Goal: Task Accomplishment & Management: Complete application form

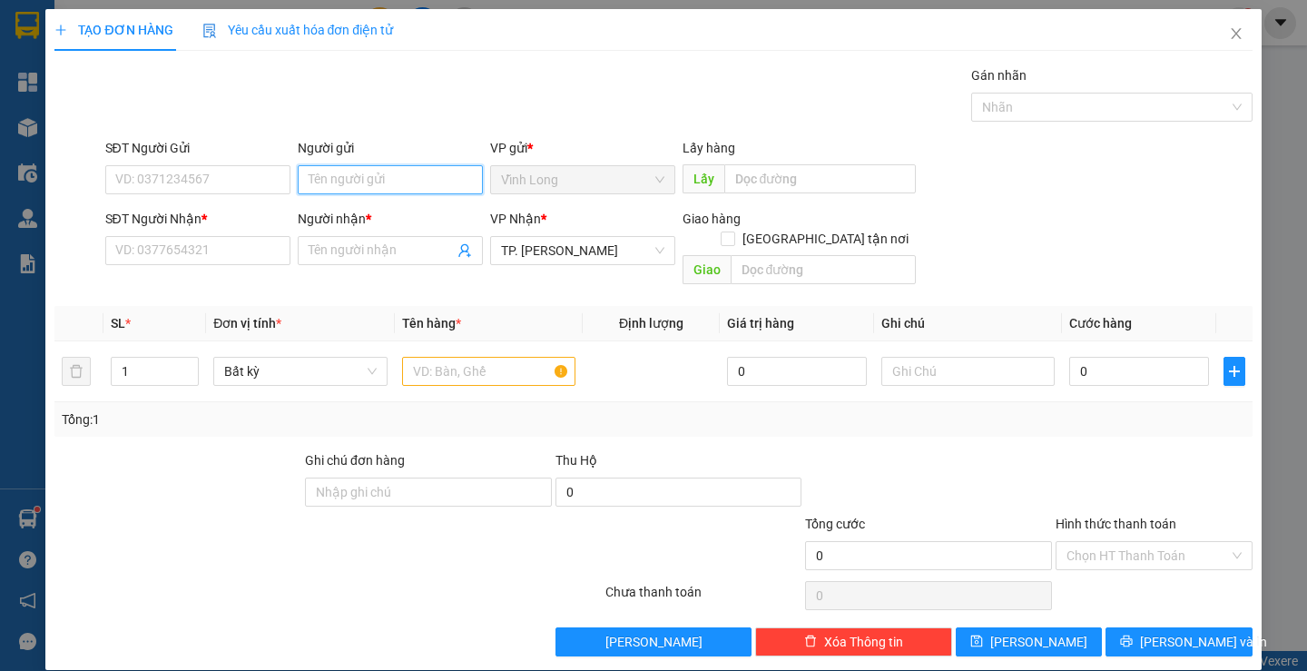
click at [376, 189] on input "Người gửi" at bounding box center [390, 179] width 185 height 29
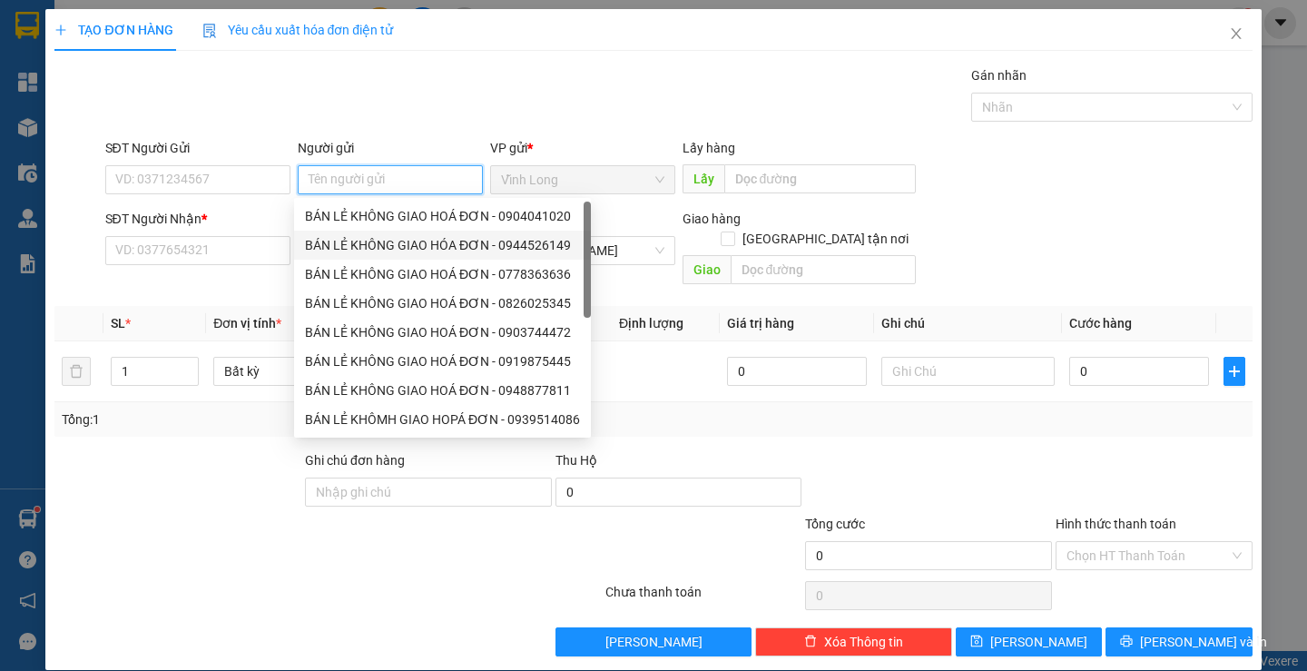
click at [366, 239] on div "BÁN LẺ KHÔNG GIAO HÓA ĐƠN - 0944526149" at bounding box center [442, 245] width 275 height 20
type input "0944526149"
type input "BÁN LẺ KHÔNG GIAO HÓA ĐƠN"
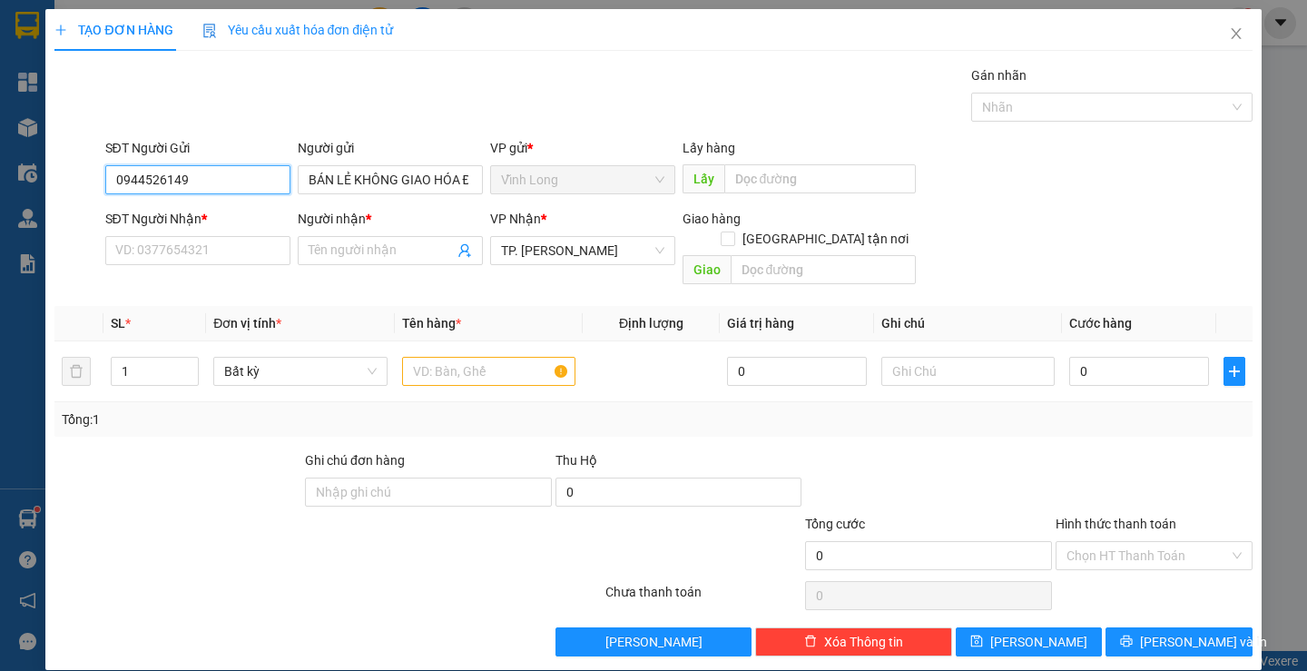
drag, startPoint x: 232, startPoint y: 182, endPoint x: 100, endPoint y: 173, distance: 132.9
click at [102, 173] on div "SĐT Người Gửi 0944526149 0944526149" at bounding box center [198, 170] width 192 height 64
click at [196, 256] on input "SĐT Người Nhận *" at bounding box center [197, 250] width 185 height 29
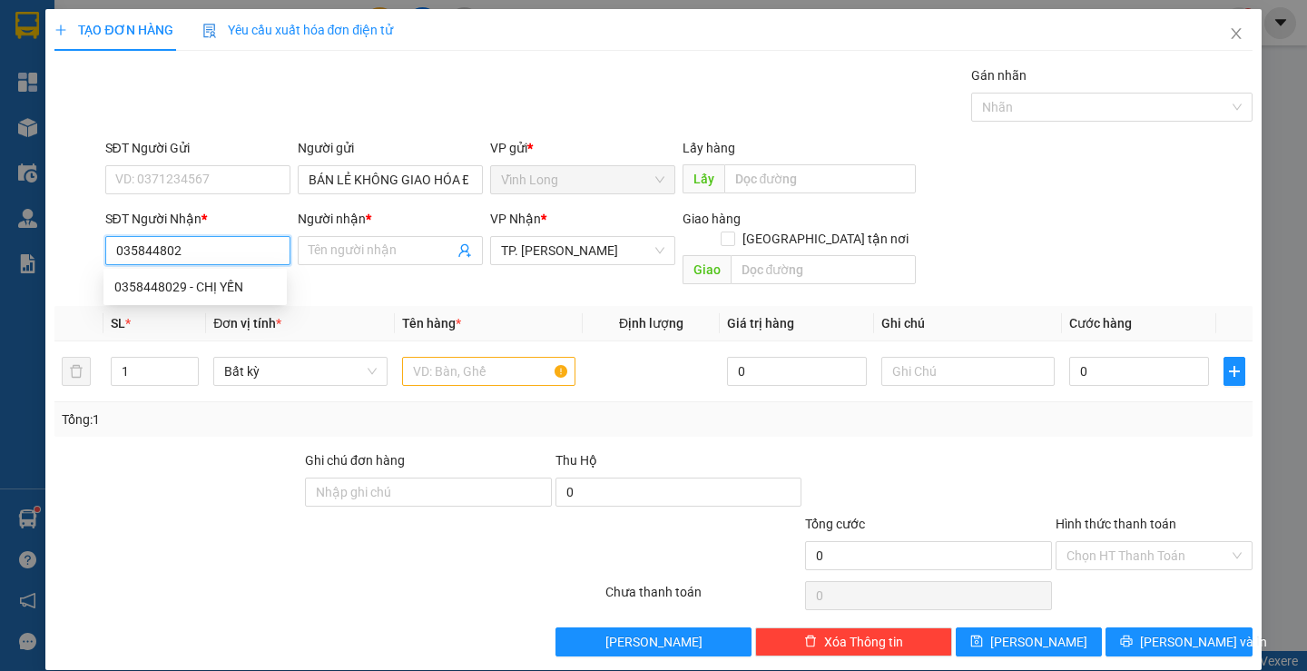
type input "0358448029"
click at [225, 282] on div "0358448029 - CHỊ YẾN" at bounding box center [195, 287] width 162 height 20
type input "CHỊ YẾN"
type input "0358448029"
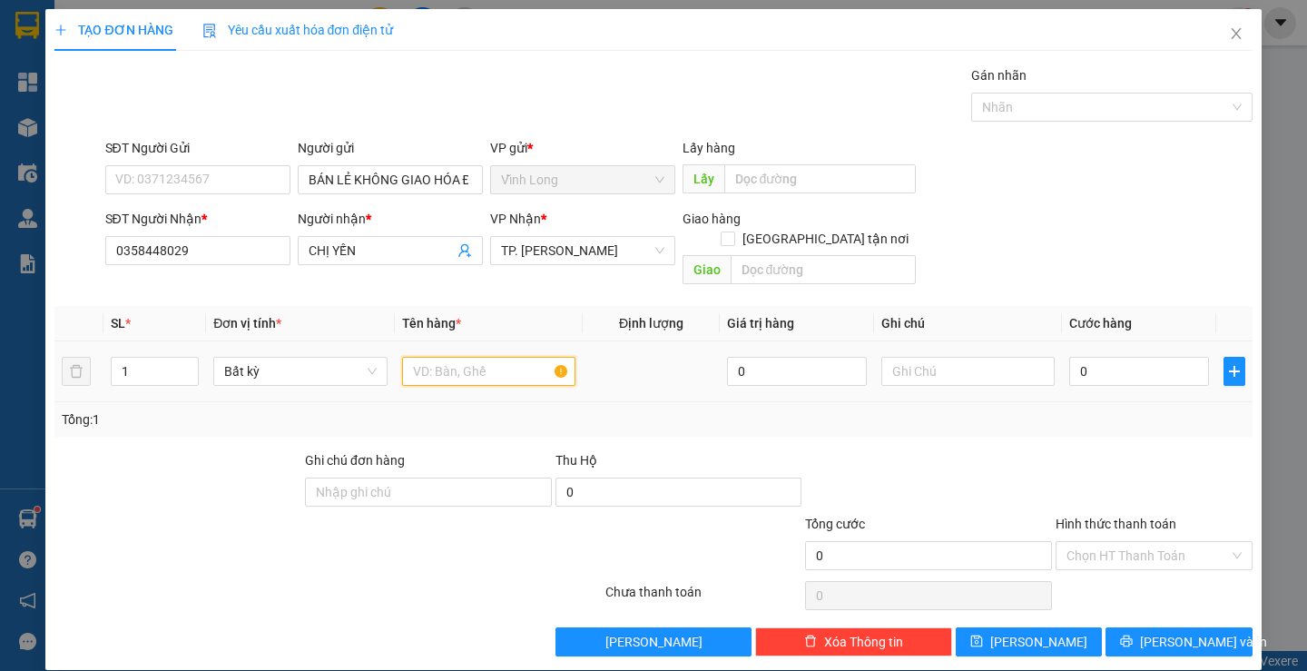
click at [444, 357] on input "text" at bounding box center [488, 371] width 173 height 29
type input "PHONG BÌ"
click at [1002, 359] on input "text" at bounding box center [968, 371] width 173 height 29
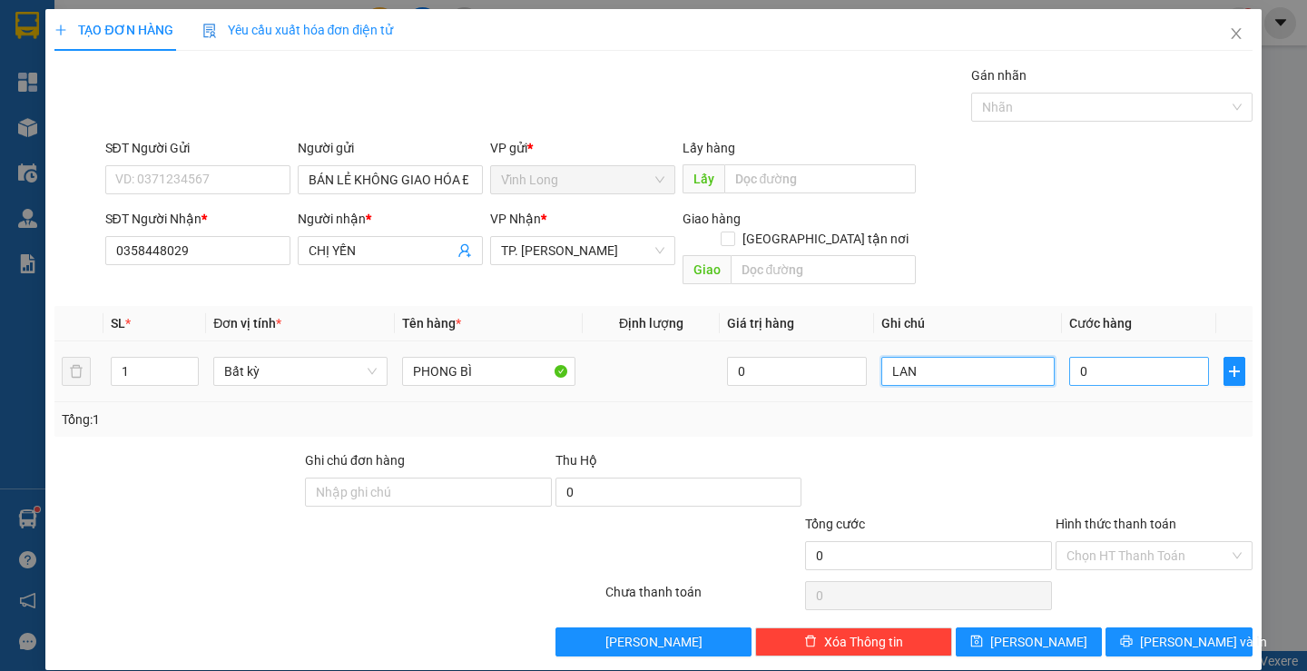
type input "LAN"
click at [1120, 357] on input "0" at bounding box center [1139, 371] width 140 height 29
type input "2"
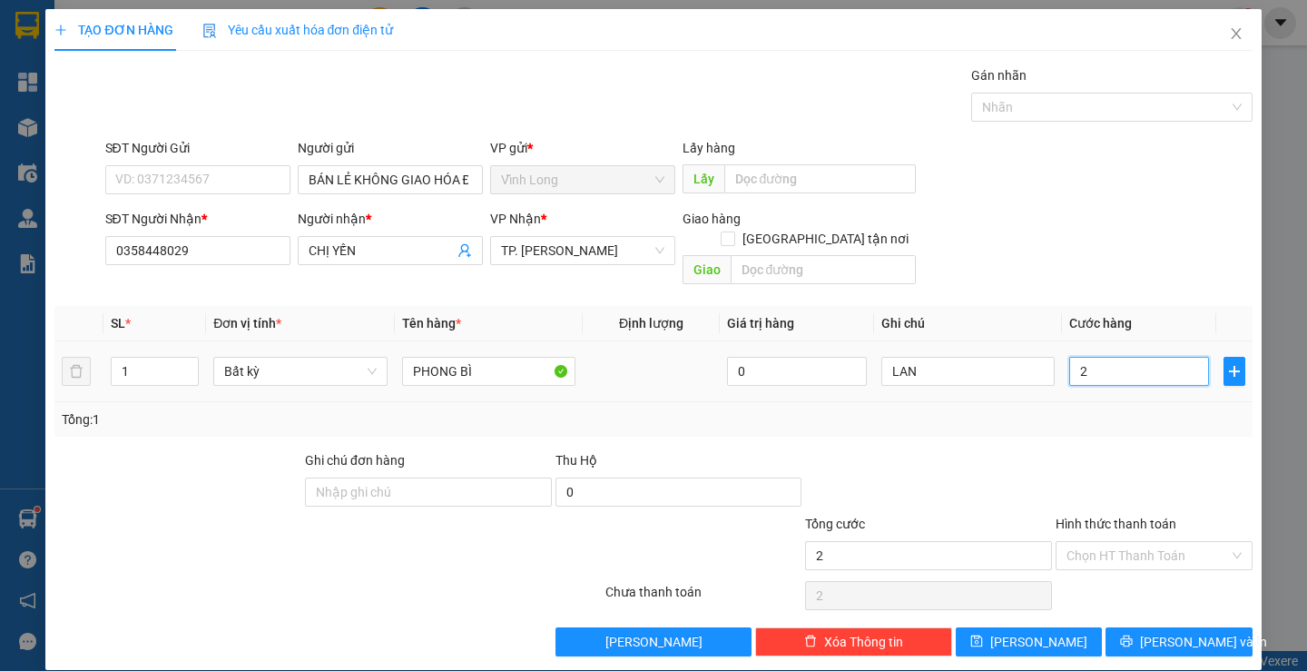
type input "20"
type input "20.000"
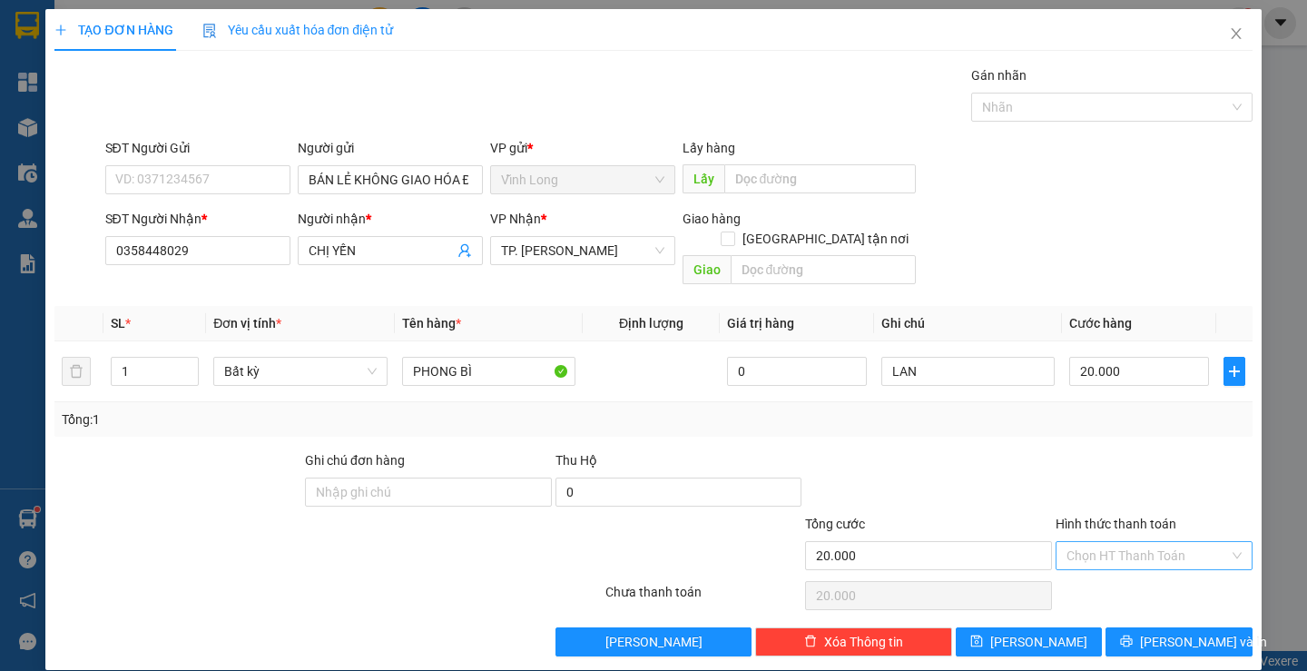
click at [1142, 542] on input "Hình thức thanh toán" at bounding box center [1148, 555] width 163 height 27
click at [1136, 567] on div "Tại văn phòng" at bounding box center [1143, 572] width 172 height 20
type input "0"
click at [1165, 632] on span "[PERSON_NAME] và In" at bounding box center [1203, 642] width 127 height 20
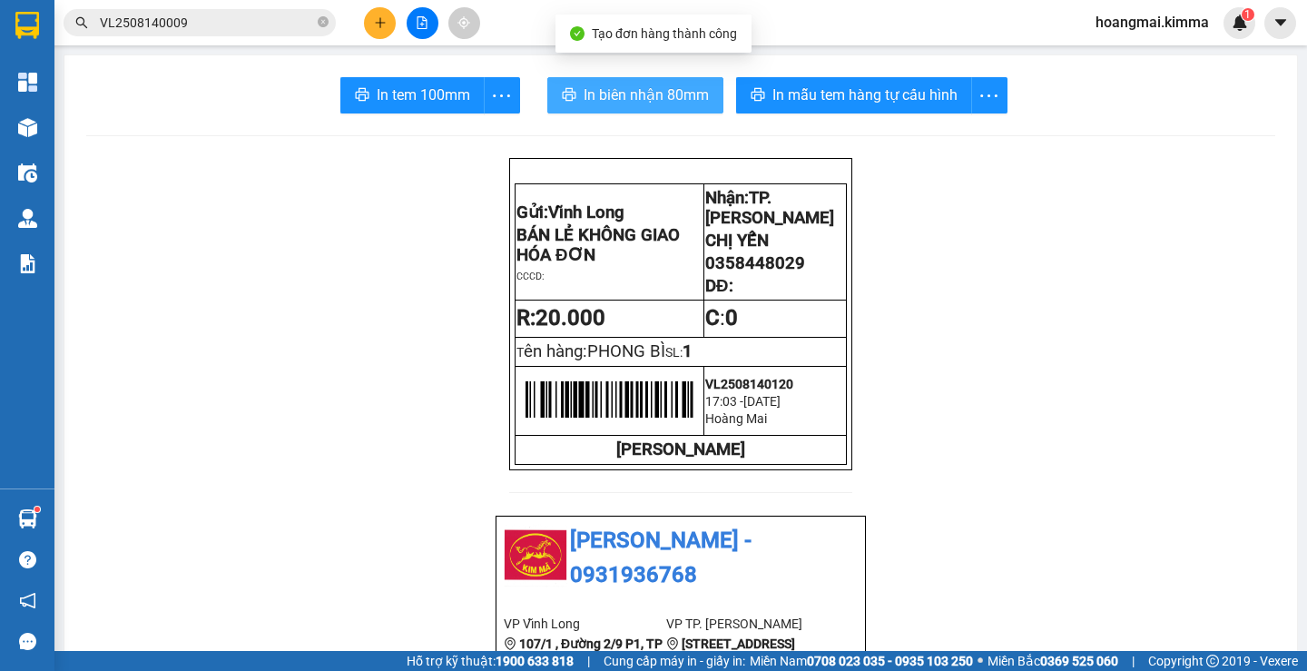
click at [596, 103] on span "In biên nhận 80mm" at bounding box center [646, 95] width 125 height 23
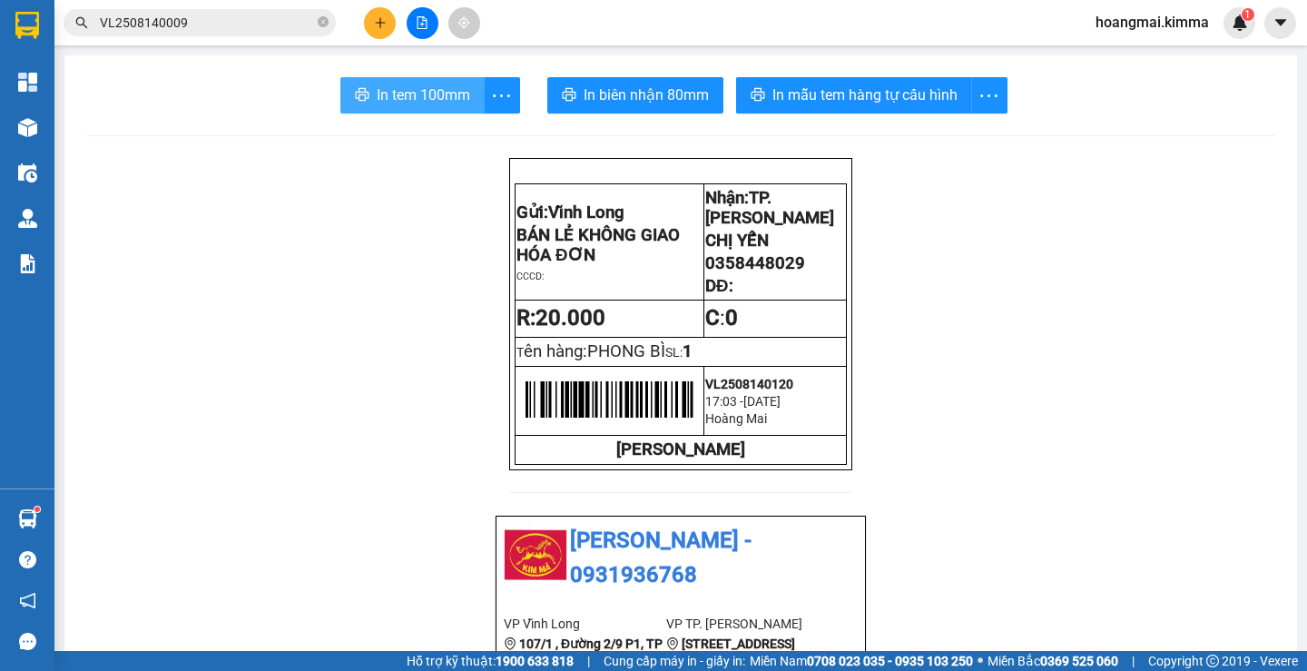
click at [439, 90] on span "In tem 100mm" at bounding box center [424, 95] width 94 height 23
click at [323, 23] on icon "close-circle" at bounding box center [323, 21] width 11 height 11
click at [271, 14] on input "text" at bounding box center [207, 23] width 214 height 20
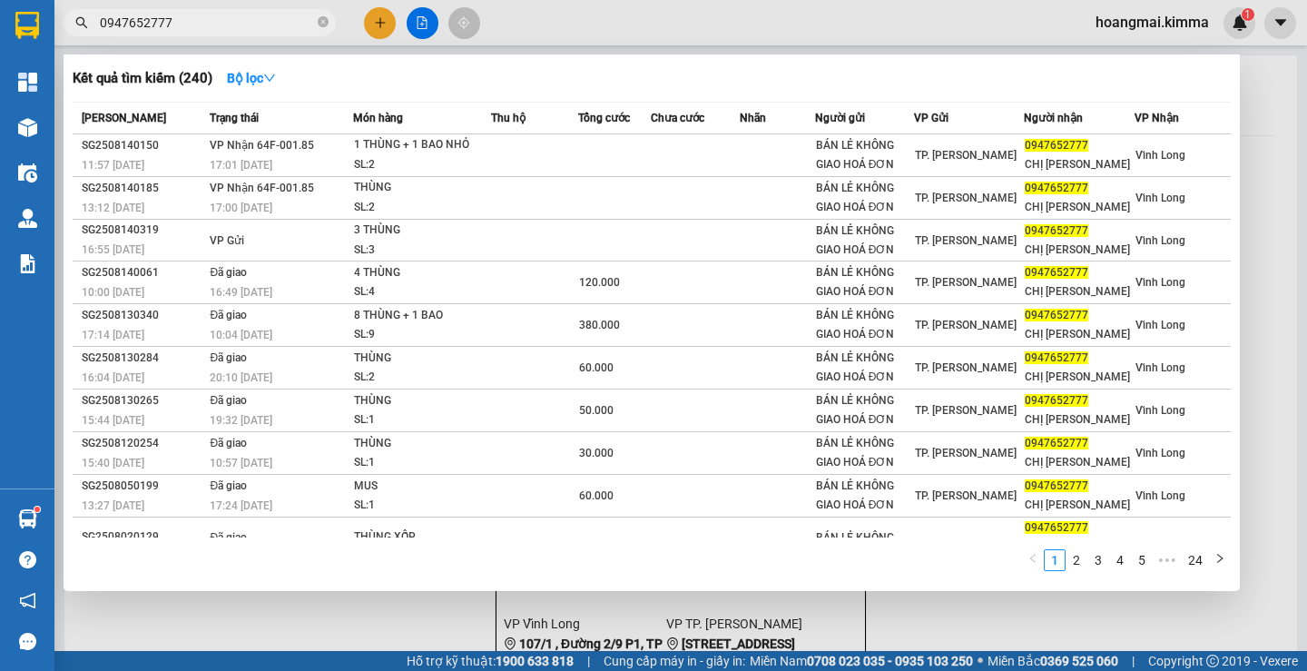
type input "0947652777"
click at [320, 20] on icon "close-circle" at bounding box center [323, 21] width 11 height 11
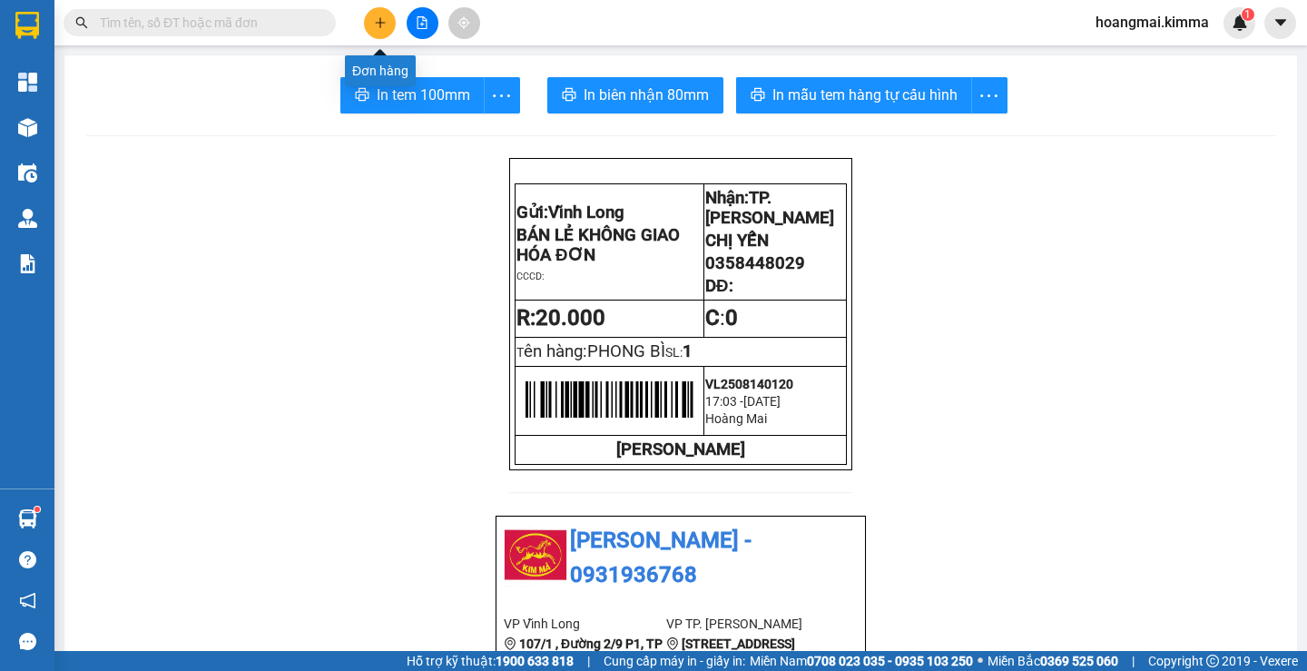
click at [381, 29] on button at bounding box center [380, 23] width 32 height 32
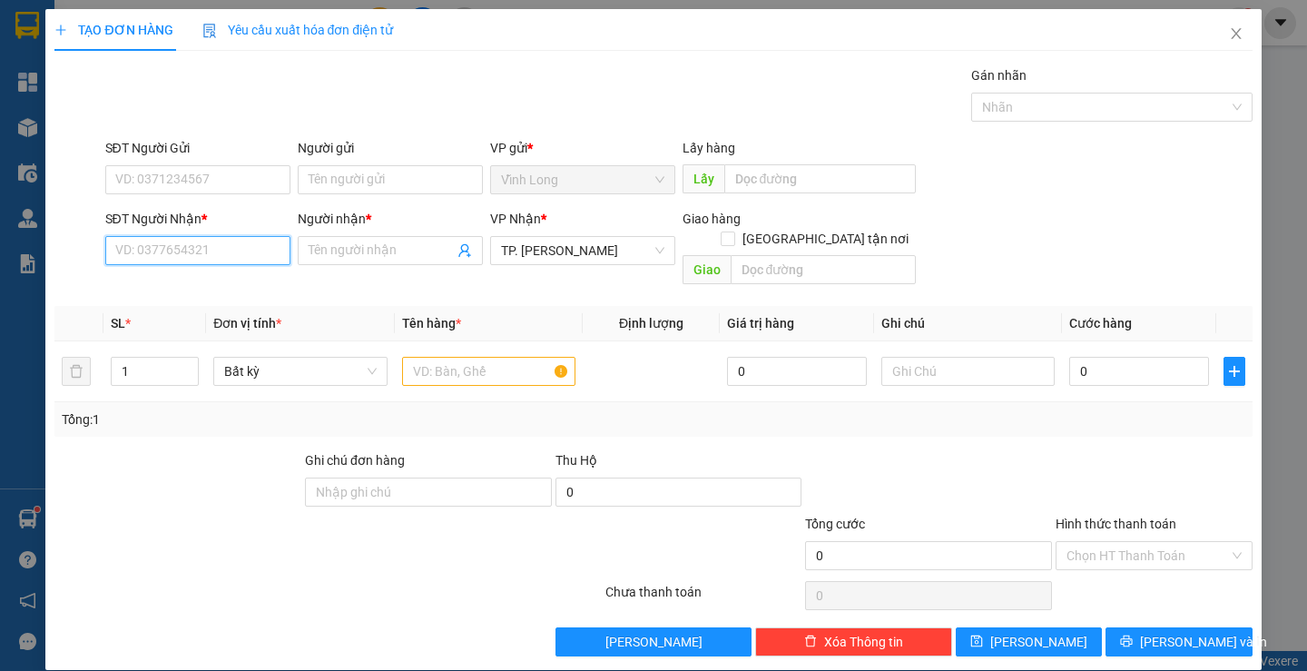
click at [180, 250] on input "SĐT Người Nhận *" at bounding box center [197, 250] width 185 height 29
type input "0934669509"
click at [219, 280] on div "0934669509 - LAPTOP TH" at bounding box center [195, 287] width 162 height 20
type input "LAPTOP TH"
type input "0934669509"
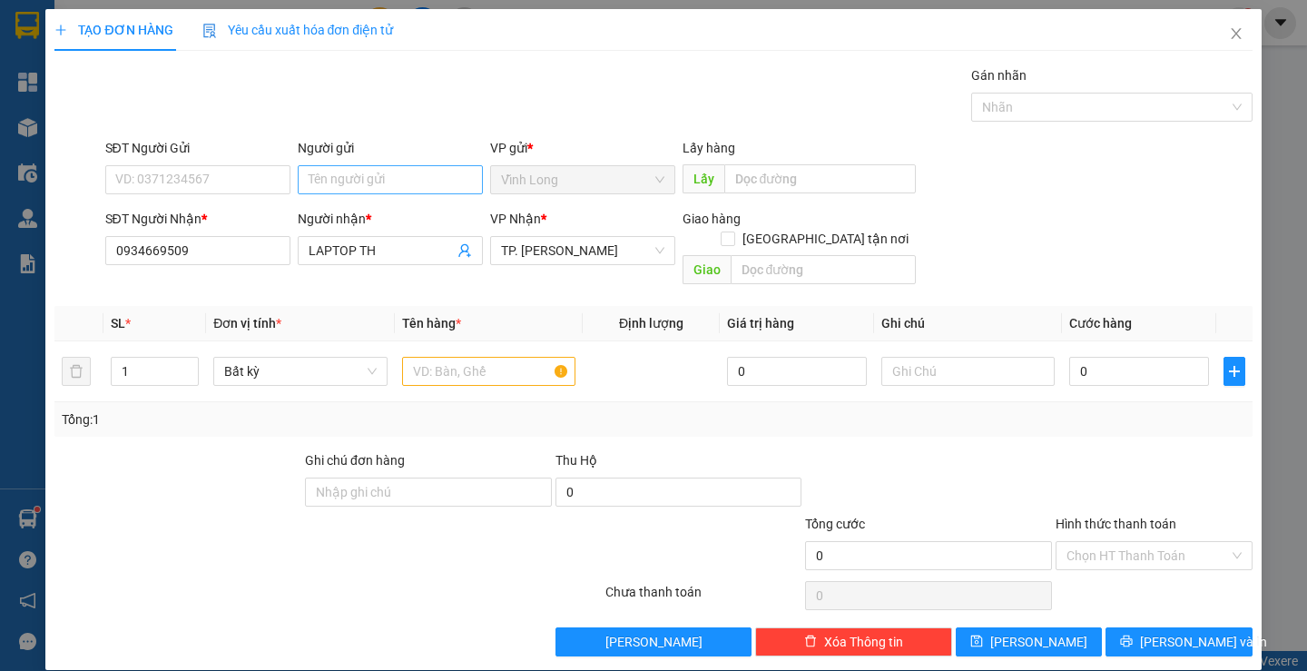
click at [312, 163] on div "Người gửi" at bounding box center [390, 151] width 185 height 27
click at [314, 166] on input "Người gửi" at bounding box center [390, 179] width 185 height 29
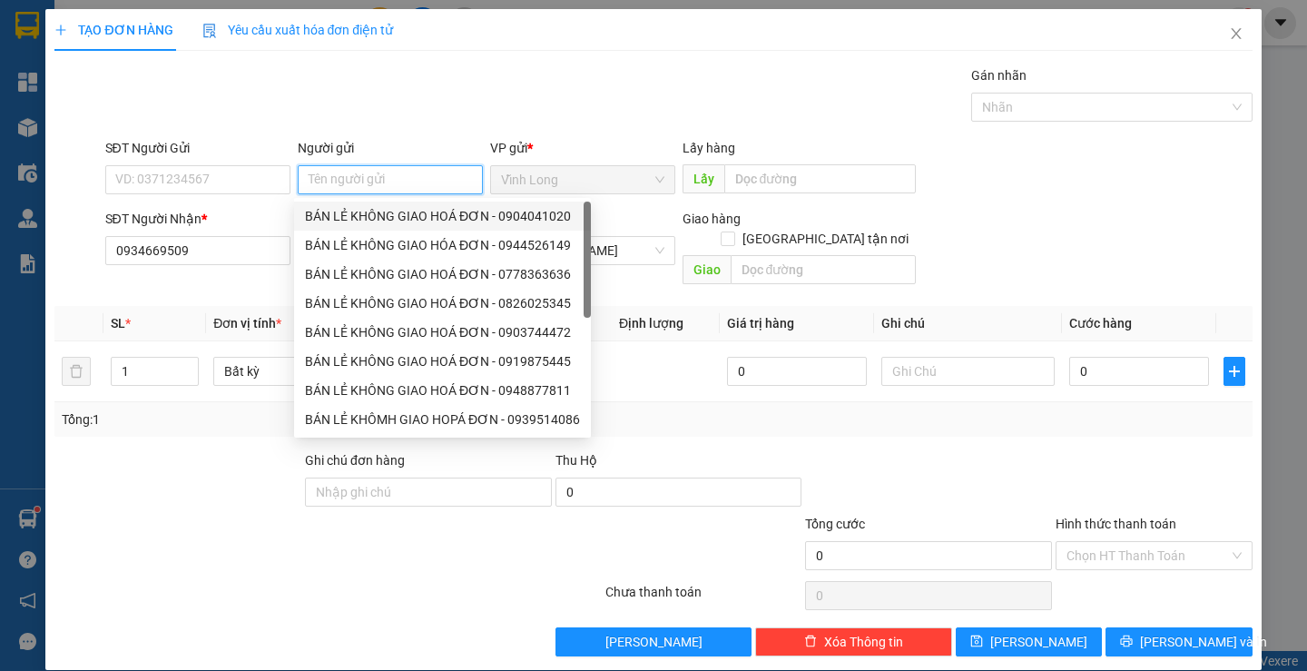
click at [330, 213] on div "BÁN LẺ KHÔNG GIAO HOÁ ĐƠN - 0904041020" at bounding box center [442, 216] width 275 height 20
type input "0904041020"
type input "BÁN LẺ KHÔNG GIAO HOÁ ĐƠN"
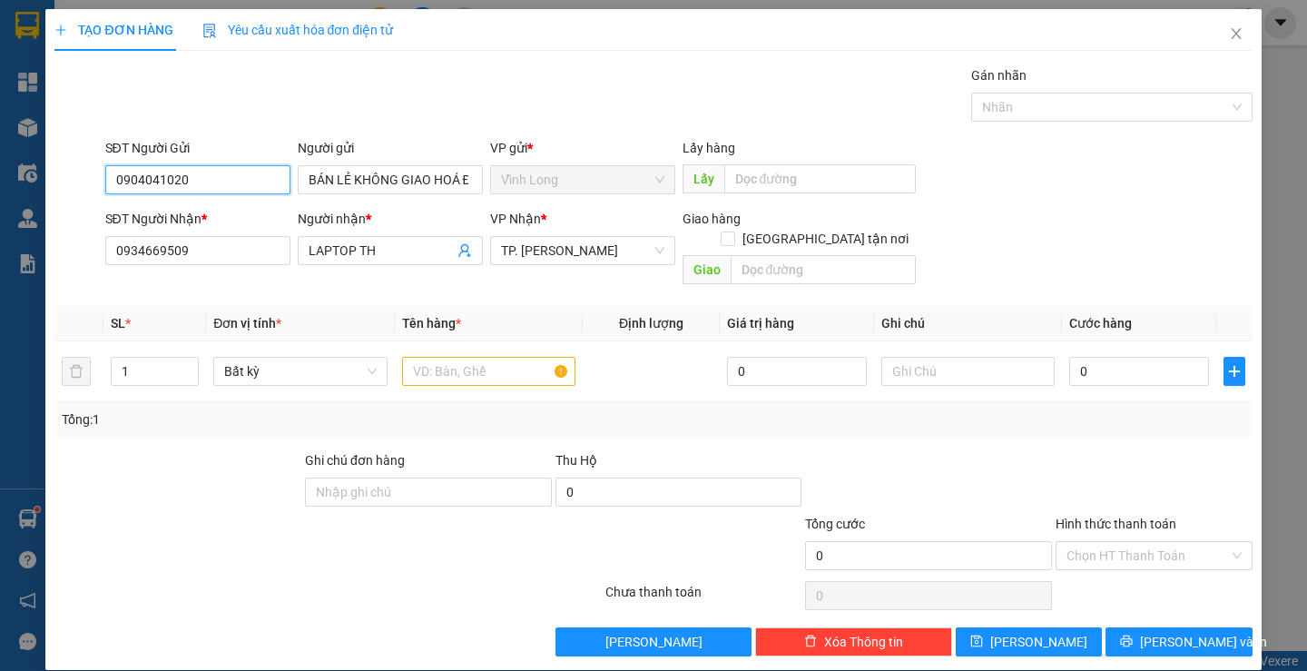
drag, startPoint x: 223, startPoint y: 183, endPoint x: 0, endPoint y: 216, distance: 225.7
click at [0, 216] on div "TẠO ĐƠN HÀNG Yêu cầu xuất hóa đơn điện tử Transit Pickup Surcharge Ids Transit …" at bounding box center [653, 335] width 1307 height 671
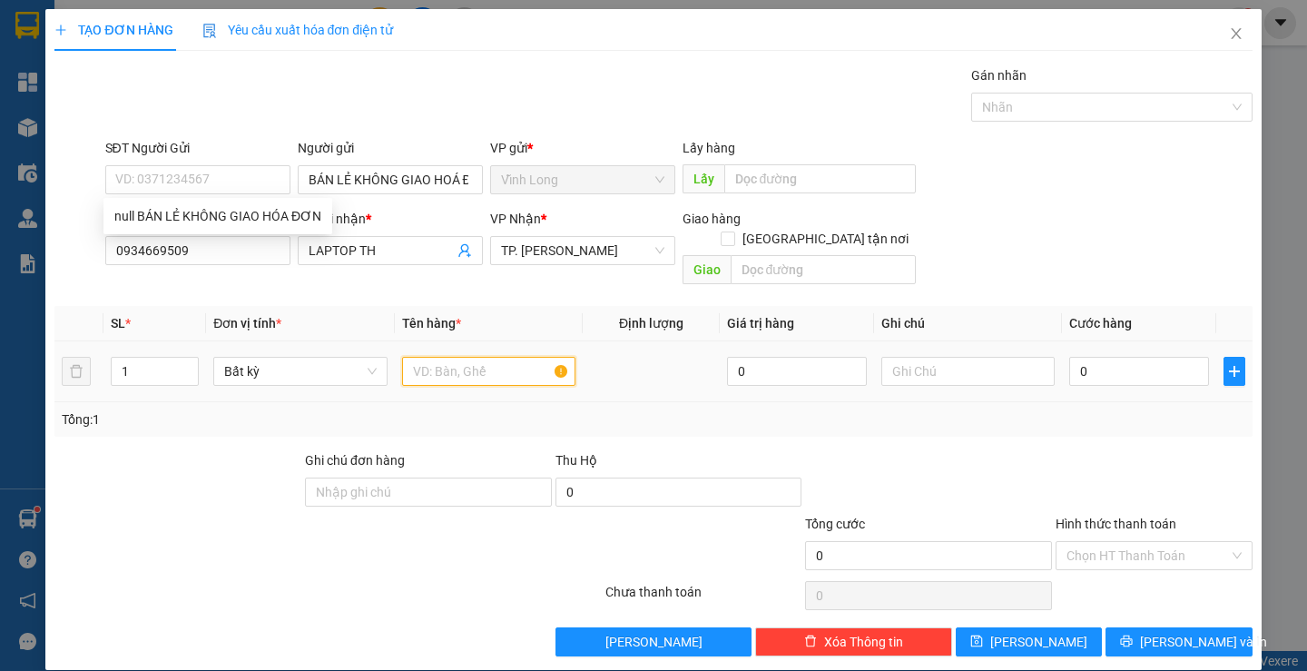
click at [491, 357] on input "text" at bounding box center [488, 371] width 173 height 29
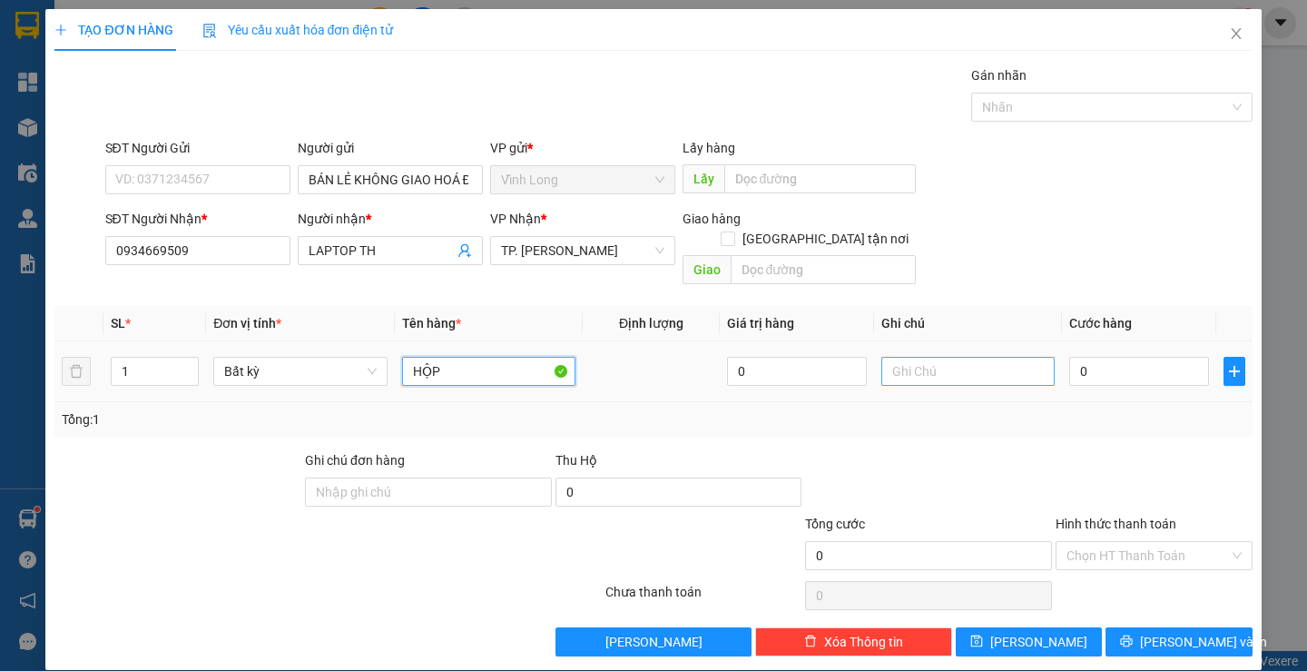
type input "HỘP"
click at [974, 357] on input "text" at bounding box center [968, 371] width 173 height 29
type input "LAN"
click at [1120, 357] on input "0" at bounding box center [1139, 371] width 140 height 29
type input "2"
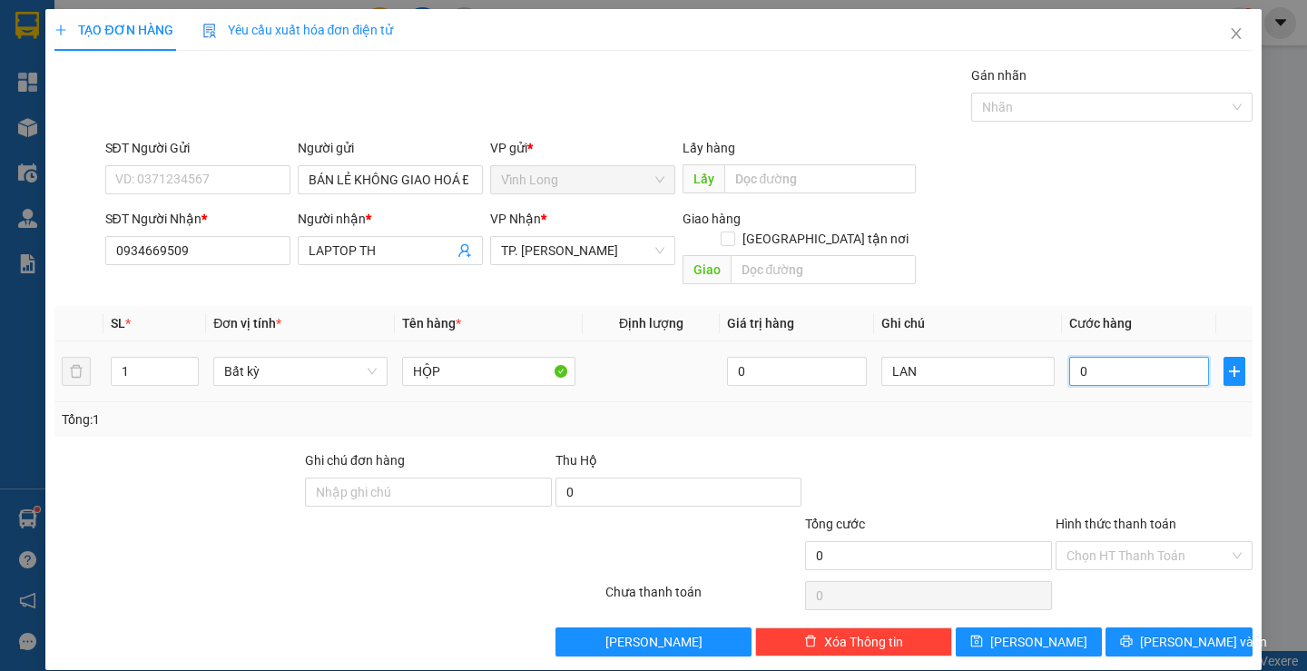
type input "2"
type input "20"
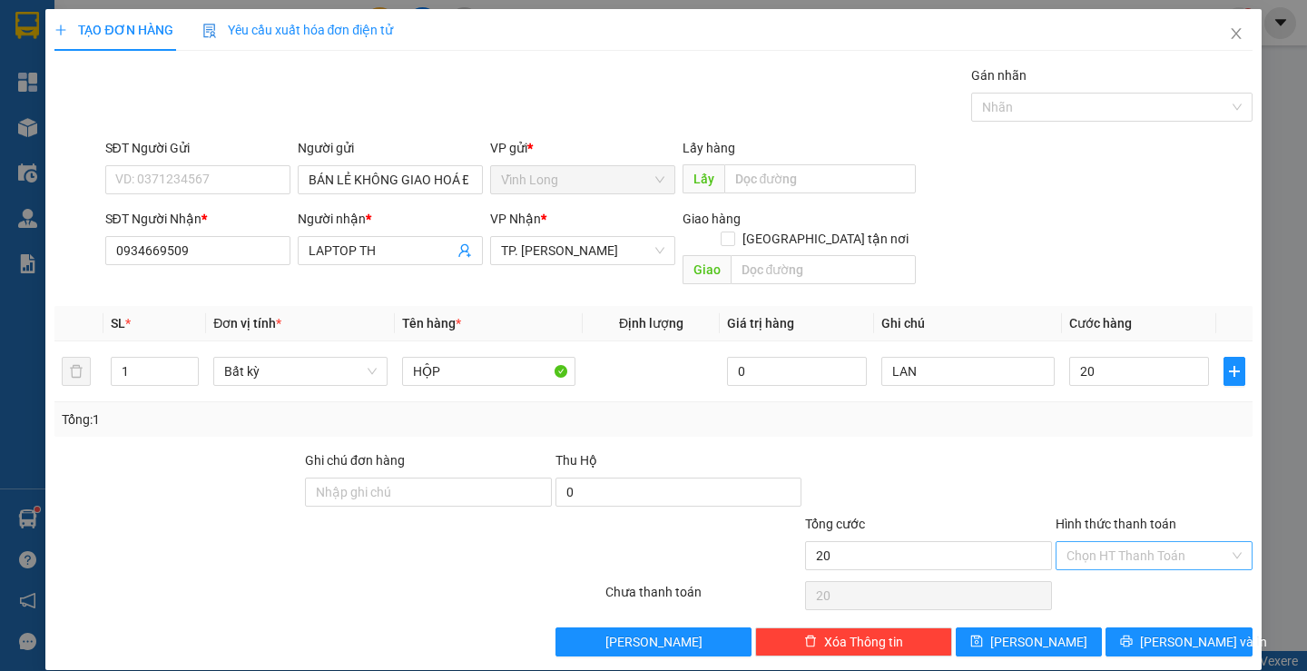
type input "20.000"
click at [1173, 542] on input "Hình thức thanh toán" at bounding box center [1148, 555] width 163 height 27
click at [1169, 583] on div "Tại văn phòng" at bounding box center [1143, 571] width 194 height 29
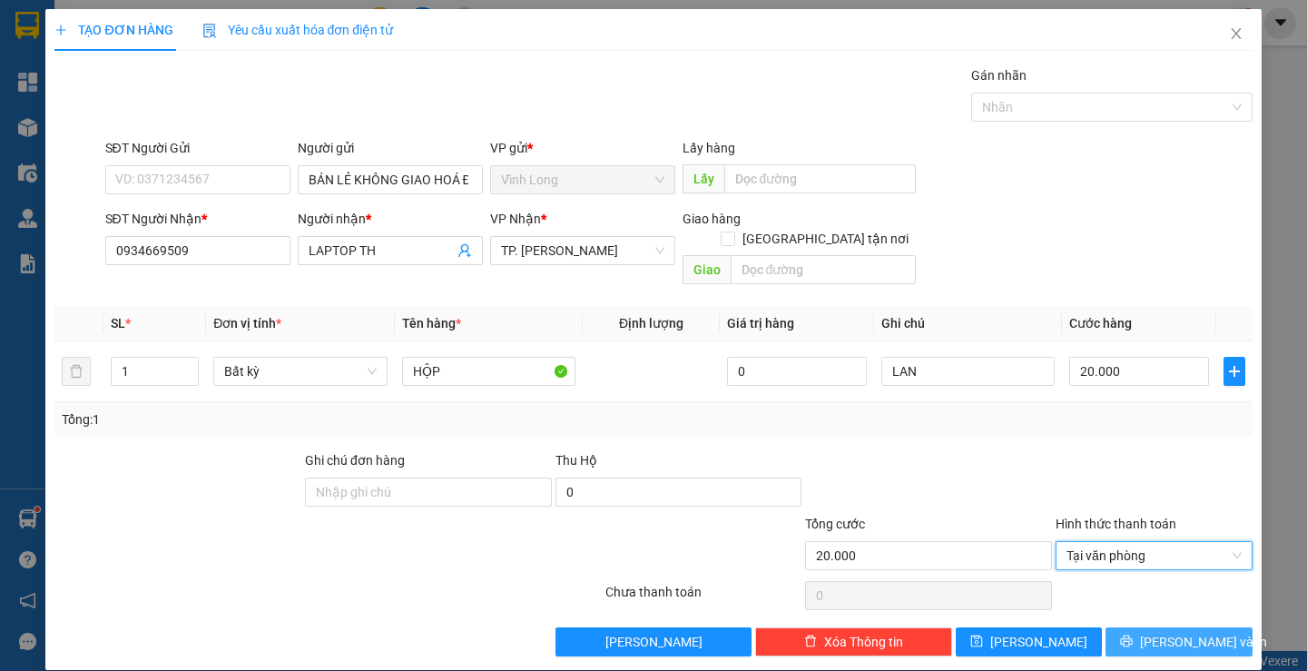
click at [1170, 632] on span "[PERSON_NAME] và In" at bounding box center [1203, 642] width 127 height 20
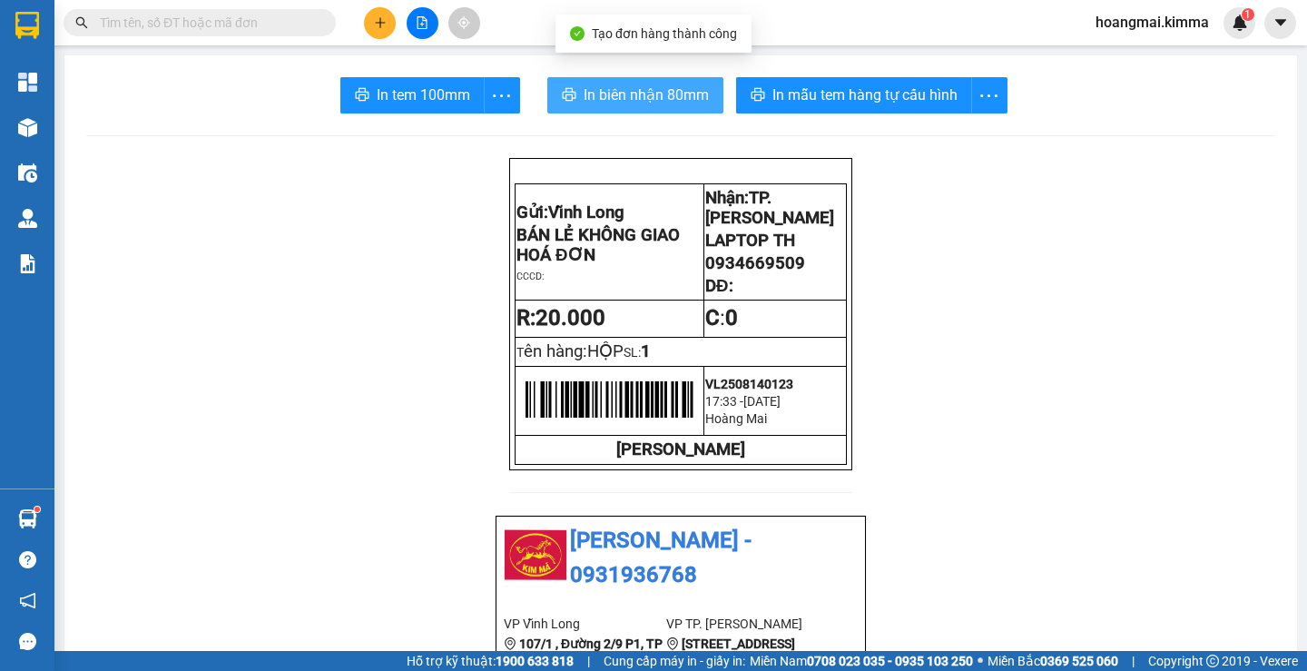
click at [630, 91] on span "In biên nhận 80mm" at bounding box center [646, 95] width 125 height 23
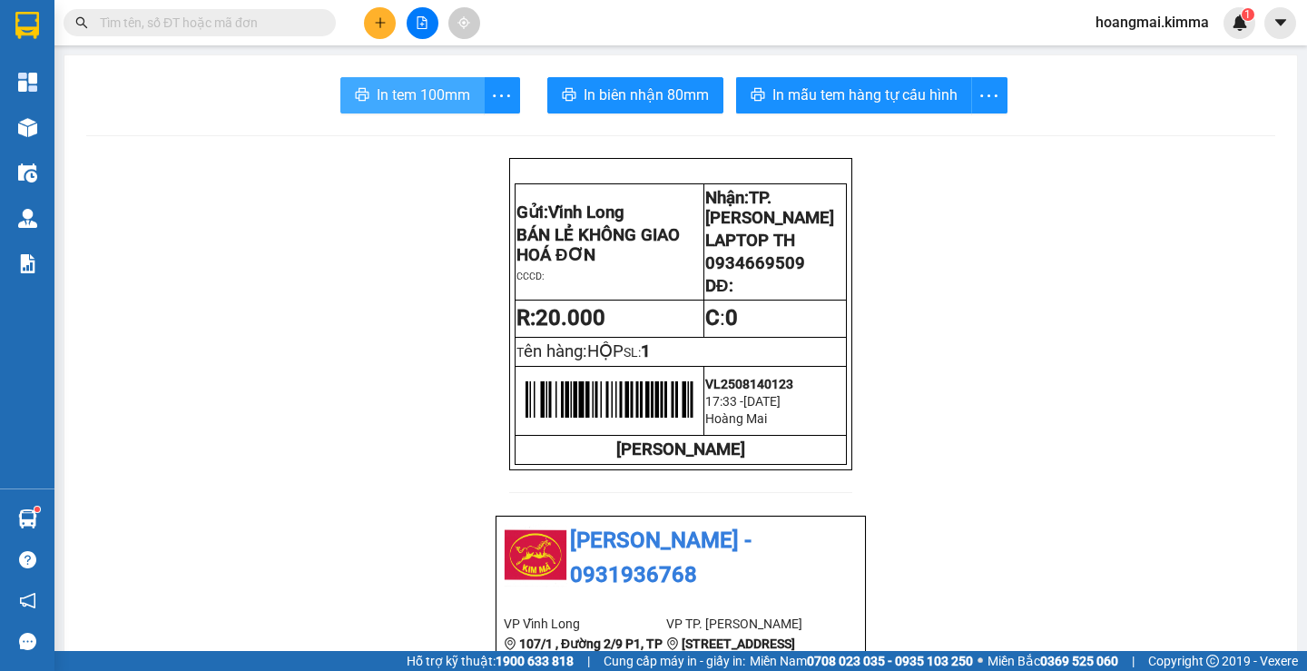
click at [411, 95] on span "In tem 100mm" at bounding box center [424, 95] width 94 height 23
click at [383, 21] on icon "plus" at bounding box center [380, 22] width 13 height 13
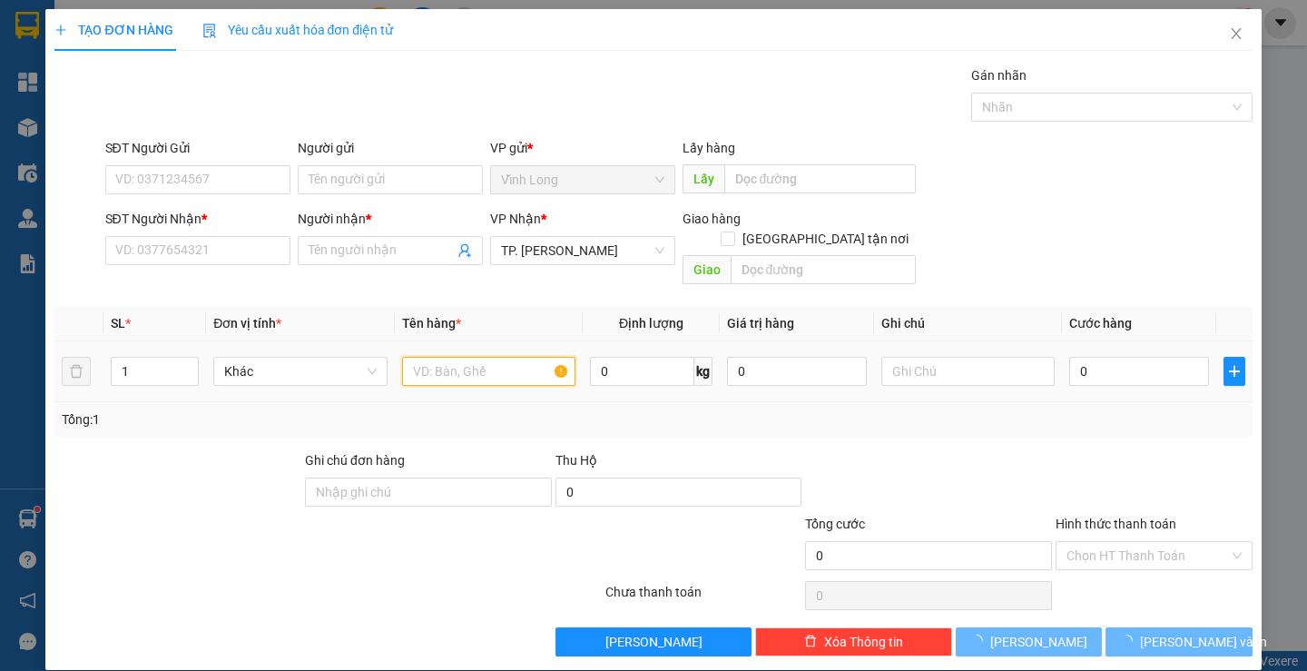
click at [451, 357] on input "text" at bounding box center [488, 371] width 173 height 29
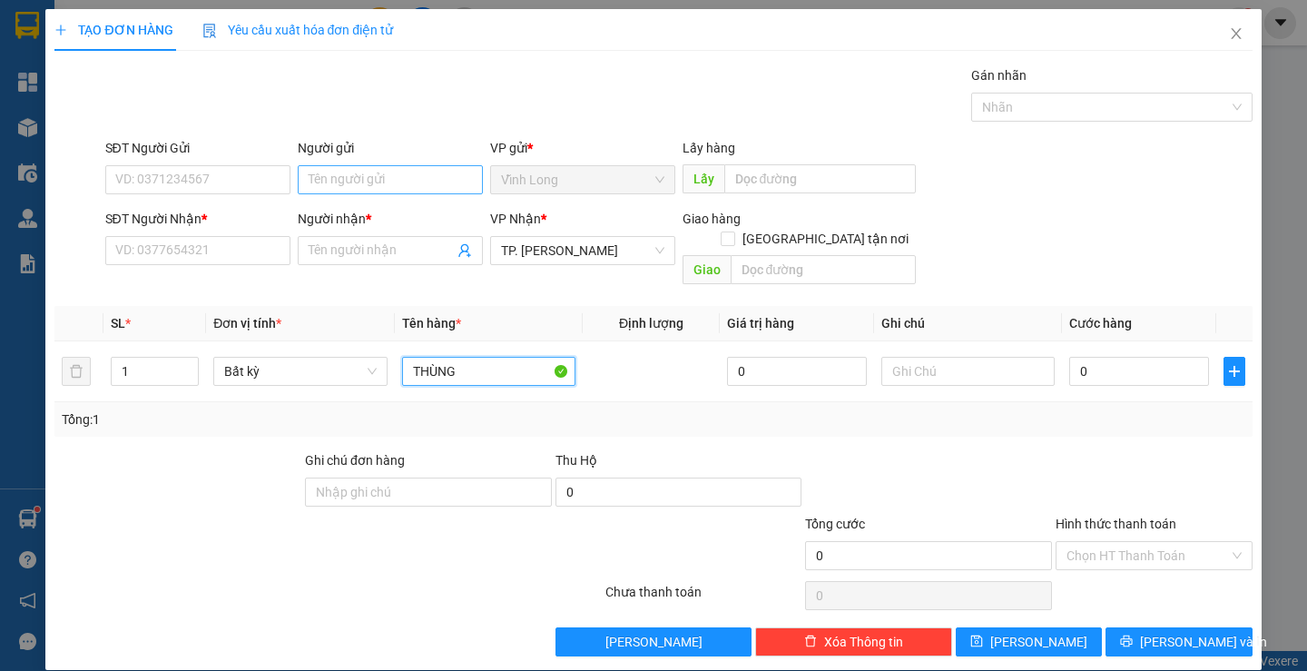
type input "THÙNG"
click at [438, 180] on input "Người gửi" at bounding box center [390, 179] width 185 height 29
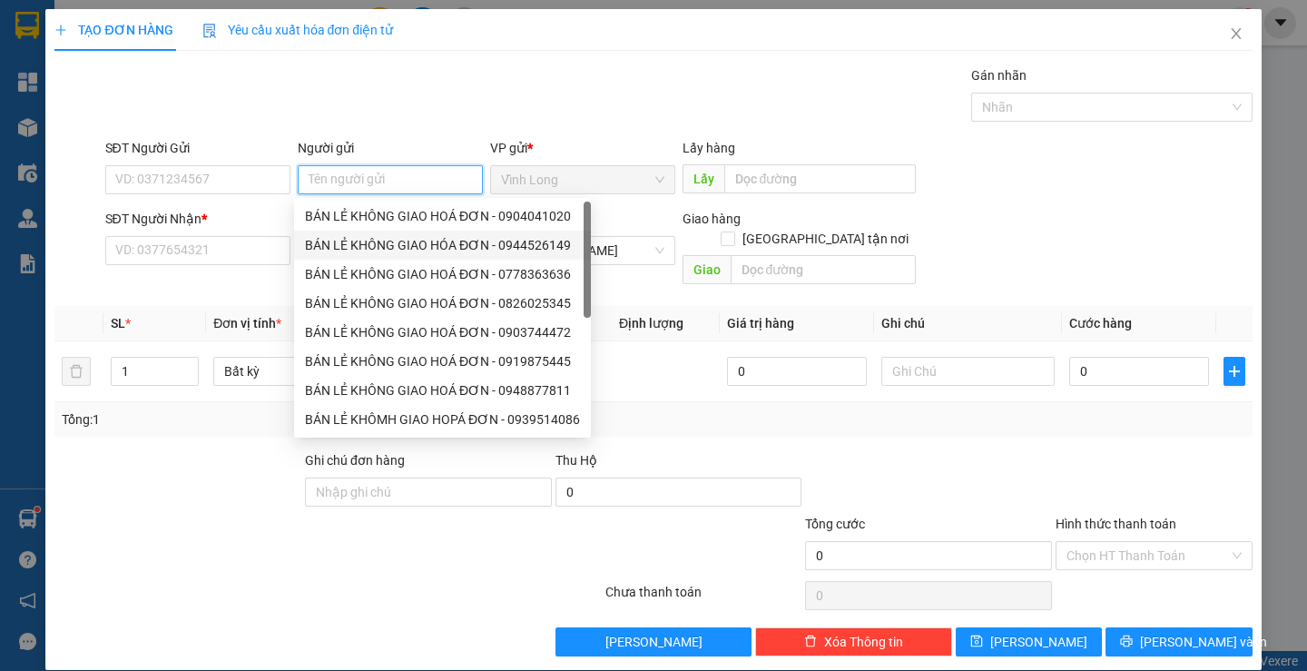
click at [379, 246] on div "BÁN LẺ KHÔNG GIAO HÓA ĐƠN - 0944526149" at bounding box center [442, 245] width 275 height 20
type input "0944526149"
type input "BÁN LẺ KHÔNG GIAO HÓA ĐƠN"
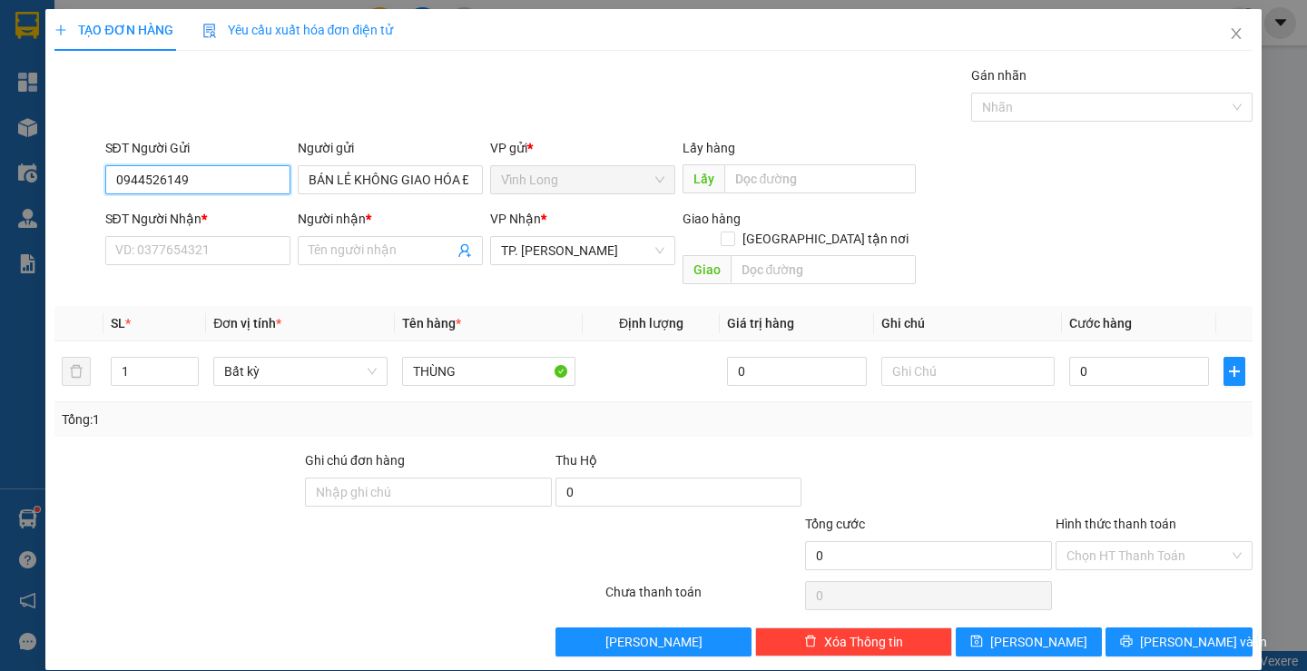
drag, startPoint x: 237, startPoint y: 184, endPoint x: 60, endPoint y: 171, distance: 177.6
click at [60, 171] on div "SĐT Người Gửi 0944526149 0944526149 Người gửi BÁN LẺ KHÔNG GIAO HÓA ĐƠN VP gửi …" at bounding box center [653, 170] width 1201 height 64
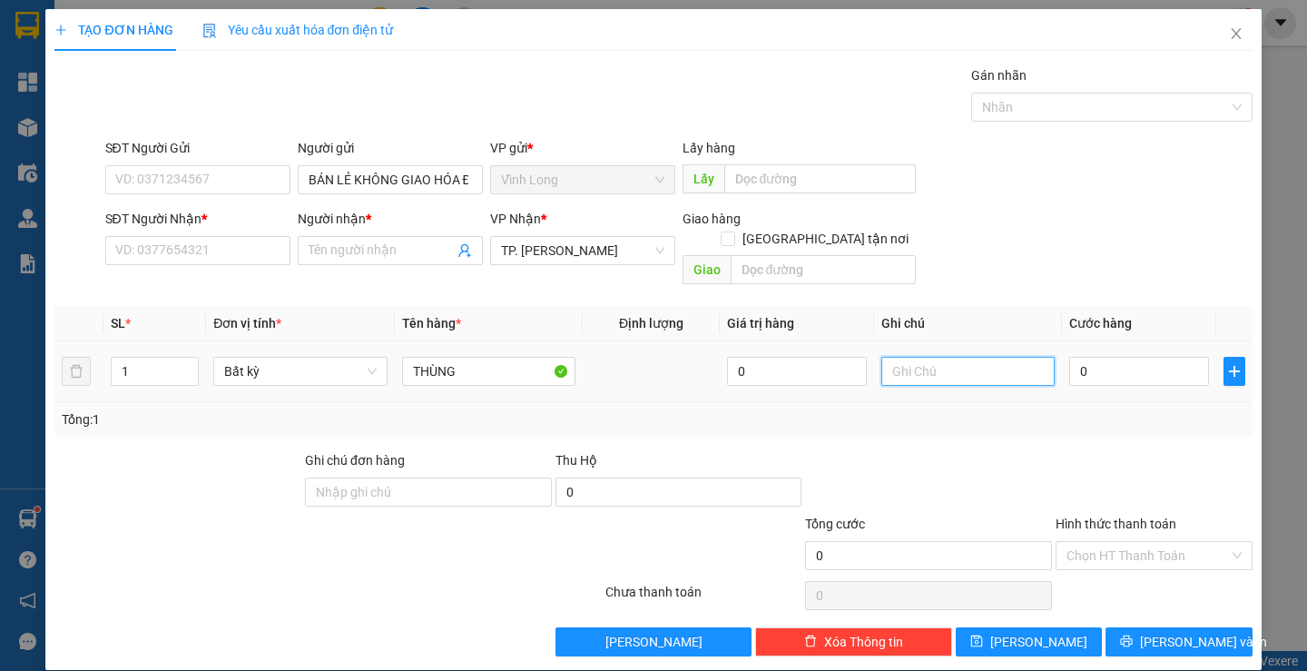
click at [977, 364] on input "text" at bounding box center [968, 371] width 173 height 29
type input "LAN"
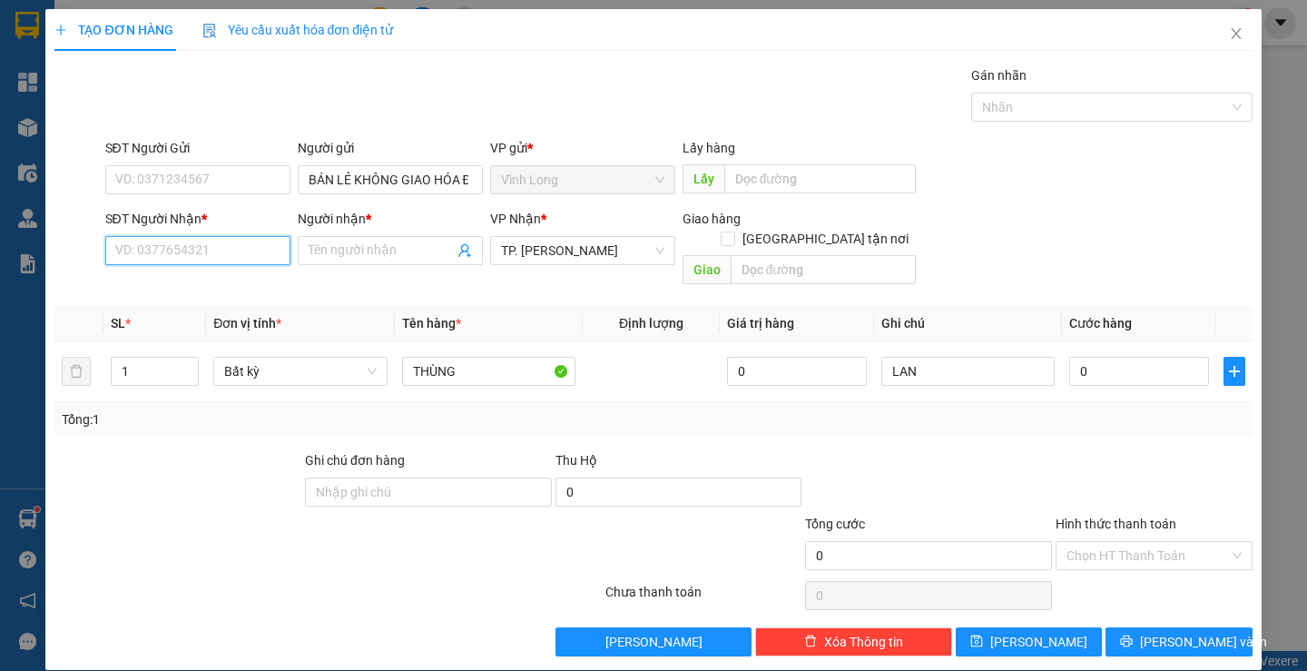
click at [204, 254] on input "SĐT Người Nhận *" at bounding box center [197, 250] width 185 height 29
click at [239, 257] on input "SĐT Người Nhận *" at bounding box center [197, 250] width 185 height 29
type input "0767098286"
click at [232, 287] on div "0767098286 - MY" at bounding box center [195, 287] width 162 height 20
type input "MY"
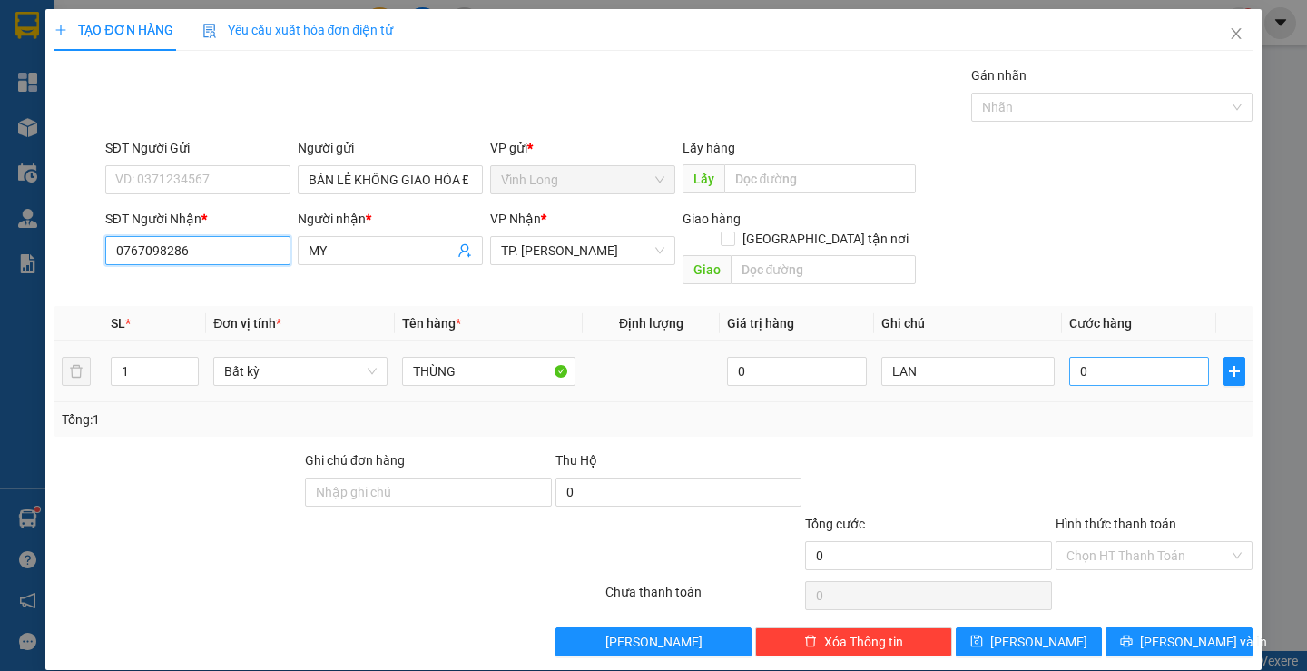
type input "0767098286"
click at [1135, 357] on input "0" at bounding box center [1139, 371] width 140 height 29
type input "2"
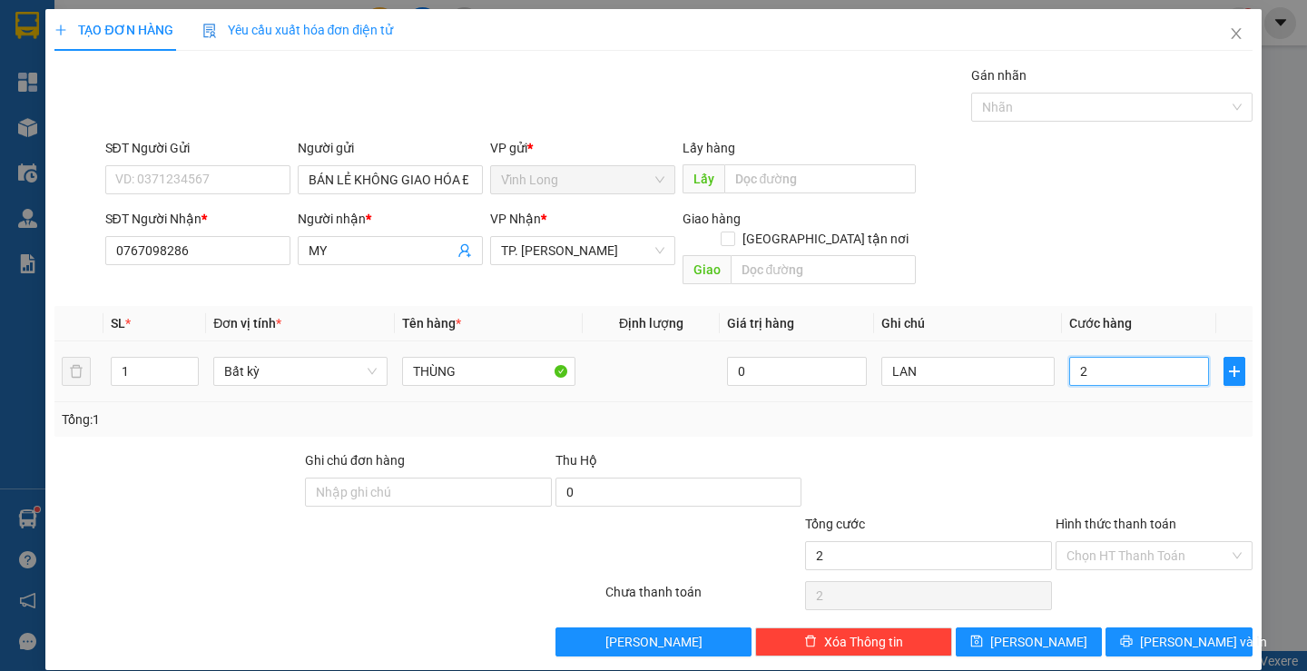
type input "0"
type input "04"
type input "4"
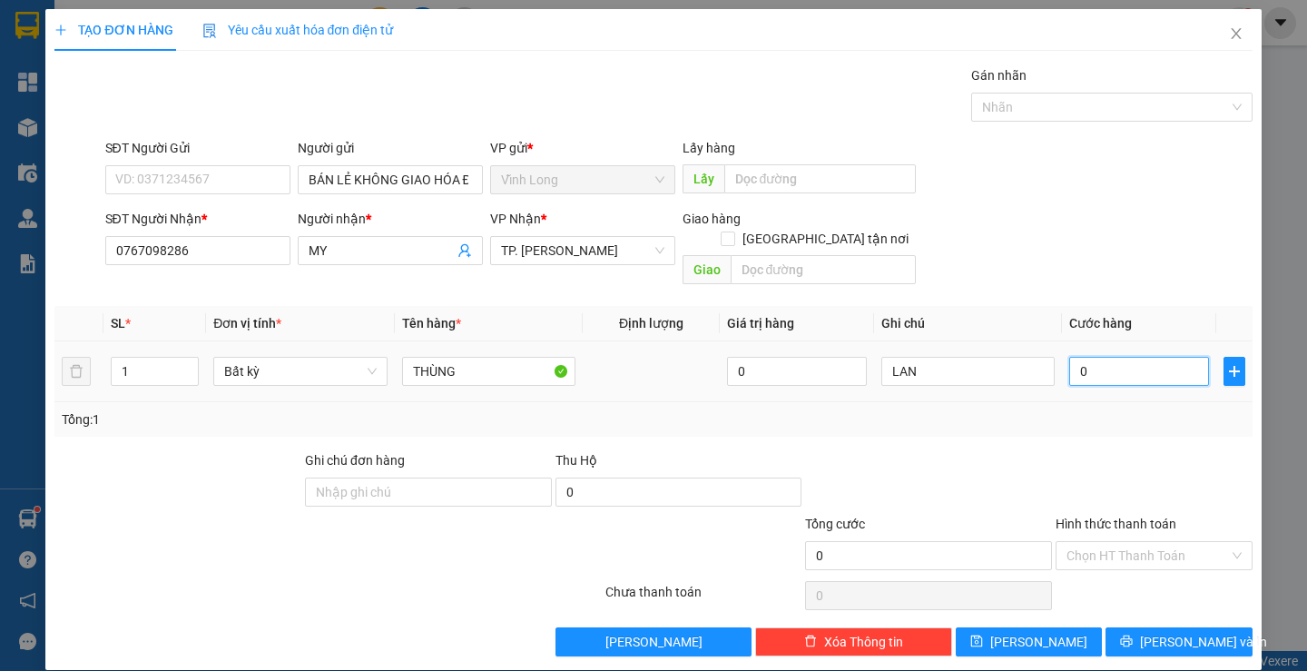
type input "4"
type input "040"
type input "40"
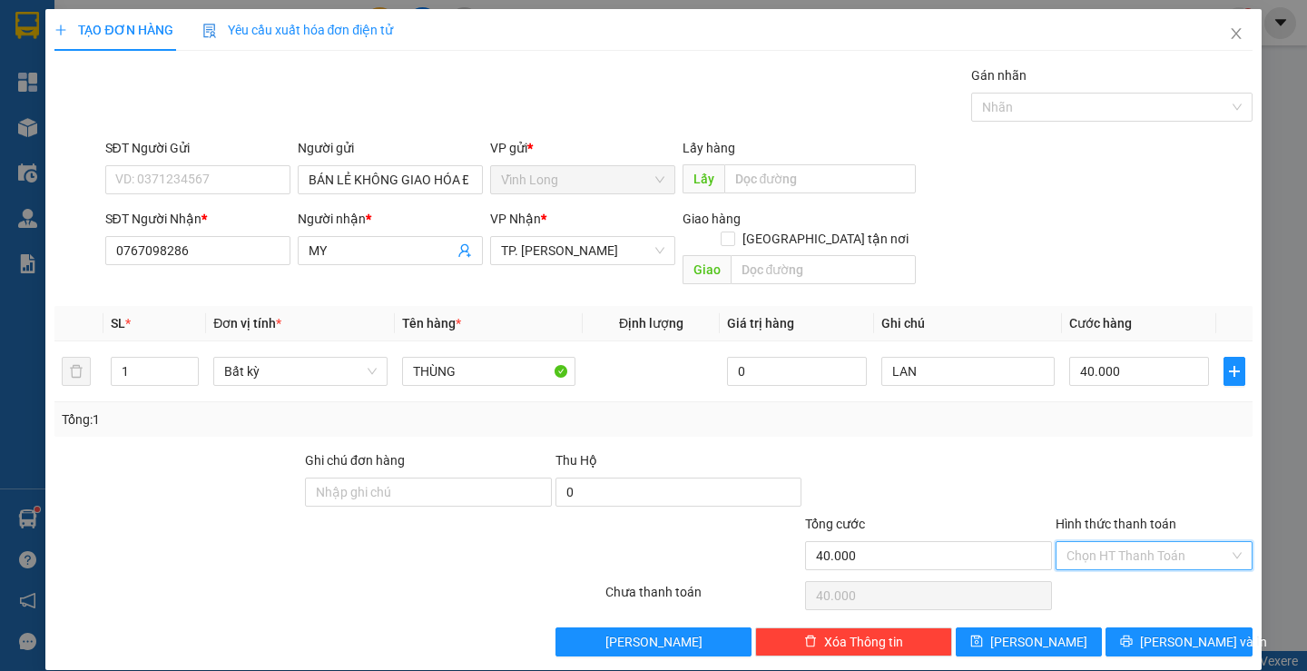
click at [1144, 542] on input "Hình thức thanh toán" at bounding box center [1148, 555] width 163 height 27
click at [1126, 567] on div "Tại văn phòng" at bounding box center [1143, 572] width 172 height 20
click at [1158, 632] on span "[PERSON_NAME] và In" at bounding box center [1203, 642] width 127 height 20
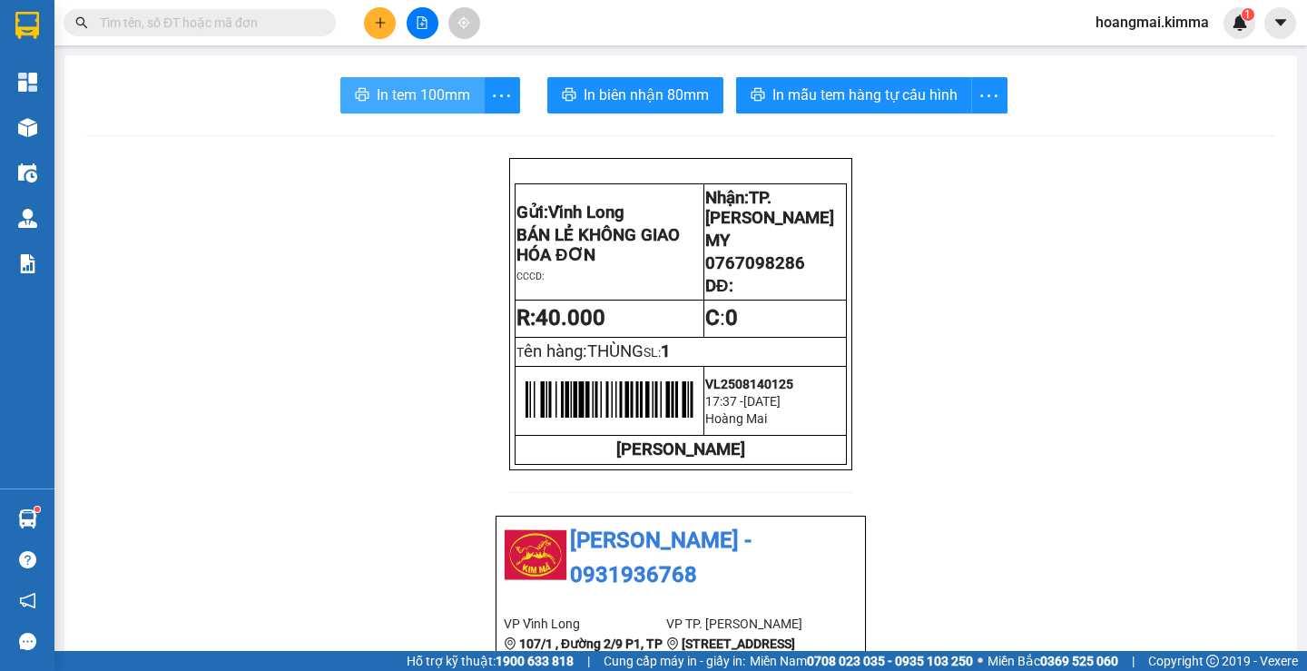
click at [407, 97] on span "In tem 100mm" at bounding box center [424, 95] width 94 height 23
click at [370, 26] on button at bounding box center [380, 23] width 32 height 32
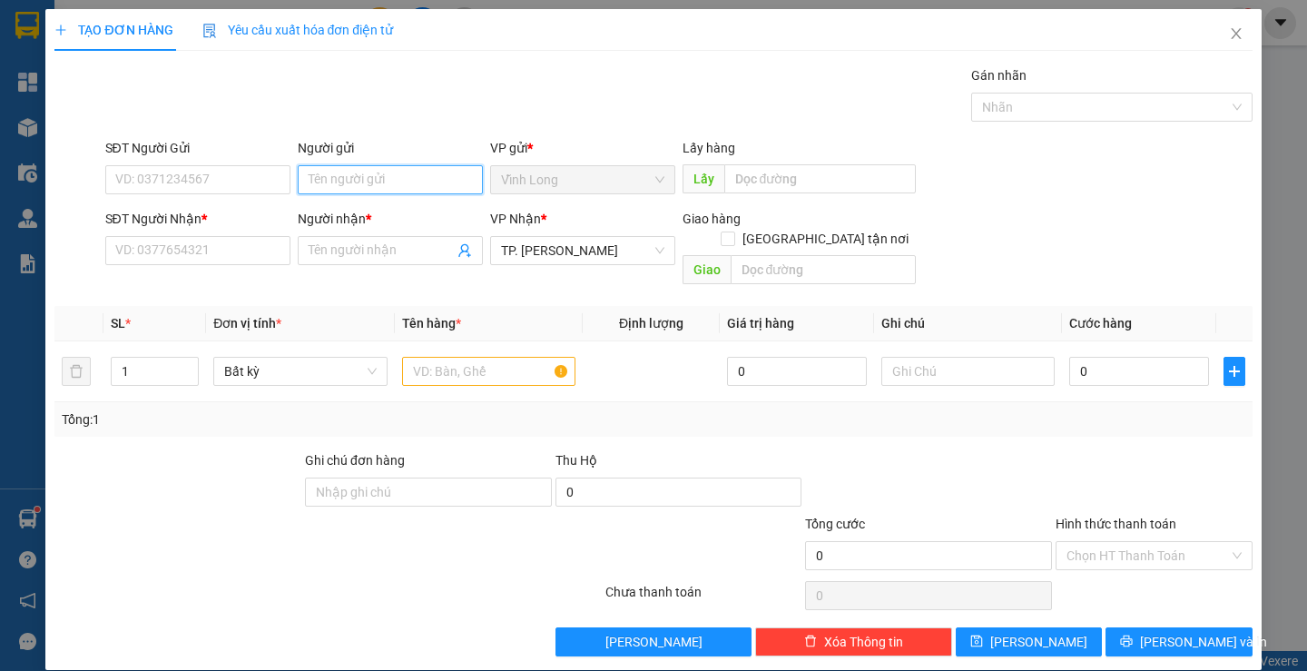
click at [372, 187] on input "Người gửi" at bounding box center [390, 179] width 185 height 29
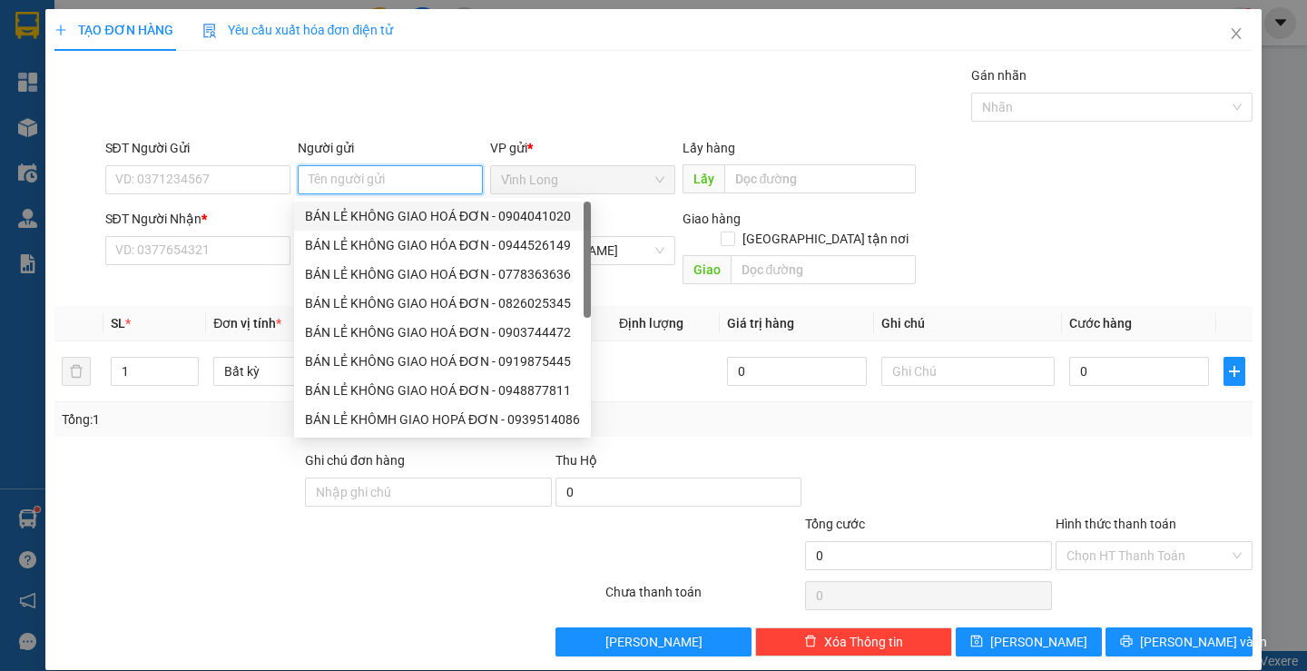
click at [360, 221] on div "BÁN LẺ KHÔNG GIAO HOÁ ĐƠN - 0904041020" at bounding box center [442, 216] width 275 height 20
type input "0904041020"
type input "BÁN LẺ KHÔNG GIAO HOÁ ĐƠN"
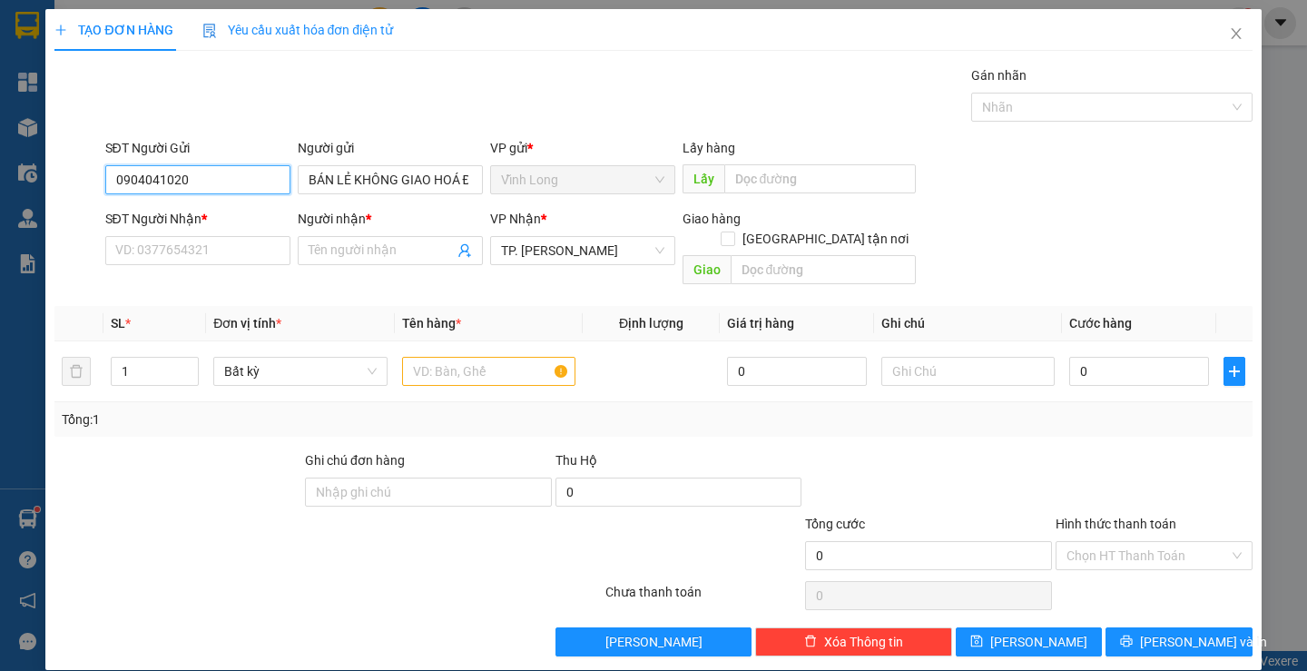
drag, startPoint x: 137, startPoint y: 171, endPoint x: 0, endPoint y: 168, distance: 137.1
click at [0, 168] on div "TẠO ĐƠN HÀNG Yêu cầu xuất hóa đơn điện tử Transit Pickup Surcharge Ids Transit …" at bounding box center [653, 335] width 1307 height 671
click at [198, 255] on input "SĐT Người Nhận *" at bounding box center [197, 250] width 185 height 29
click at [349, 245] on input "Người nhận *" at bounding box center [381, 251] width 145 height 20
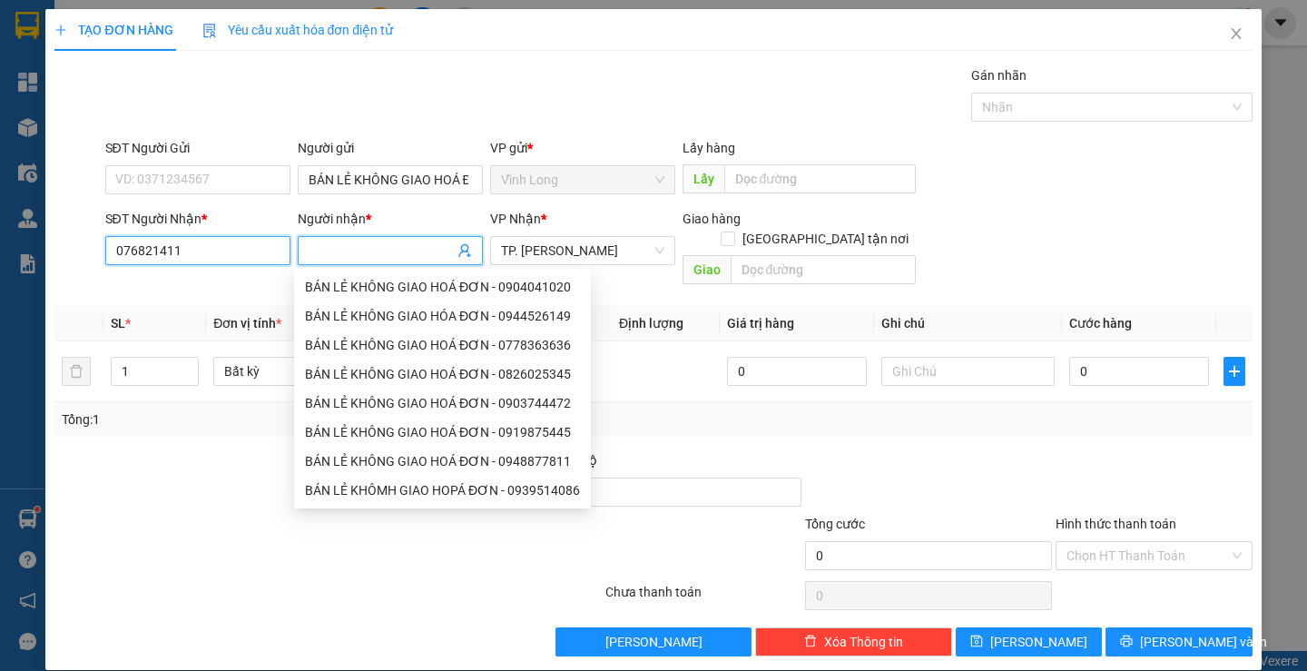
click at [137, 252] on input "076821411" at bounding box center [197, 250] width 185 height 29
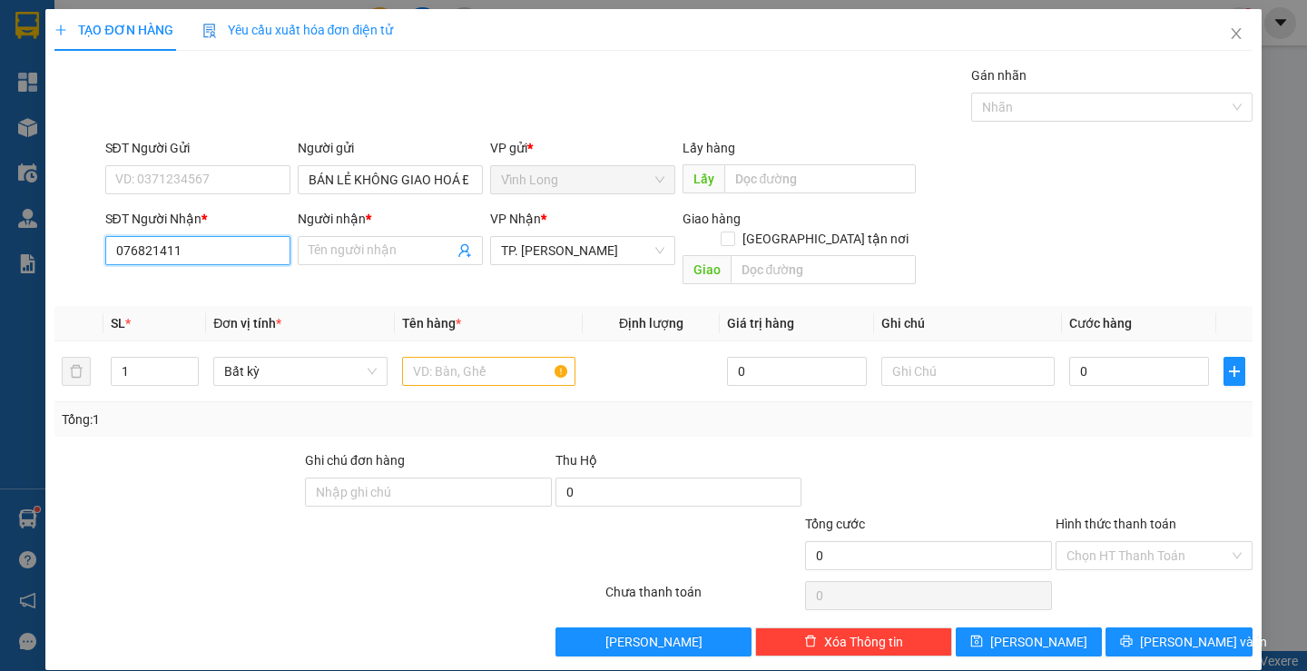
type input "0763821411"
click at [226, 282] on div "0763821411 - PHƯƠNG" at bounding box center [195, 287] width 162 height 20
type input "PHƯƠNG"
type input "0763821411"
click at [486, 360] on input "text" at bounding box center [488, 371] width 173 height 29
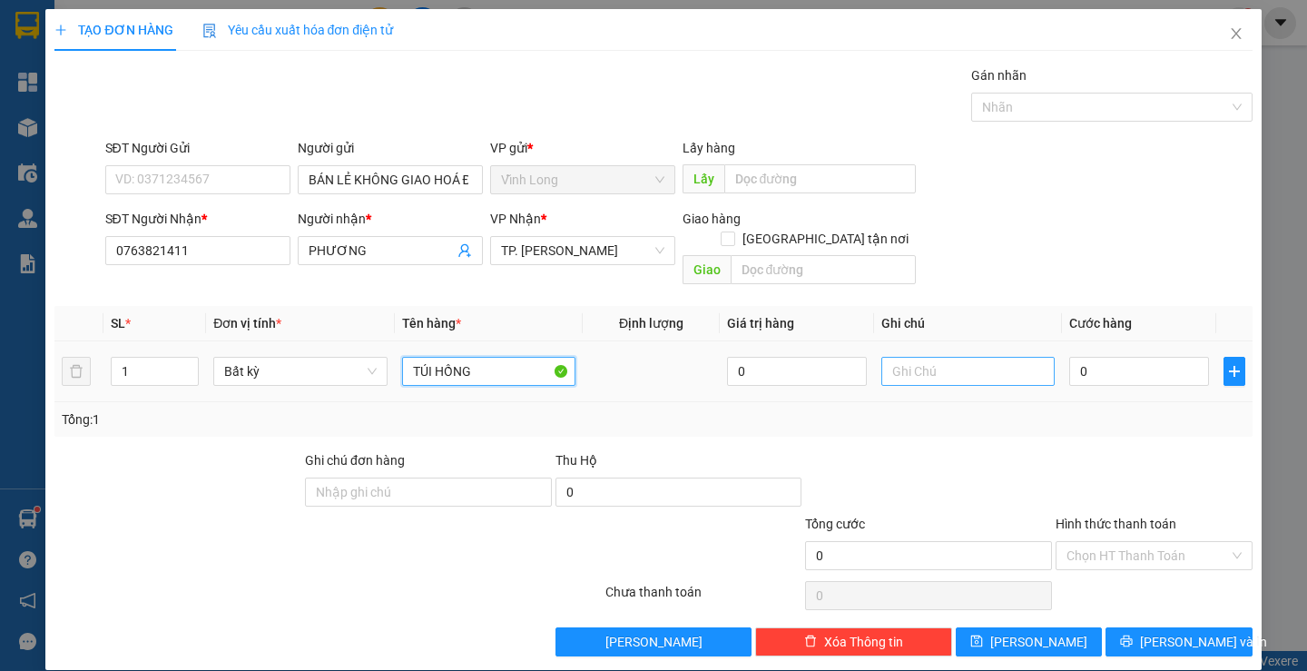
type input "TÚI HỒNG"
click at [935, 357] on input "text" at bounding box center [968, 371] width 173 height 29
type input "LAN"
click at [1108, 357] on input "0" at bounding box center [1139, 371] width 140 height 29
type input "2"
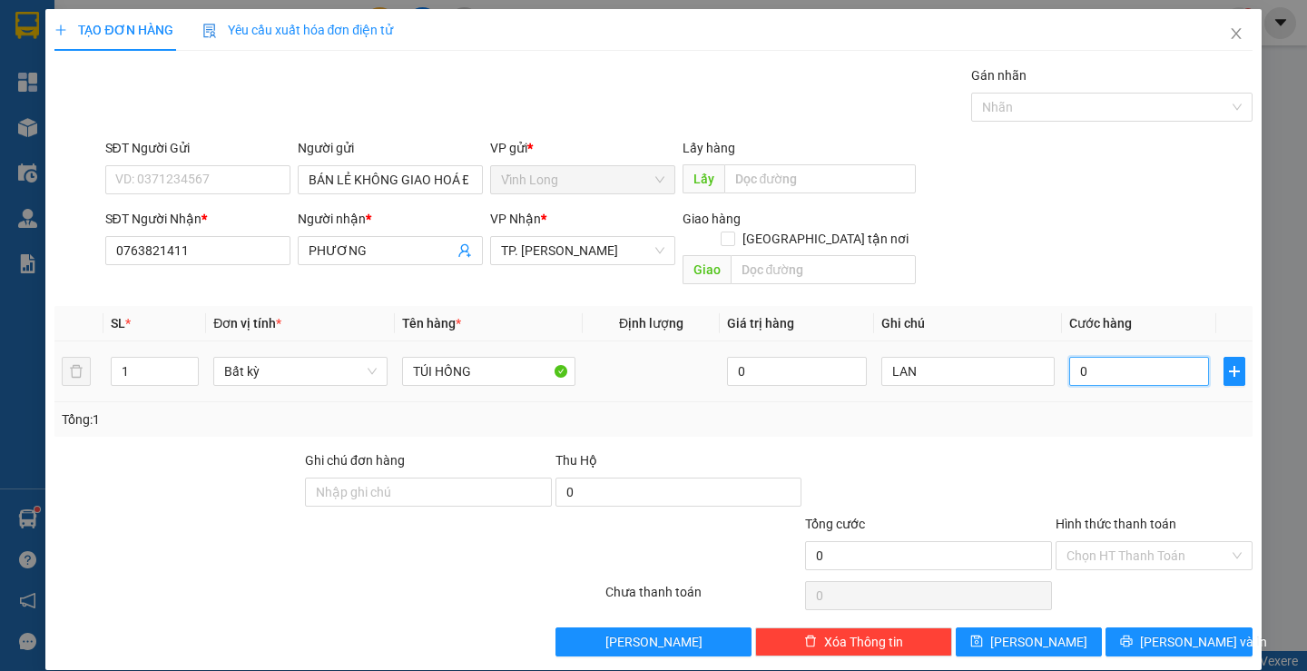
type input "2"
type input "20"
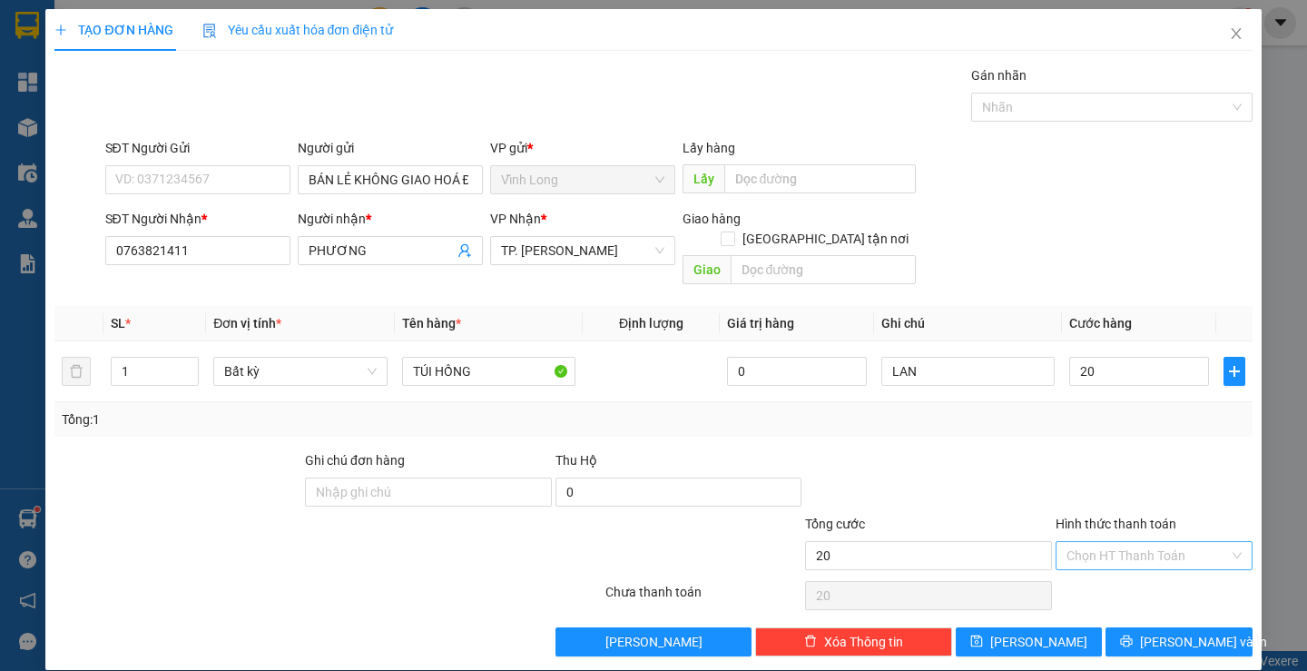
type input "20.000"
click at [1171, 544] on input "Hình thức thanh toán" at bounding box center [1148, 555] width 163 height 27
click at [1128, 577] on div "Tại văn phòng" at bounding box center [1143, 572] width 172 height 20
type input "0"
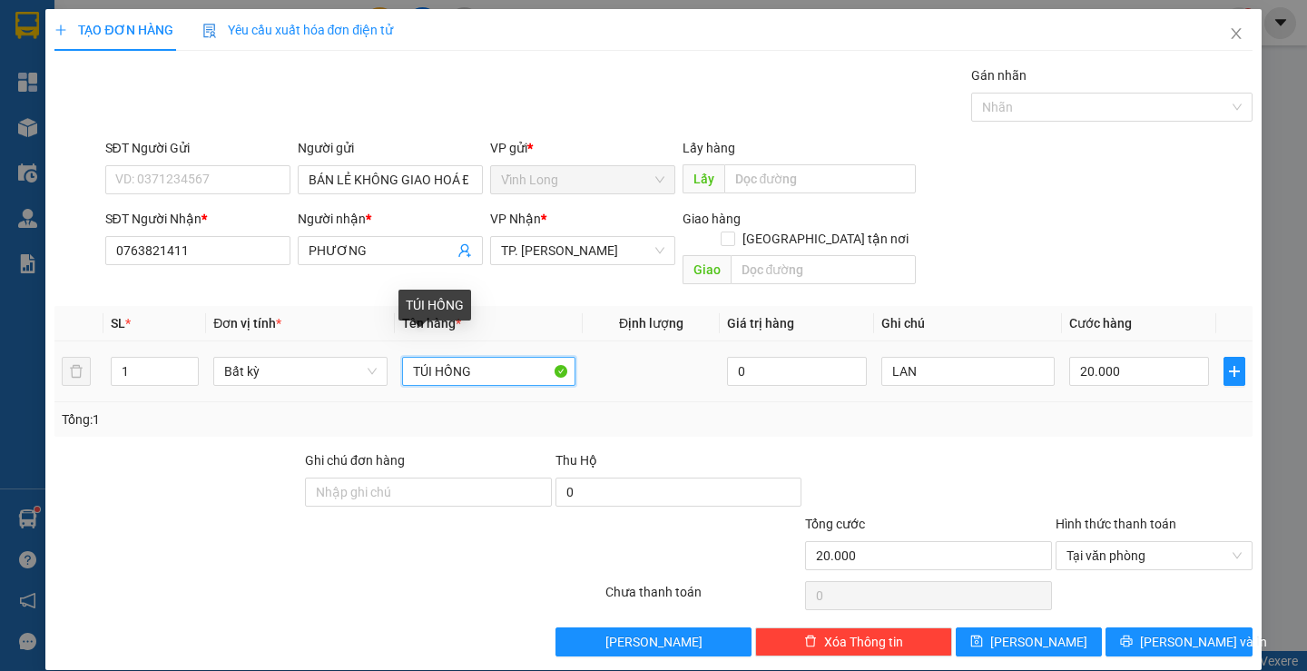
drag, startPoint x: 485, startPoint y: 356, endPoint x: 312, endPoint y: 380, distance: 174.2
click at [312, 380] on tr "1 Bất kỳ TÚI HỒNG 0 LAN 20.000" at bounding box center [653, 371] width 1198 height 61
type input "C"
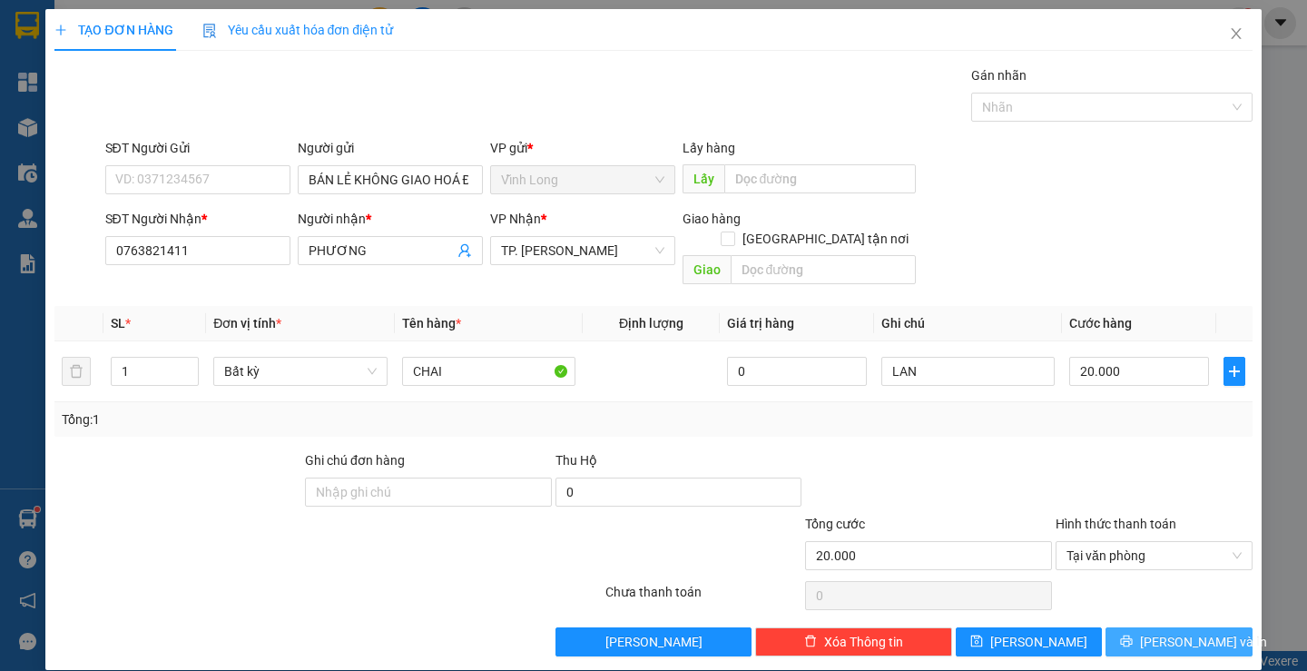
click at [1198, 632] on span "[PERSON_NAME] và In" at bounding box center [1203, 642] width 127 height 20
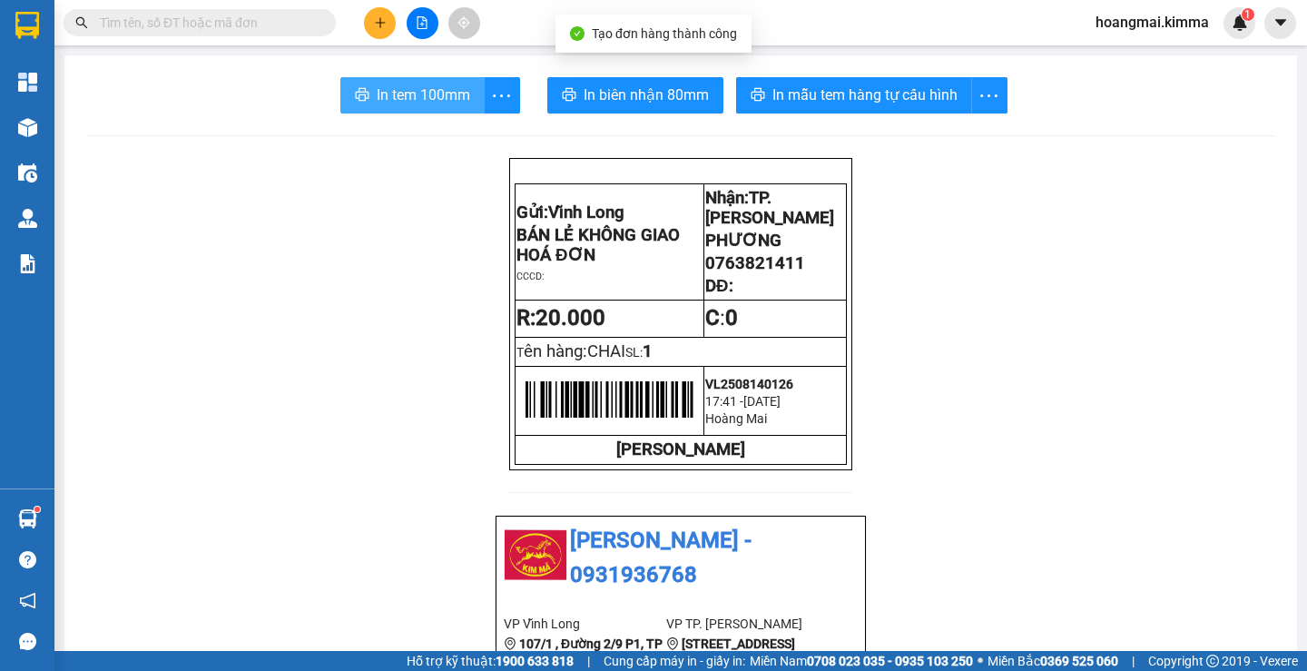
click at [472, 96] on button "In tem 100mm" at bounding box center [412, 95] width 144 height 36
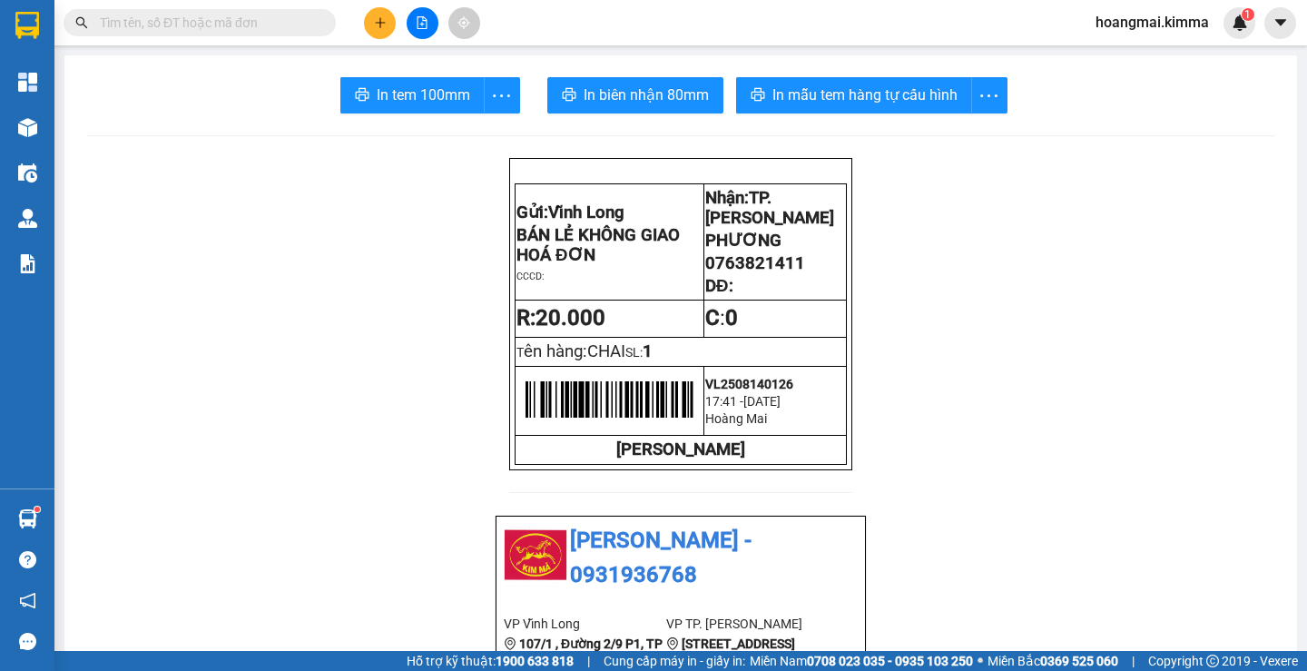
click at [388, 31] on button at bounding box center [380, 23] width 32 height 32
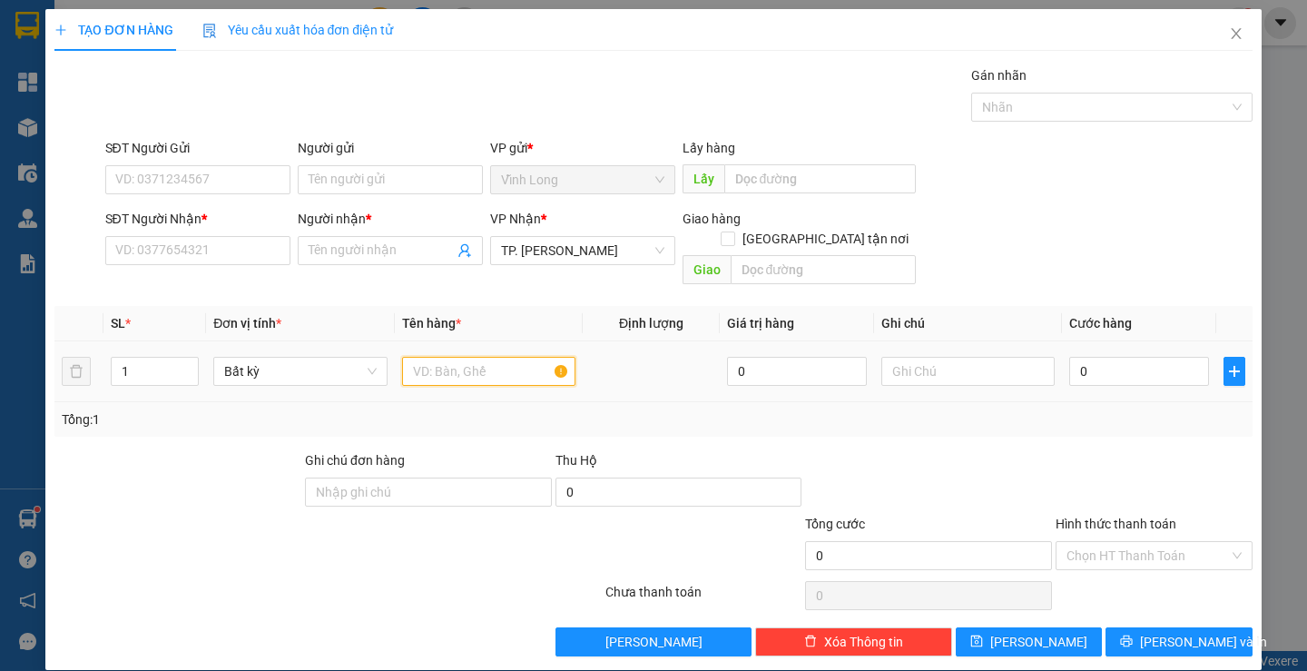
click at [490, 357] on input "text" at bounding box center [488, 371] width 173 height 29
type input "HỘP"
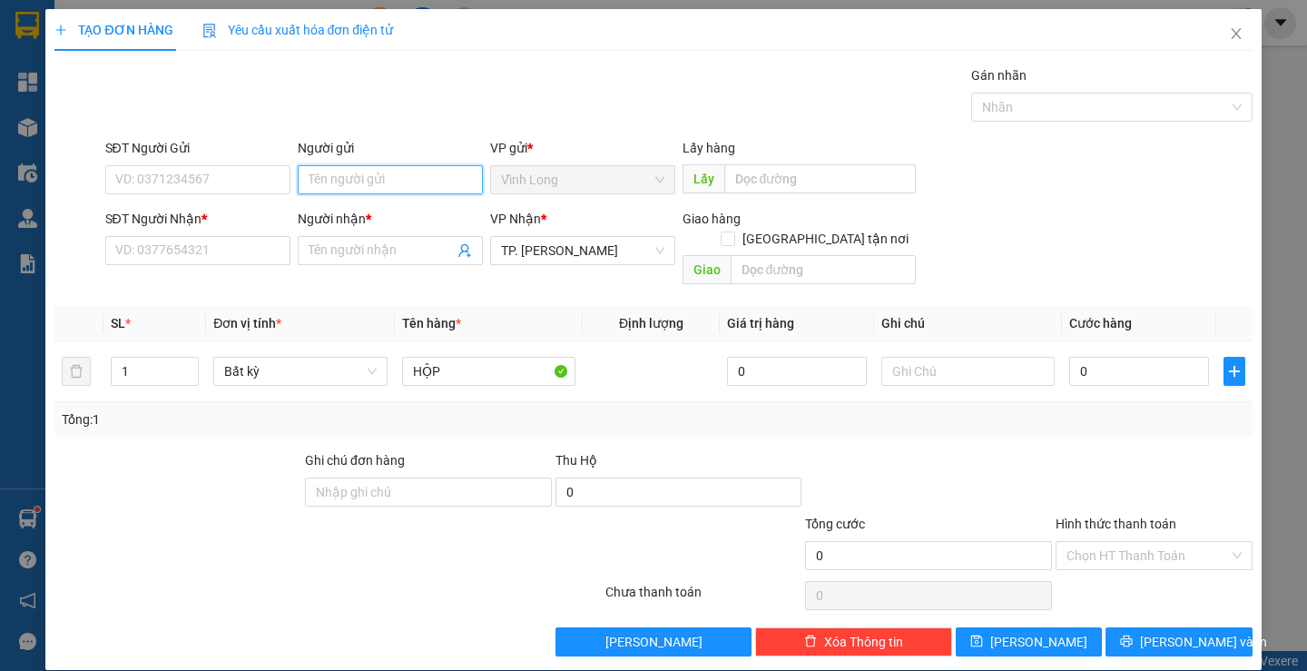
click at [374, 172] on input "Người gửi" at bounding box center [390, 179] width 185 height 29
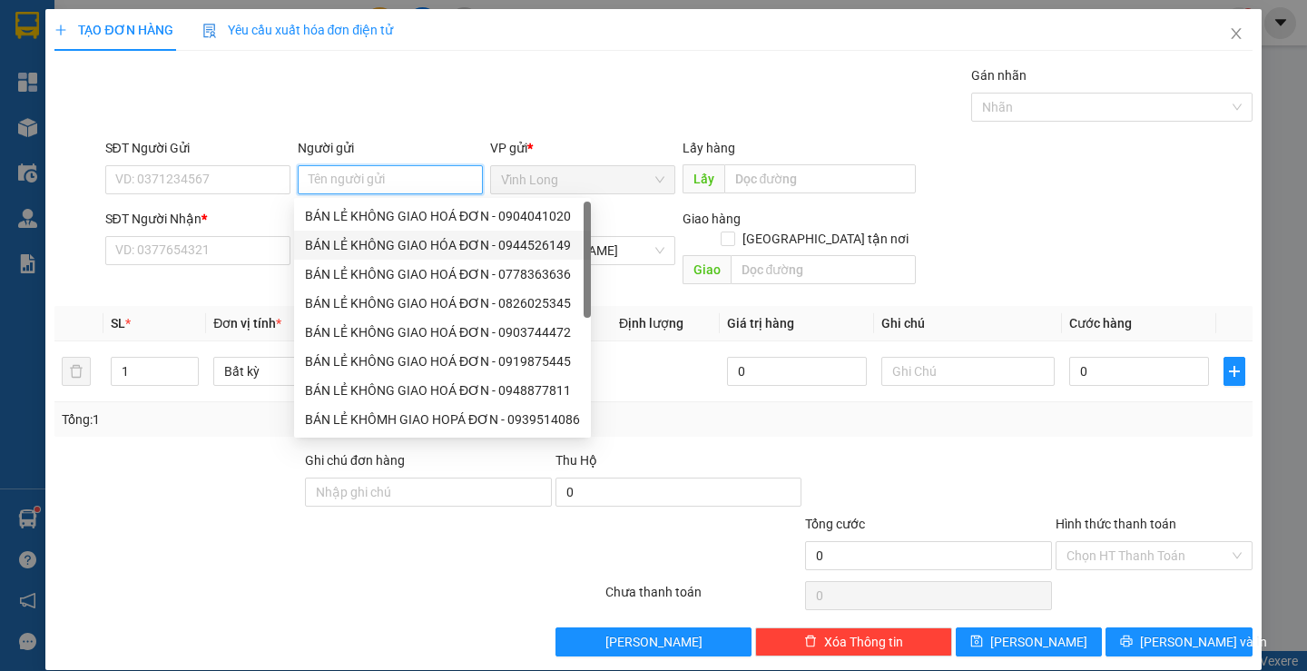
click at [348, 236] on div "BÁN LẺ KHÔNG GIAO HÓA ĐƠN - 0944526149" at bounding box center [442, 245] width 275 height 20
type input "0944526149"
type input "BÁN LẺ KHÔNG GIAO HÓA ĐƠN"
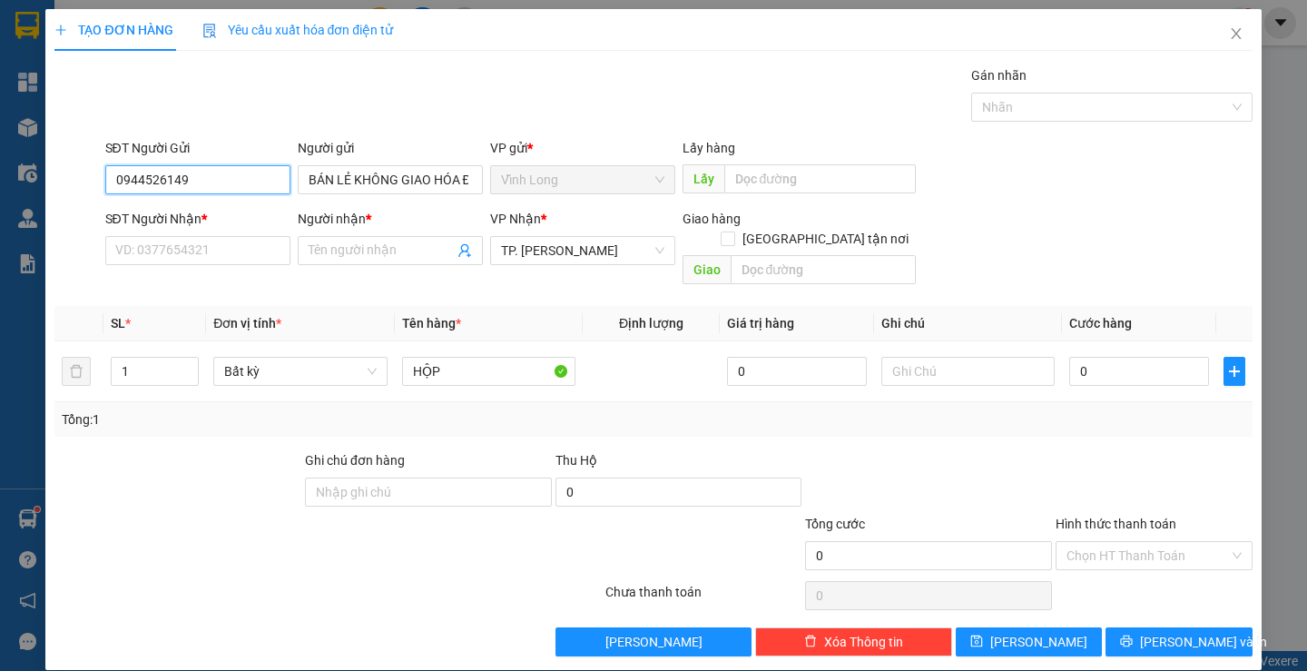
drag, startPoint x: 212, startPoint y: 170, endPoint x: 0, endPoint y: 175, distance: 212.5
click at [0, 175] on div "TẠO ĐƠN HÀNG Yêu cầu xuất hóa đơn điện tử Transit Pickup Surcharge Ids Transit …" at bounding box center [653, 335] width 1307 height 671
click at [218, 243] on input "SĐT Người Nhận *" at bounding box center [197, 250] width 185 height 29
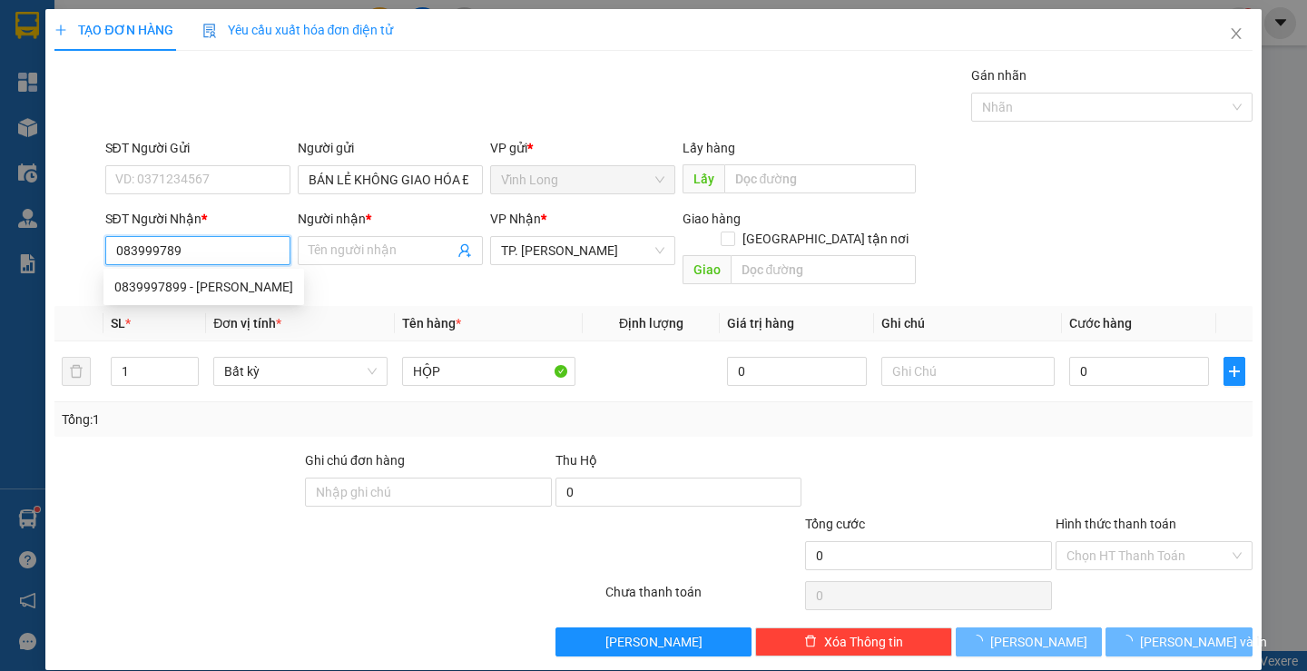
type input "0839997899"
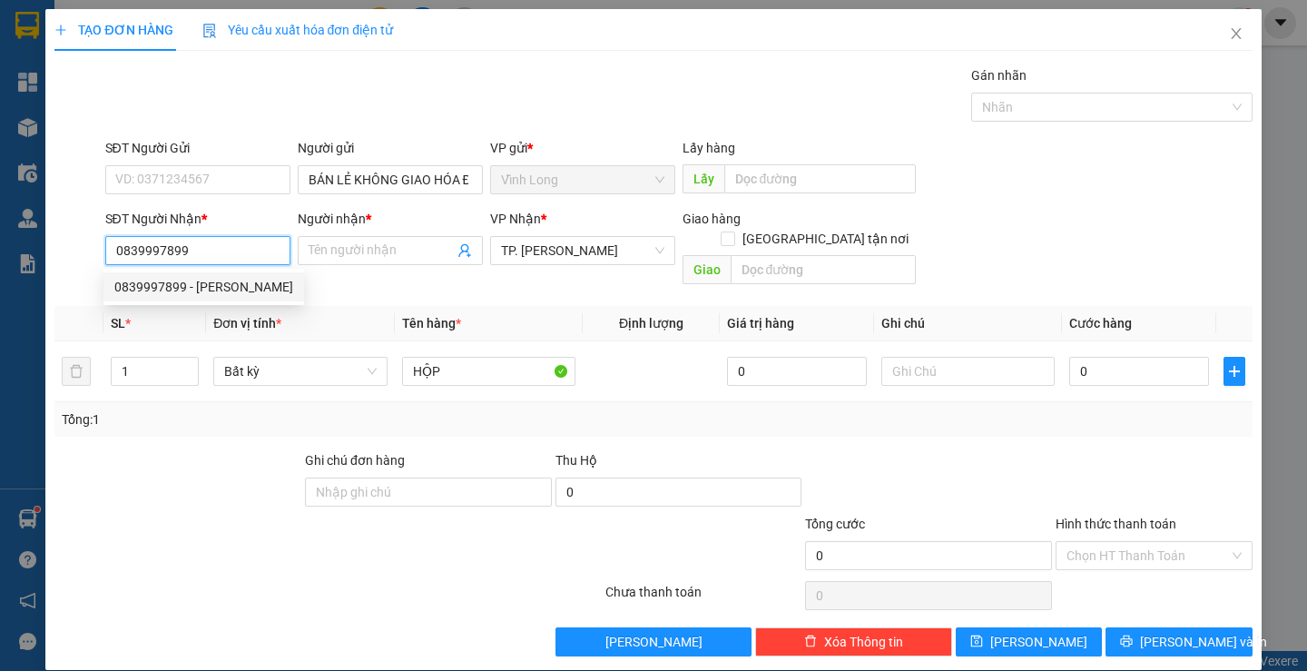
click at [241, 287] on div "0839997899 - [PERSON_NAME]" at bounding box center [203, 287] width 179 height 20
type input "LAB [PERSON_NAME]"
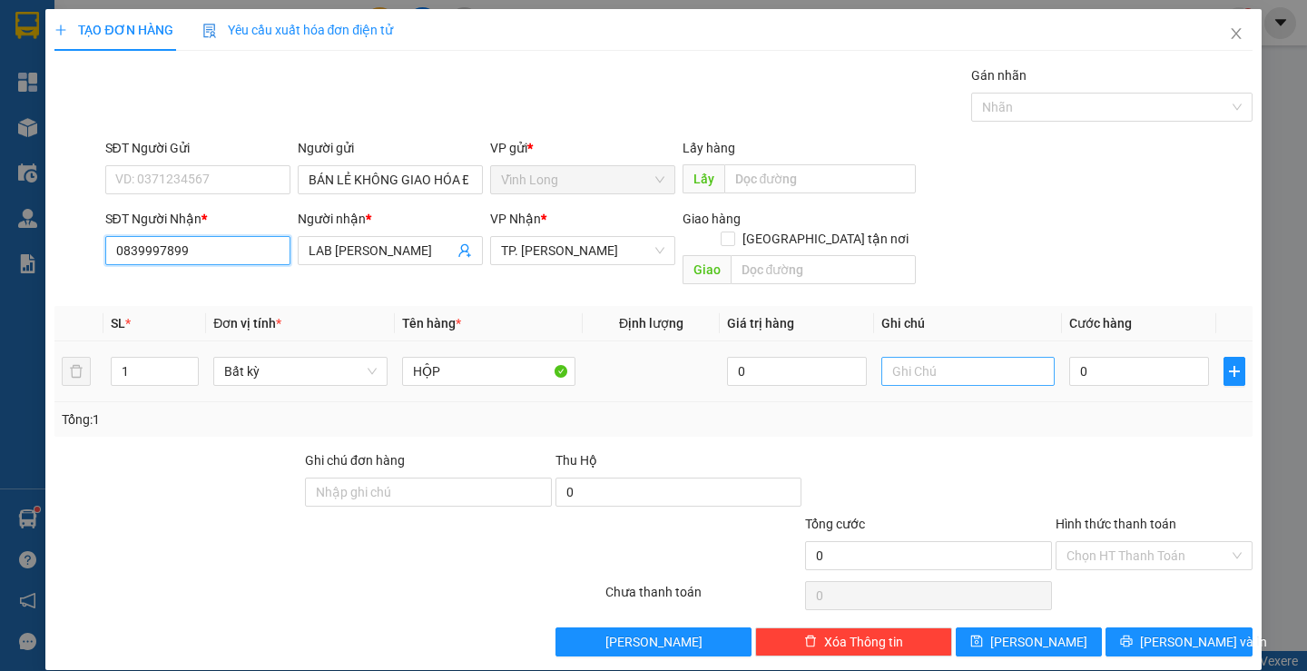
type input "0839997899"
click at [900, 357] on input "text" at bounding box center [968, 371] width 173 height 29
type input "LAN"
click at [1121, 357] on input "0" at bounding box center [1139, 371] width 140 height 29
type input "2"
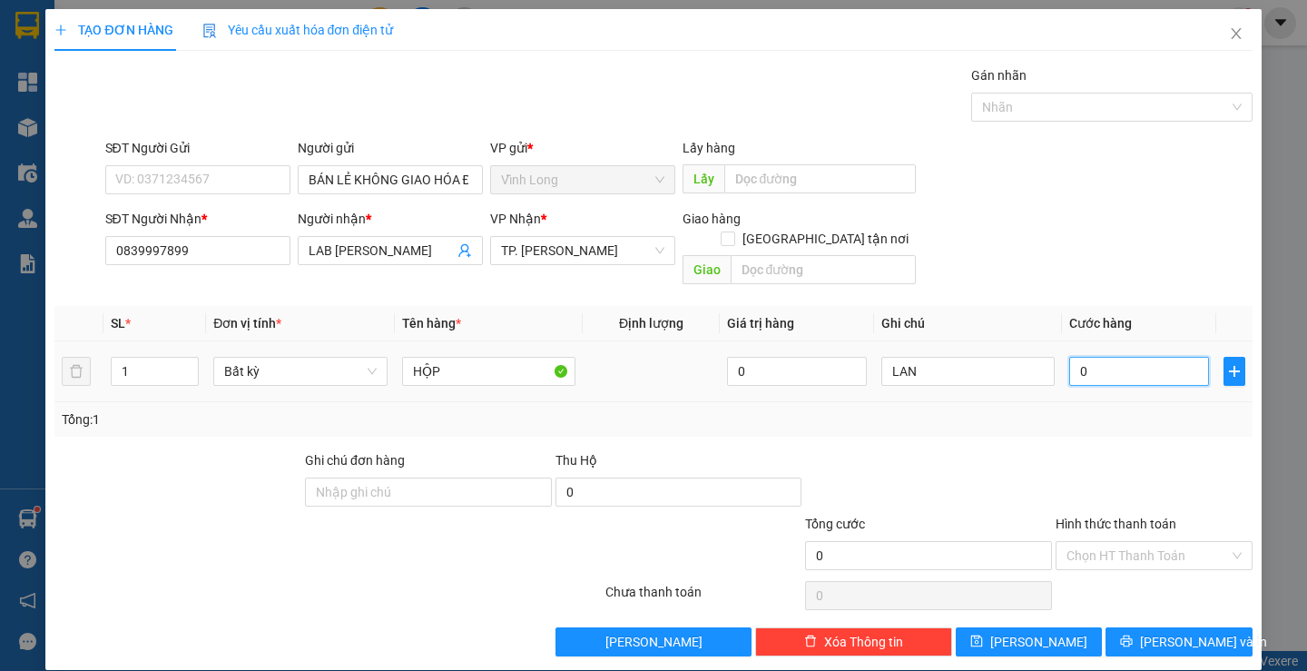
type input "2"
type input "20"
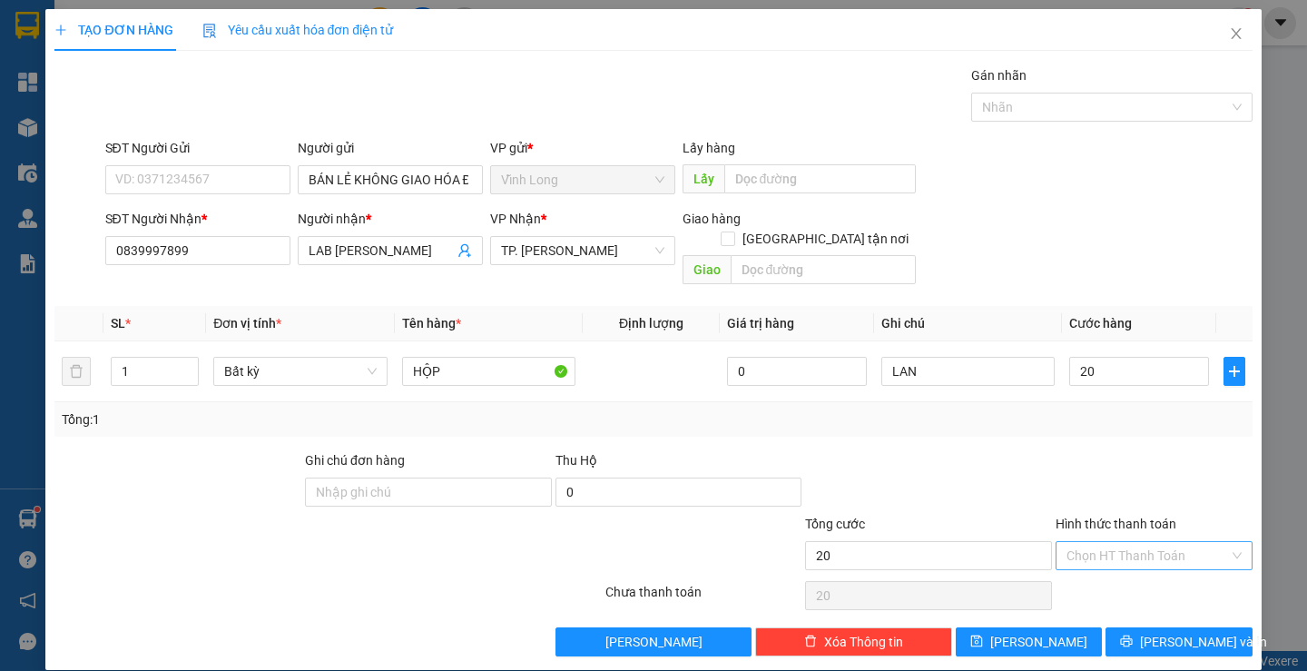
type input "20.000"
click at [1173, 545] on input "Hình thức thanh toán" at bounding box center [1148, 555] width 163 height 27
click at [1140, 571] on div "Tại văn phòng" at bounding box center [1143, 572] width 172 height 20
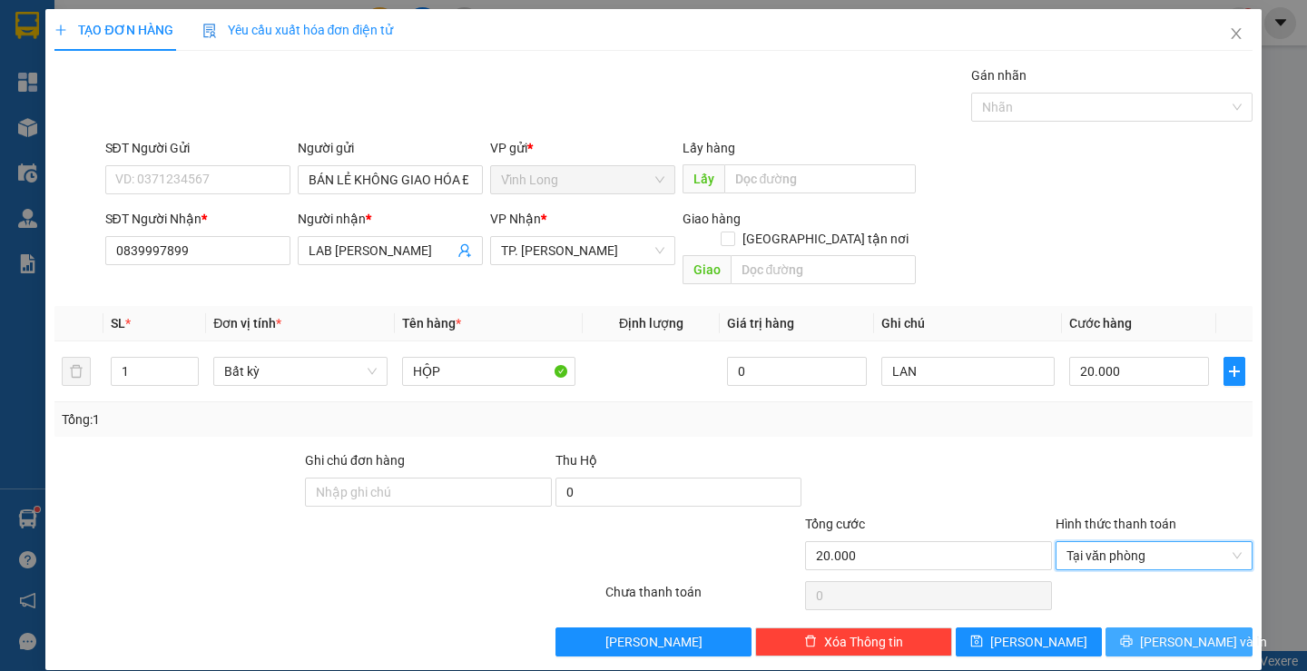
click at [1189, 632] on span "[PERSON_NAME] và In" at bounding box center [1203, 642] width 127 height 20
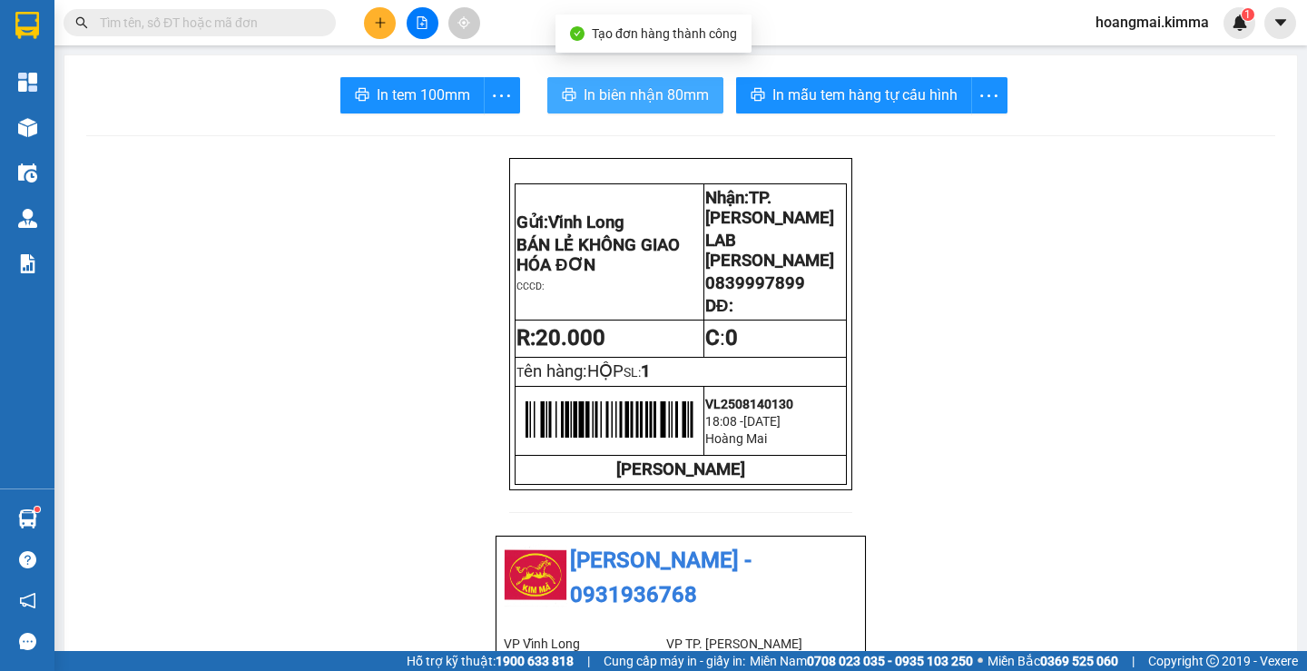
click at [620, 96] on span "In biên nhận 80mm" at bounding box center [646, 95] width 125 height 23
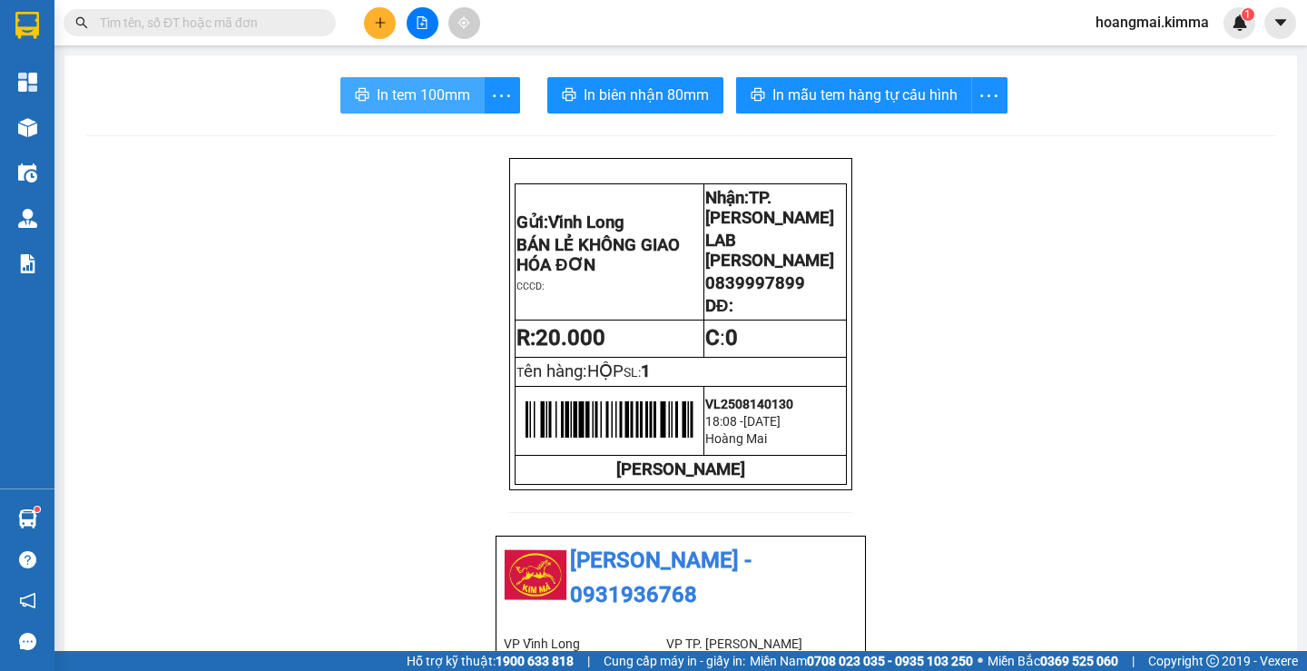
click at [389, 95] on span "In tem 100mm" at bounding box center [424, 95] width 94 height 23
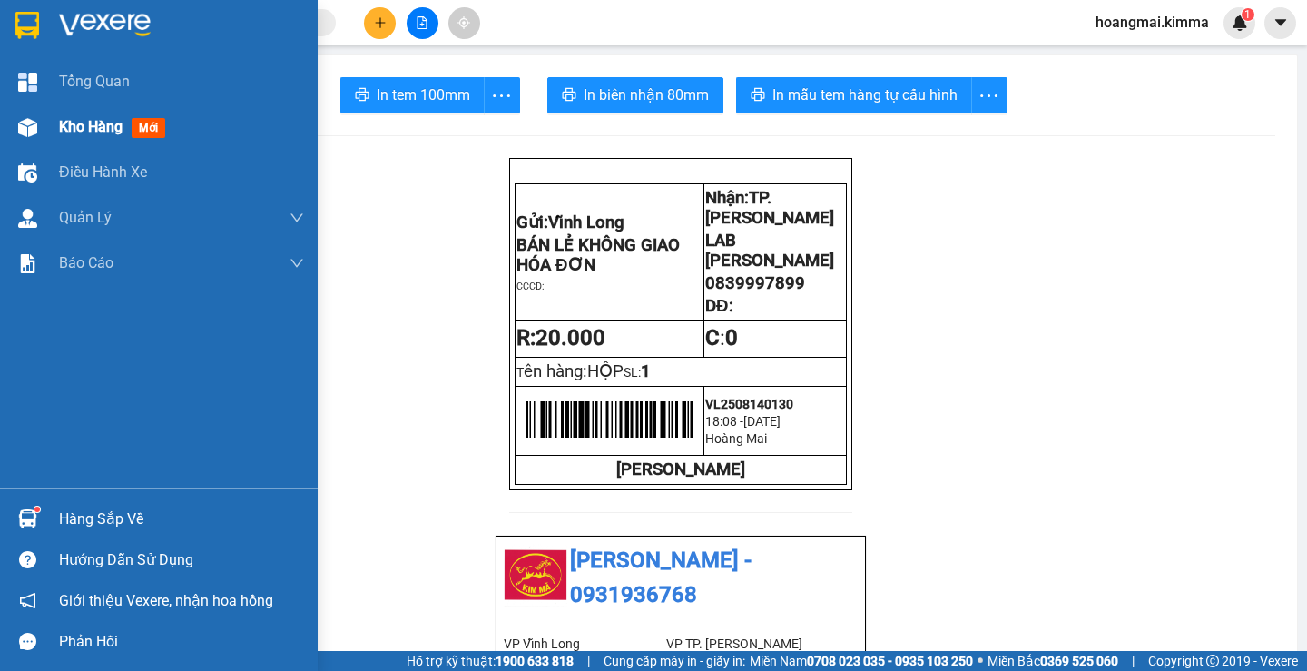
click at [87, 126] on span "Kho hàng" at bounding box center [91, 126] width 64 height 17
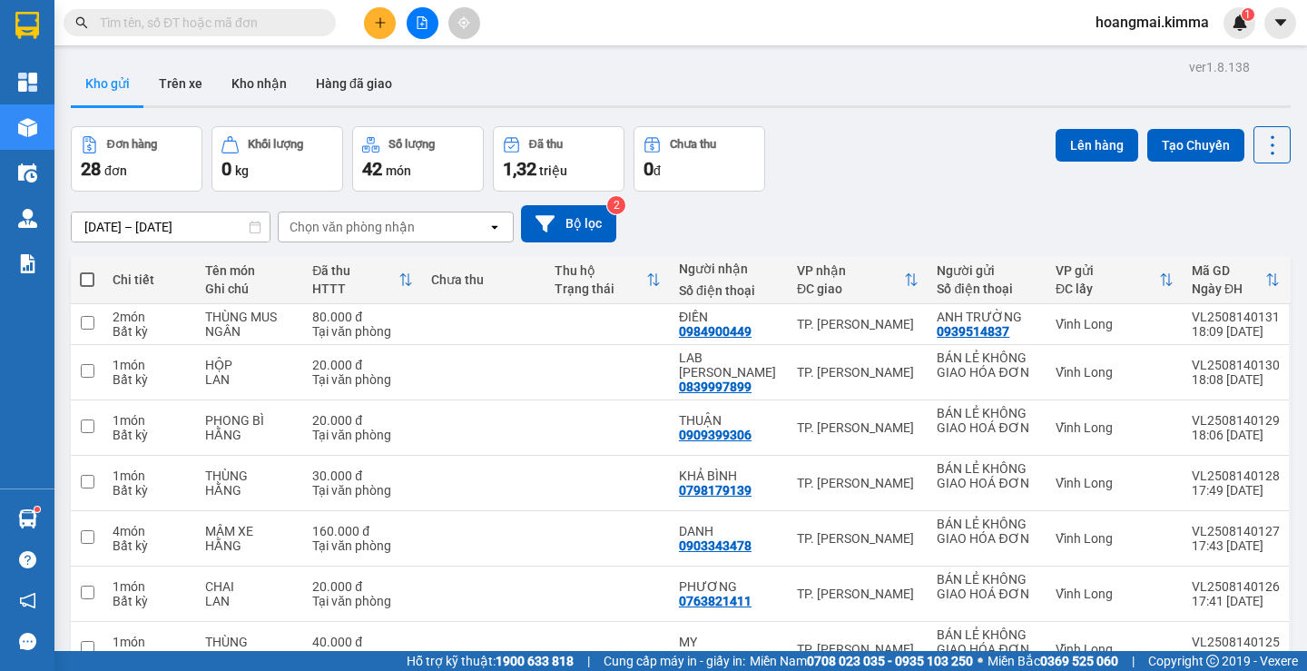
click at [384, 20] on icon "plus" at bounding box center [380, 22] width 13 height 13
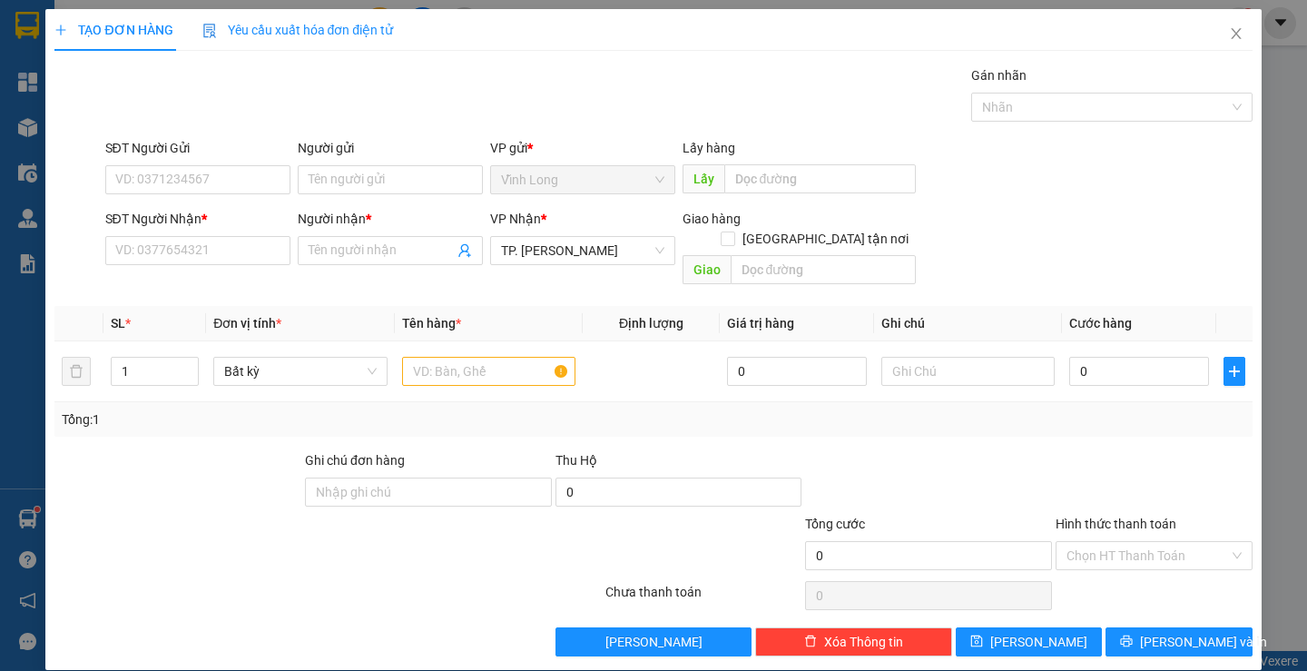
click at [327, 199] on div "Người gửi Tên người gửi" at bounding box center [390, 170] width 185 height 64
click at [326, 181] on input "Người gửi" at bounding box center [390, 179] width 185 height 29
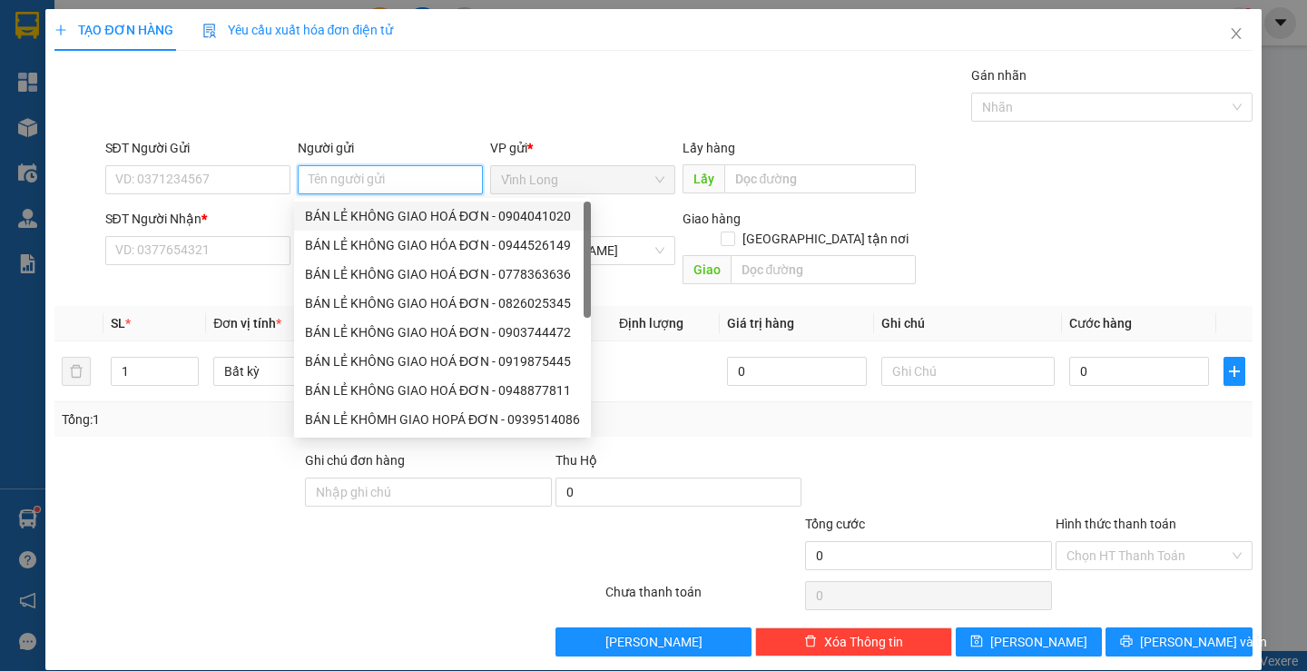
click at [336, 230] on div "BÁN LẺ KHÔNG GIAO HOÁ ĐƠN - 0904041020" at bounding box center [442, 216] width 297 height 29
type input "0904041020"
type input "BÁN LẺ KHÔNG GIAO HOÁ ĐƠN"
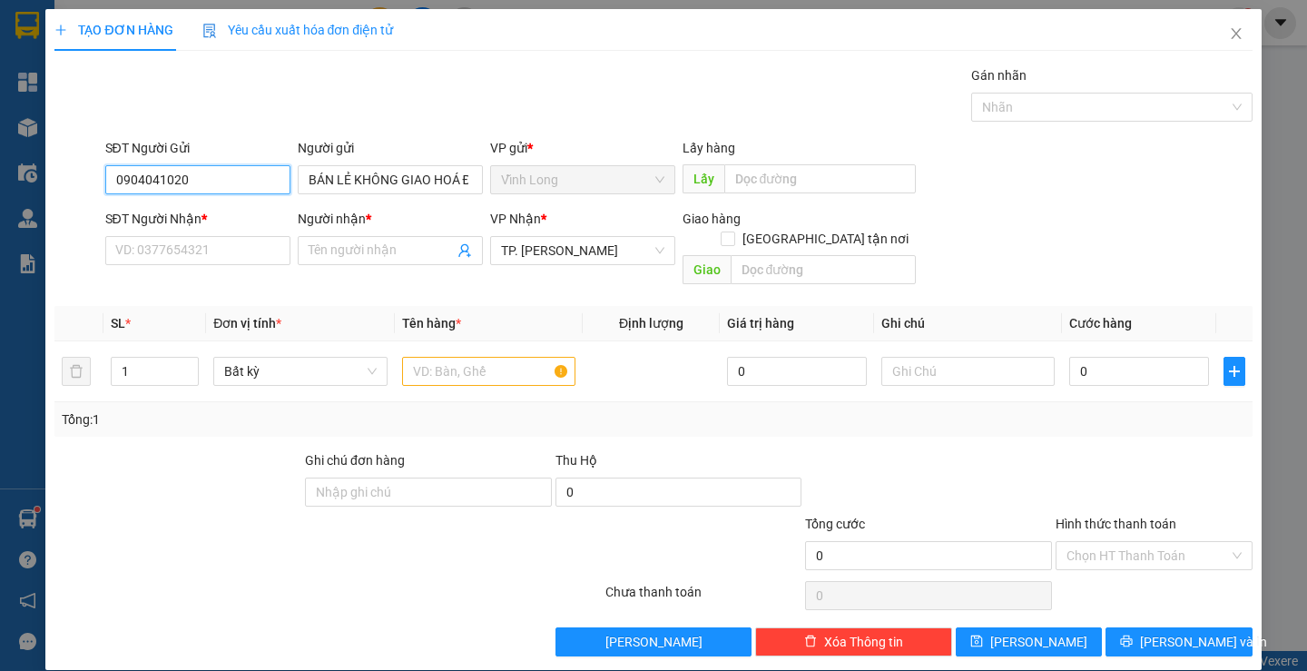
drag, startPoint x: 224, startPoint y: 192, endPoint x: 9, endPoint y: 159, distance: 217.6
click at [9, 159] on div "TẠO ĐƠN HÀNG Yêu cầu xuất hóa đơn điện tử Transit Pickup Surcharge Ids Transit …" at bounding box center [653, 335] width 1307 height 671
click at [232, 257] on input "SĐT Người Nhận *" at bounding box center [197, 250] width 185 height 29
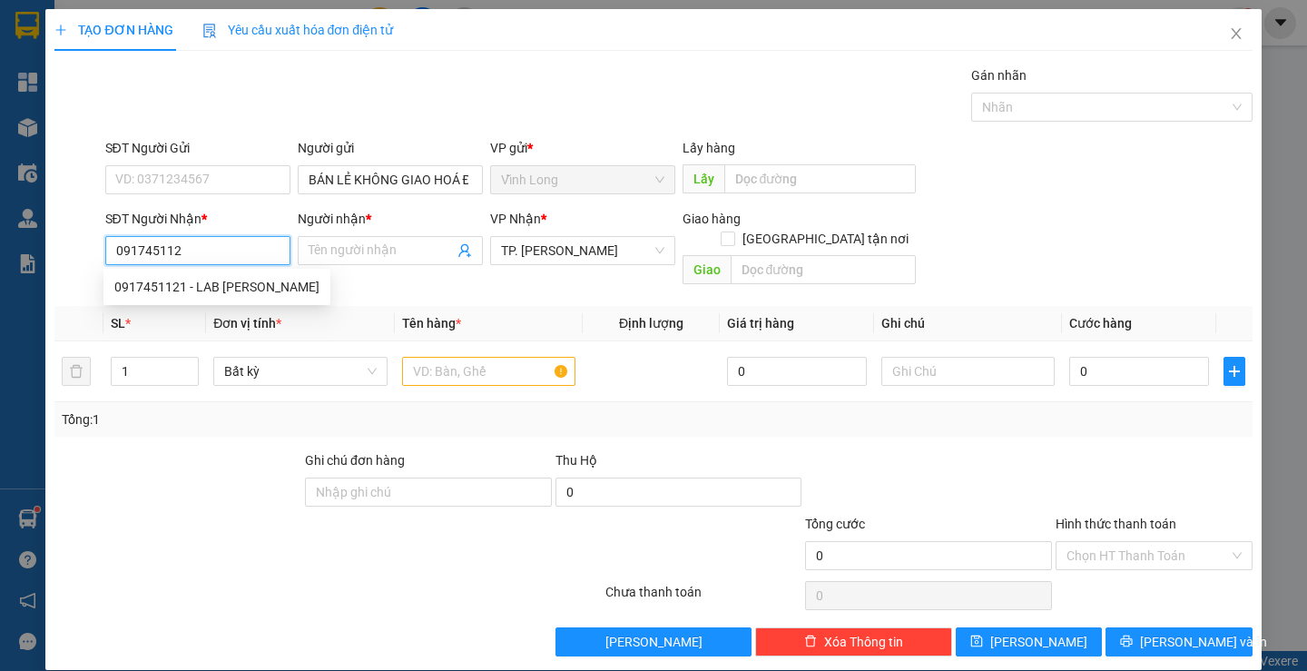
type input "0917451121"
click at [240, 285] on div "0917451121 - LAB [PERSON_NAME]" at bounding box center [216, 287] width 205 height 20
type input "LAB [PERSON_NAME]"
type input "0917451121"
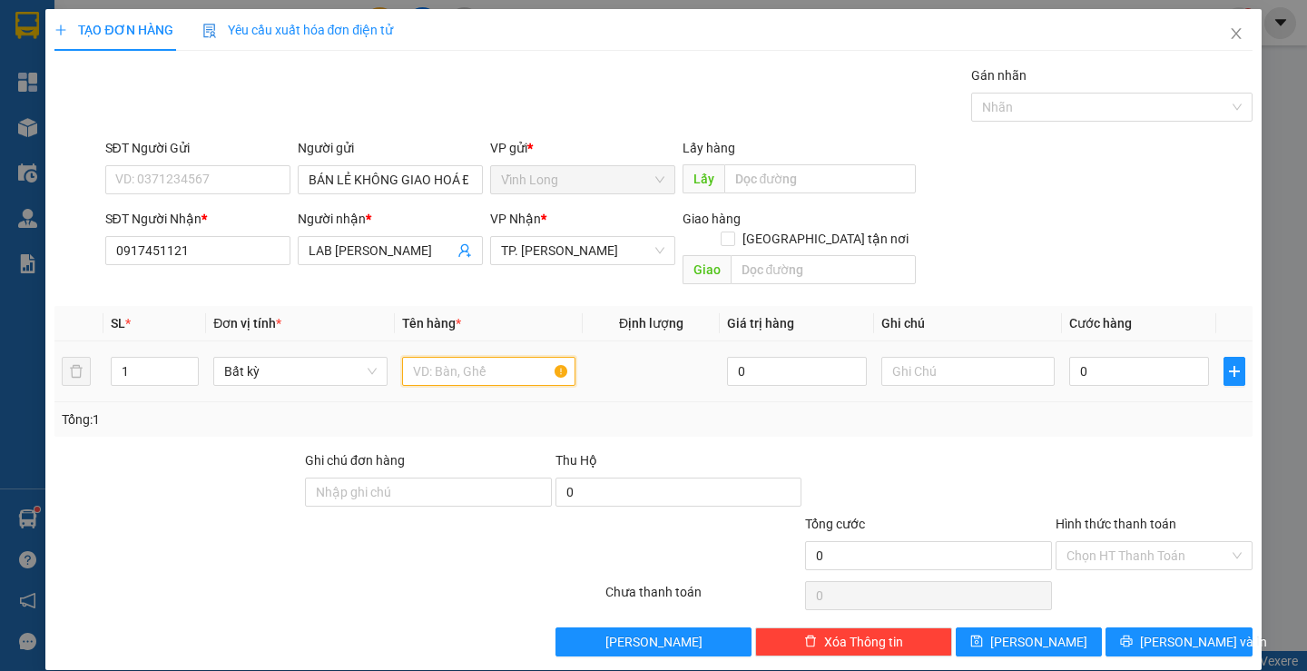
click at [475, 357] on input "text" at bounding box center [488, 371] width 173 height 29
type input "HỘP"
click at [960, 357] on input "text" at bounding box center [968, 371] width 173 height 29
type input "LAN"
click at [1131, 357] on input "0" at bounding box center [1139, 371] width 140 height 29
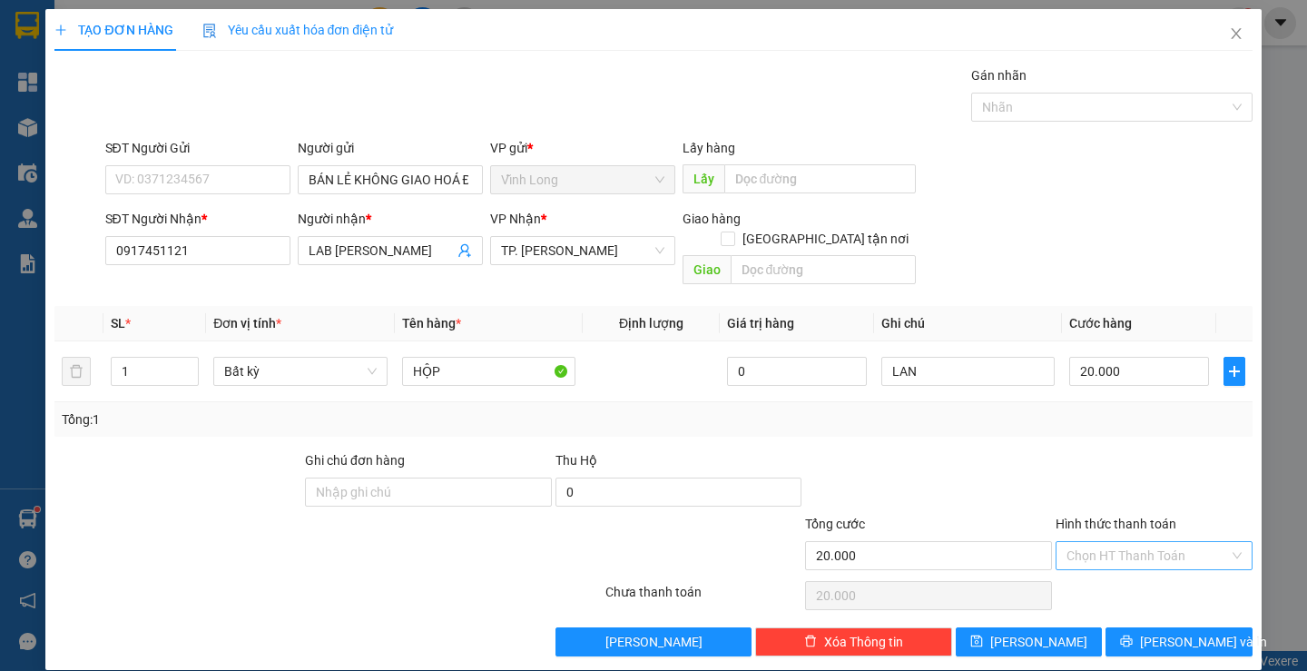
click at [1129, 543] on input "Hình thức thanh toán" at bounding box center [1148, 555] width 163 height 27
click at [1133, 577] on div "Tại văn phòng" at bounding box center [1143, 572] width 172 height 20
click at [1172, 632] on span "[PERSON_NAME] và In" at bounding box center [1203, 642] width 127 height 20
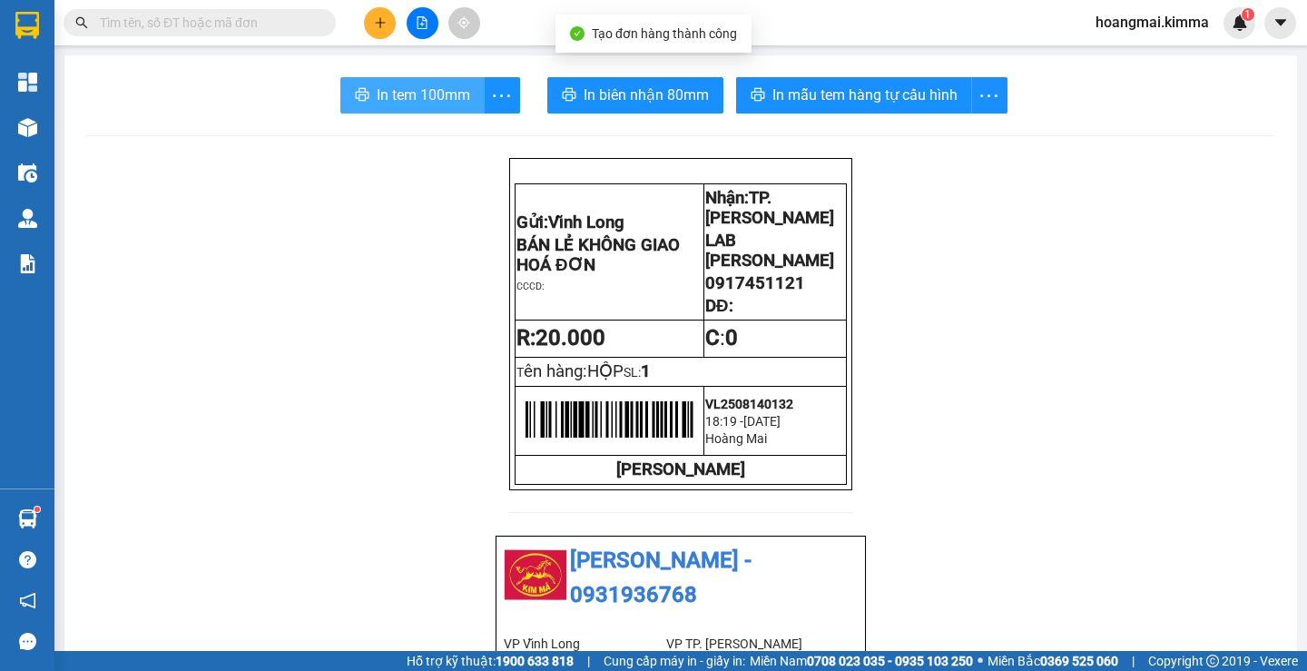
click at [423, 105] on span "In tem 100mm" at bounding box center [424, 95] width 94 height 23
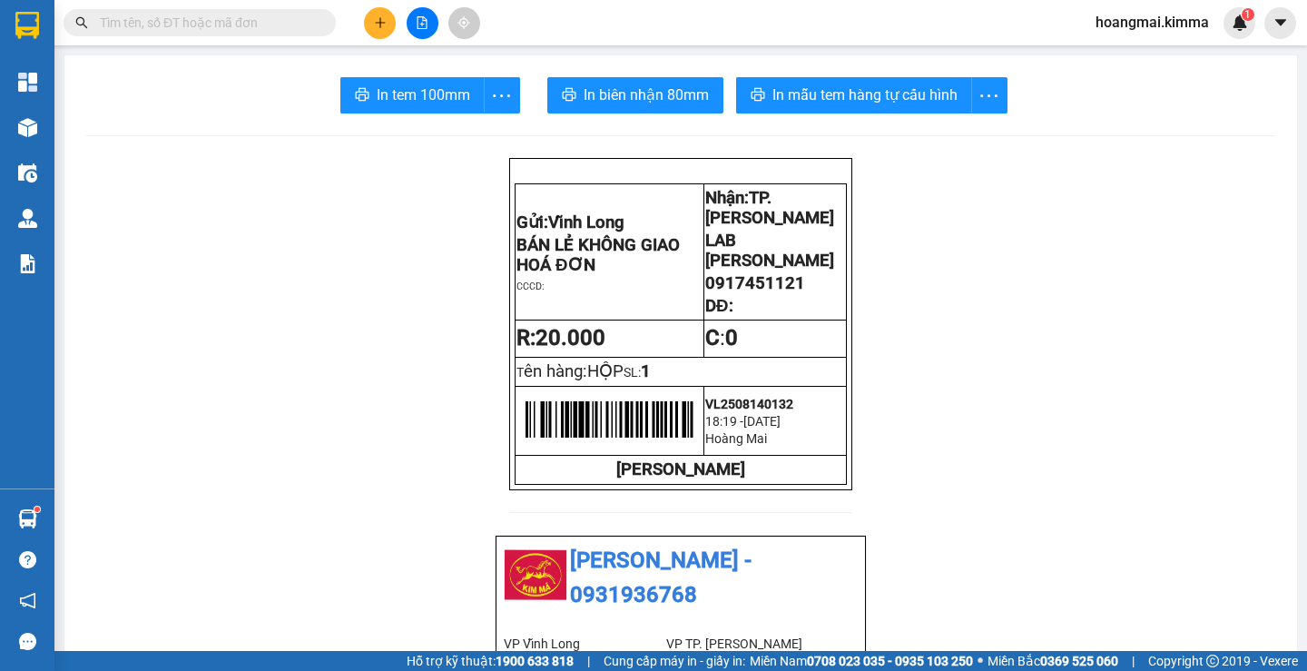
click at [282, 31] on input "text" at bounding box center [207, 23] width 214 height 20
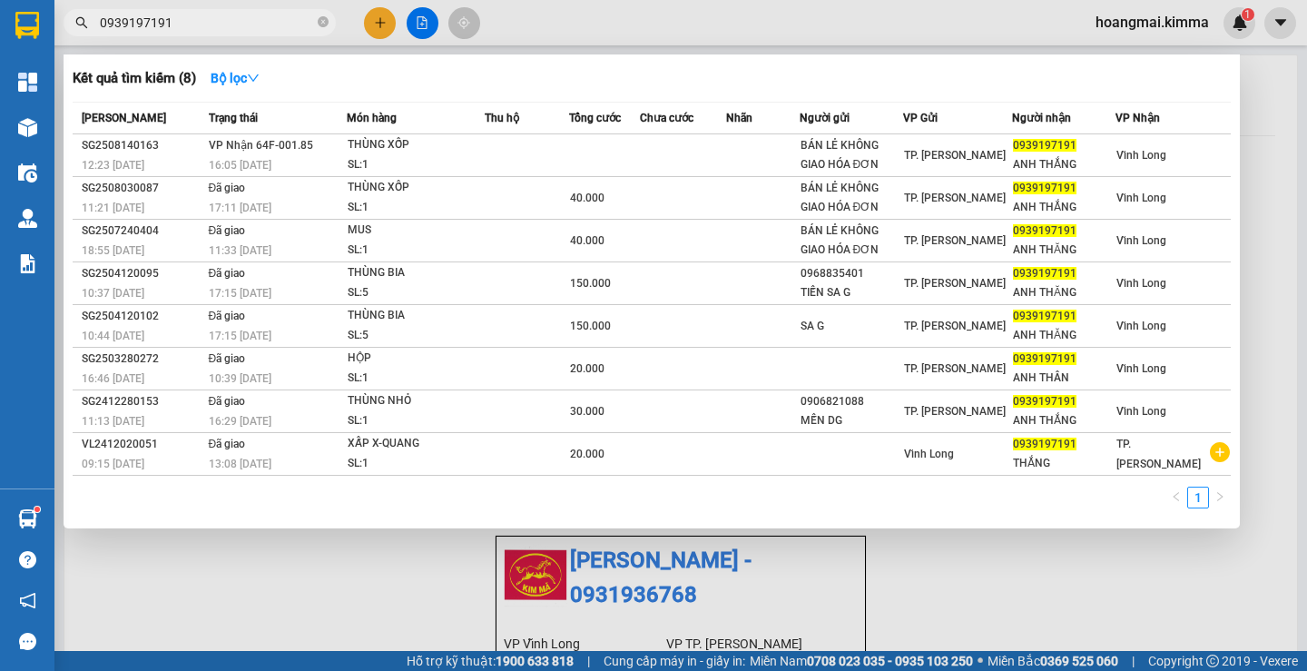
type input "0939197191"
click at [383, 11] on div at bounding box center [653, 335] width 1307 height 671
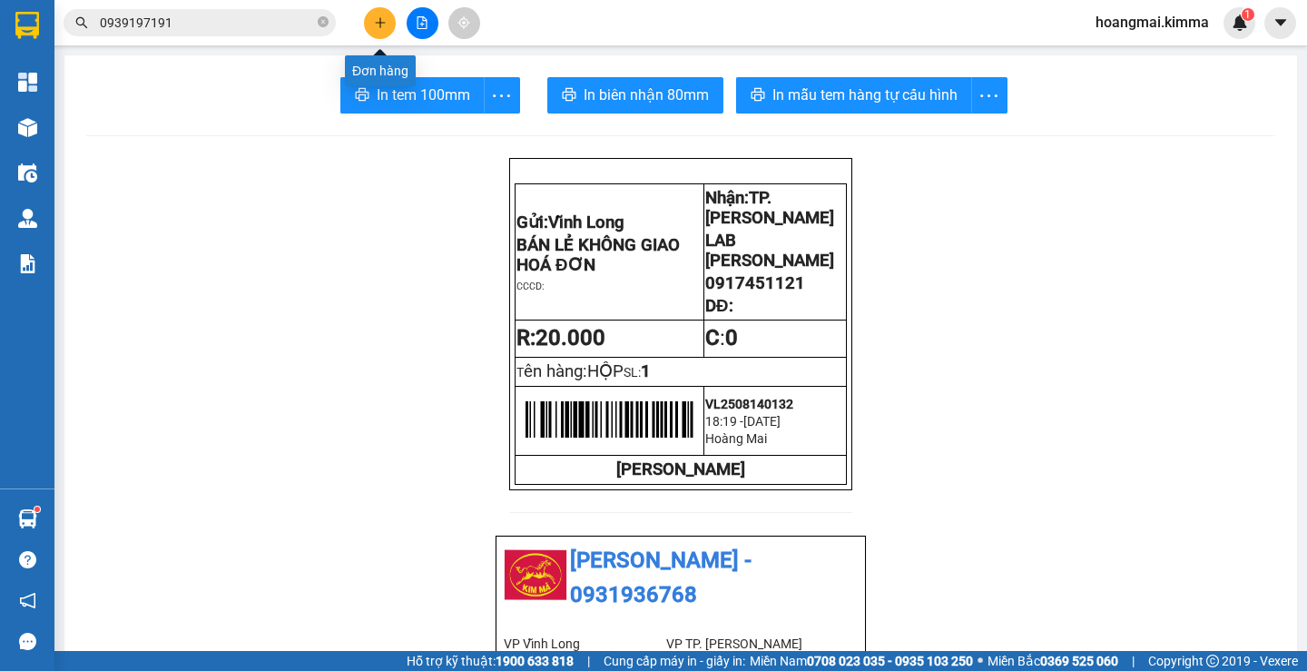
click at [383, 18] on icon "plus" at bounding box center [380, 22] width 13 height 13
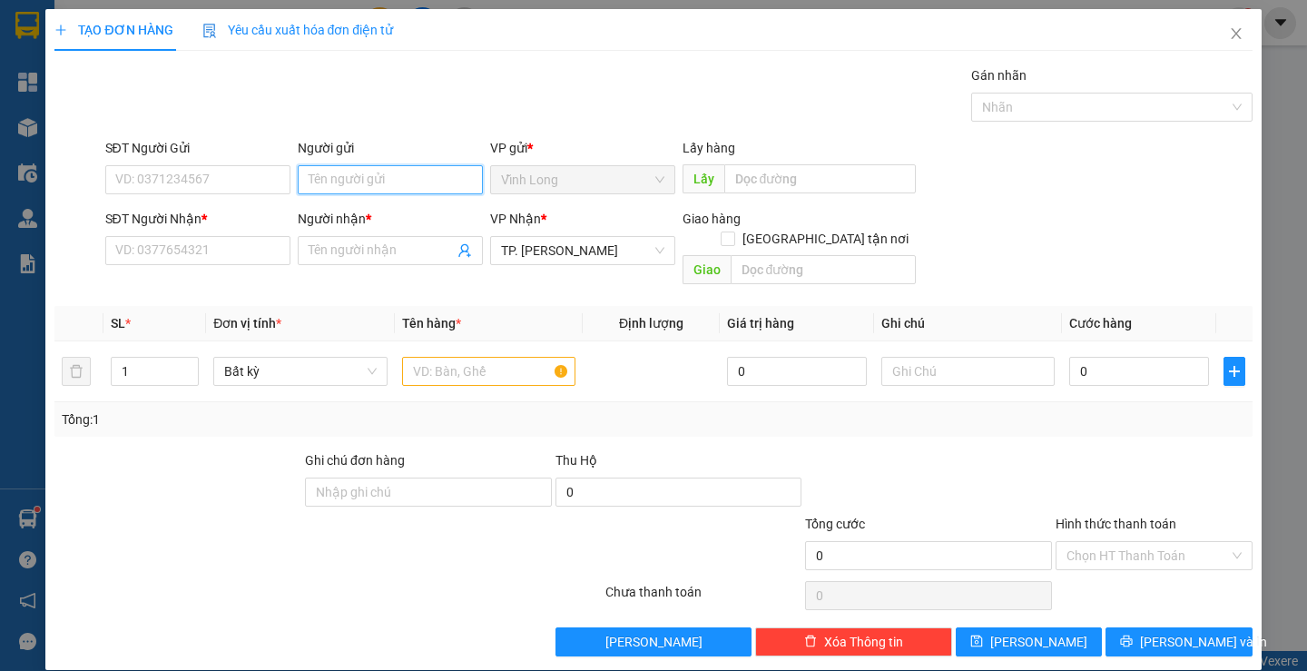
click at [403, 179] on input "Người gửi" at bounding box center [390, 179] width 185 height 29
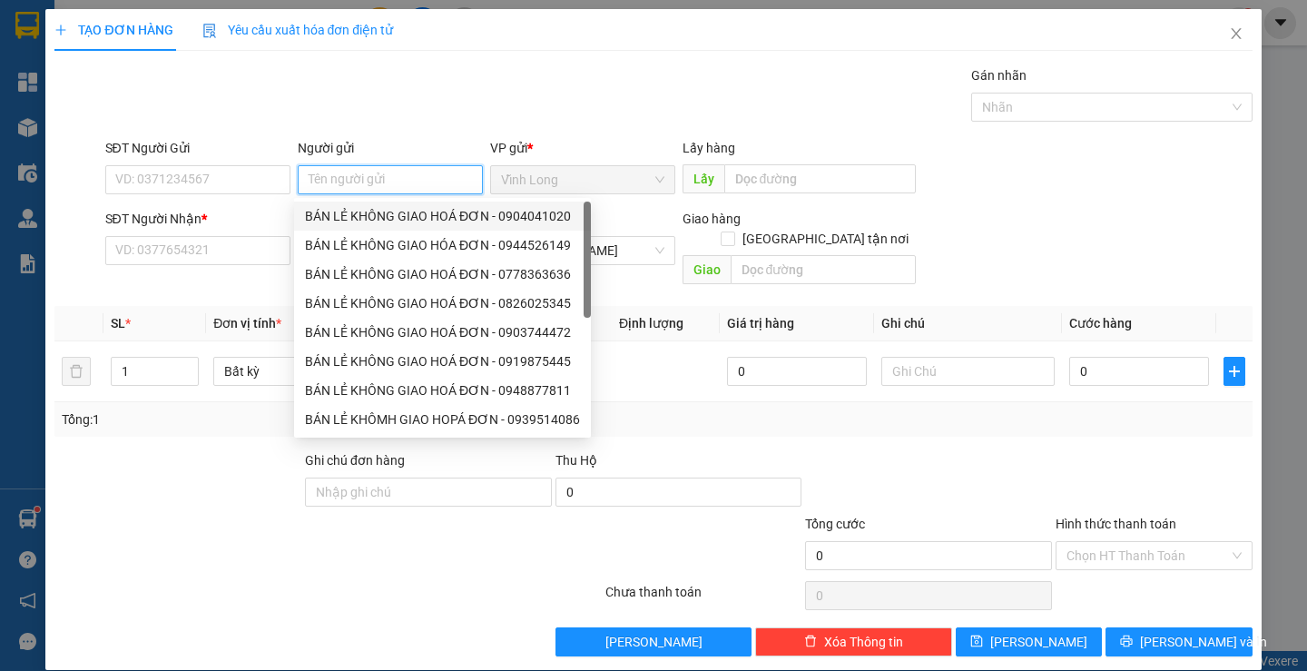
click at [398, 212] on div "BÁN LẺ KHÔNG GIAO HOÁ ĐƠN - 0904041020" at bounding box center [442, 216] width 275 height 20
type input "0904041020"
type input "BÁN LẺ KHÔNG GIAO HOÁ ĐƠN"
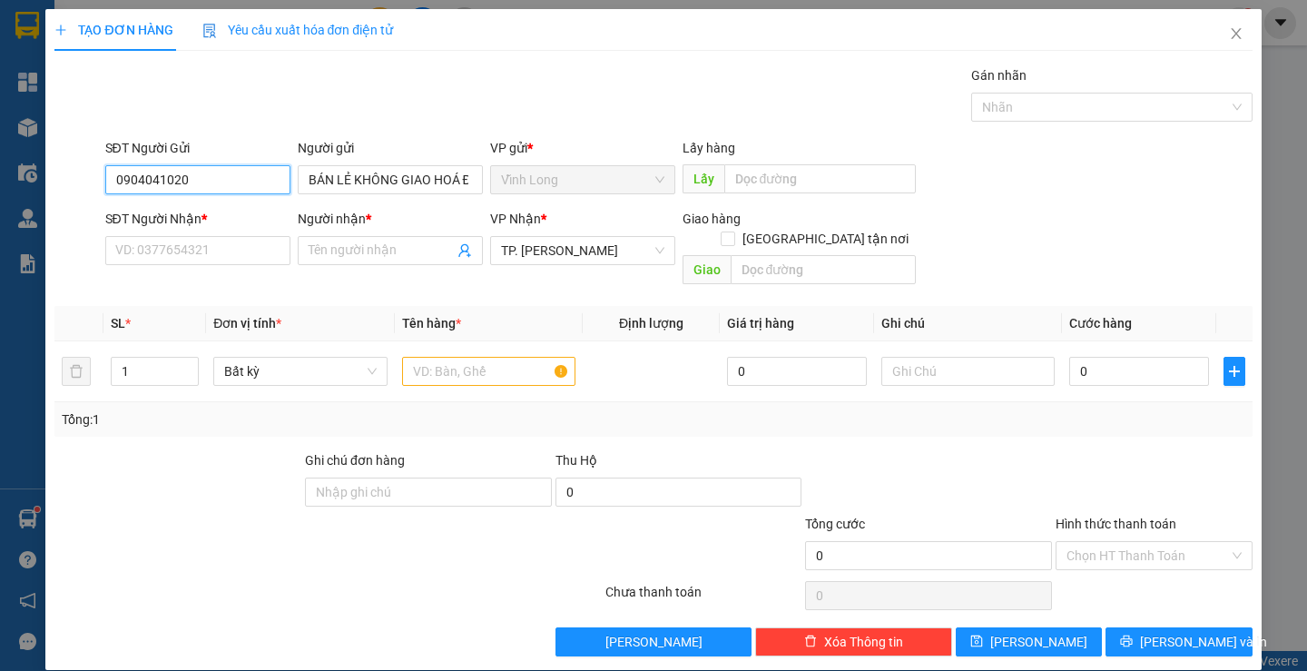
drag, startPoint x: 269, startPoint y: 178, endPoint x: 44, endPoint y: 178, distance: 224.2
click at [45, 178] on div "TẠO ĐƠN HÀNG Yêu cầu xuất hóa đơn điện tử Transit Pickup Surcharge Ids Transit …" at bounding box center [653, 339] width 1216 height 661
click at [230, 247] on input "SĐT Người Nhận *" at bounding box center [197, 250] width 185 height 29
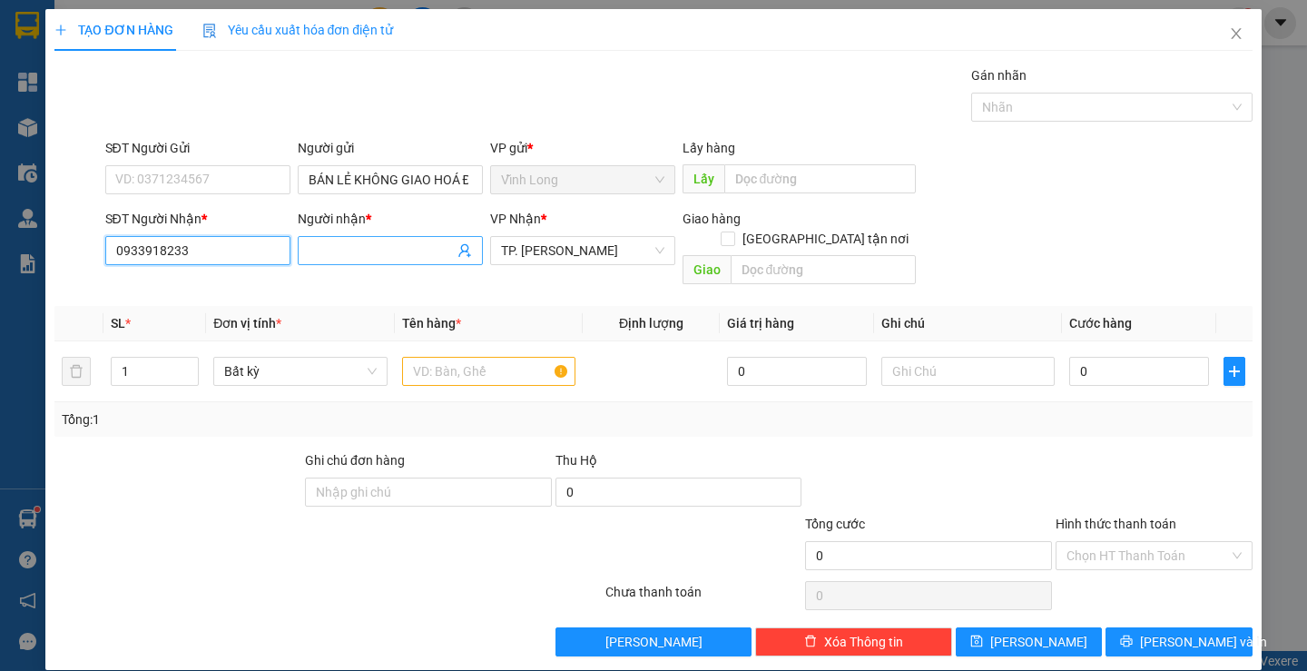
type input "0933918233"
click at [368, 251] on input "Người nhận *" at bounding box center [381, 251] width 145 height 20
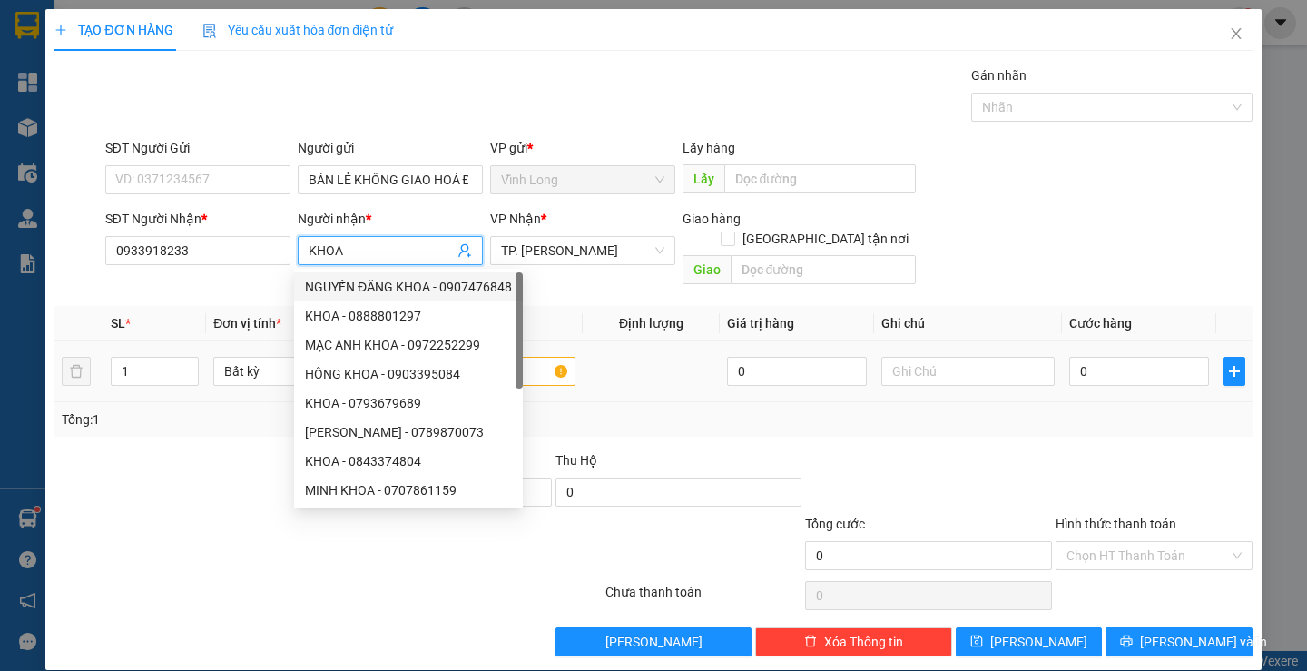
type input "KHOA"
click at [644, 371] on td at bounding box center [651, 371] width 137 height 61
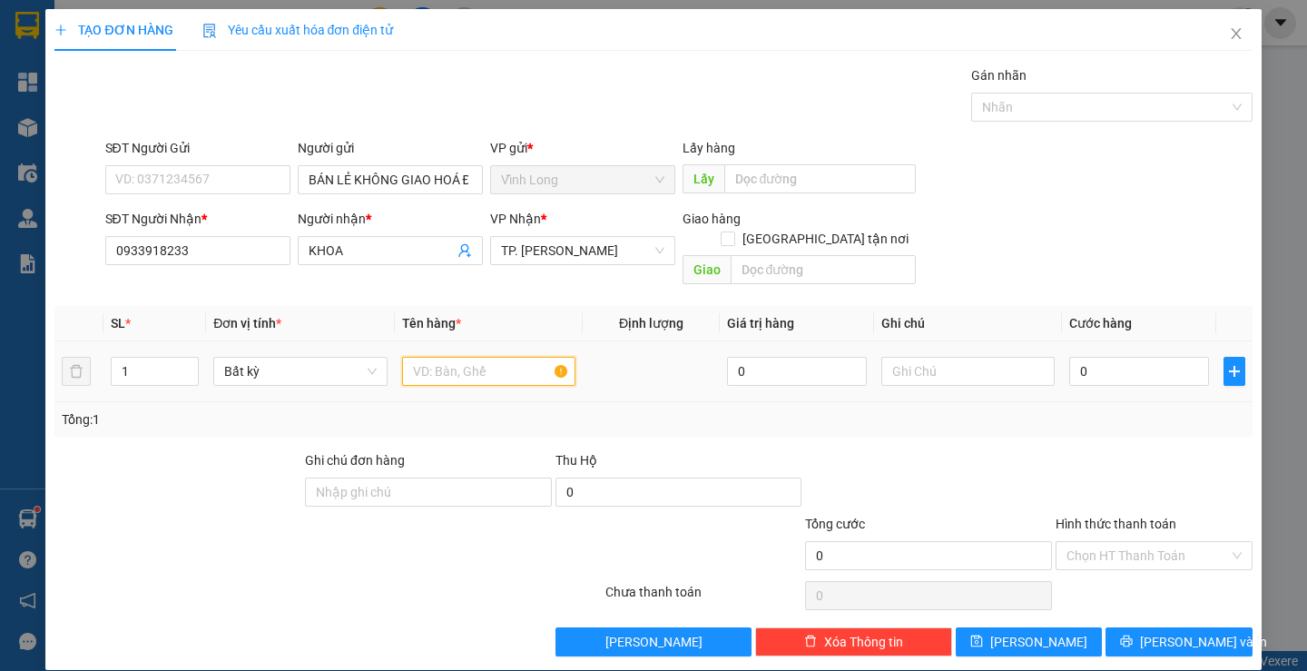
click at [535, 357] on input "text" at bounding box center [488, 371] width 173 height 29
type input "T"
type input "GIỎ XANH"
click at [948, 357] on input "text" at bounding box center [968, 371] width 173 height 29
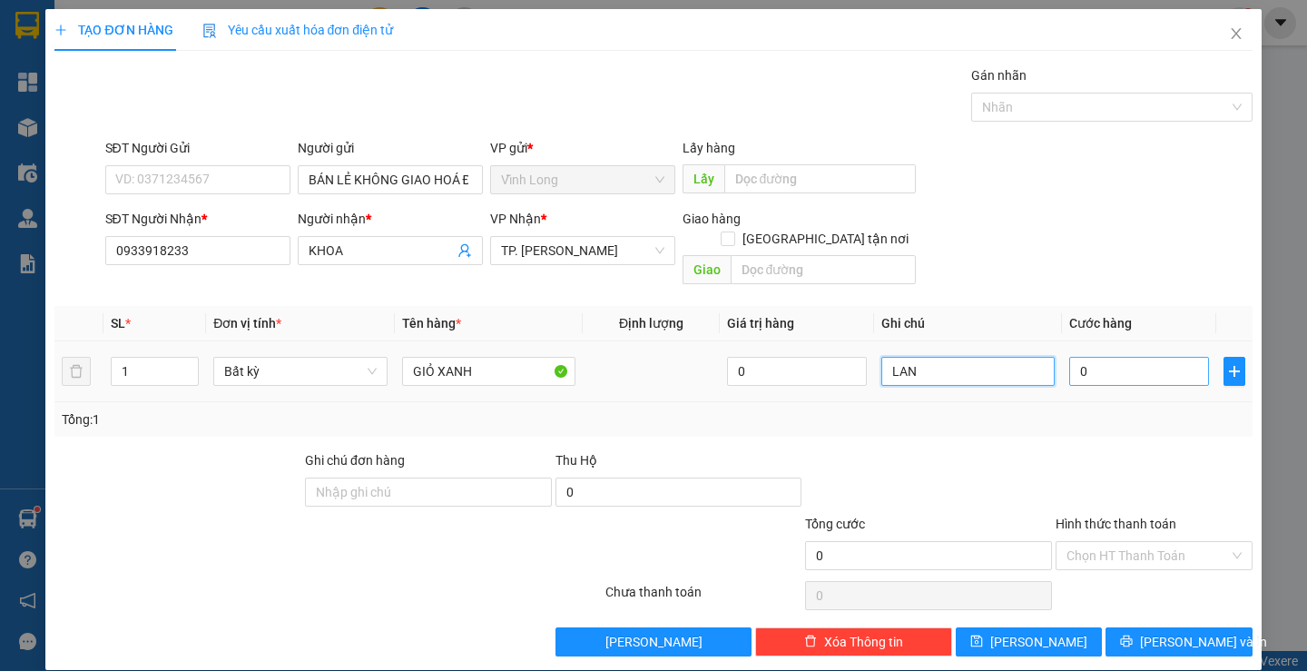
type input "LAN"
click at [1092, 357] on input "0" at bounding box center [1139, 371] width 140 height 29
type input "4"
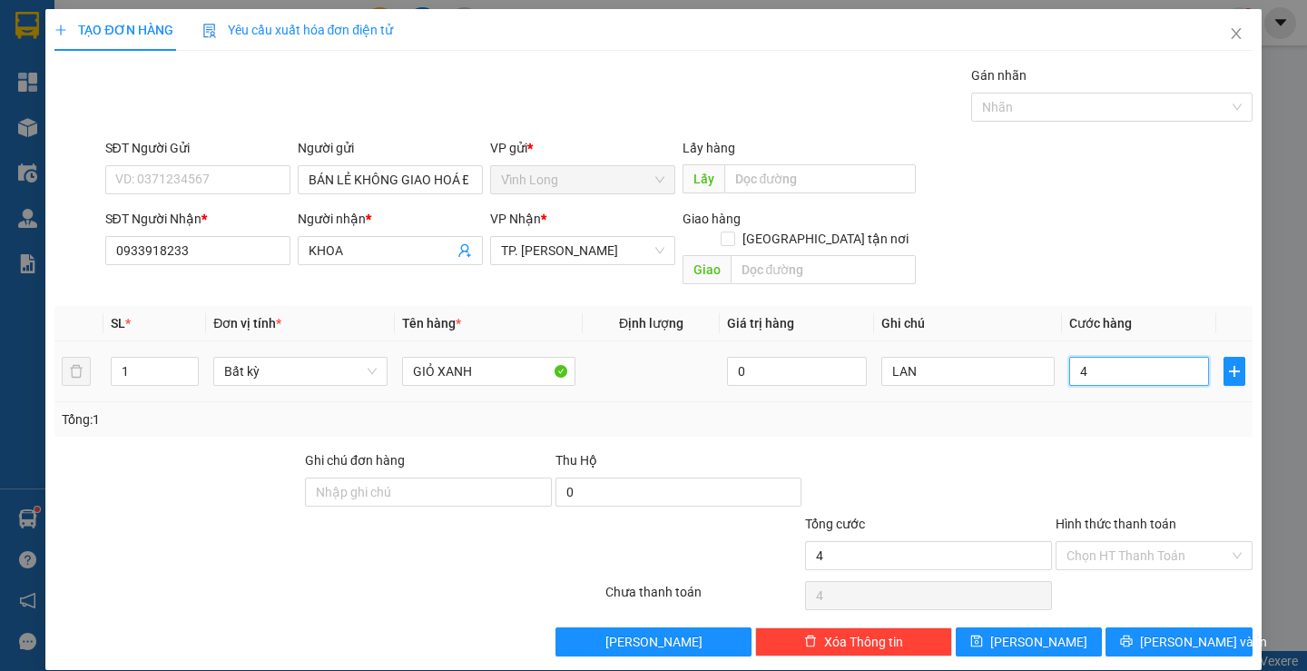
type input "0"
click at [1127, 542] on input "Hình thức thanh toán" at bounding box center [1148, 555] width 163 height 27
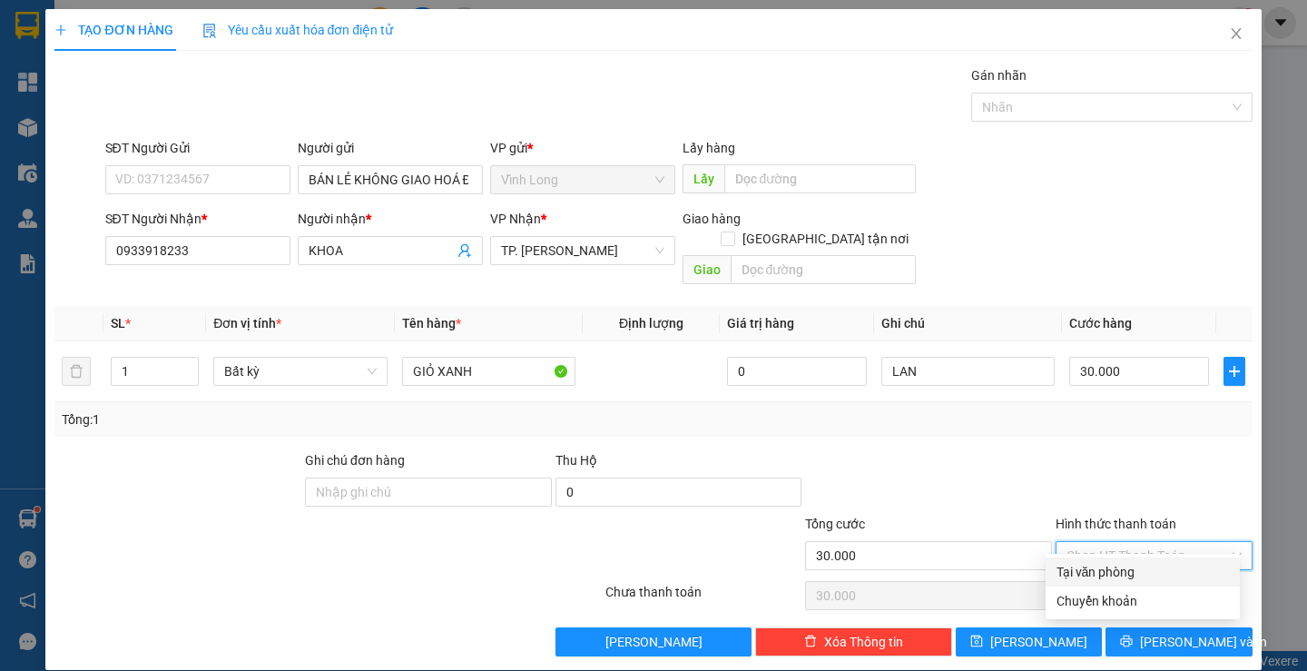
click at [1127, 572] on div "Tại văn phòng" at bounding box center [1143, 572] width 172 height 20
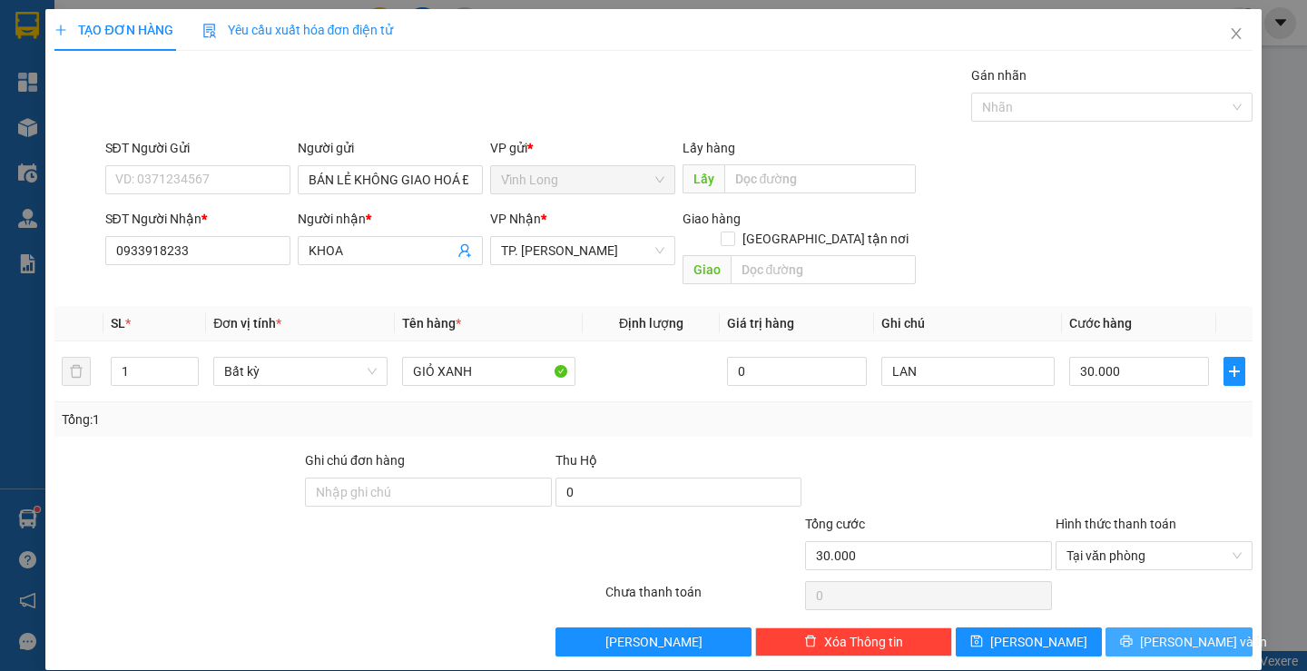
click at [1175, 632] on span "[PERSON_NAME] và In" at bounding box center [1203, 642] width 127 height 20
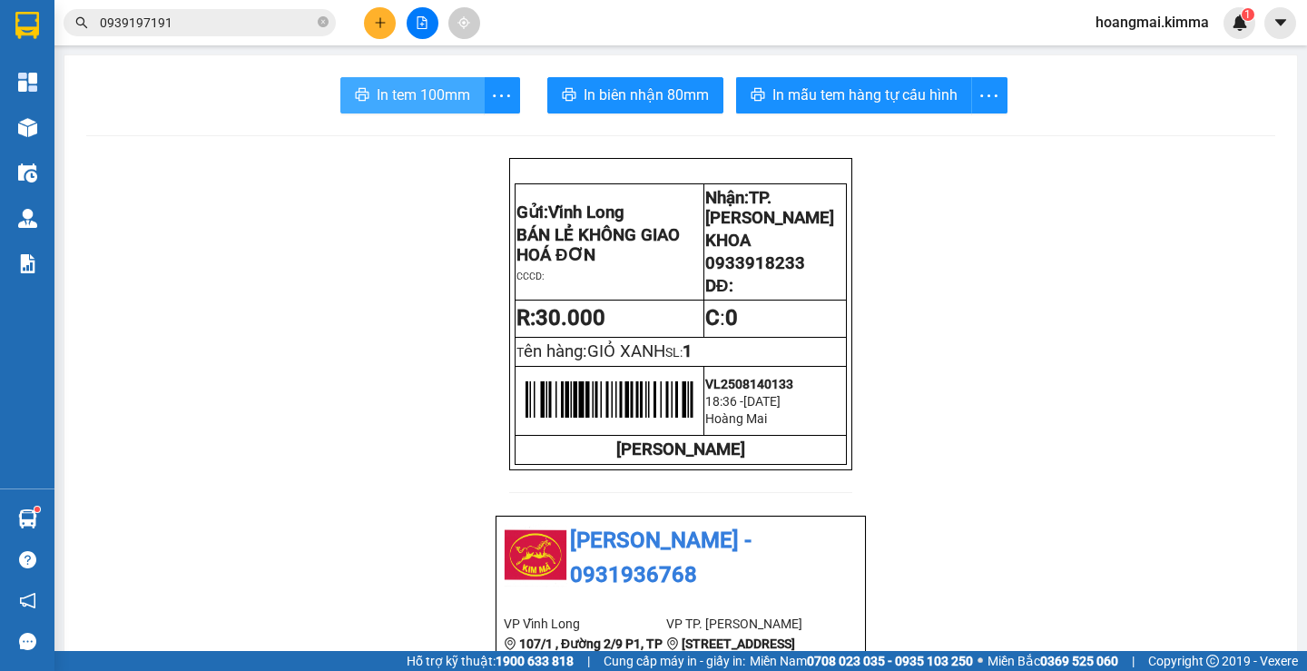
click at [435, 106] on span "In tem 100mm" at bounding box center [424, 95] width 94 height 23
click at [378, 18] on icon "plus" at bounding box center [380, 22] width 13 height 13
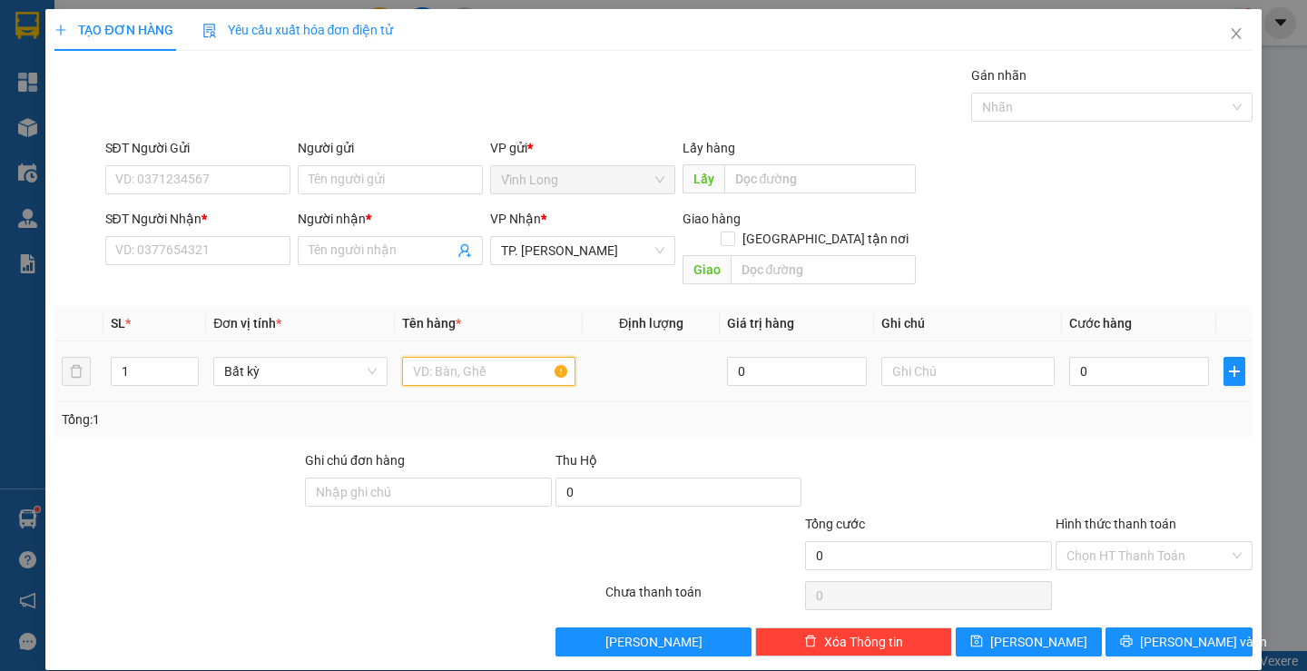
click at [433, 357] on input "text" at bounding box center [488, 371] width 173 height 29
type input "HỘP"
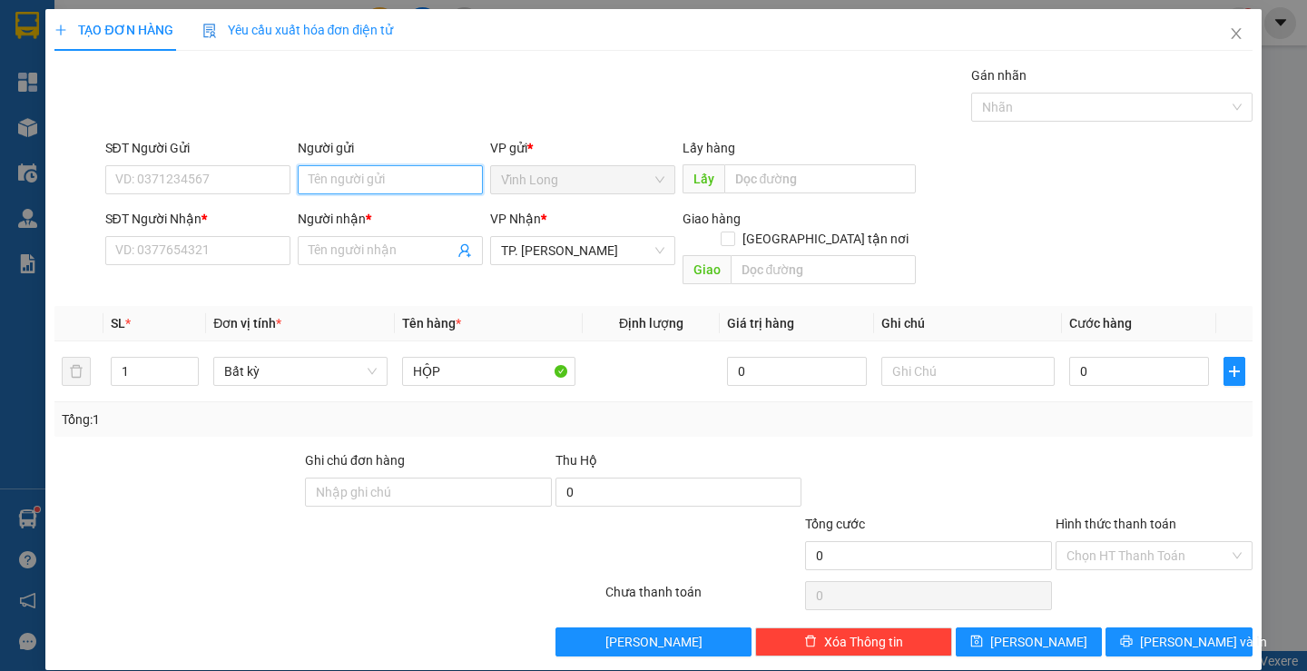
click at [345, 190] on input "Người gửi" at bounding box center [390, 179] width 185 height 29
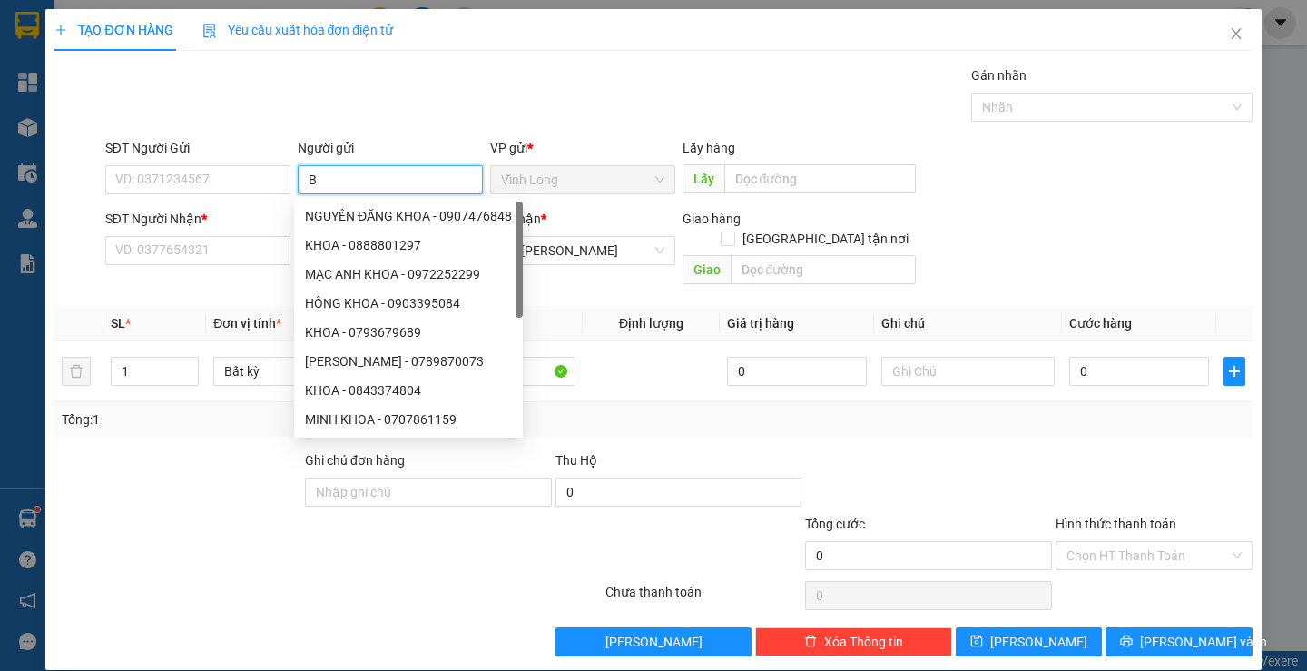
type input "BA"
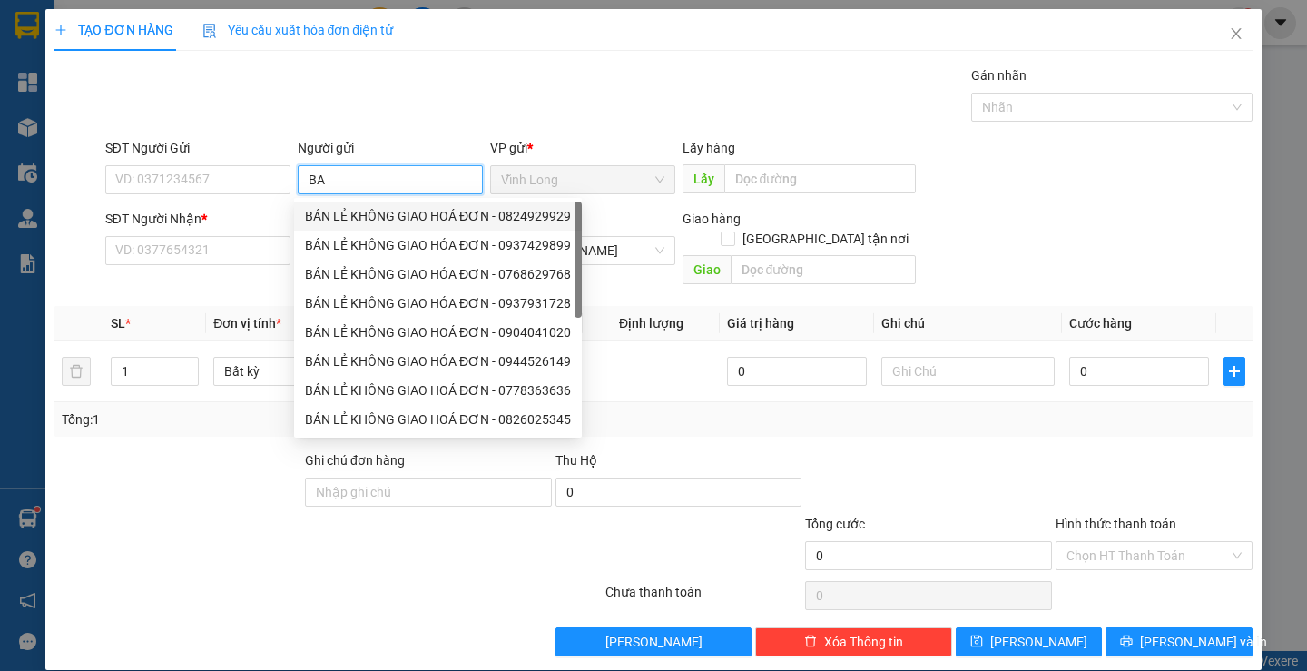
drag, startPoint x: 369, startPoint y: 215, endPoint x: 153, endPoint y: 127, distance: 233.3
click at [344, 202] on div "BÁN LẺ KHÔNG GIAO HOÁ ĐƠN - 0824929929" at bounding box center [438, 216] width 288 height 29
type input "0824929929"
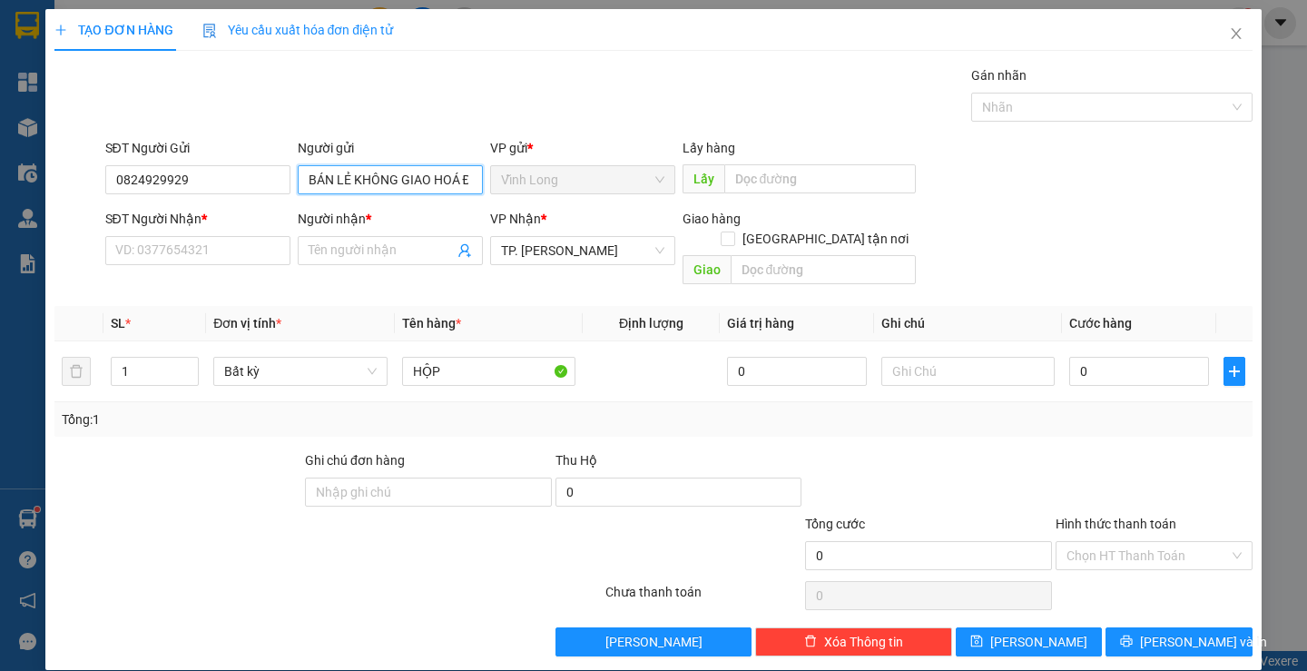
type input "BÁN LẺ KHÔNG GIAO HOÁ ĐƠN"
drag, startPoint x: 153, startPoint y: 127, endPoint x: 208, endPoint y: 184, distance: 79.6
click at [208, 184] on input "0824929929" at bounding box center [197, 179] width 185 height 29
drag, startPoint x: 208, startPoint y: 184, endPoint x: 84, endPoint y: 153, distance: 127.3
click at [84, 153] on div "SĐT Người Gửi 0824929929 0824929929 Người gửi BÁN LẺ KHÔNG GIAO HOÁ ĐƠN VP gửi …" at bounding box center [653, 170] width 1201 height 64
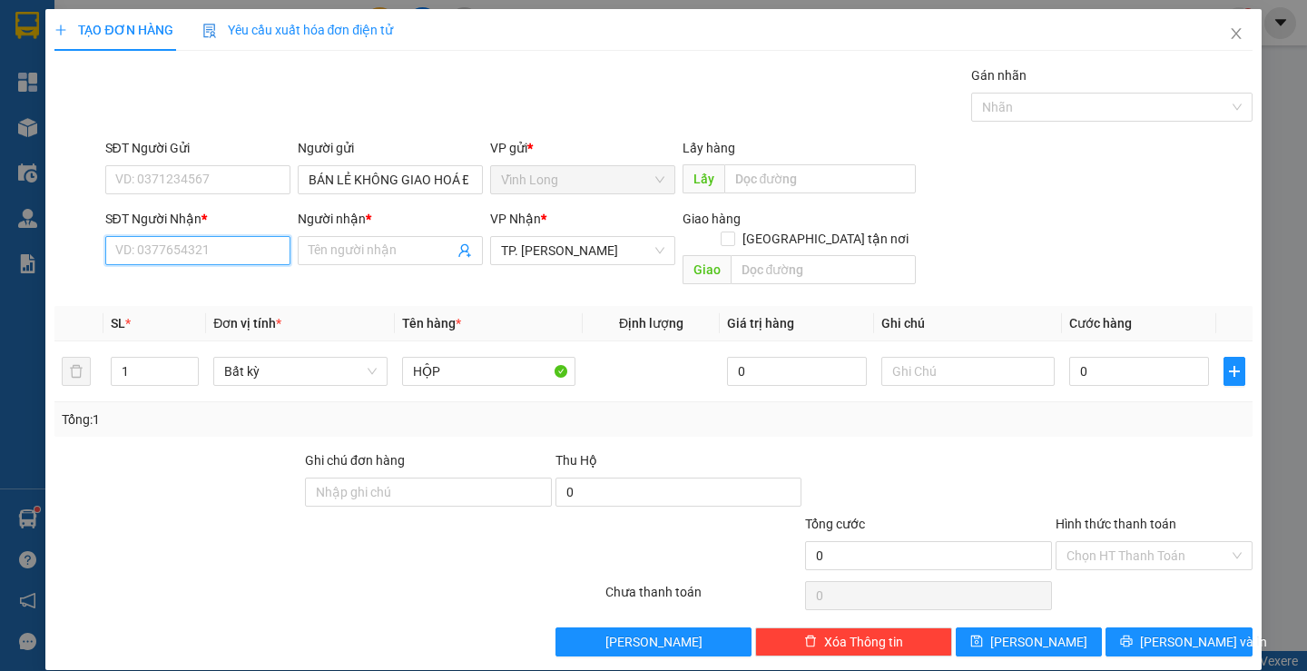
click at [171, 251] on input "SĐT Người Nhận *" at bounding box center [197, 250] width 185 height 29
type input "0938821796"
click at [163, 275] on div "0938821796 - LABO THIÊN ÂN" at bounding box center [200, 286] width 195 height 29
type input "LABO THIÊN ÂN"
type input "0938821796"
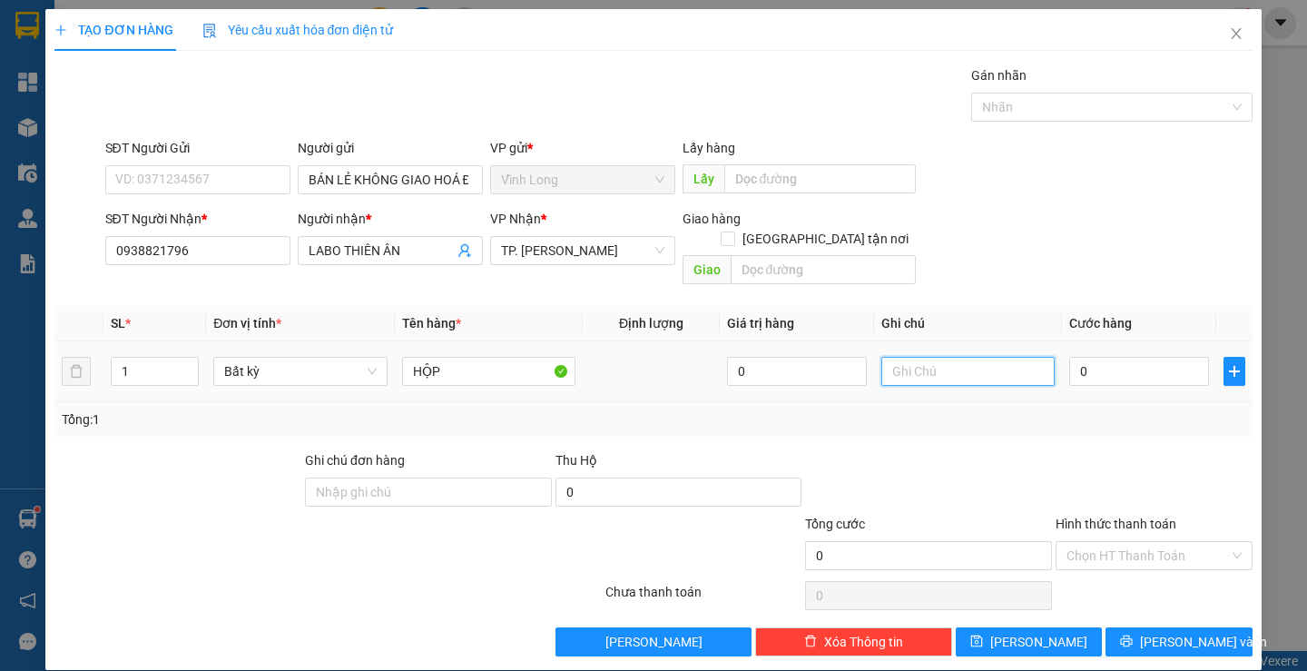
click at [912, 357] on input "text" at bounding box center [968, 371] width 173 height 29
type input "LAN"
click at [1103, 357] on input "0" at bounding box center [1139, 371] width 140 height 29
type input "2"
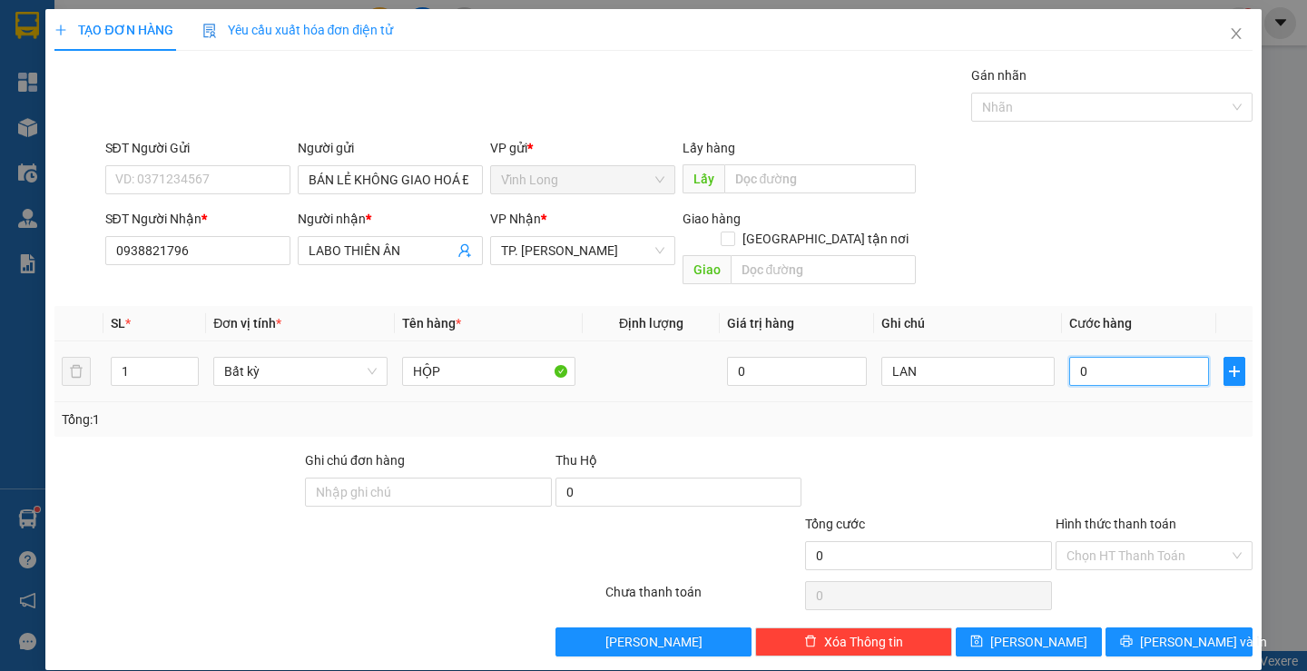
type input "2"
type input "20"
type input "20.000"
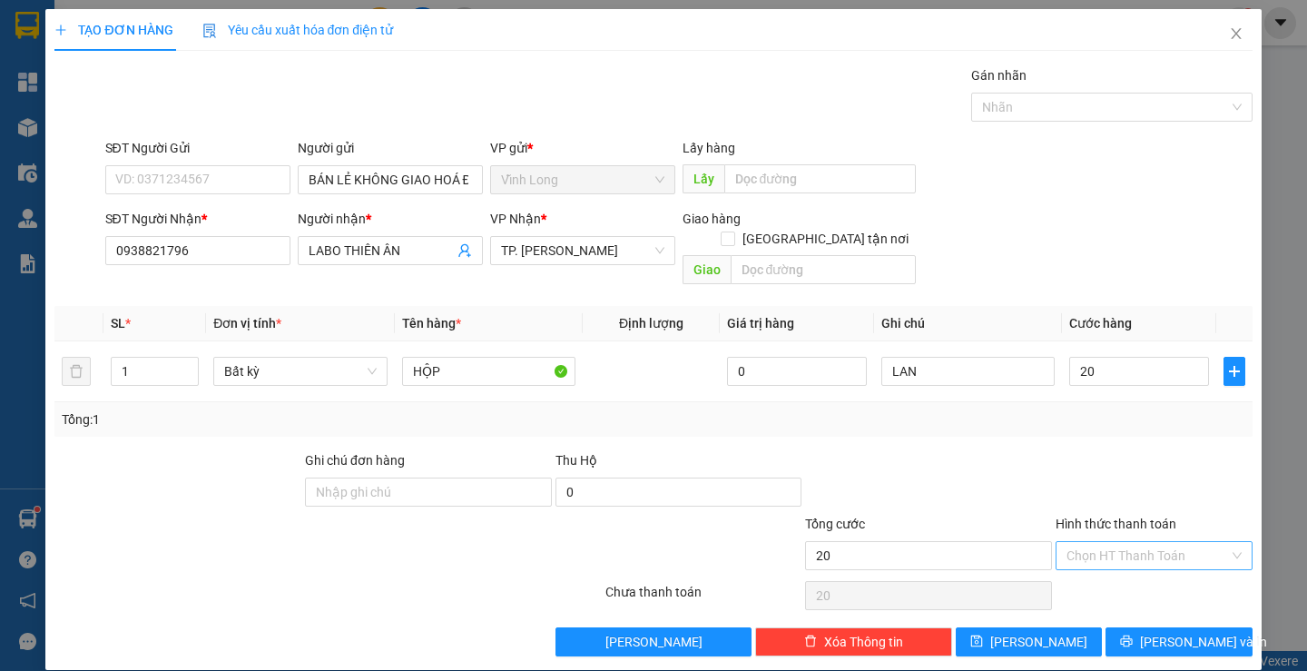
type input "20.000"
click at [1144, 542] on input "Hình thức thanh toán" at bounding box center [1148, 555] width 163 height 27
click at [1138, 572] on div "Tại văn phòng" at bounding box center [1143, 572] width 172 height 20
type input "0"
click at [1186, 632] on span "[PERSON_NAME] và In" at bounding box center [1203, 642] width 127 height 20
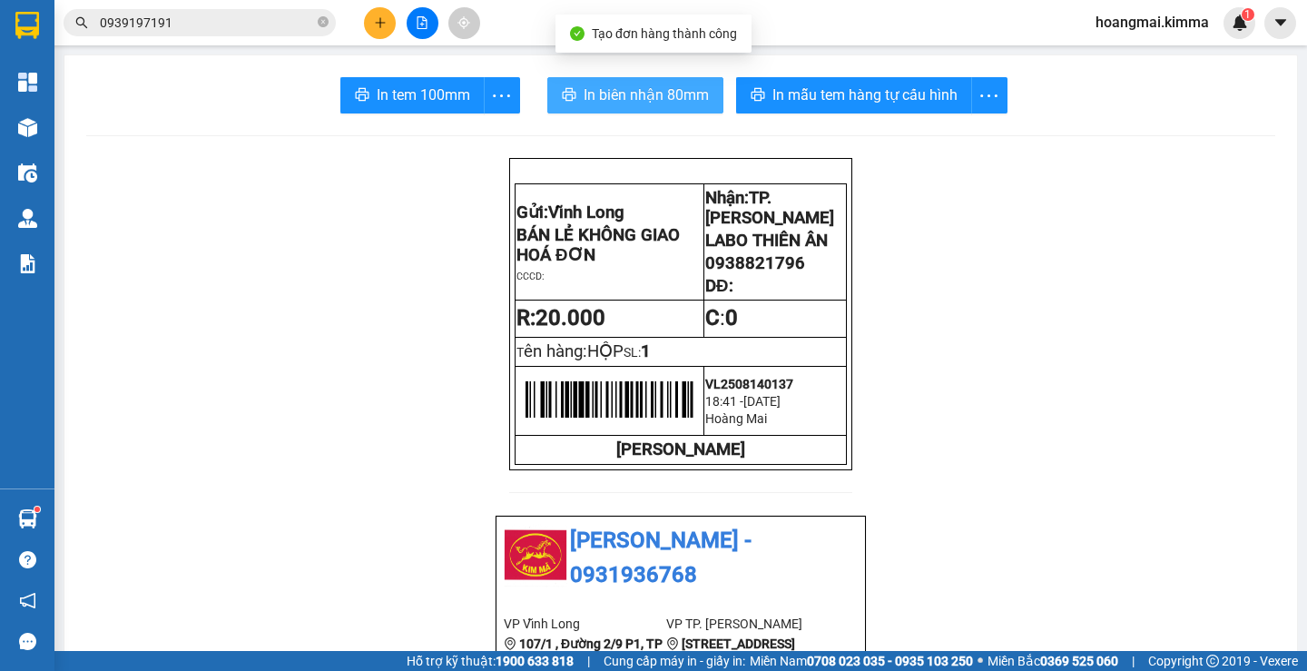
click at [655, 105] on span "In biên nhận 80mm" at bounding box center [646, 95] width 125 height 23
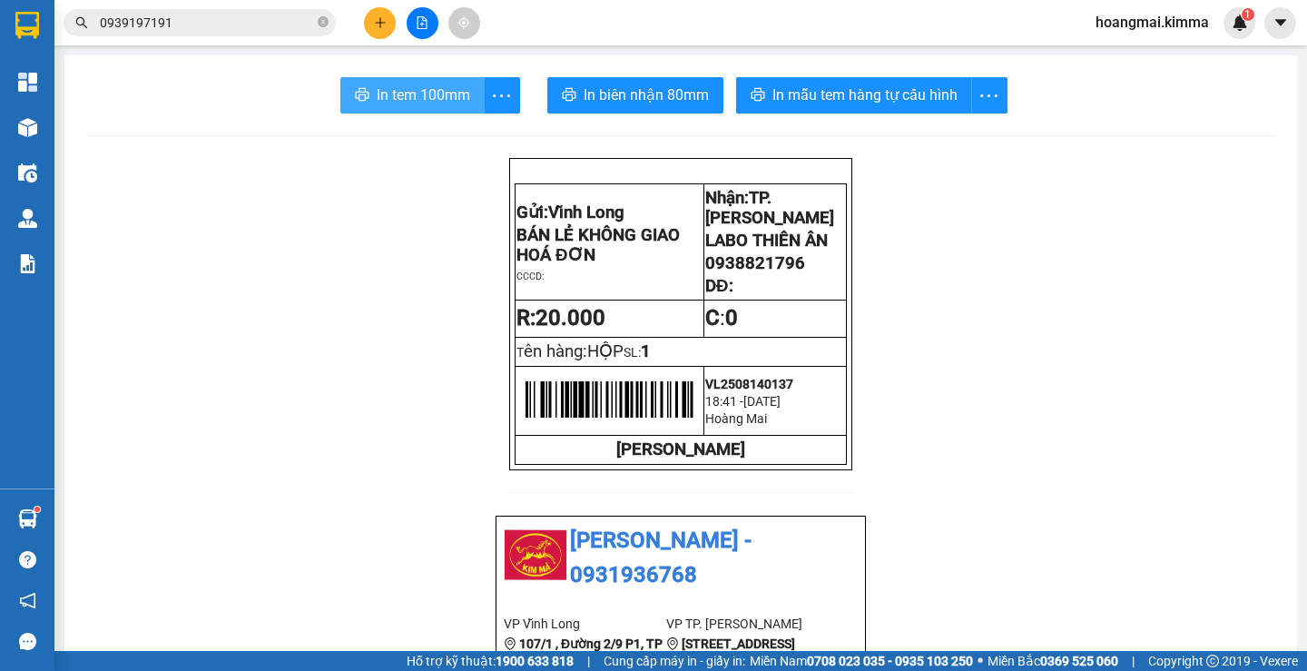
click at [422, 77] on button "In tem 100mm" at bounding box center [412, 95] width 144 height 36
click at [386, 35] on button at bounding box center [380, 23] width 32 height 32
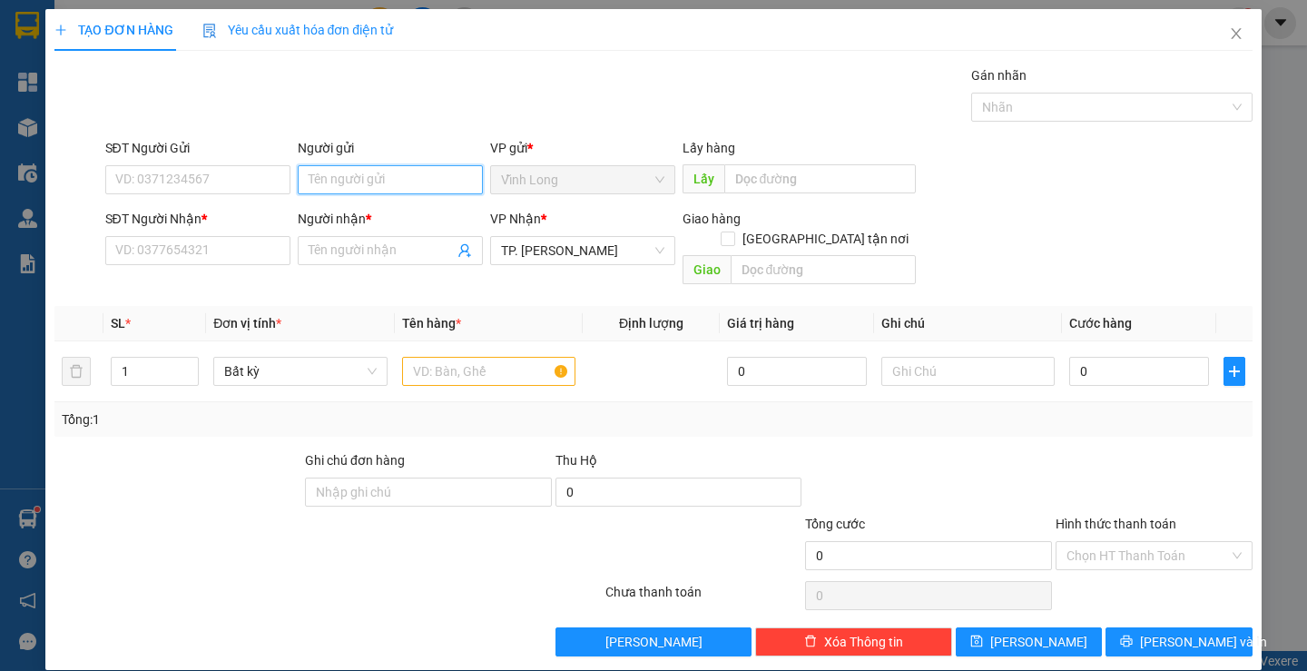
click at [362, 172] on input "Người gửi" at bounding box center [390, 179] width 185 height 29
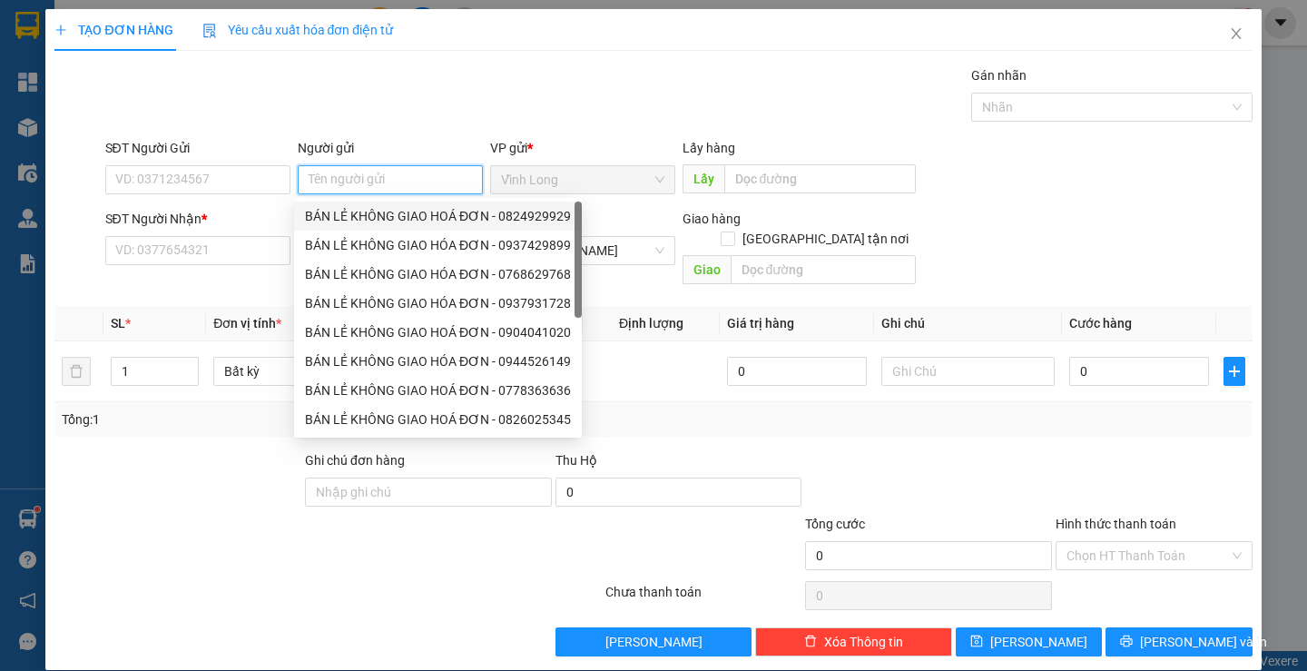
click at [368, 217] on div "BÁN LẺ KHÔNG GIAO HOÁ ĐƠN - 0824929929" at bounding box center [438, 216] width 266 height 20
type input "0824929929"
type input "BÁN LẺ KHÔNG GIAO HOÁ ĐƠN"
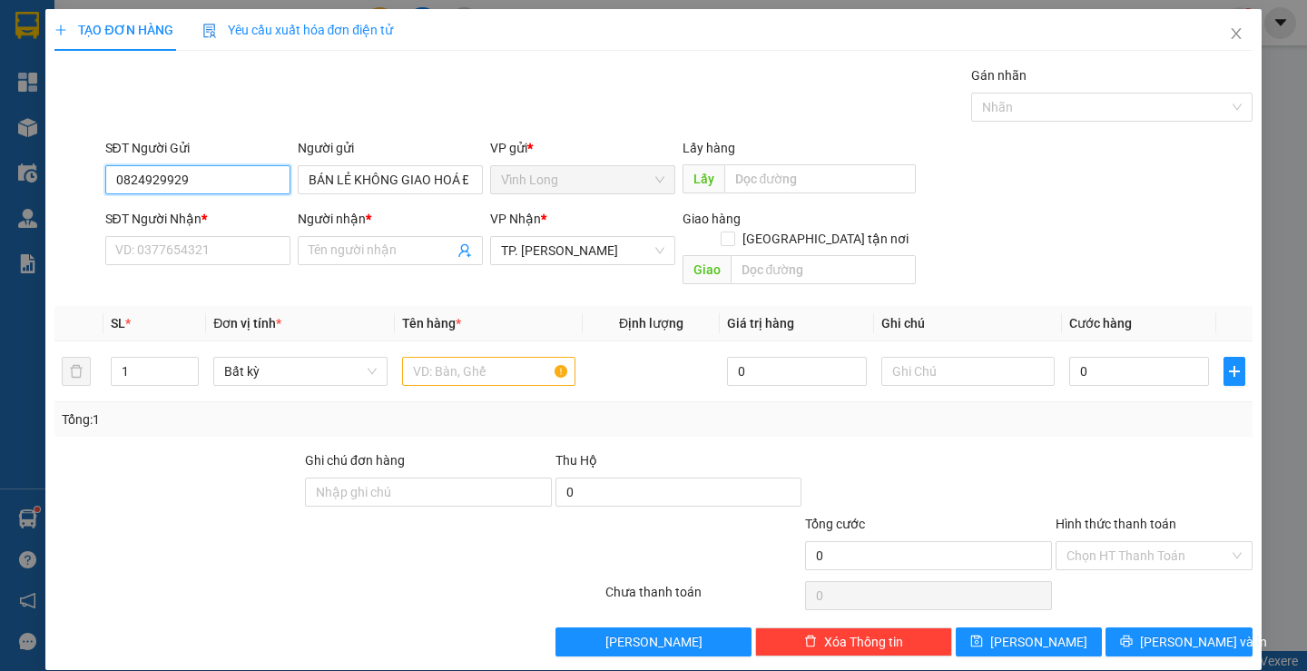
drag, startPoint x: 240, startPoint y: 177, endPoint x: 25, endPoint y: 135, distance: 219.2
click at [25, 135] on div "TẠO ĐƠN HÀNG Yêu cầu xuất hóa đơn điện tử Transit Pickup Surcharge Ids Transit …" at bounding box center [653, 335] width 1307 height 671
click at [440, 357] on input "text" at bounding box center [488, 371] width 173 height 29
type input "Y"
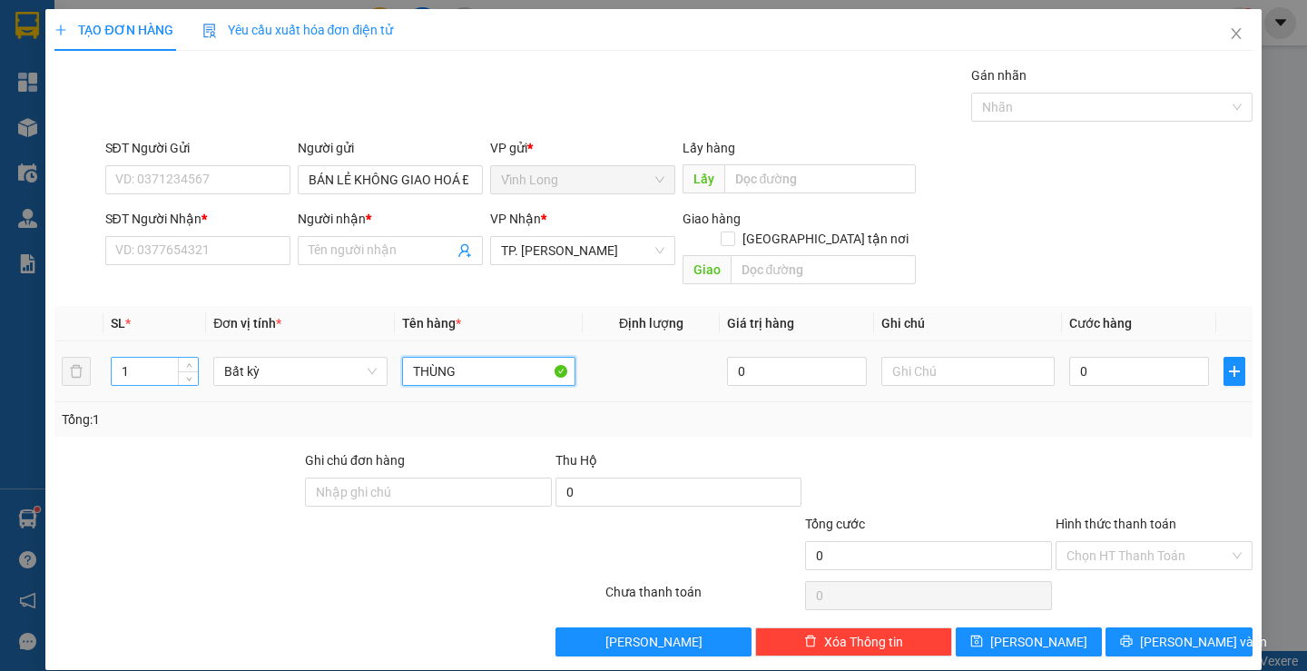
type input "THÙNG"
drag, startPoint x: 158, startPoint y: 351, endPoint x: 71, endPoint y: 379, distance: 91.6
click at [71, 379] on tr "1 Bất kỳ THÙNG 0 0" at bounding box center [653, 371] width 1198 height 61
type input "2"
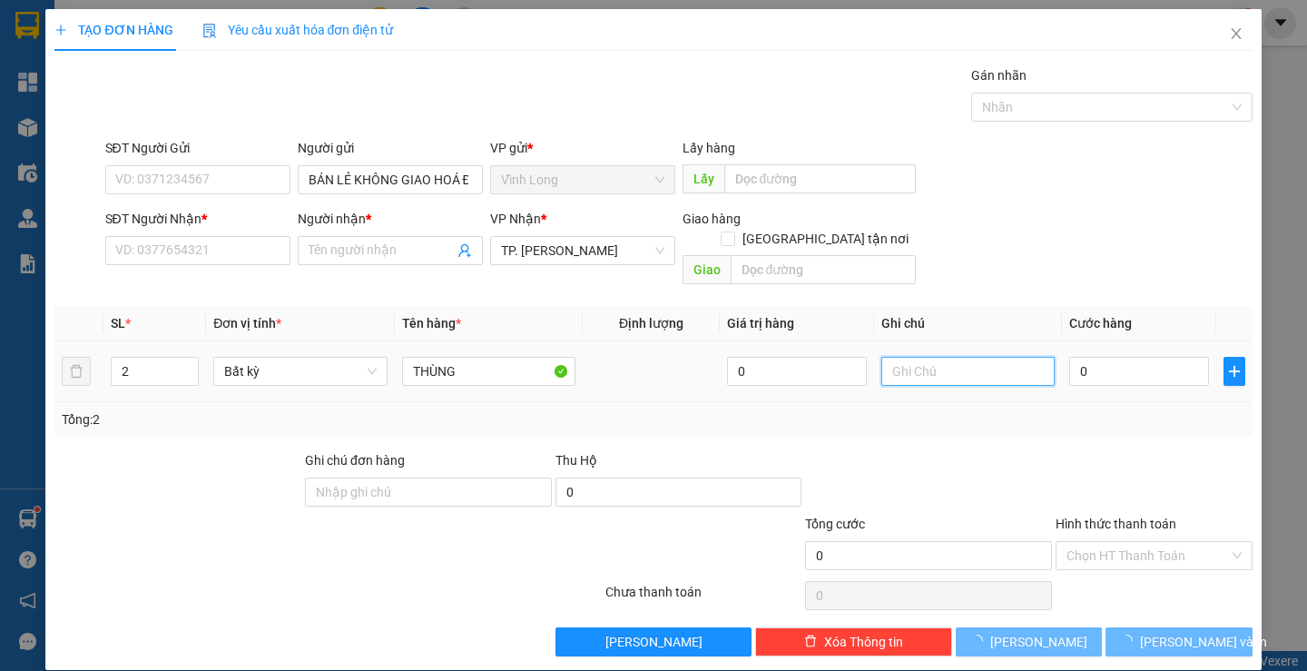
click at [955, 357] on input "text" at bounding box center [968, 371] width 173 height 29
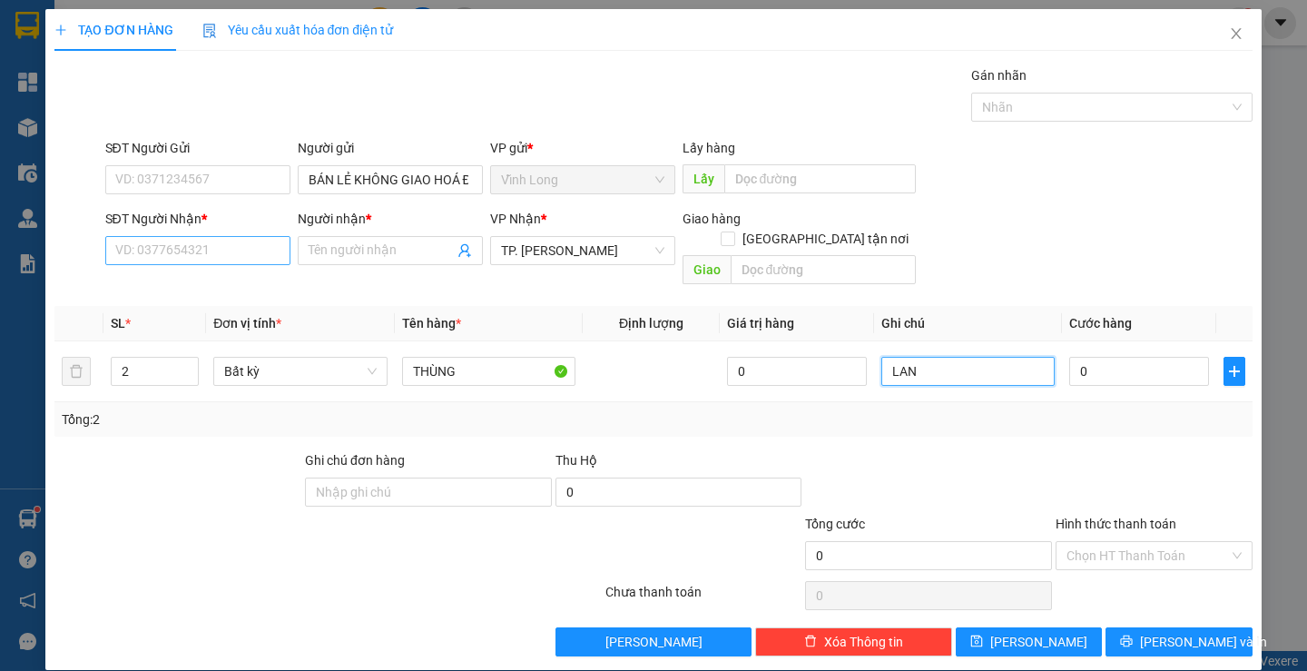
type input "LAN"
click at [269, 260] on input "SĐT Người Nhận *" at bounding box center [197, 250] width 185 height 29
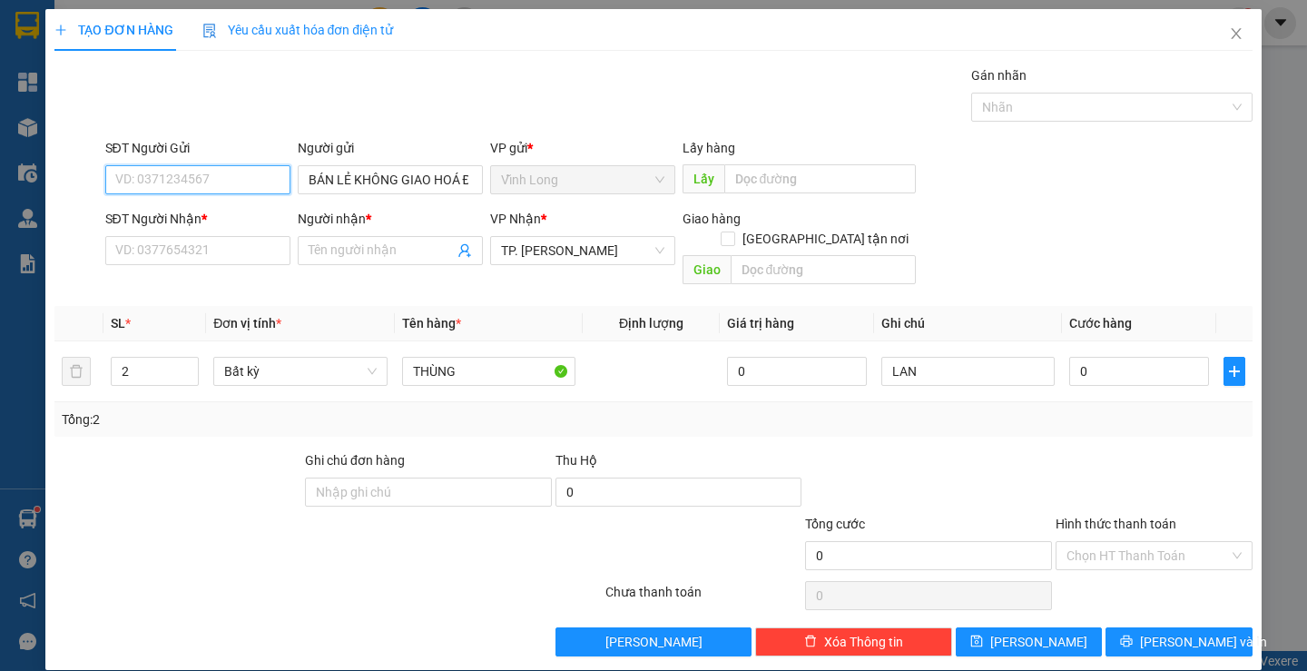
click at [166, 168] on input "SĐT Người Gửi" at bounding box center [197, 179] width 185 height 29
type input "0834503179"
click at [233, 215] on div "0834503179 - CHI" at bounding box center [195, 216] width 162 height 20
type input "CHI"
type input "0834503179"
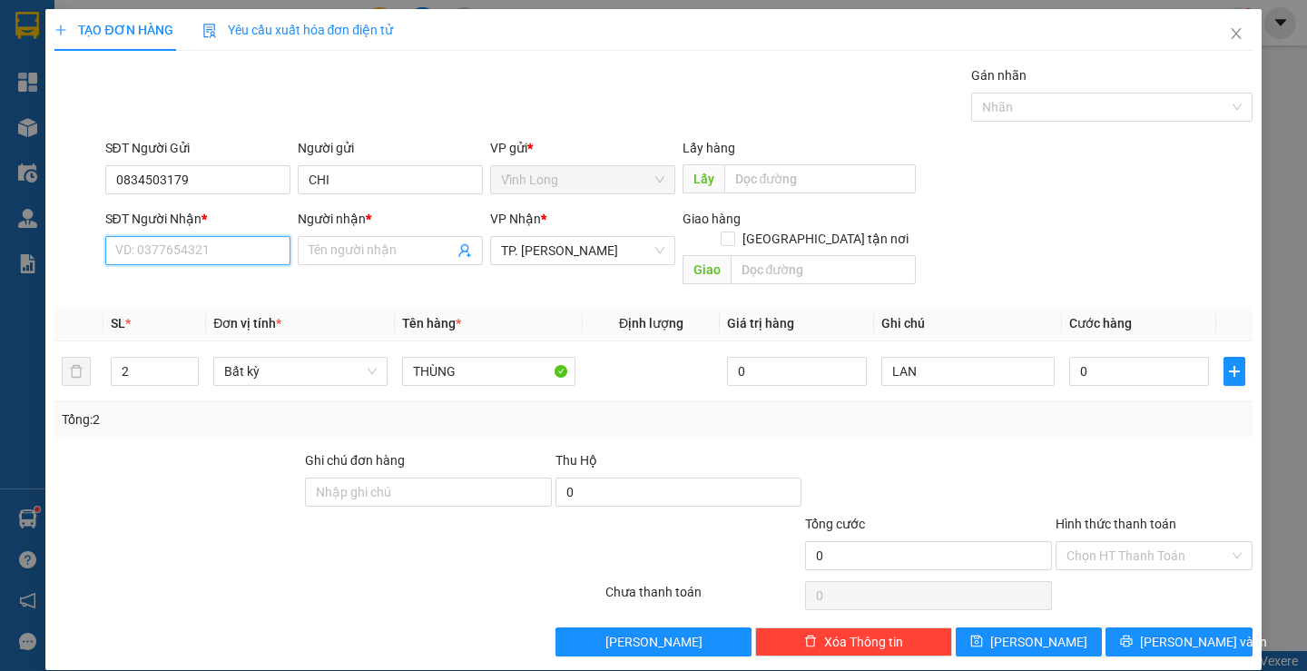
click at [212, 251] on input "SĐT Người Nhận *" at bounding box center [197, 250] width 185 height 29
type input "0366429369"
click at [226, 285] on div "0366429369 - [PERSON_NAME]" at bounding box center [203, 287] width 179 height 20
type input "[PERSON_NAME]"
type input "0366429369"
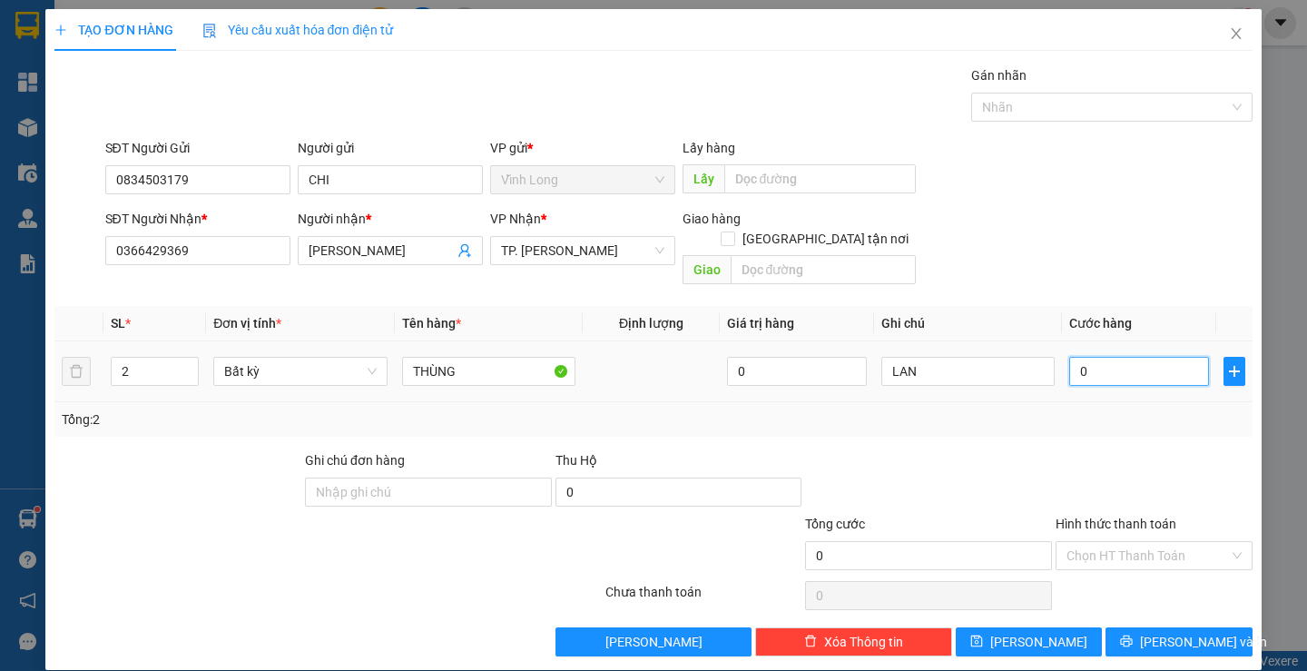
click at [1121, 362] on input "0" at bounding box center [1139, 371] width 140 height 29
type input "5"
type input "50"
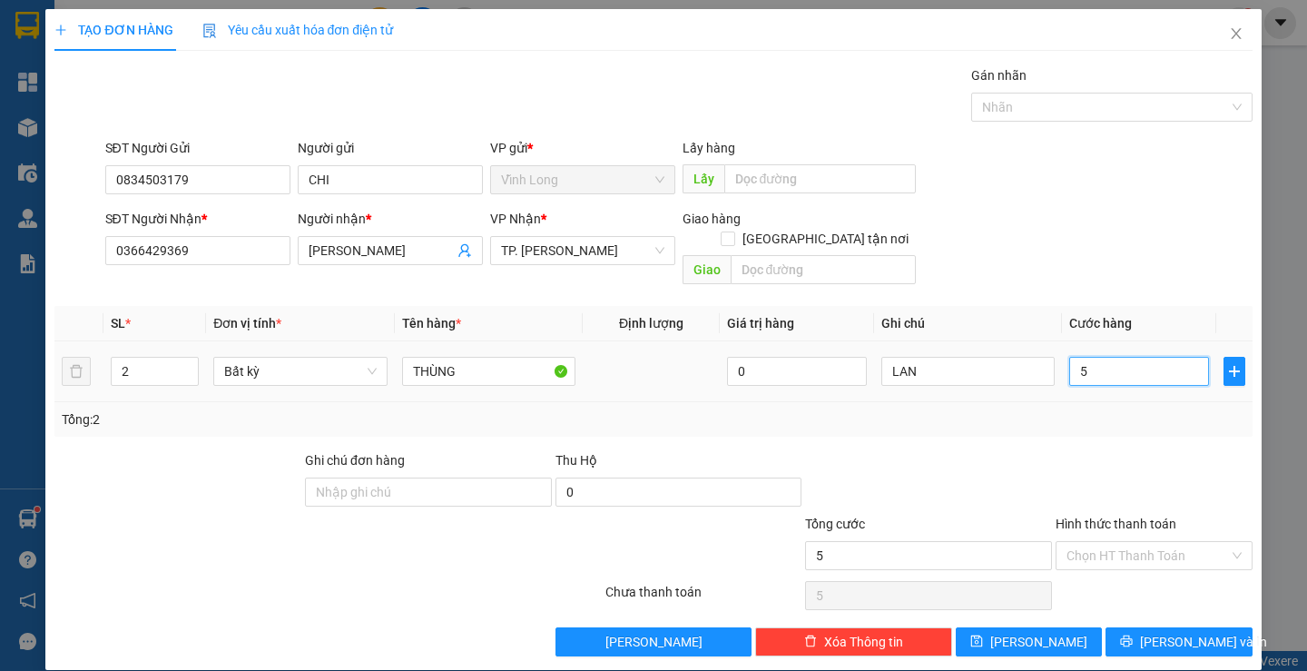
type input "50"
type input "50.000"
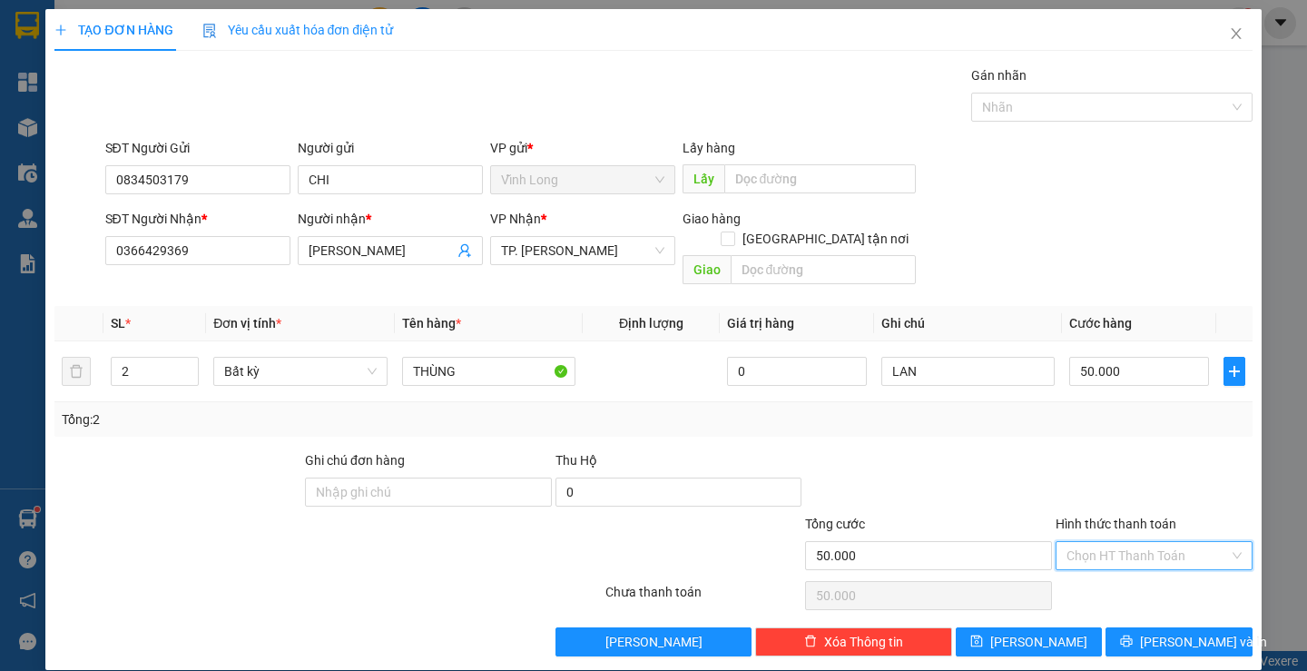
click at [1127, 547] on input "Hình thức thanh toán" at bounding box center [1148, 555] width 163 height 27
click at [1122, 559] on div "Tại văn phòng" at bounding box center [1143, 571] width 194 height 29
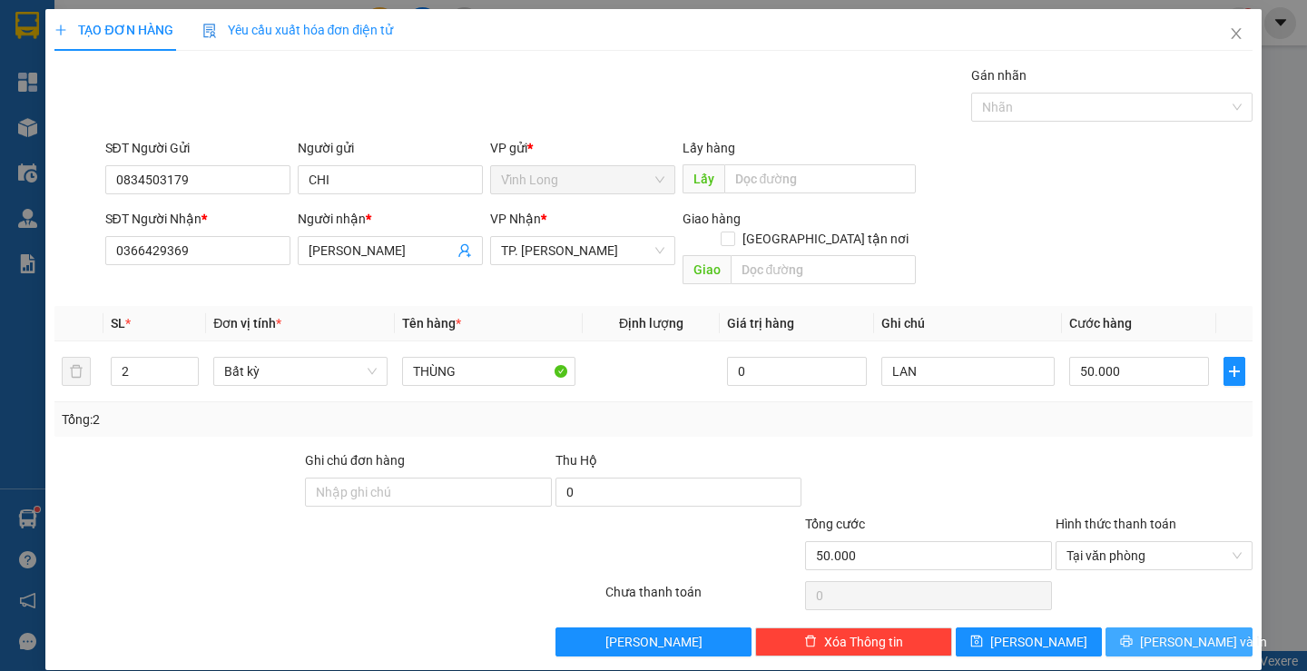
click at [1158, 627] on button "[PERSON_NAME] và In" at bounding box center [1179, 641] width 146 height 29
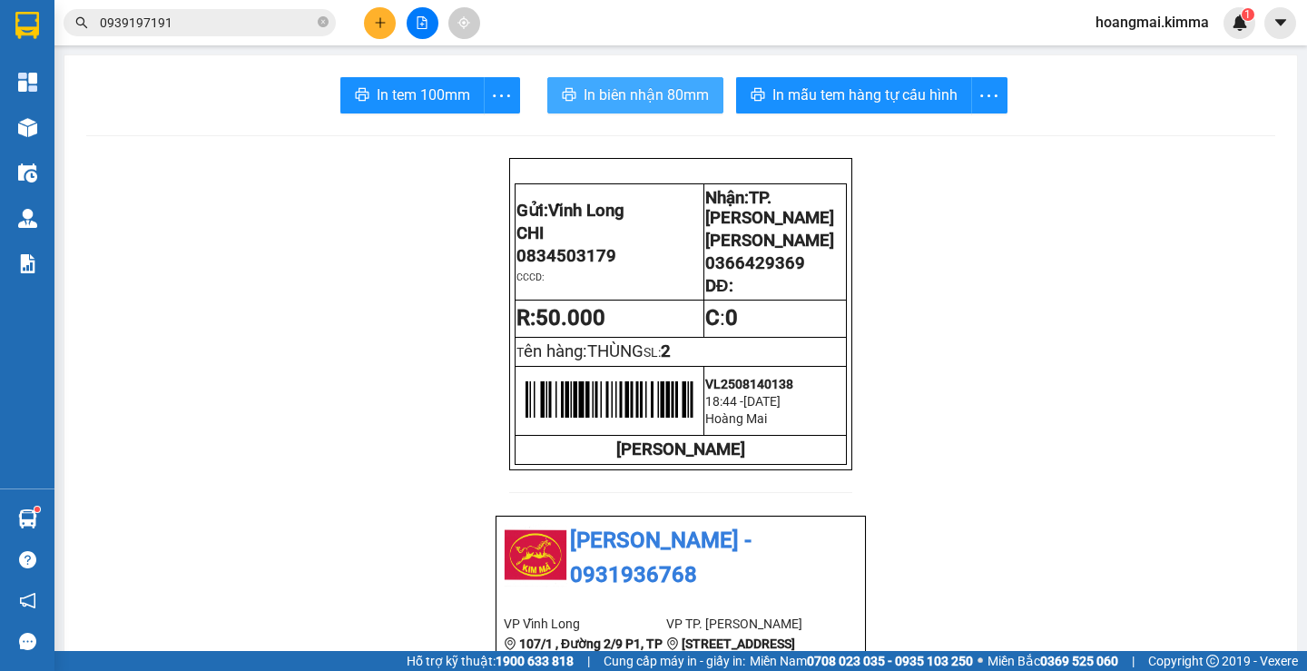
click at [636, 95] on span "In biên nhận 80mm" at bounding box center [646, 95] width 125 height 23
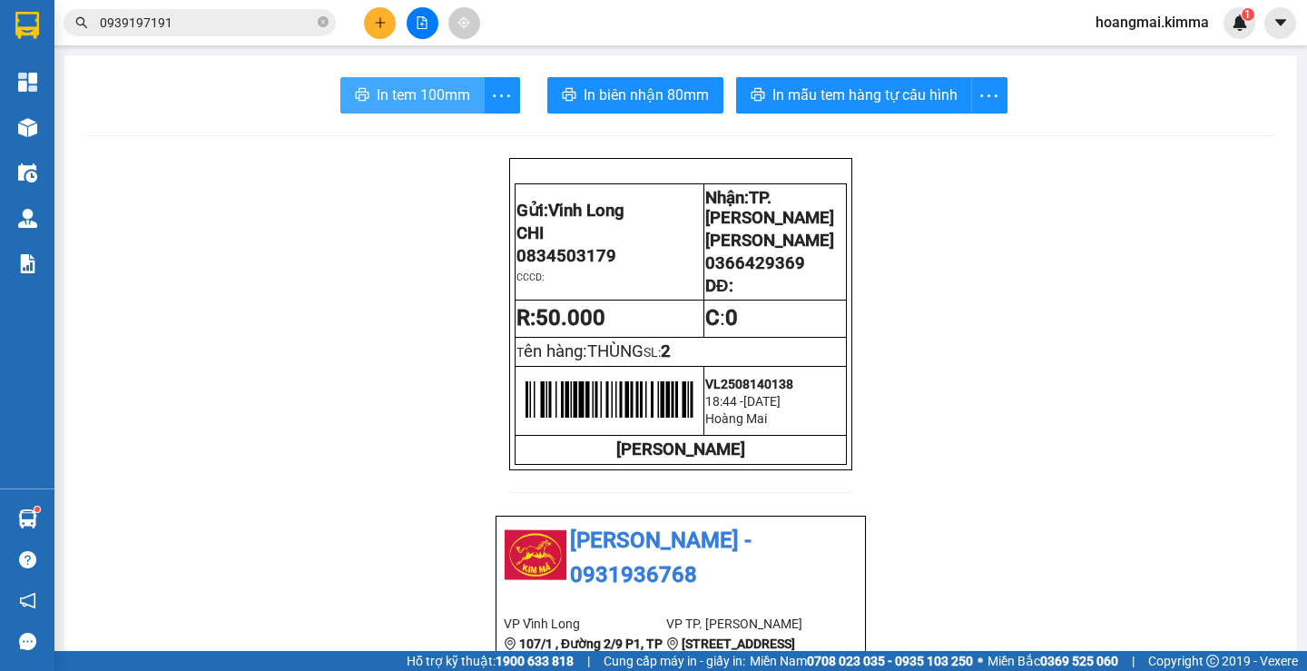
click at [384, 103] on span "In tem 100mm" at bounding box center [424, 95] width 94 height 23
click at [374, 25] on icon "plus" at bounding box center [380, 22] width 13 height 13
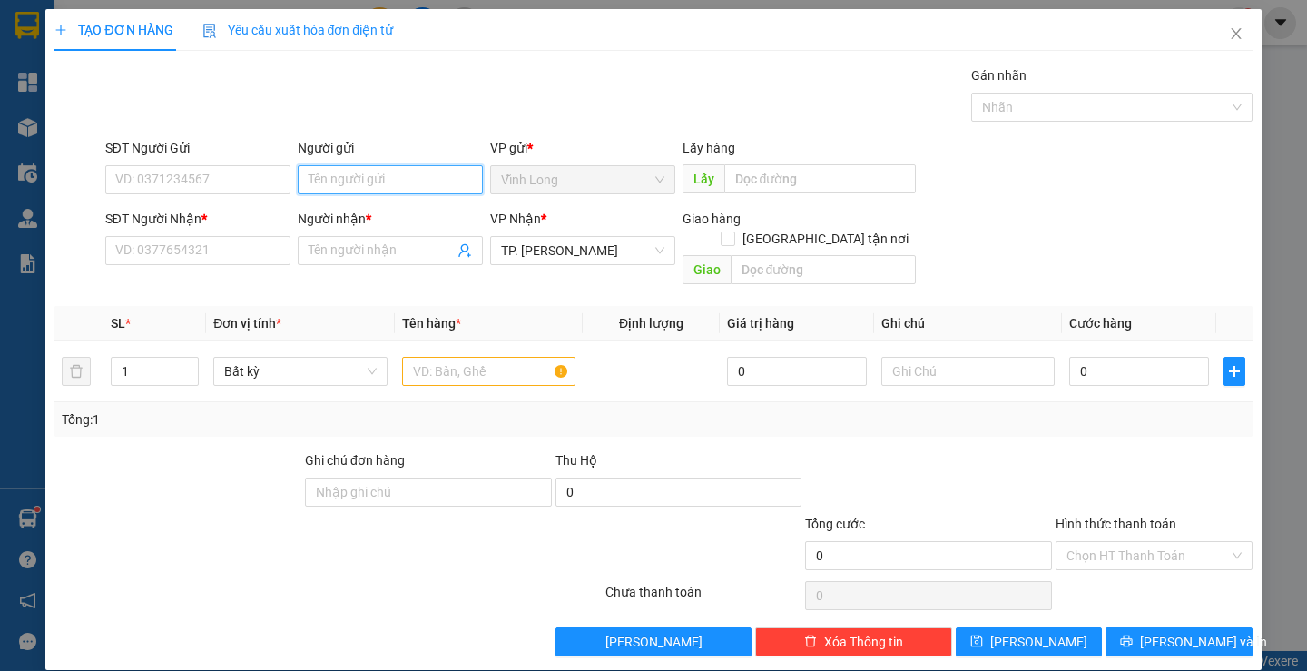
click at [367, 189] on input "Người gửi" at bounding box center [390, 179] width 185 height 29
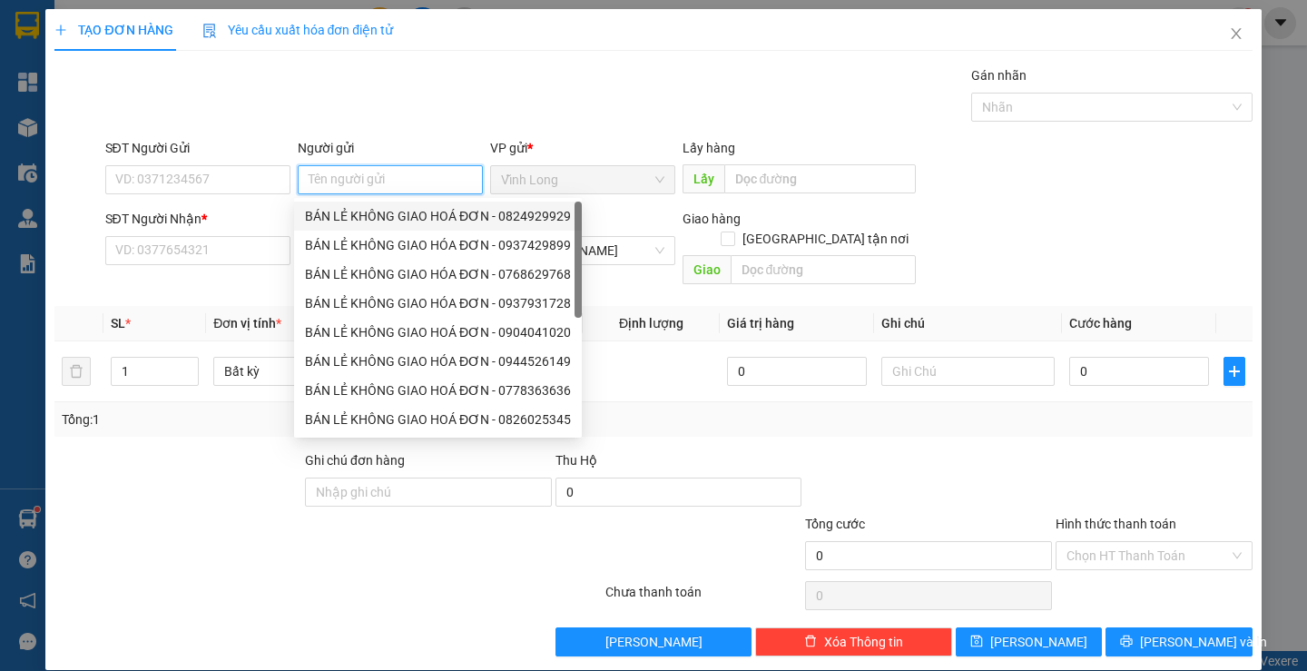
click at [368, 217] on div "BÁN LẺ KHÔNG GIAO HOÁ ĐƠN - 0824929929" at bounding box center [438, 216] width 266 height 20
type input "0824929929"
type input "BÁN LẺ KHÔNG GIAO HOÁ ĐƠN"
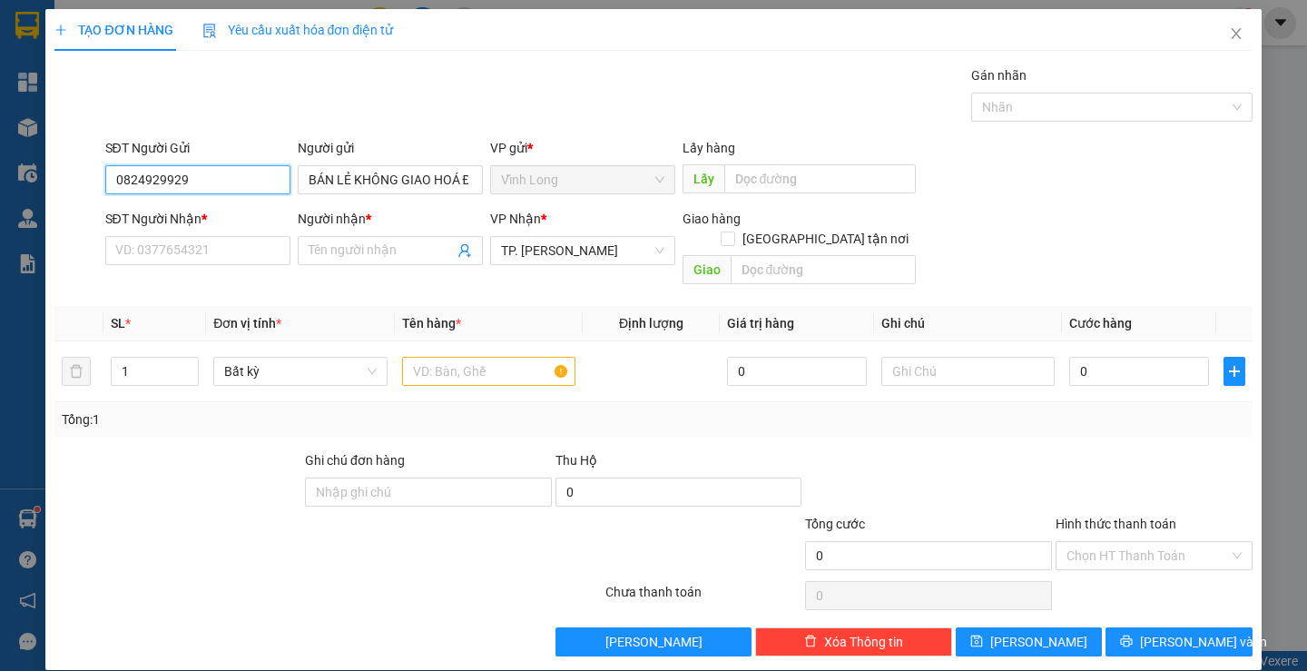
drag, startPoint x: 232, startPoint y: 180, endPoint x: 0, endPoint y: 145, distance: 234.1
click at [0, 145] on div "TẠO ĐƠN HÀNG Yêu cầu xuất hóa đơn điện tử Transit Pickup Surcharge Ids Transit …" at bounding box center [653, 335] width 1307 height 671
click at [228, 258] on input "SĐT Người Nhận *" at bounding box center [197, 250] width 185 height 29
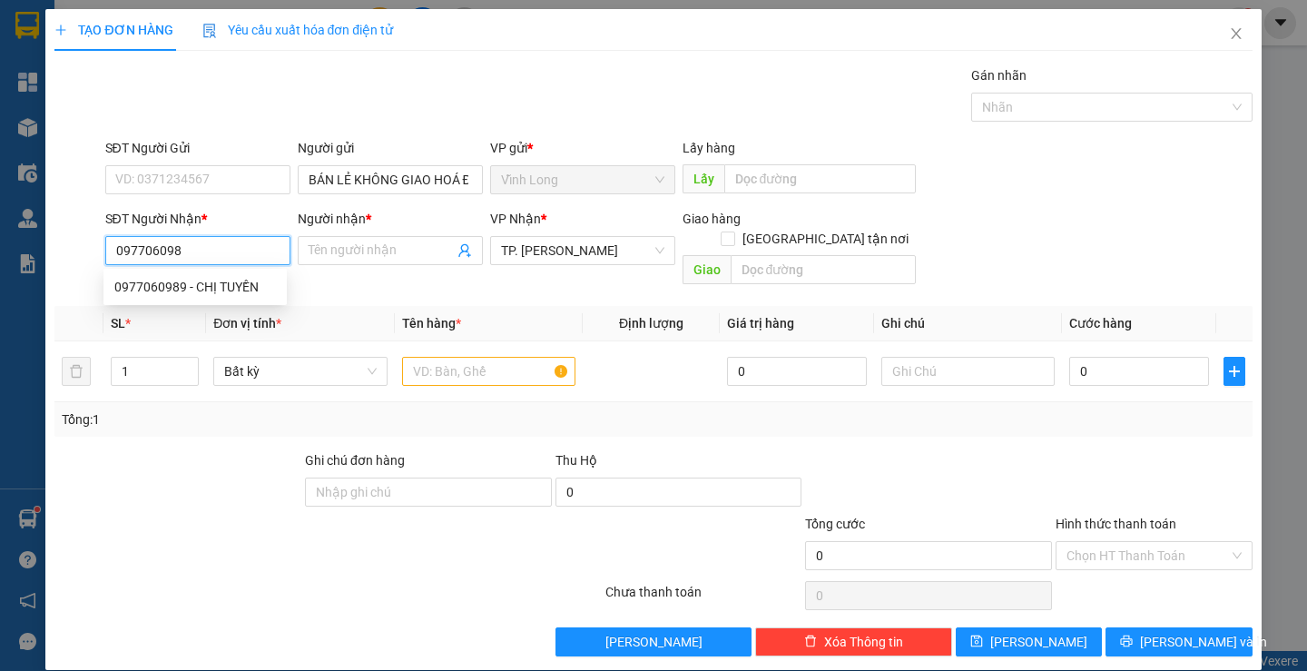
type input "0977060989"
click at [251, 290] on div "0977060989 - CHỊ TUYỀN" at bounding box center [195, 287] width 162 height 20
type input "CHỊ TUYỀN"
type input "0977060989"
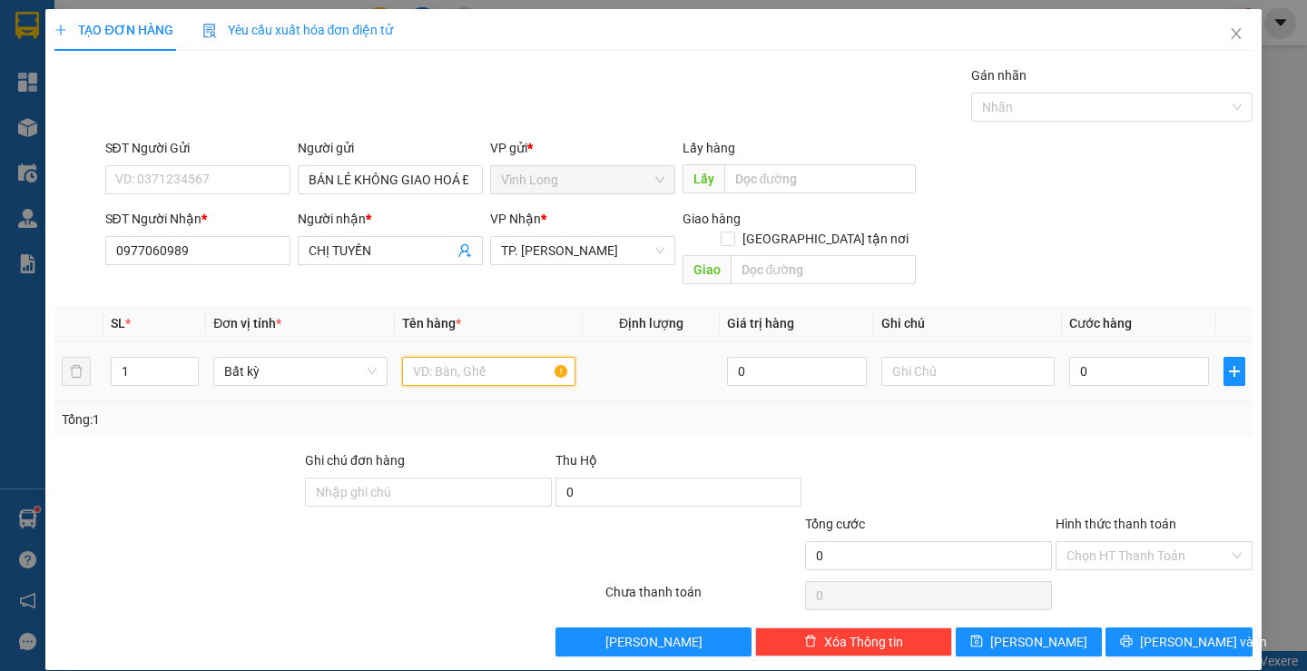
click at [481, 357] on input "text" at bounding box center [488, 371] width 173 height 29
type input "HỘP"
click at [964, 353] on div at bounding box center [968, 371] width 173 height 36
click at [958, 357] on input "text" at bounding box center [968, 371] width 173 height 29
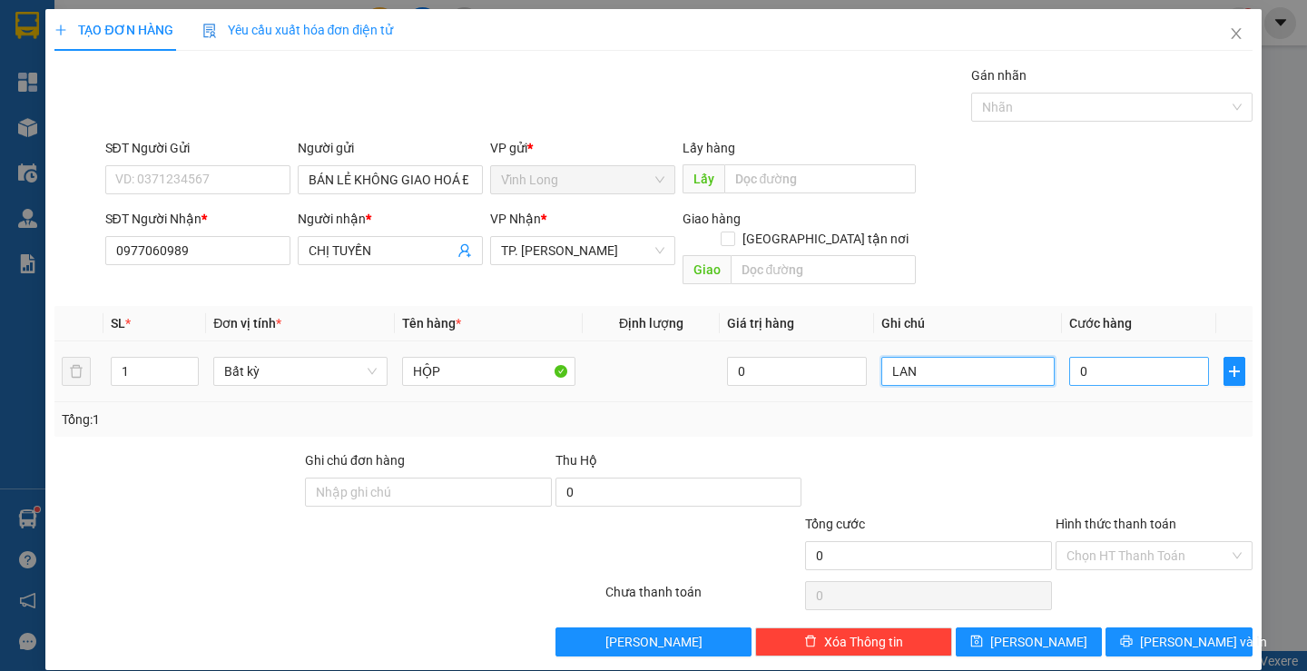
type input "LAN"
click at [1141, 359] on input "0" at bounding box center [1139, 371] width 140 height 29
type input "2"
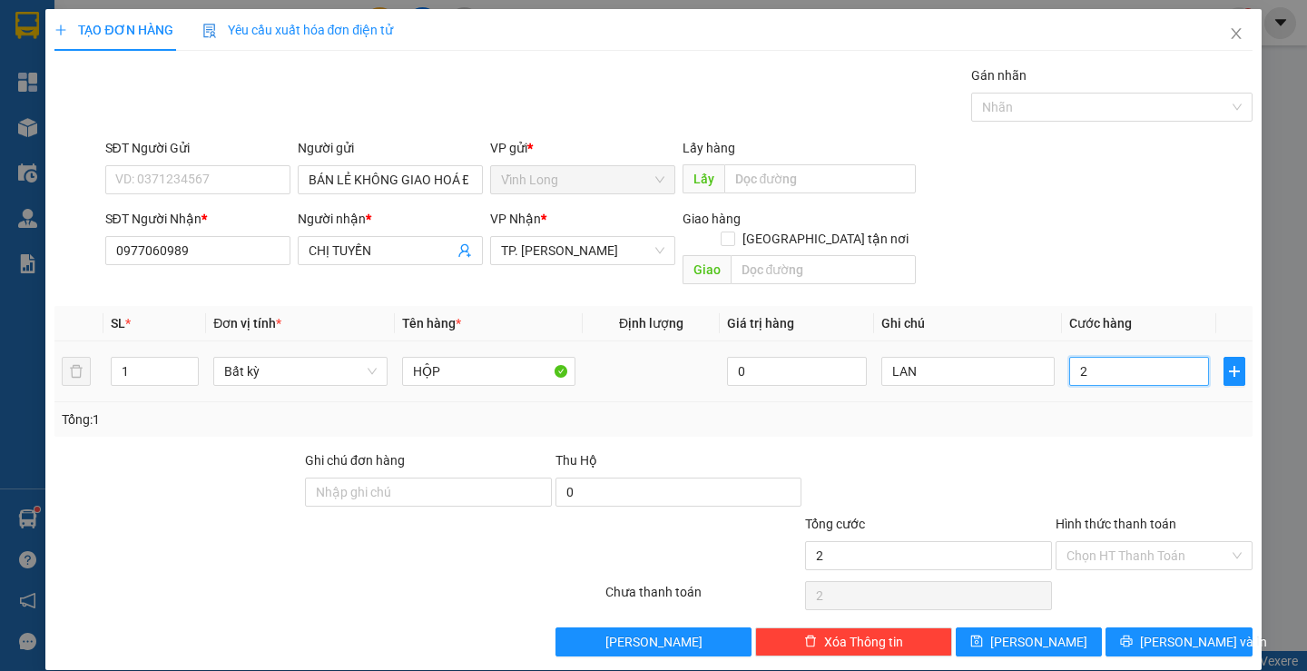
type input "20"
click at [1194, 543] on input "Hình thức thanh toán" at bounding box center [1148, 555] width 163 height 27
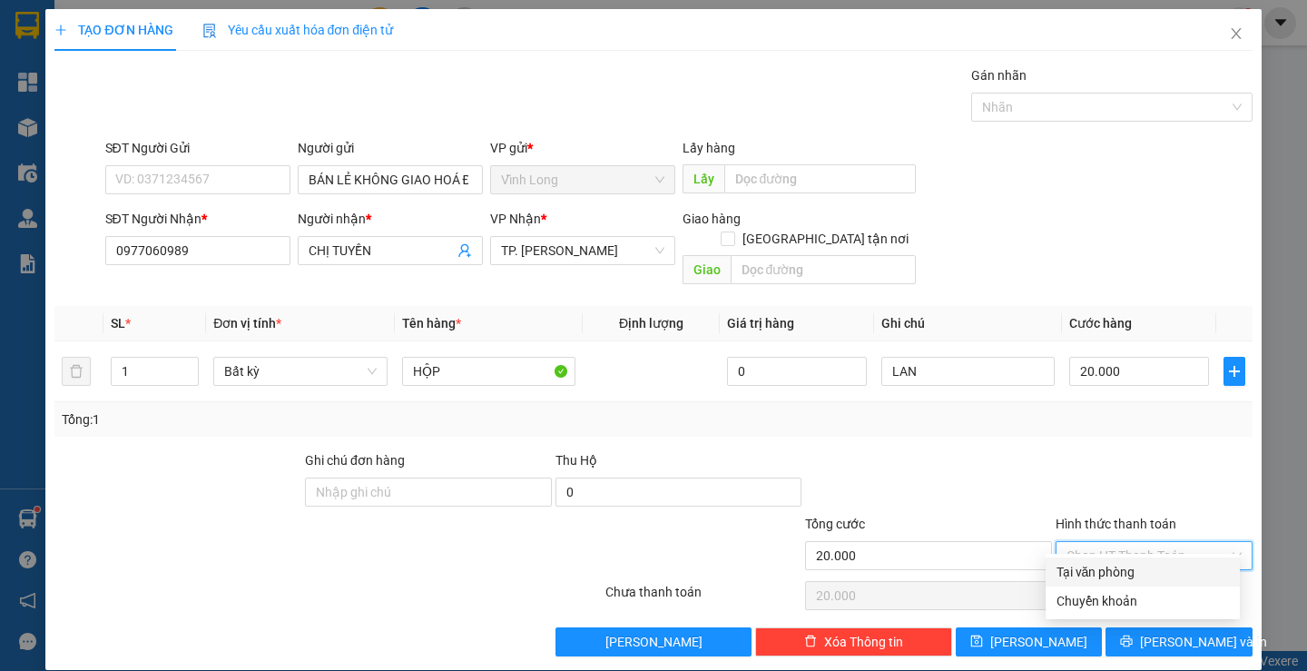
click at [1158, 576] on div "Tại văn phòng" at bounding box center [1143, 572] width 172 height 20
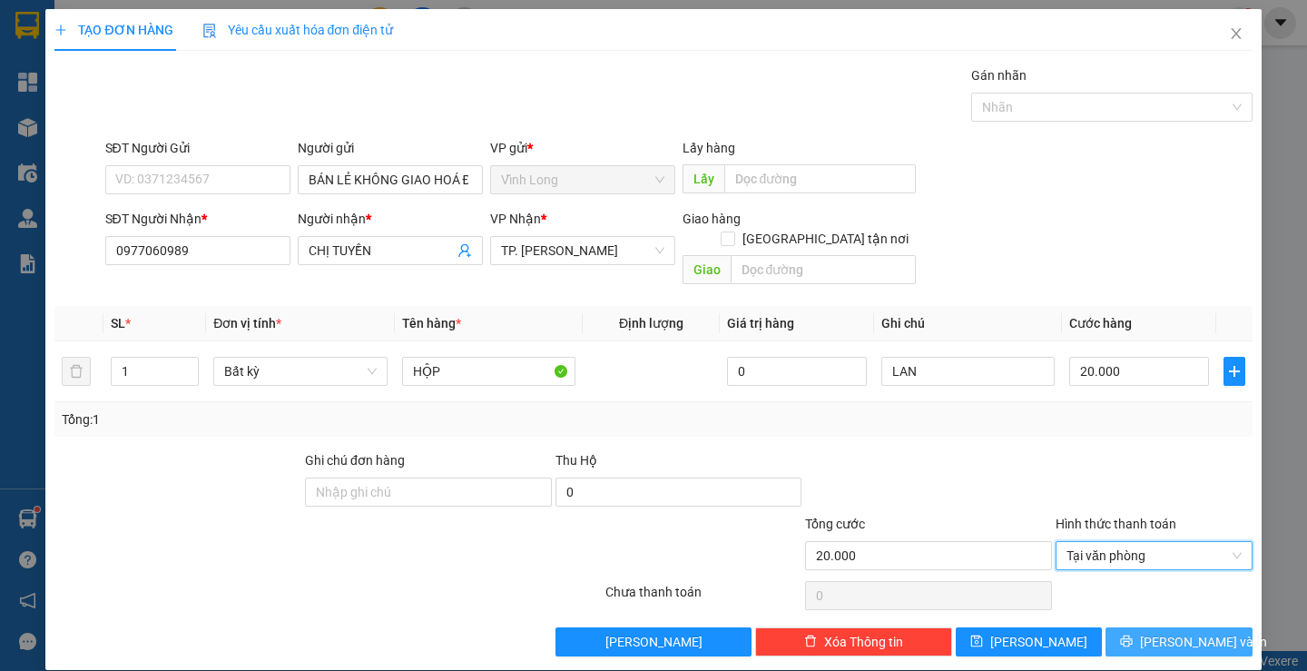
click at [1178, 632] on span "[PERSON_NAME] và In" at bounding box center [1203, 642] width 127 height 20
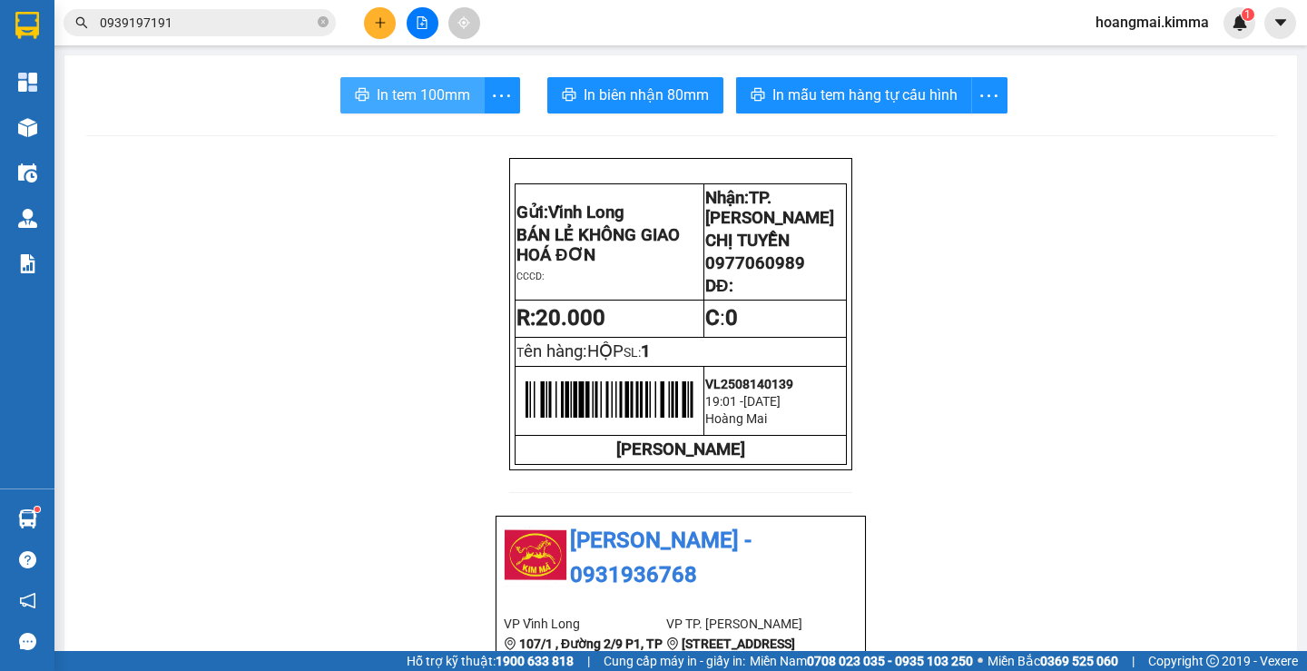
click at [389, 97] on span "In tem 100mm" at bounding box center [424, 95] width 94 height 23
click at [373, 15] on button at bounding box center [380, 23] width 32 height 32
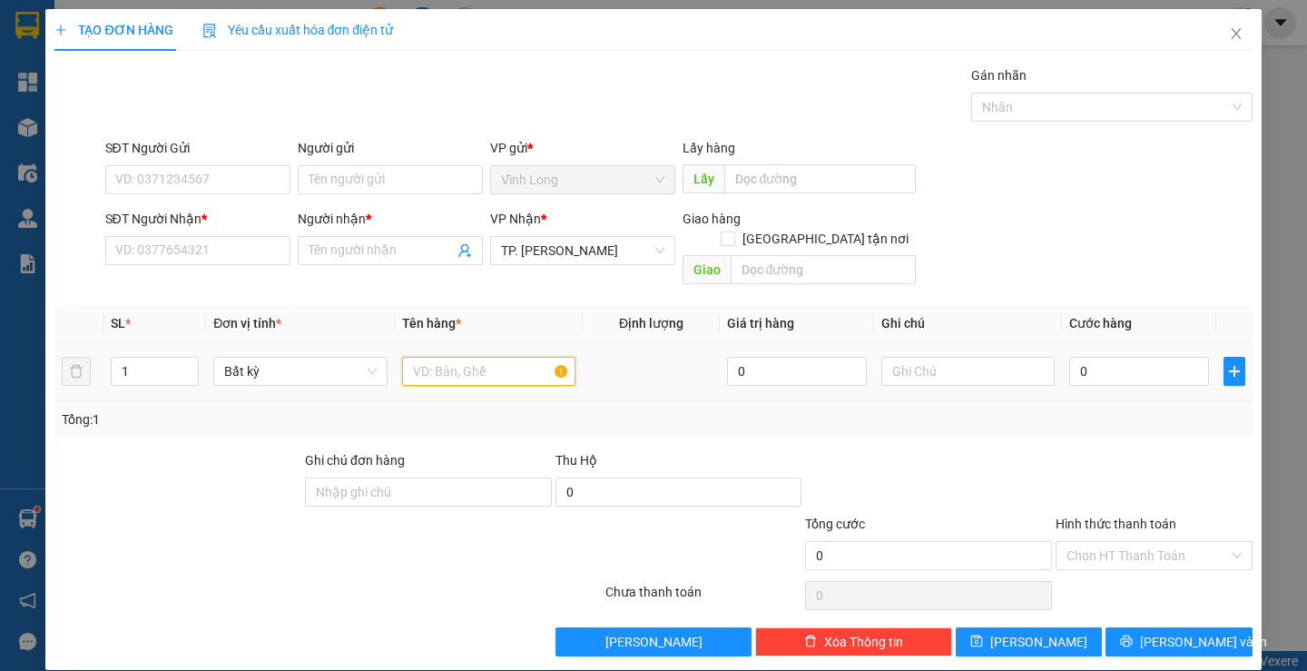
click at [468, 357] on input "text" at bounding box center [488, 371] width 173 height 29
type input "THÙNG"
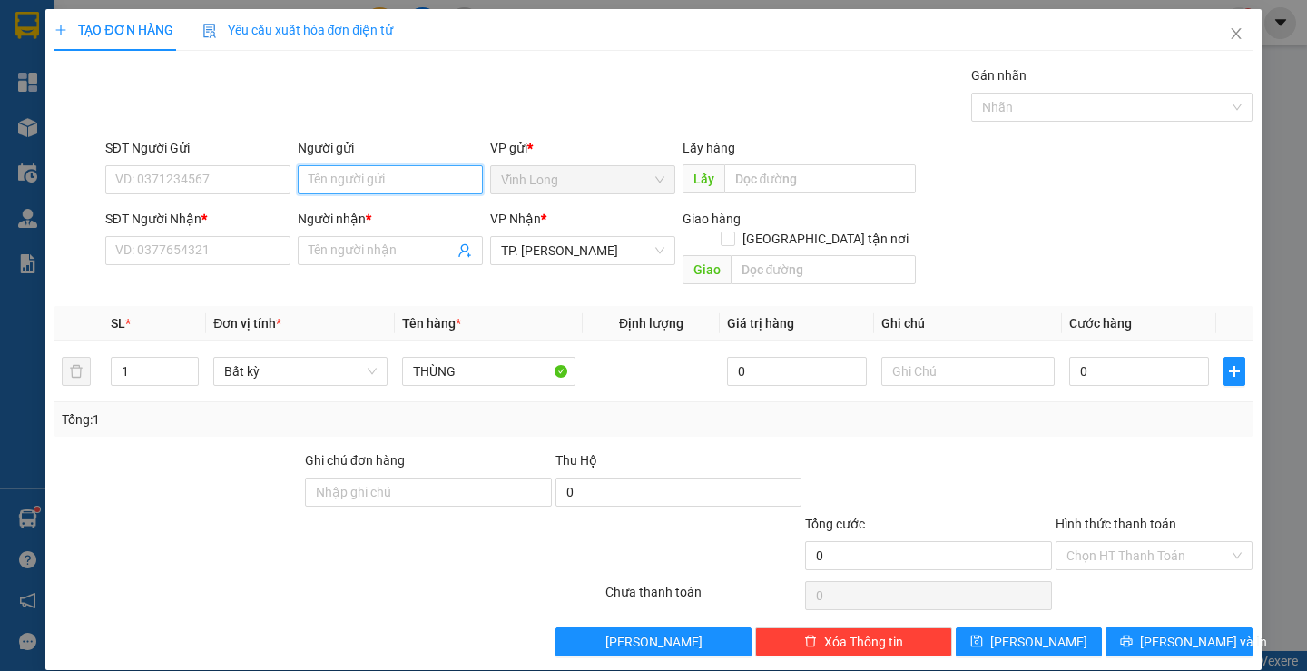
click at [351, 182] on input "Người gửi" at bounding box center [390, 179] width 185 height 29
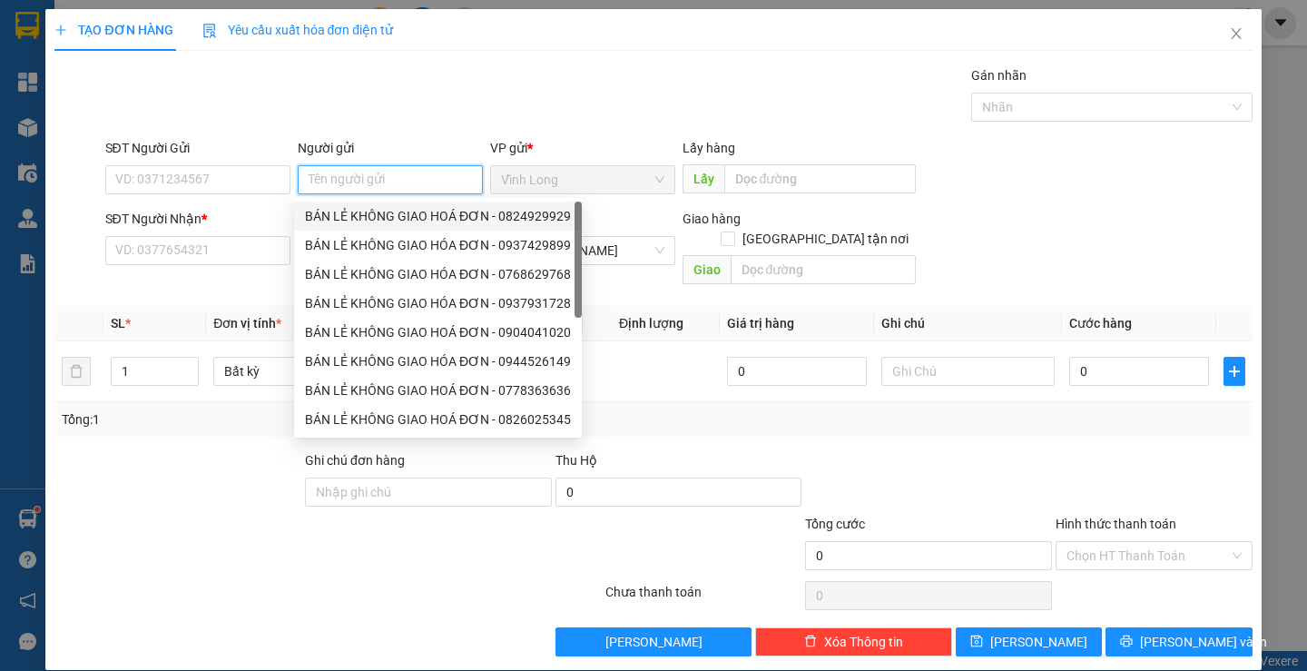
click at [369, 218] on div "BÁN LẺ KHÔNG GIAO HOÁ ĐƠN - 0824929929" at bounding box center [438, 216] width 266 height 20
type input "0824929929"
type input "BÁN LẺ KHÔNG GIAO HOÁ ĐƠN"
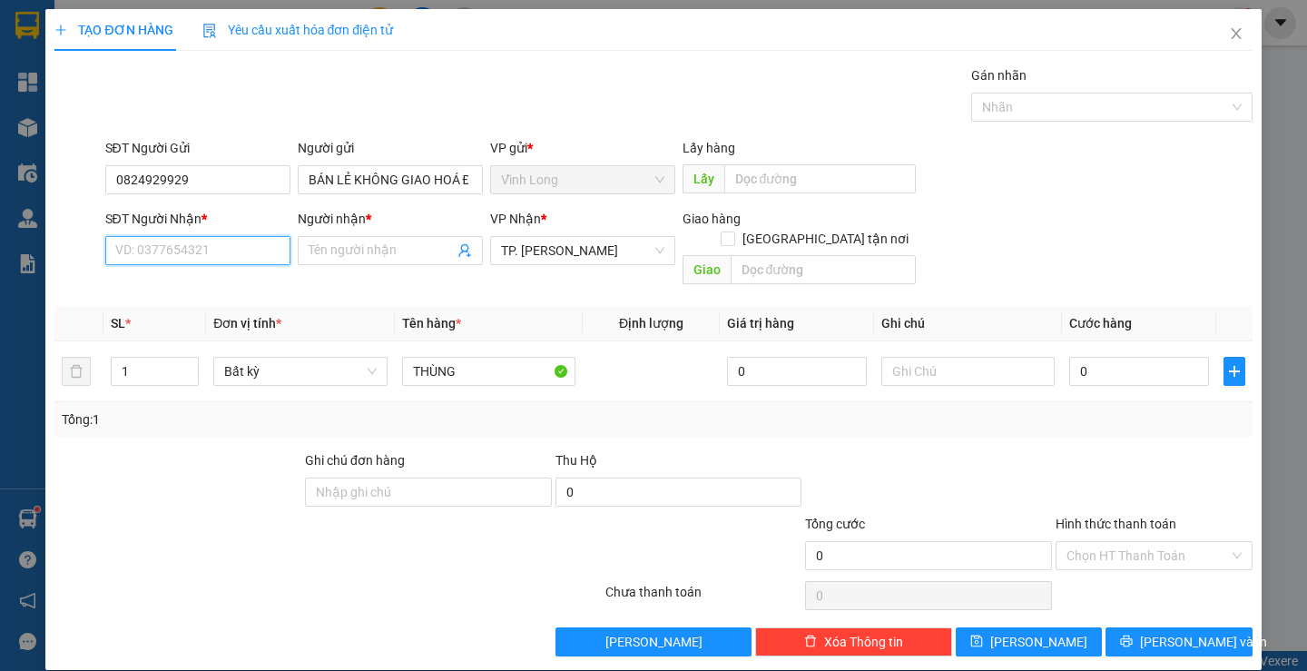
click at [212, 258] on input "SĐT Người Nhận *" at bounding box center [197, 250] width 185 height 29
drag, startPoint x: 190, startPoint y: 174, endPoint x: 103, endPoint y: 165, distance: 87.6
click at [103, 165] on div "SĐT Người Gửi 0824929929 0824929929" at bounding box center [198, 170] width 192 height 64
click at [172, 240] on input "SĐT Người Nhận *" at bounding box center [197, 250] width 185 height 29
click at [174, 251] on input "SĐT Người Nhận *" at bounding box center [197, 250] width 185 height 29
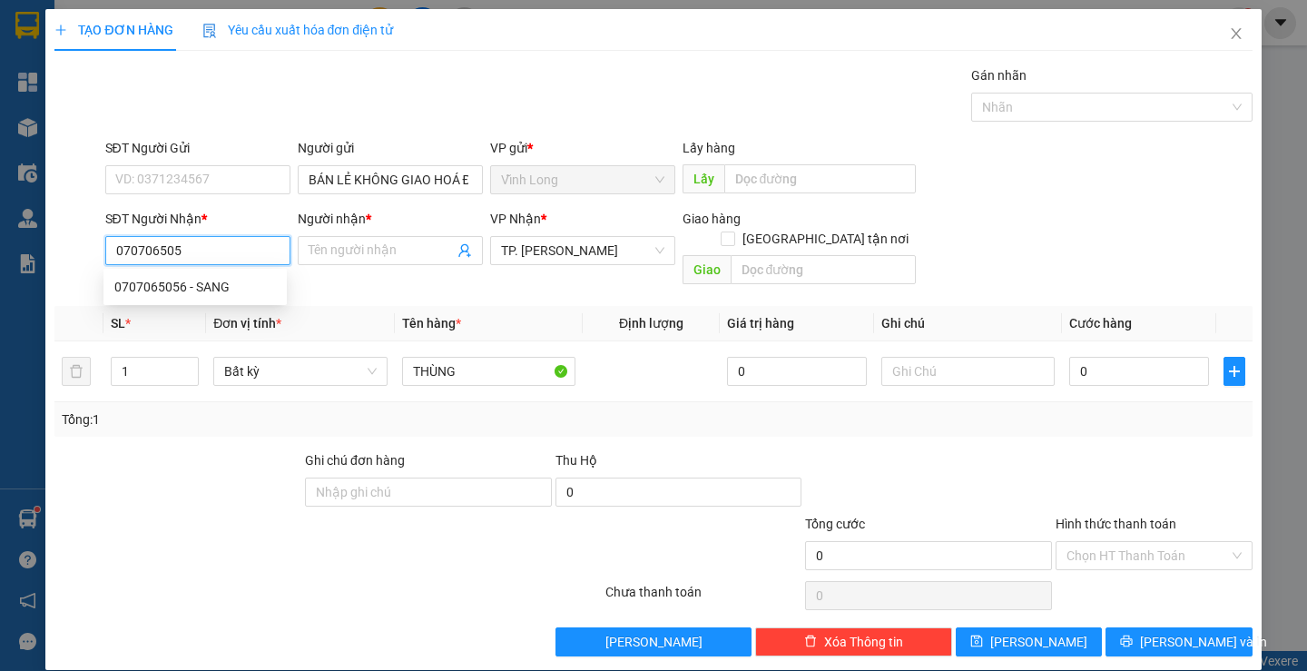
type input "0707065056"
click at [206, 279] on div "0707065056 - SANG" at bounding box center [195, 287] width 162 height 20
type input "SANG"
type input "0707065056"
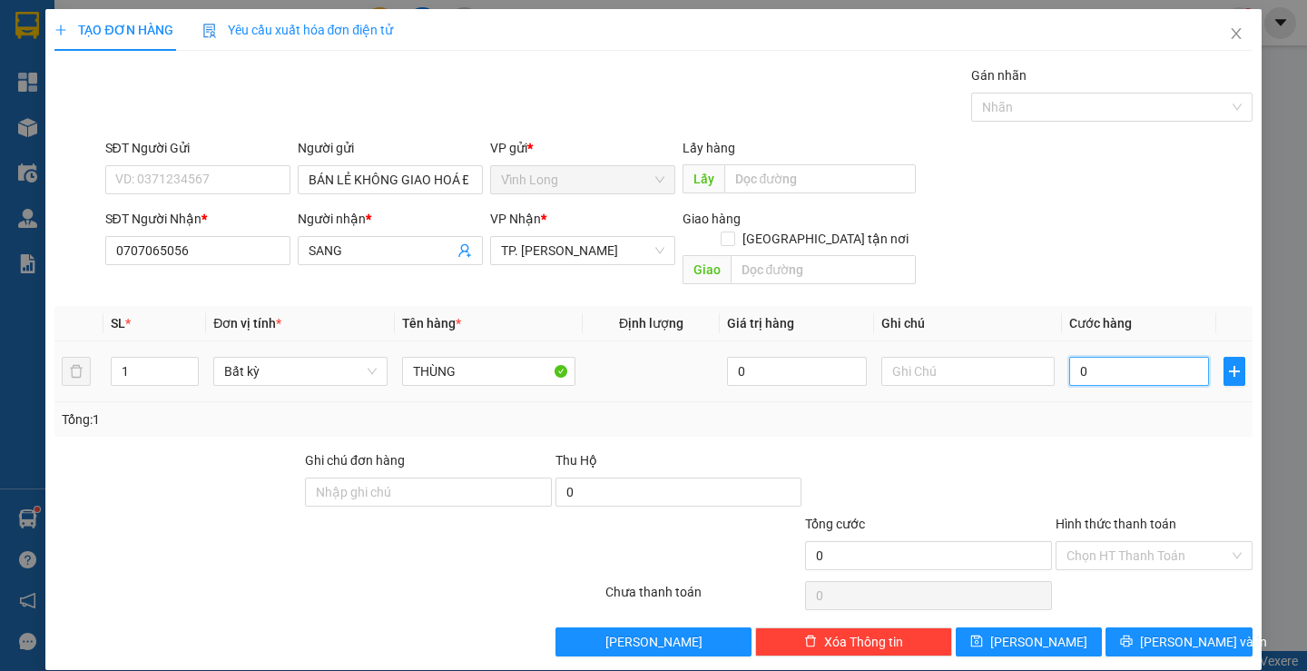
click at [1111, 357] on input "0" at bounding box center [1139, 371] width 140 height 29
type input "3"
type input "30"
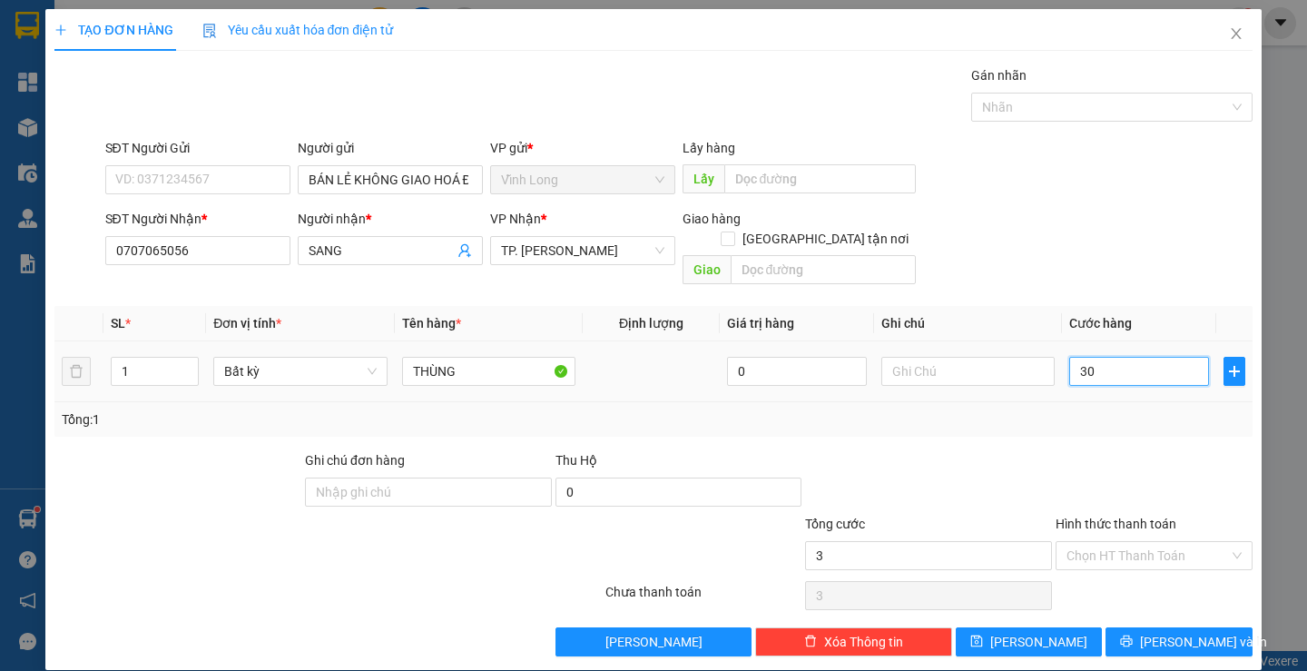
type input "30"
type input "30.000"
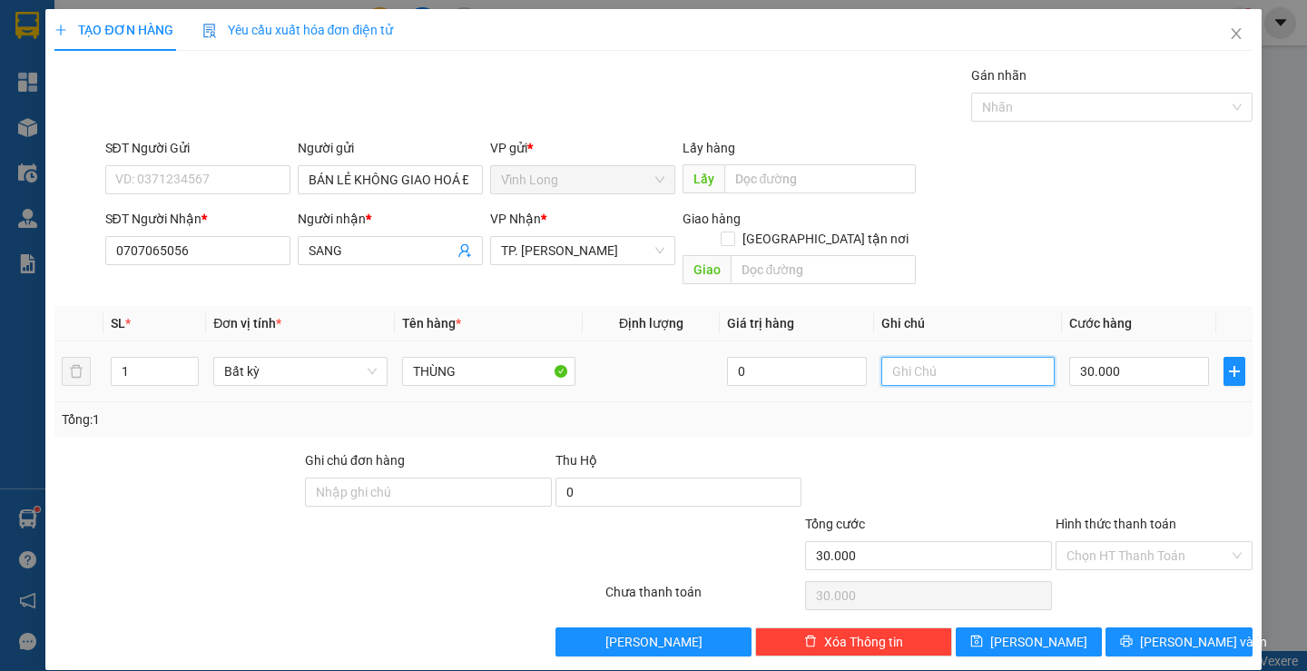
click at [952, 357] on input "text" at bounding box center [968, 371] width 173 height 29
type input "LAN"
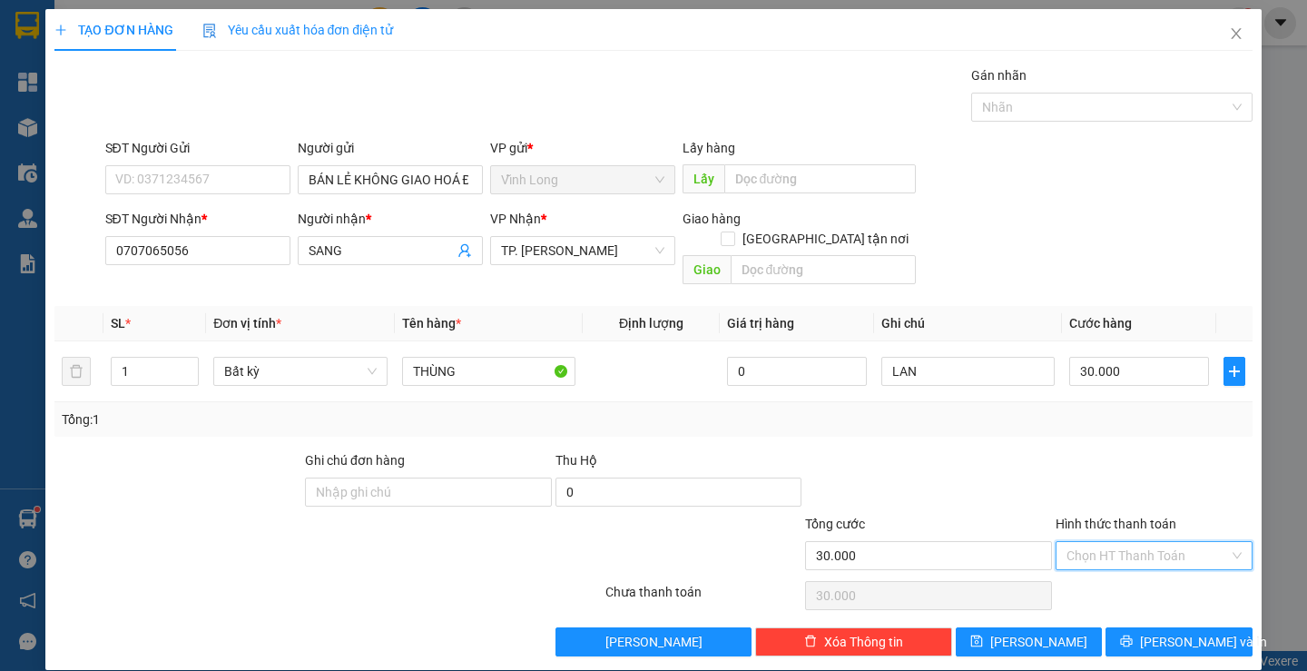
click at [1139, 542] on input "Hình thức thanh toán" at bounding box center [1148, 555] width 163 height 27
click at [1132, 565] on div "Tại văn phòng" at bounding box center [1143, 572] width 172 height 20
click at [1160, 632] on span "[PERSON_NAME] và In" at bounding box center [1203, 642] width 127 height 20
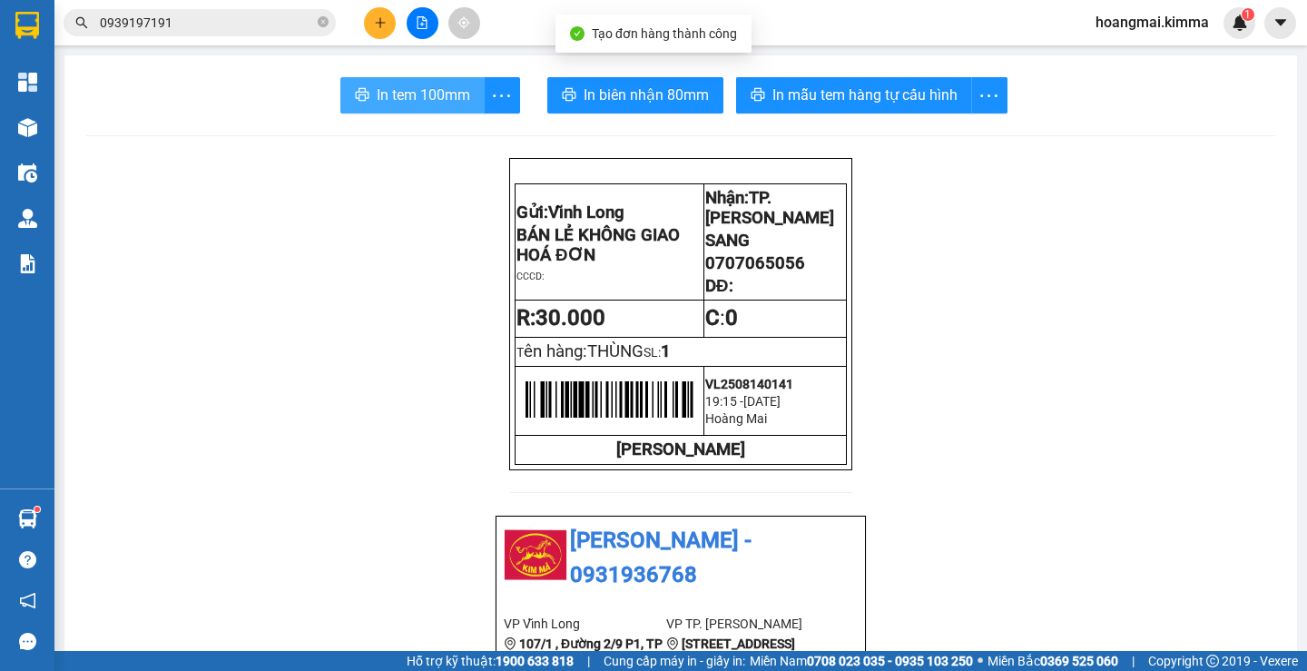
click at [409, 98] on span "In tem 100mm" at bounding box center [424, 95] width 94 height 23
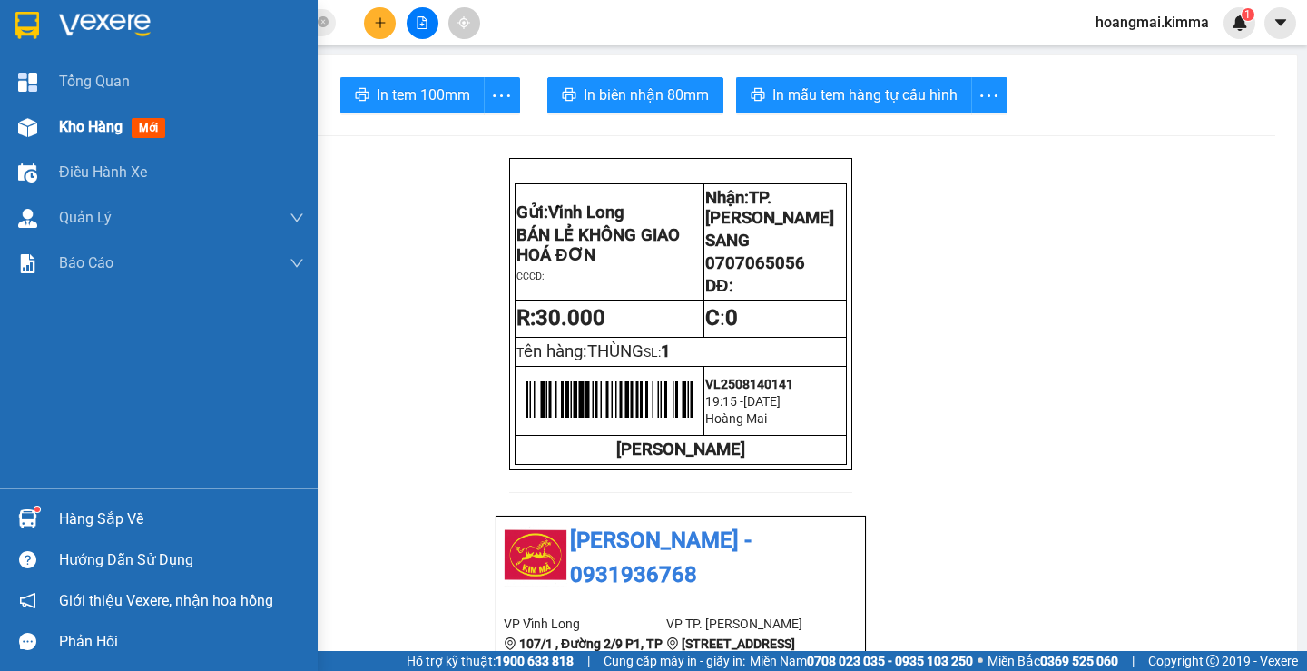
click at [104, 121] on span "Kho hàng" at bounding box center [91, 126] width 64 height 17
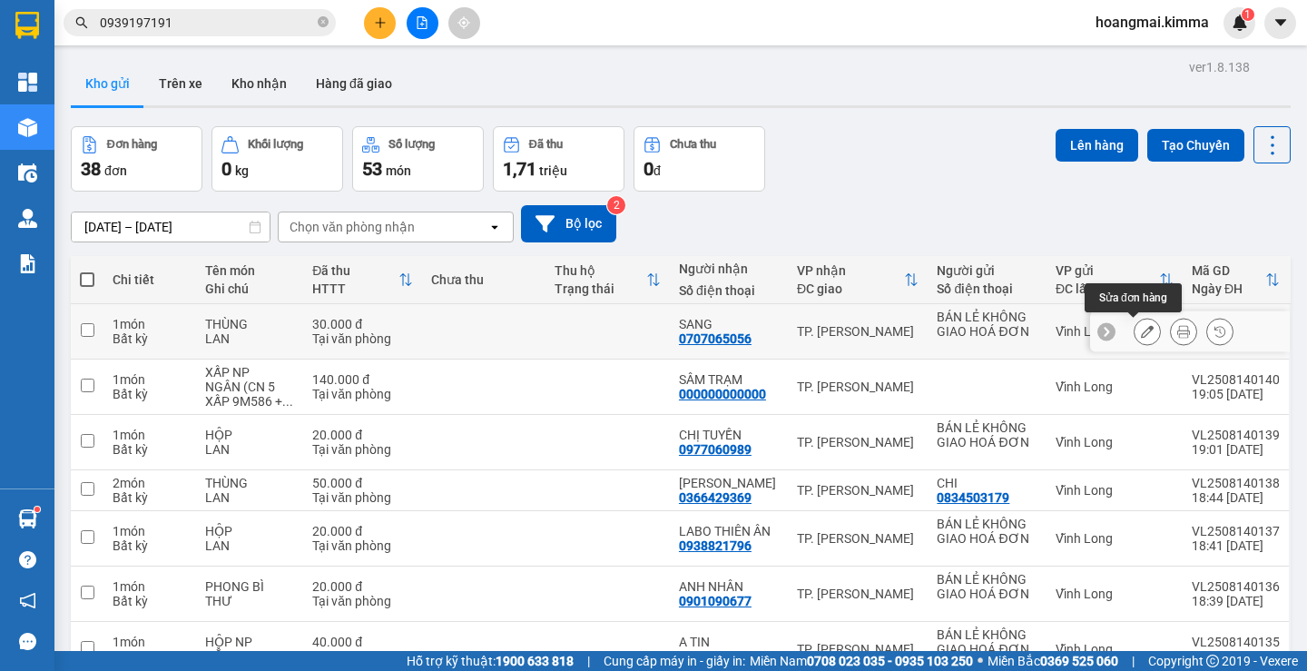
click at [1141, 331] on icon at bounding box center [1147, 331] width 13 height 13
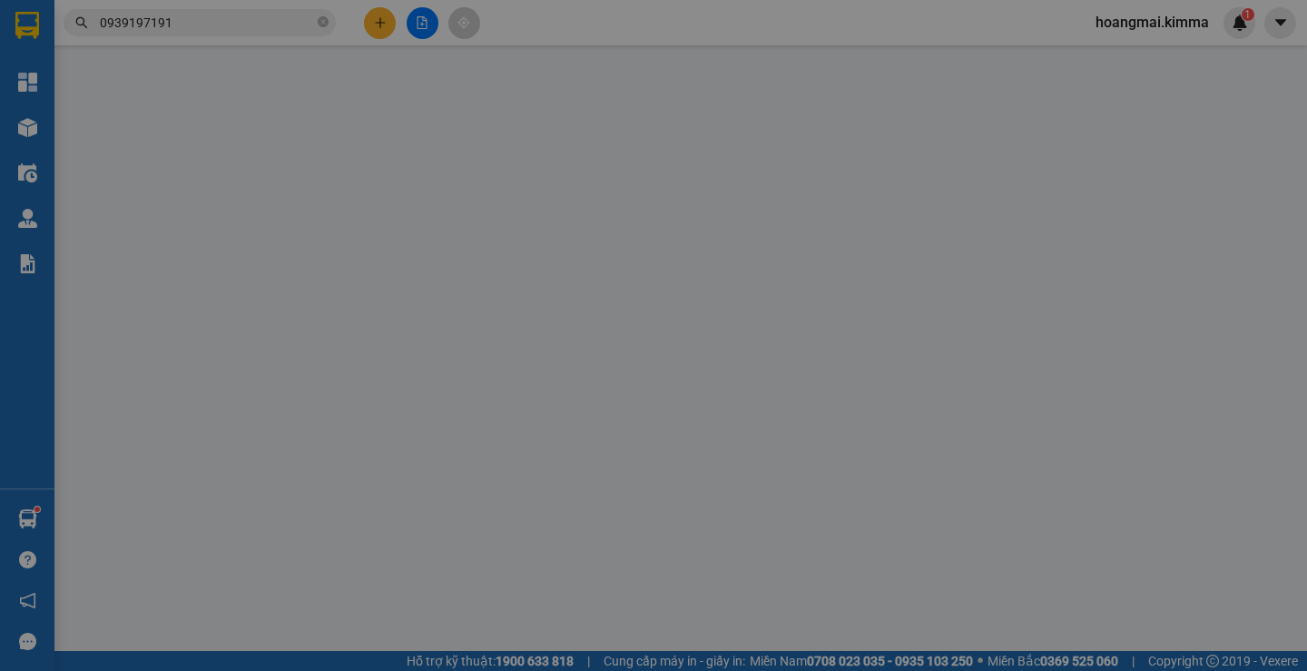
type input "BÁN LẺ KHÔNG GIAO HOÁ ĐƠN"
type input "0707065056"
type input "SANG"
type input "30.000"
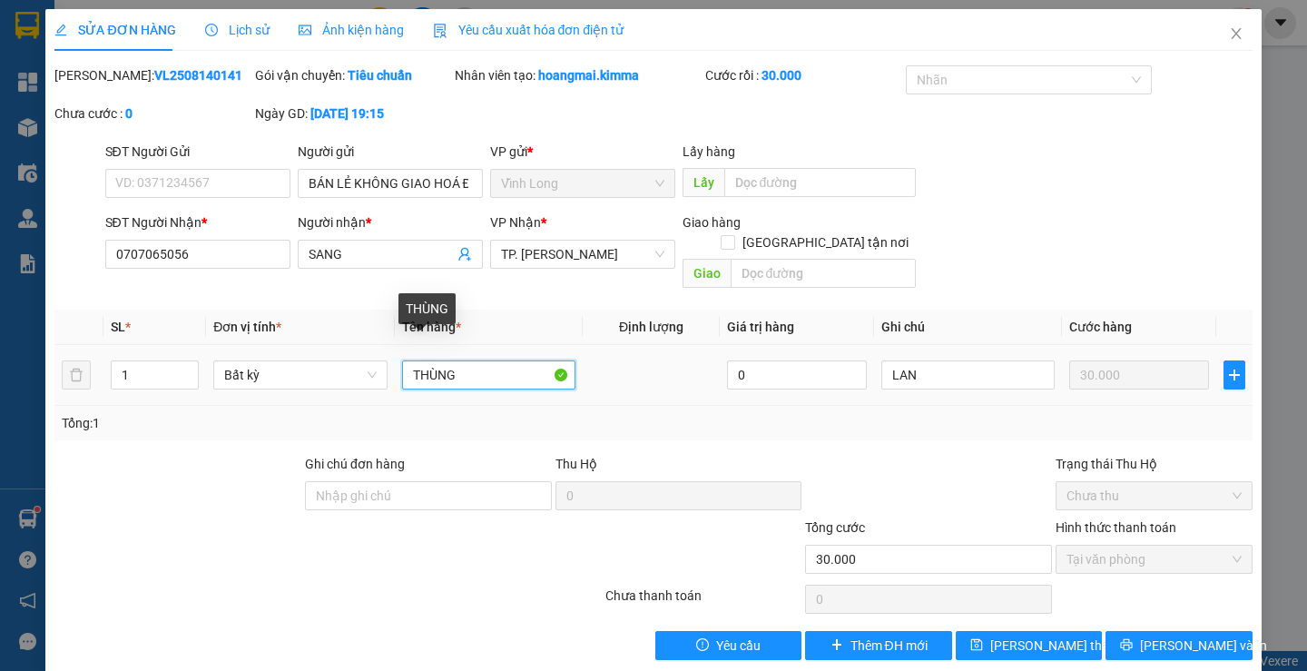
click at [479, 360] on input "THÙNG" at bounding box center [488, 374] width 173 height 29
type input "THÙNG ĐÔI"
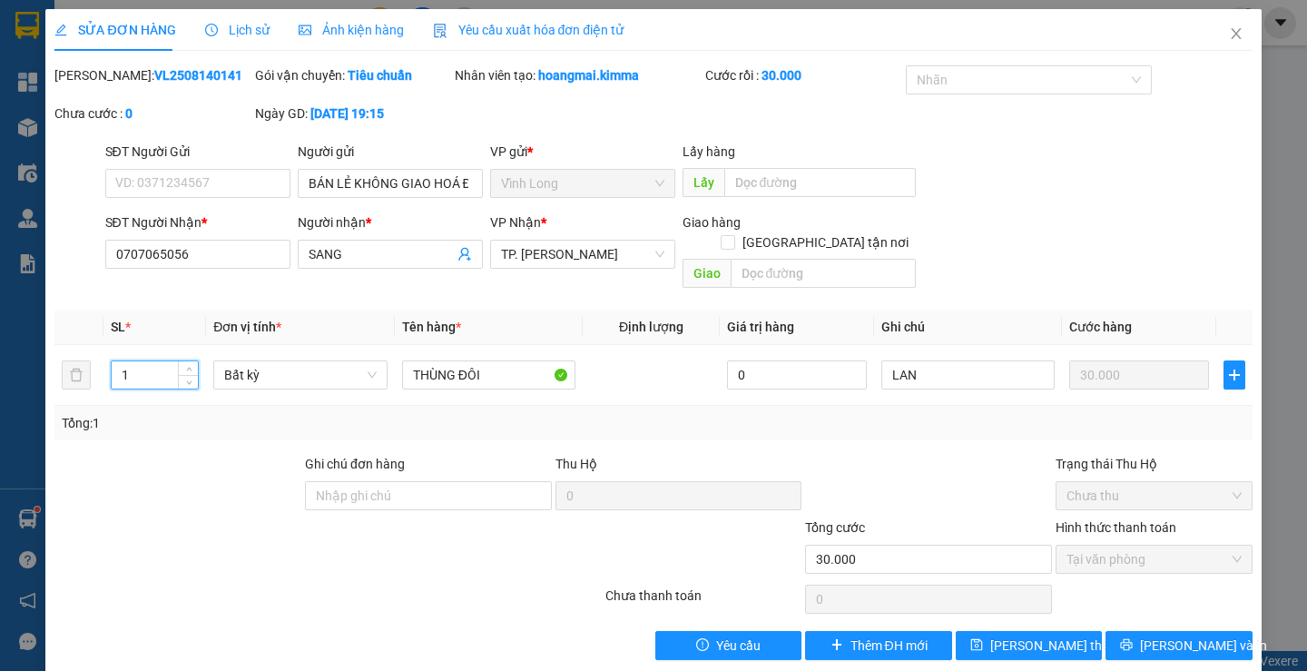
type input "2"
type input "1"
click at [1162, 636] on span "[PERSON_NAME] và In" at bounding box center [1203, 646] width 127 height 20
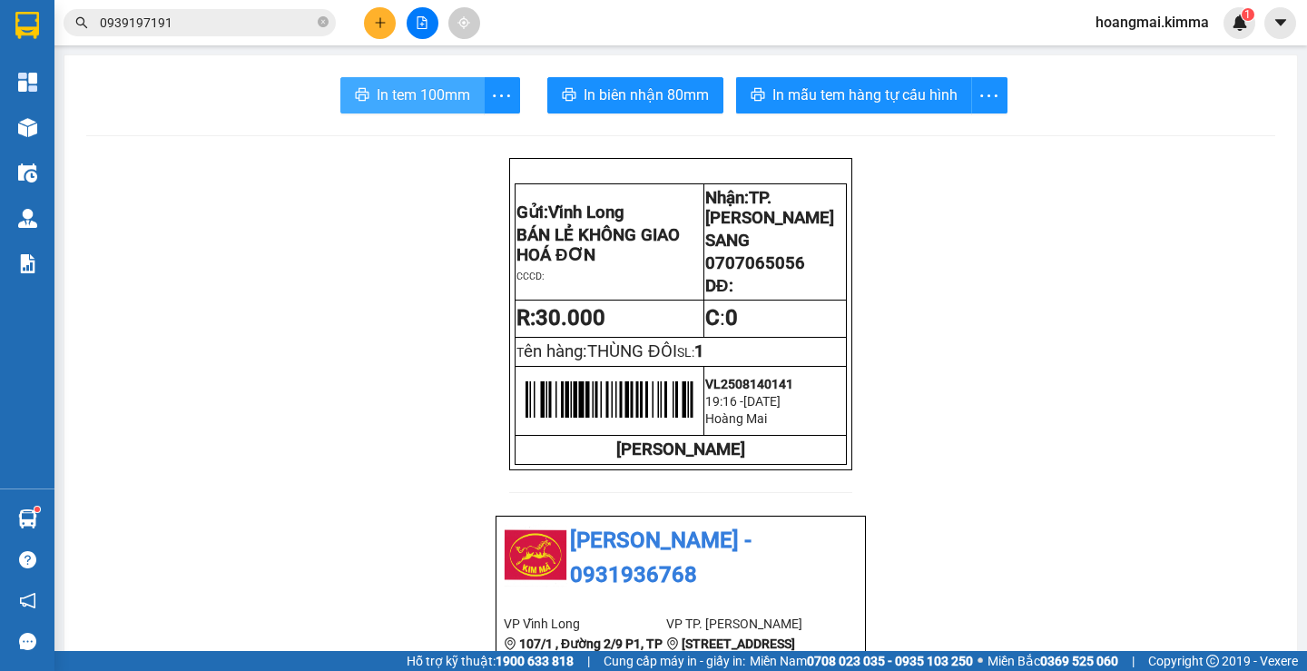
click at [435, 92] on span "In tem 100mm" at bounding box center [424, 95] width 94 height 23
click at [373, 31] on button at bounding box center [380, 23] width 32 height 32
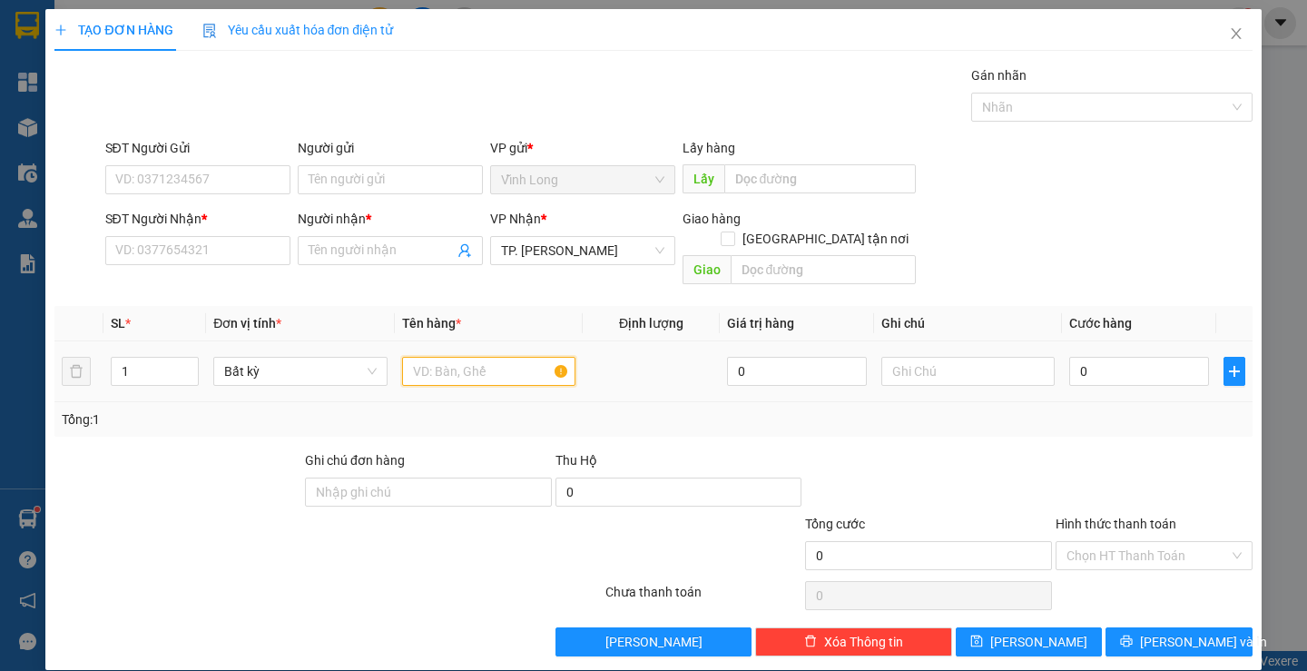
click at [460, 365] on input "text" at bounding box center [488, 371] width 173 height 29
click at [1232, 48] on span "Close" at bounding box center [1236, 34] width 51 height 51
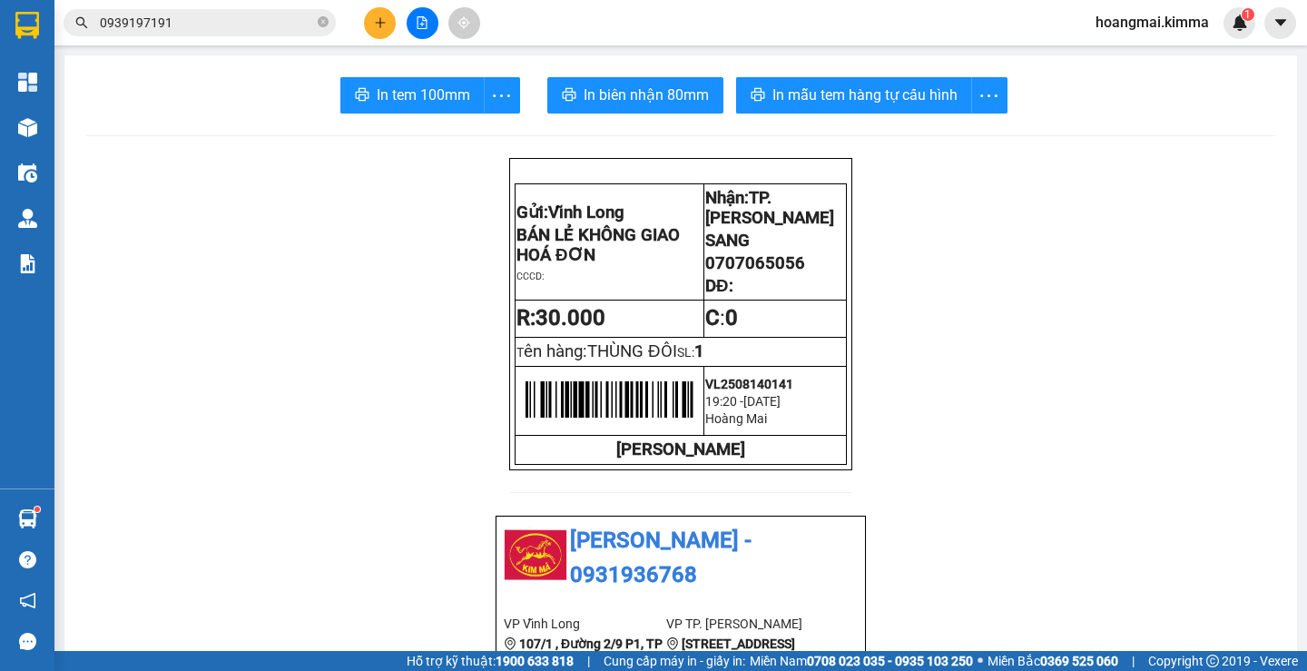
click at [381, 12] on button at bounding box center [380, 23] width 32 height 32
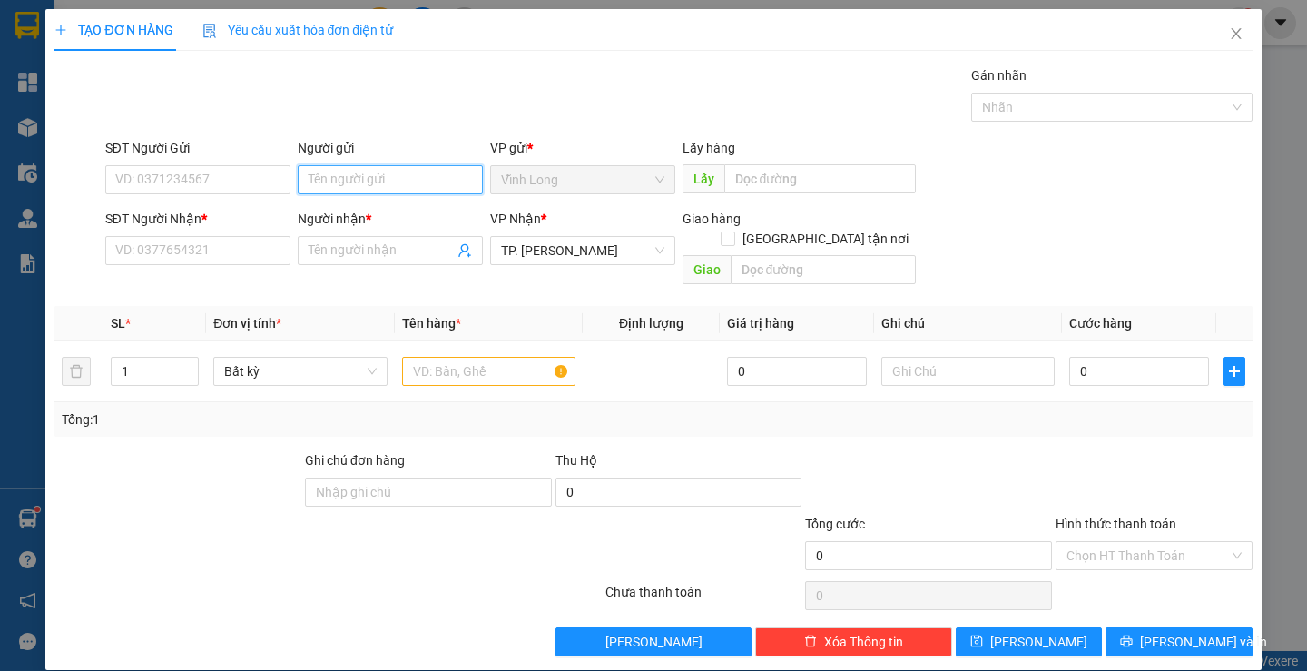
click at [360, 183] on input "Người gửi" at bounding box center [390, 179] width 185 height 29
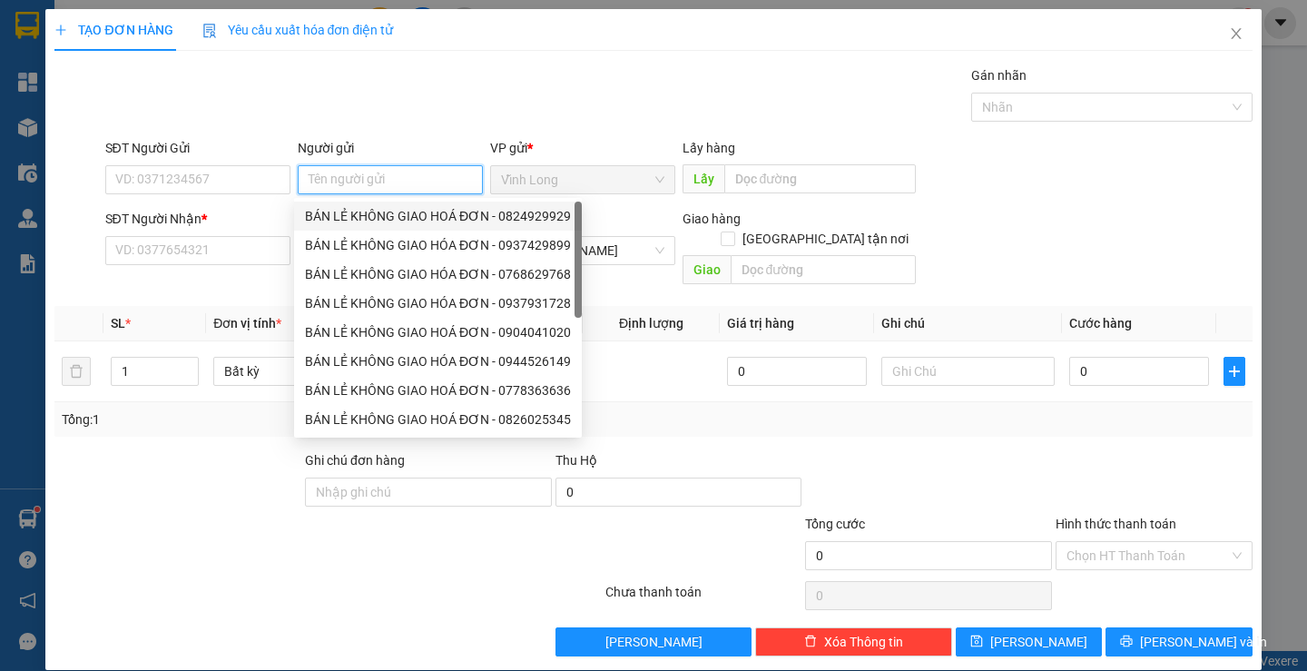
click at [362, 219] on div "BÁN LẺ KHÔNG GIAO HOÁ ĐƠN - 0824929929" at bounding box center [438, 216] width 266 height 20
type input "0824929929"
type input "BÁN LẺ KHÔNG GIAO HOÁ ĐƠN"
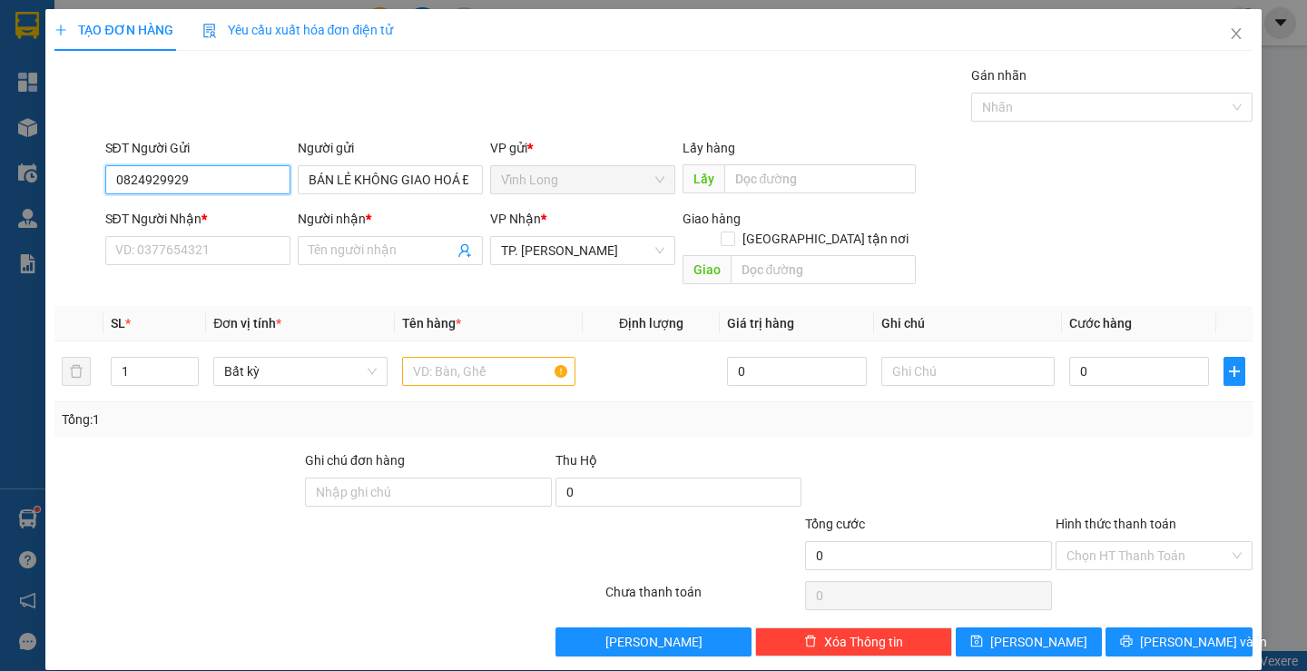
drag, startPoint x: 223, startPoint y: 186, endPoint x: 0, endPoint y: 187, distance: 223.3
click at [0, 187] on div "TẠO ĐƠN HÀNG Yêu cầu xuất hóa đơn điện tử Transit Pickup Surcharge Ids Transit …" at bounding box center [653, 335] width 1307 height 671
click at [348, 257] on input "Người nhận *" at bounding box center [381, 251] width 145 height 20
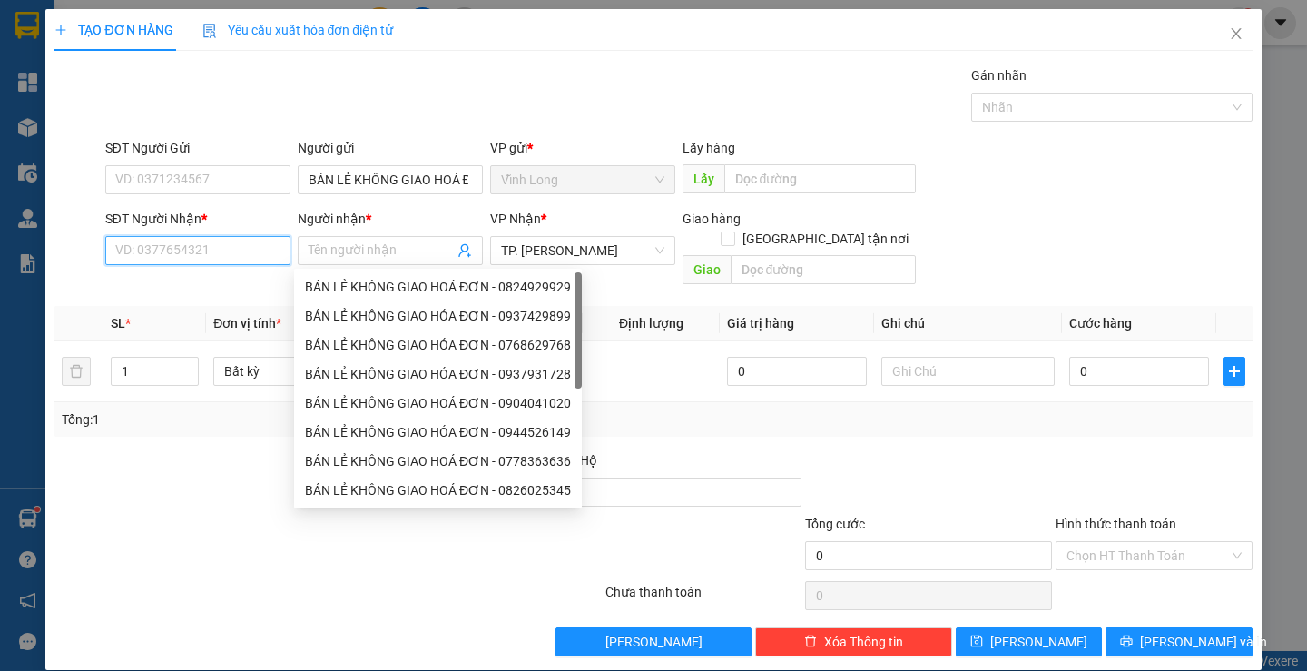
click at [250, 241] on input "SĐT Người Nhận *" at bounding box center [197, 250] width 185 height 29
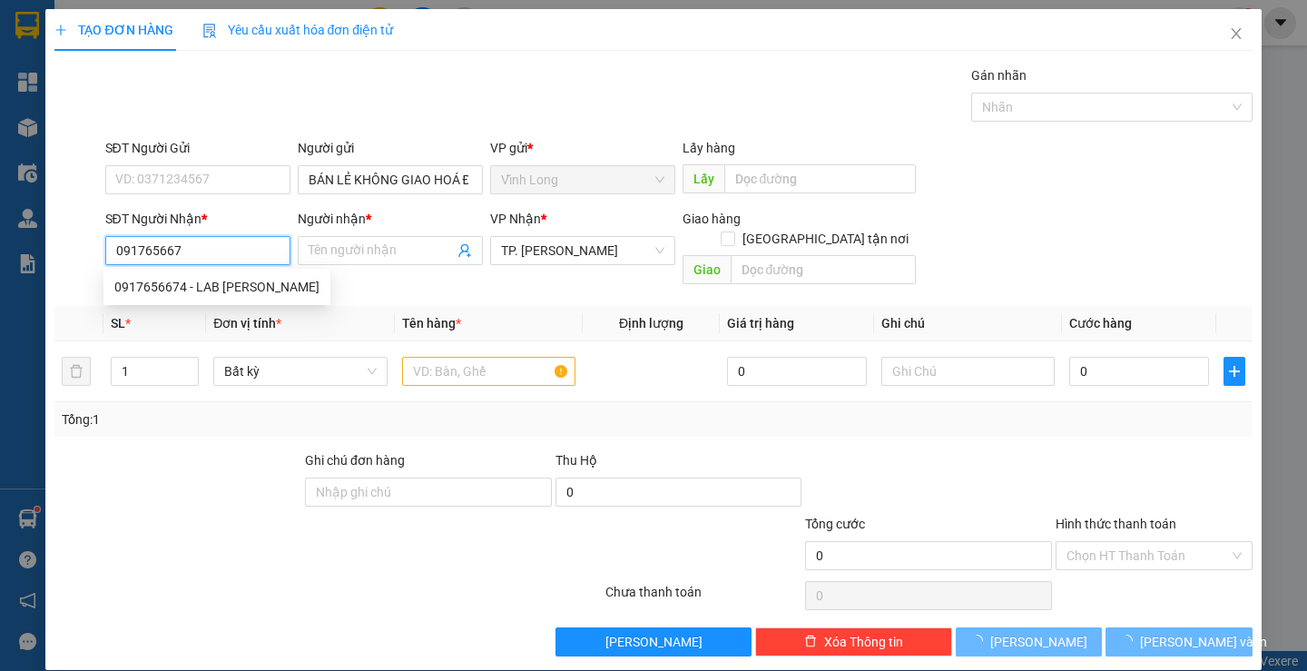
type input "0917656674"
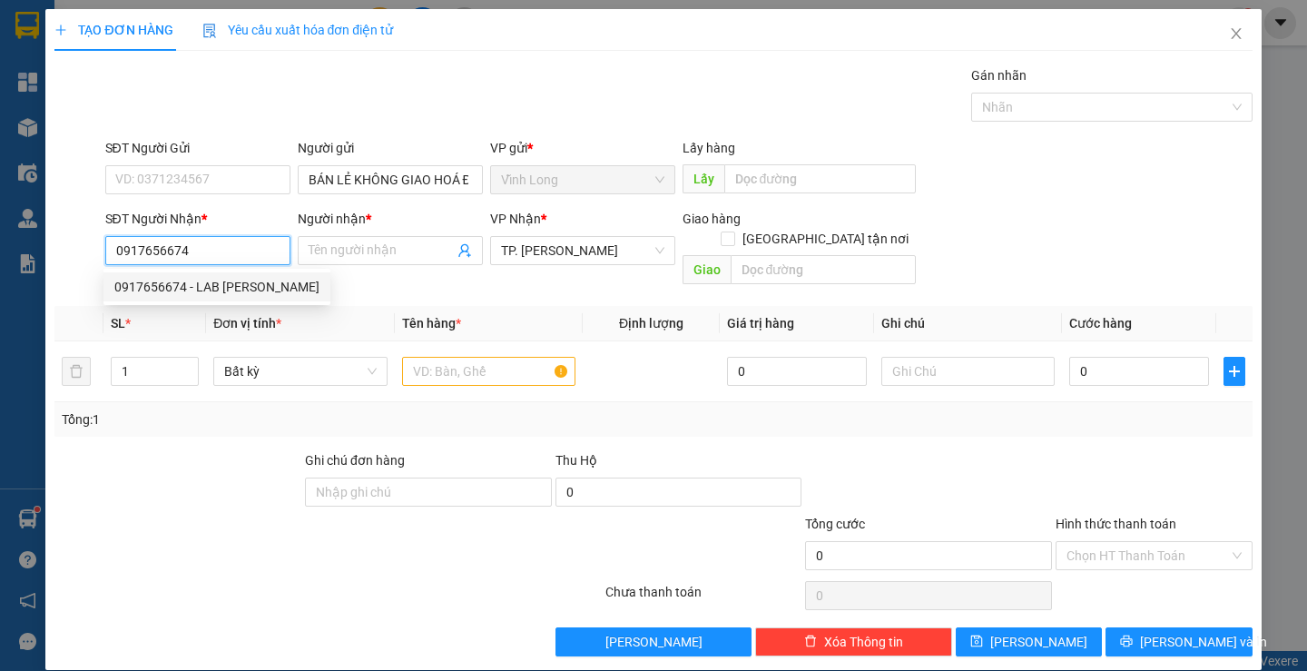
click at [250, 291] on div "0917656674 - LAB [PERSON_NAME]" at bounding box center [216, 287] width 205 height 20
type input "LAB BẢO TÍN"
type input "0917656674"
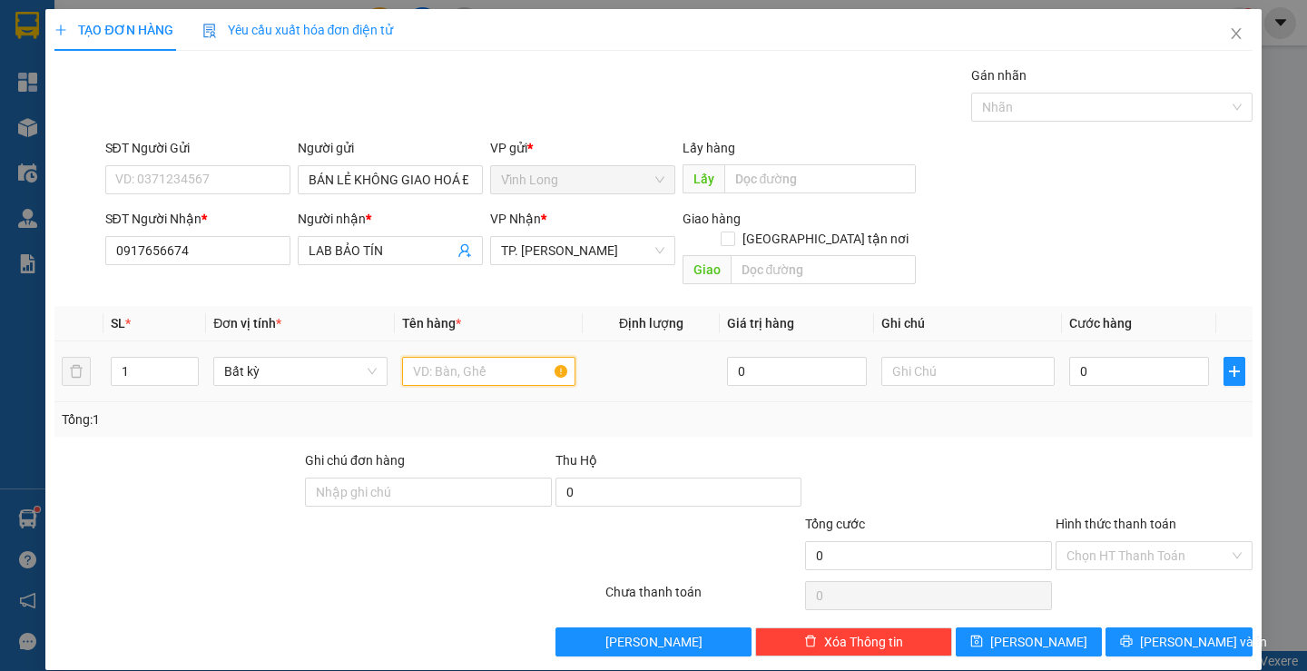
click at [466, 357] on input "text" at bounding box center [488, 371] width 173 height 29
type input "HỘP"
click at [973, 357] on input "text" at bounding box center [968, 371] width 173 height 29
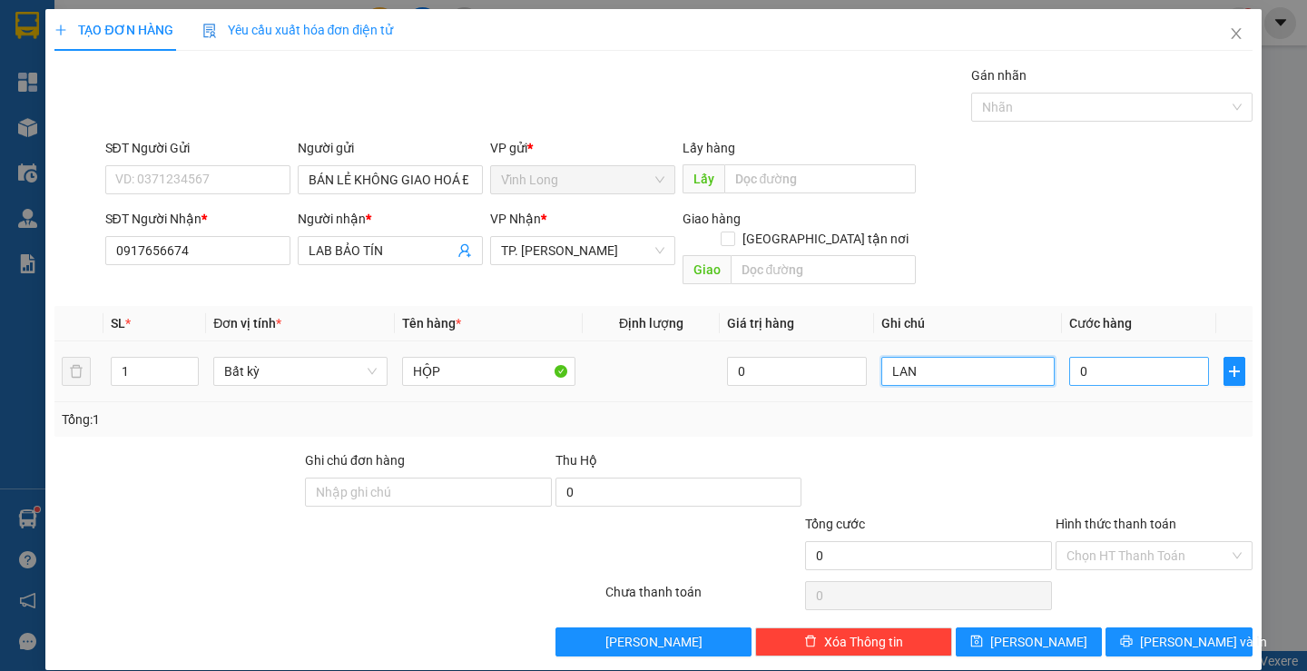
type input "LAN"
click at [1112, 360] on input "0" at bounding box center [1139, 371] width 140 height 29
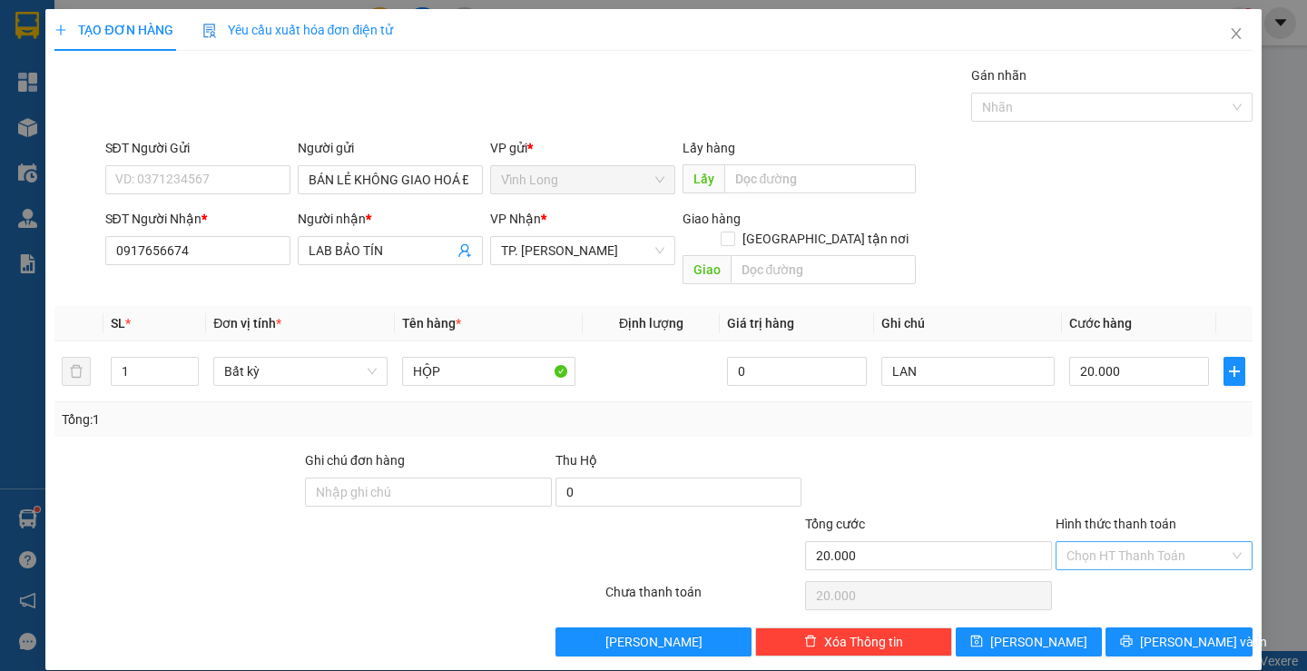
click at [1129, 542] on input "Hình thức thanh toán" at bounding box center [1148, 555] width 163 height 27
click at [1126, 579] on div "Tại văn phòng" at bounding box center [1143, 572] width 172 height 20
click at [1180, 632] on span "[PERSON_NAME] và In" at bounding box center [1203, 642] width 127 height 20
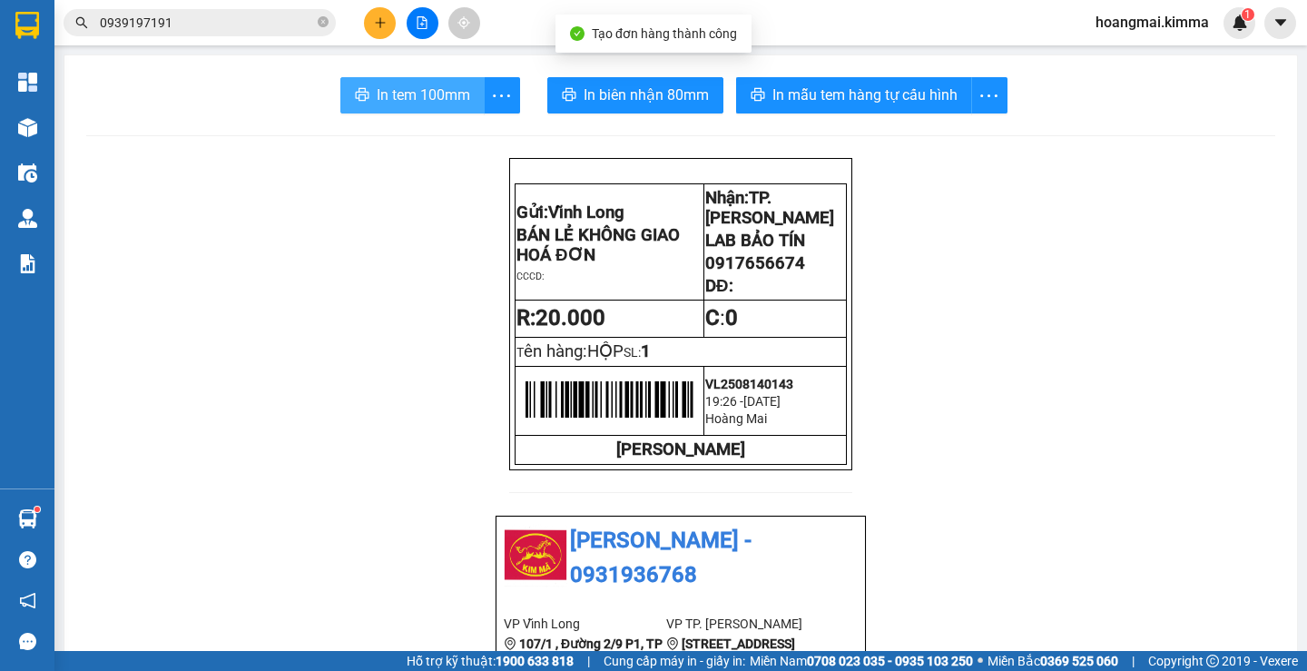
click at [411, 104] on span "In tem 100mm" at bounding box center [424, 95] width 94 height 23
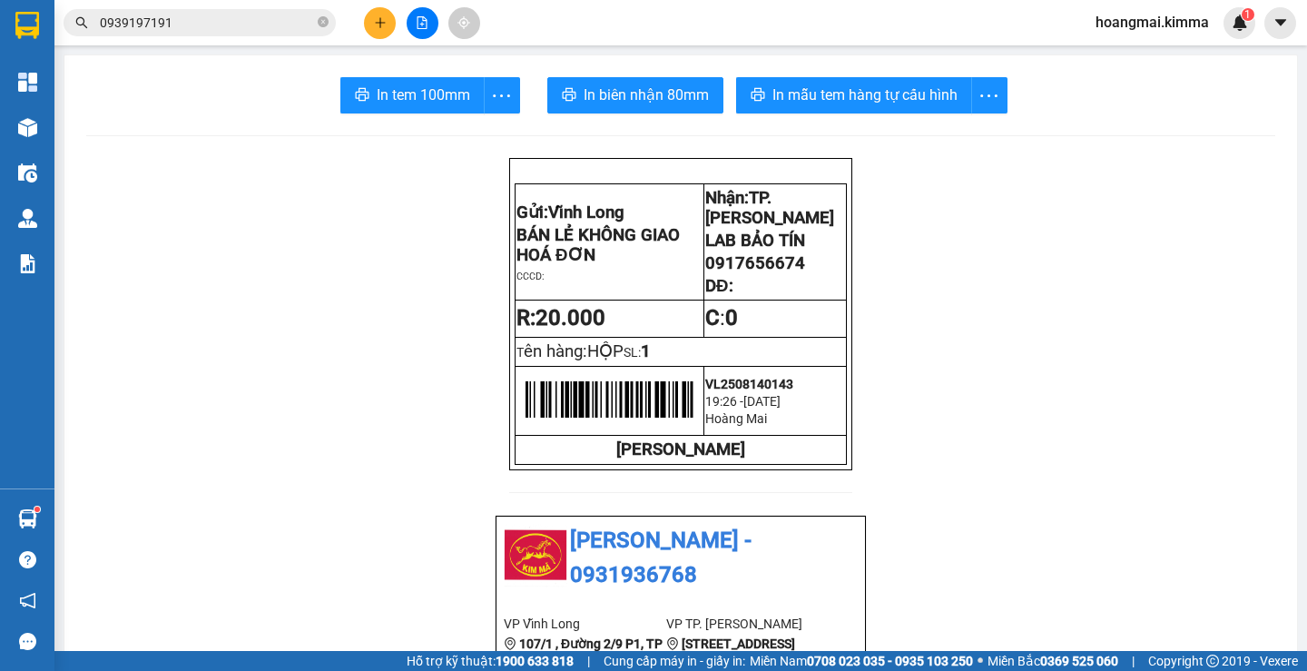
click at [382, 34] on button at bounding box center [380, 23] width 32 height 32
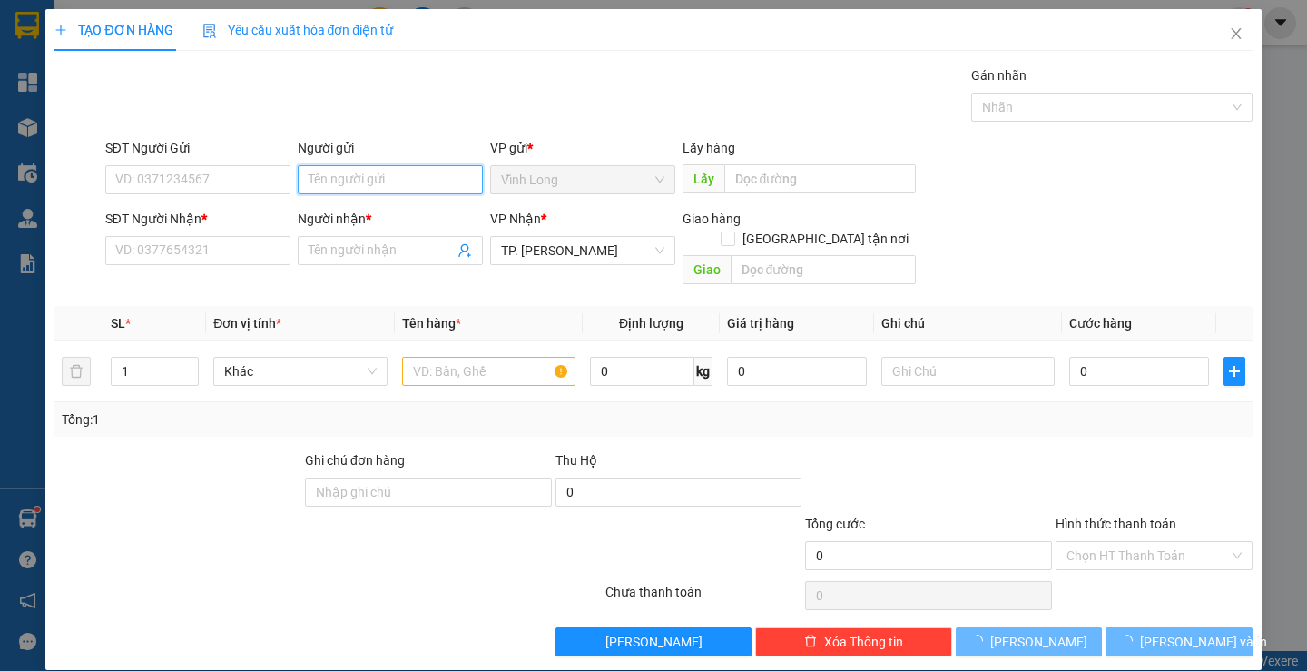
click at [401, 184] on input "Người gửi" at bounding box center [390, 179] width 185 height 29
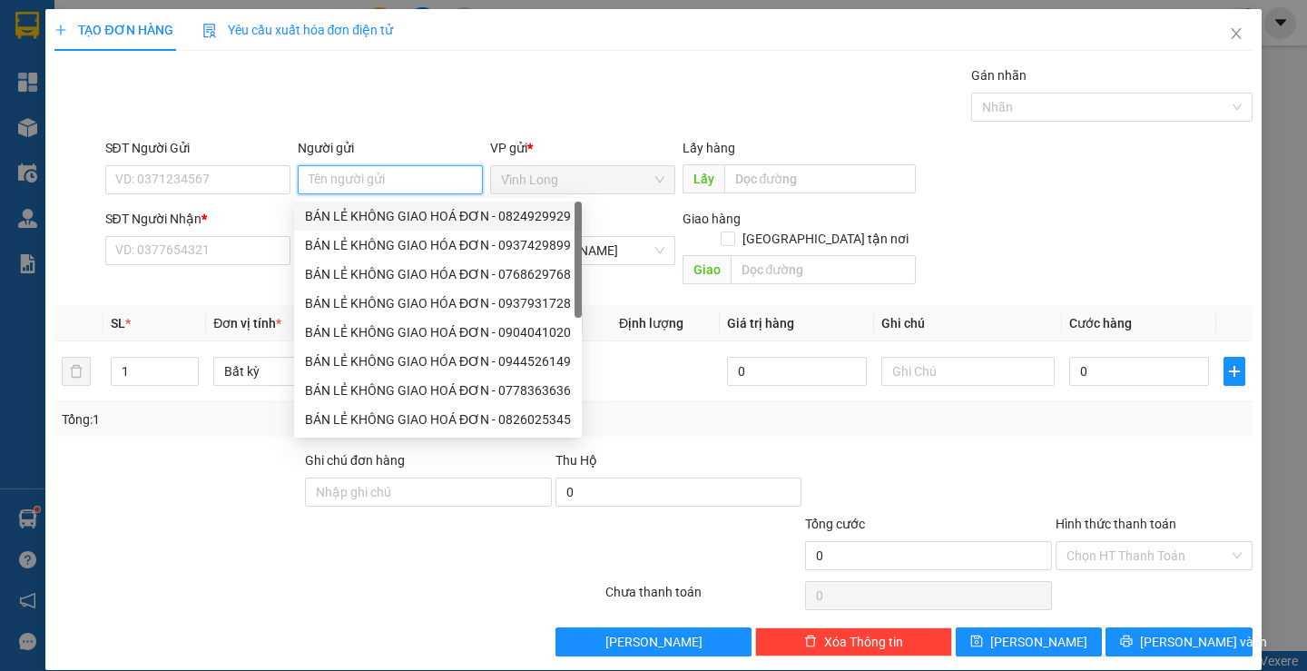
drag, startPoint x: 382, startPoint y: 222, endPoint x: 365, endPoint y: 218, distance: 17.8
click at [381, 223] on div "BÁN LẺ KHÔNG GIAO HOÁ ĐƠN - 0824929929" at bounding box center [438, 216] width 266 height 20
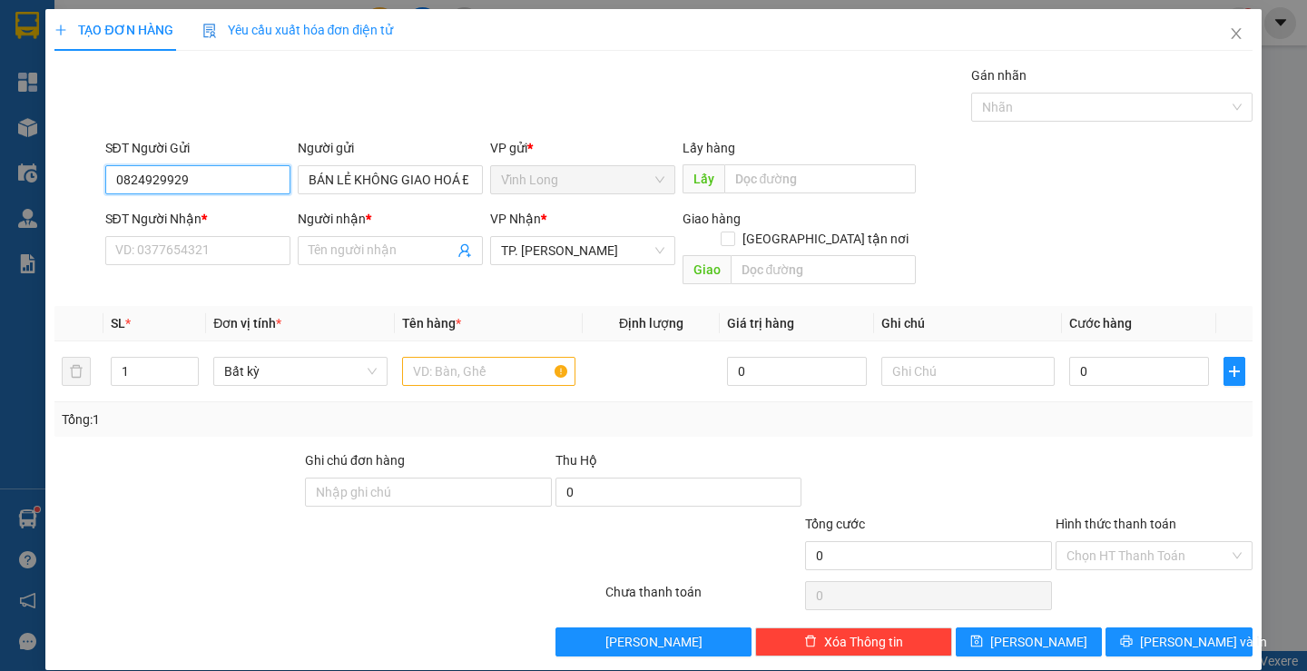
drag, startPoint x: 154, startPoint y: 182, endPoint x: 79, endPoint y: 182, distance: 75.4
click at [79, 182] on div "SĐT Người Gửi 0824929929 0824929929 Người gửi BÁN LẺ KHÔNG GIAO HOÁ ĐƠN VP gửi …" at bounding box center [653, 170] width 1201 height 64
click at [199, 247] on input "SĐT Người Nhận *" at bounding box center [197, 250] width 185 height 29
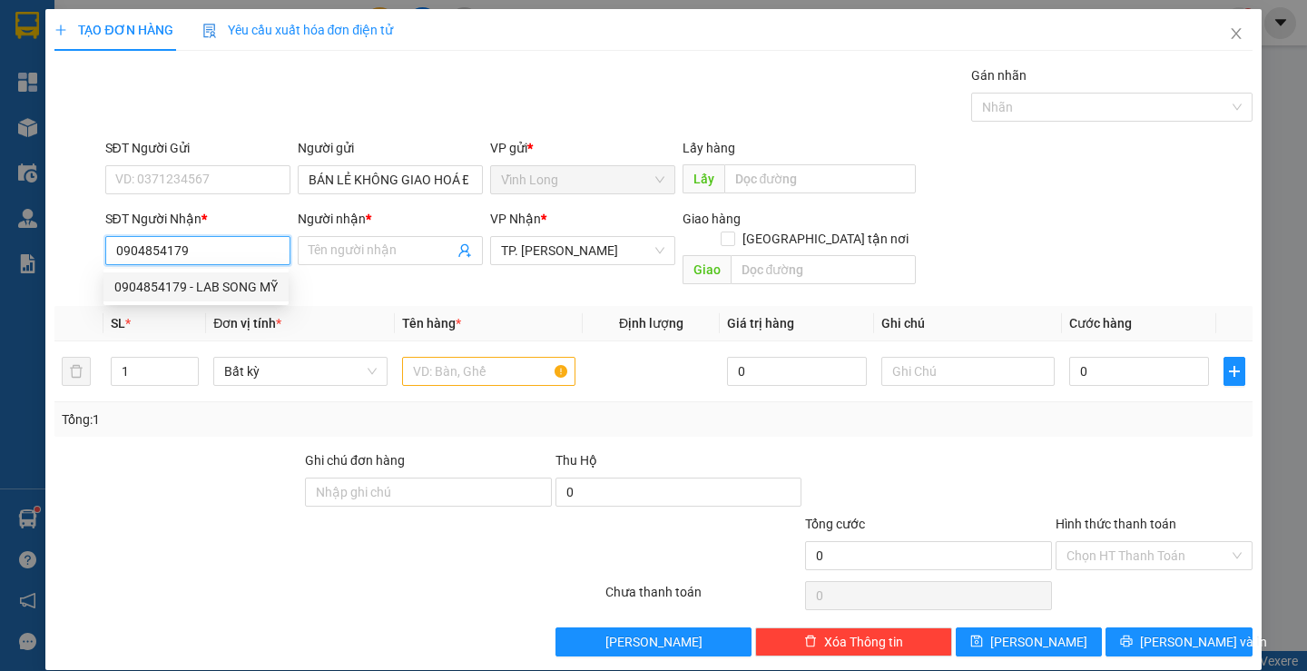
click at [235, 290] on div "0904854179 - LAB SONG MỸ" at bounding box center [195, 287] width 163 height 20
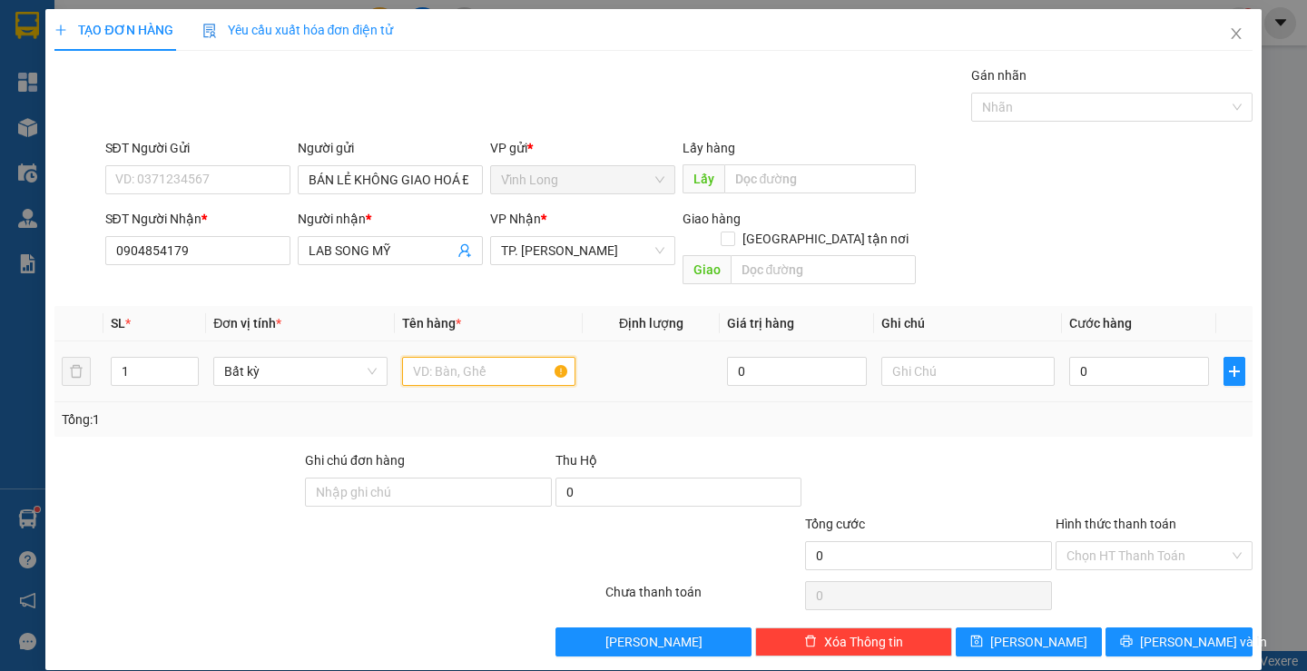
click at [442, 360] on input "text" at bounding box center [488, 371] width 173 height 29
click at [987, 365] on input "text" at bounding box center [968, 371] width 173 height 29
click at [1125, 358] on input "0" at bounding box center [1139, 371] width 140 height 29
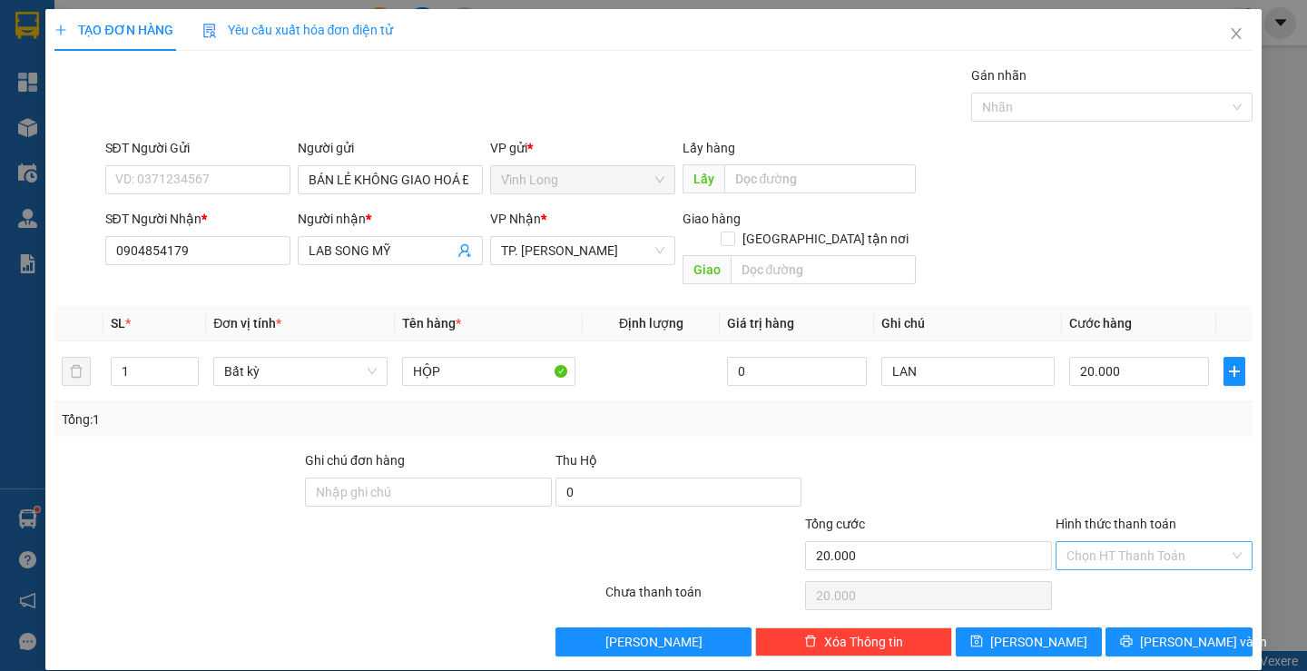
click at [1171, 542] on input "Hình thức thanh toán" at bounding box center [1148, 555] width 163 height 27
click at [1158, 573] on div "Tại văn phòng" at bounding box center [1143, 572] width 172 height 20
click at [1175, 632] on span "[PERSON_NAME] và In" at bounding box center [1203, 642] width 127 height 20
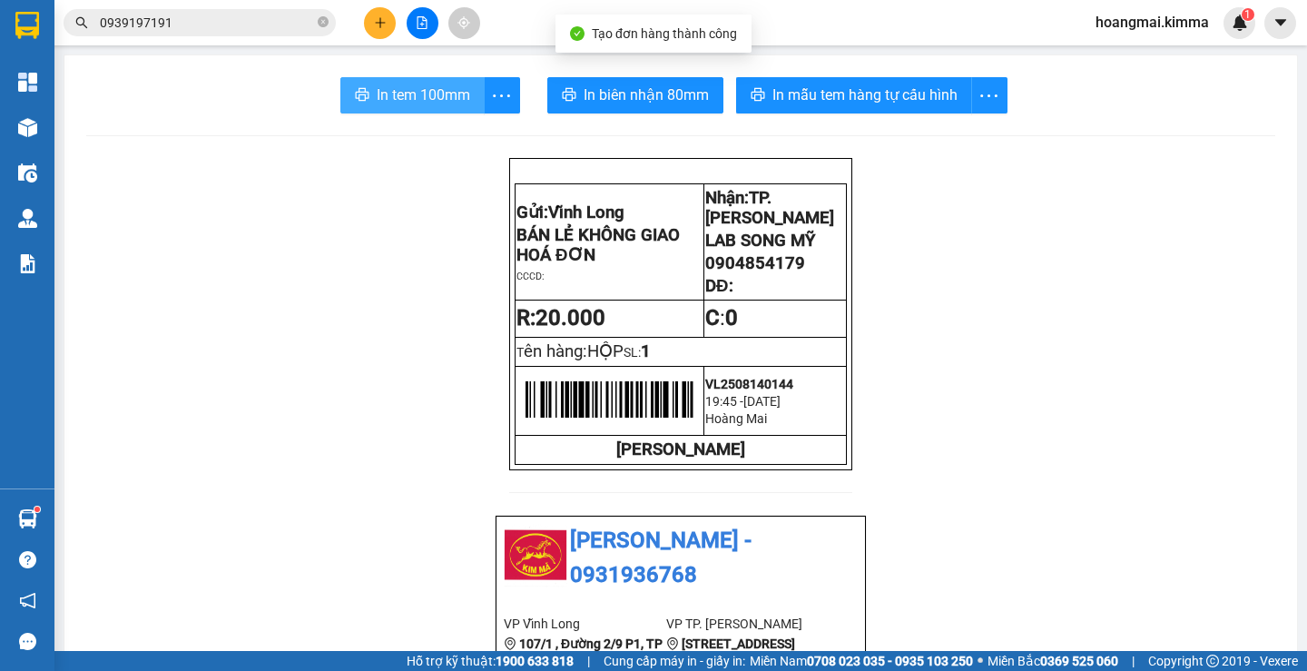
click at [424, 102] on span "In tem 100mm" at bounding box center [424, 95] width 94 height 23
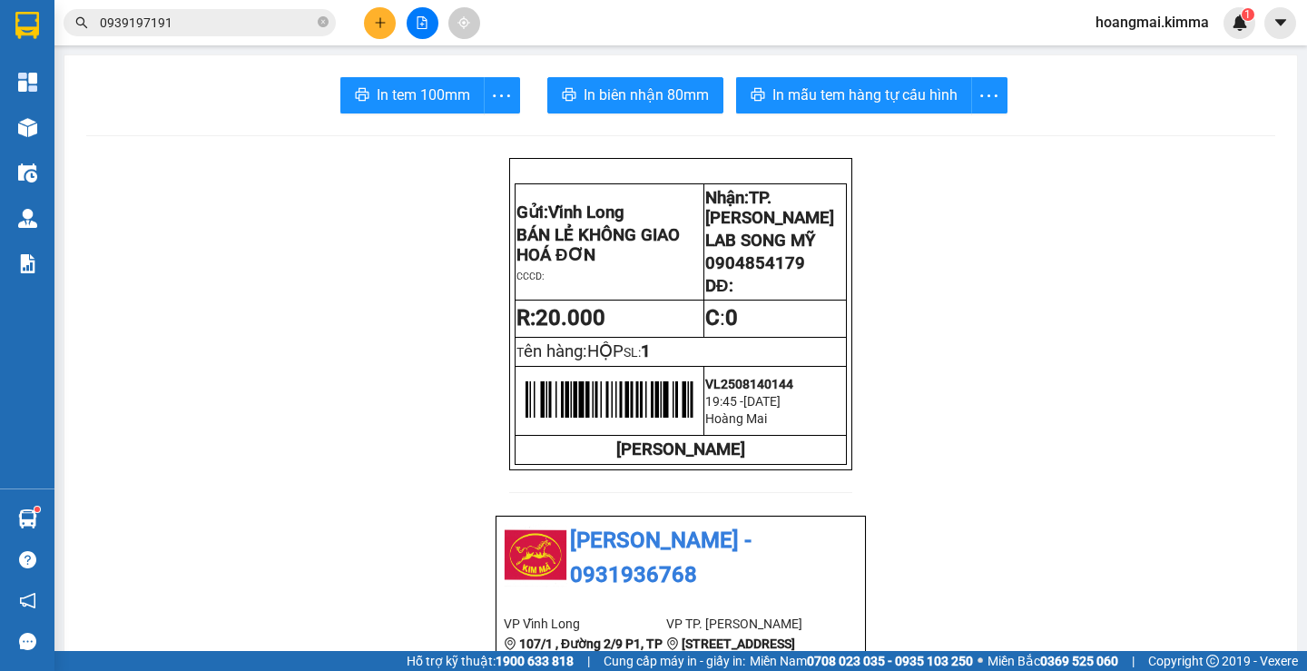
click at [391, 13] on button at bounding box center [380, 23] width 32 height 32
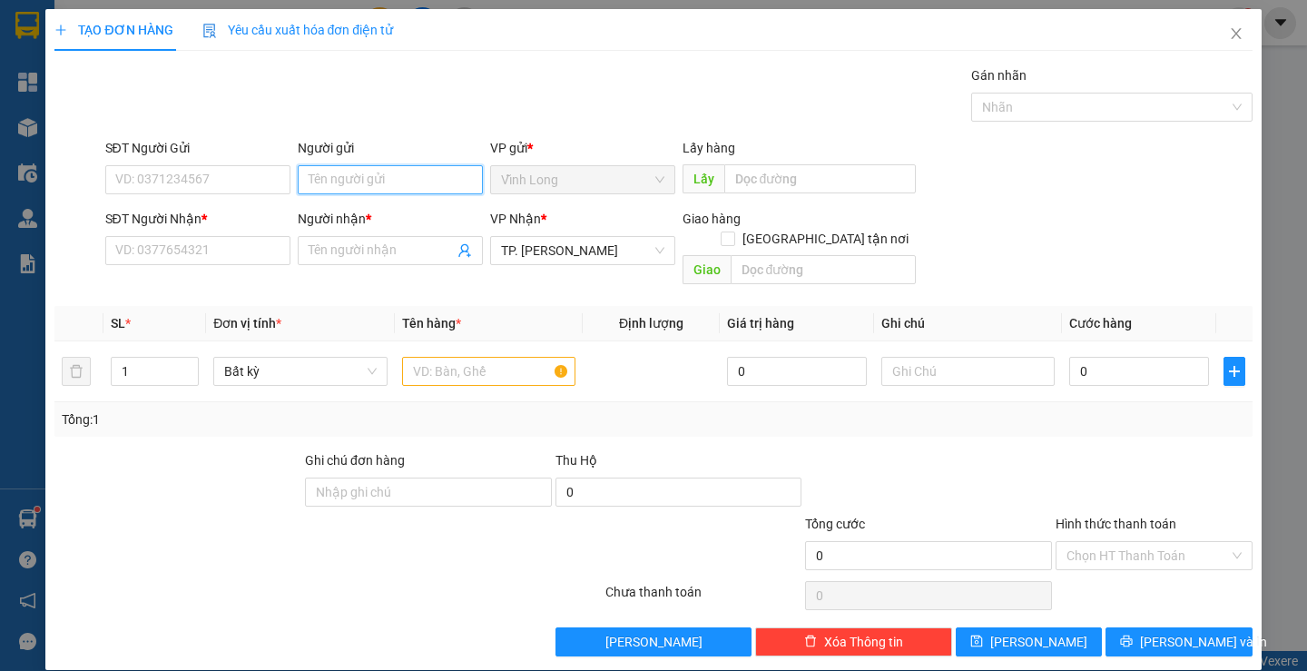
click at [385, 177] on input "Người gửi" at bounding box center [390, 179] width 185 height 29
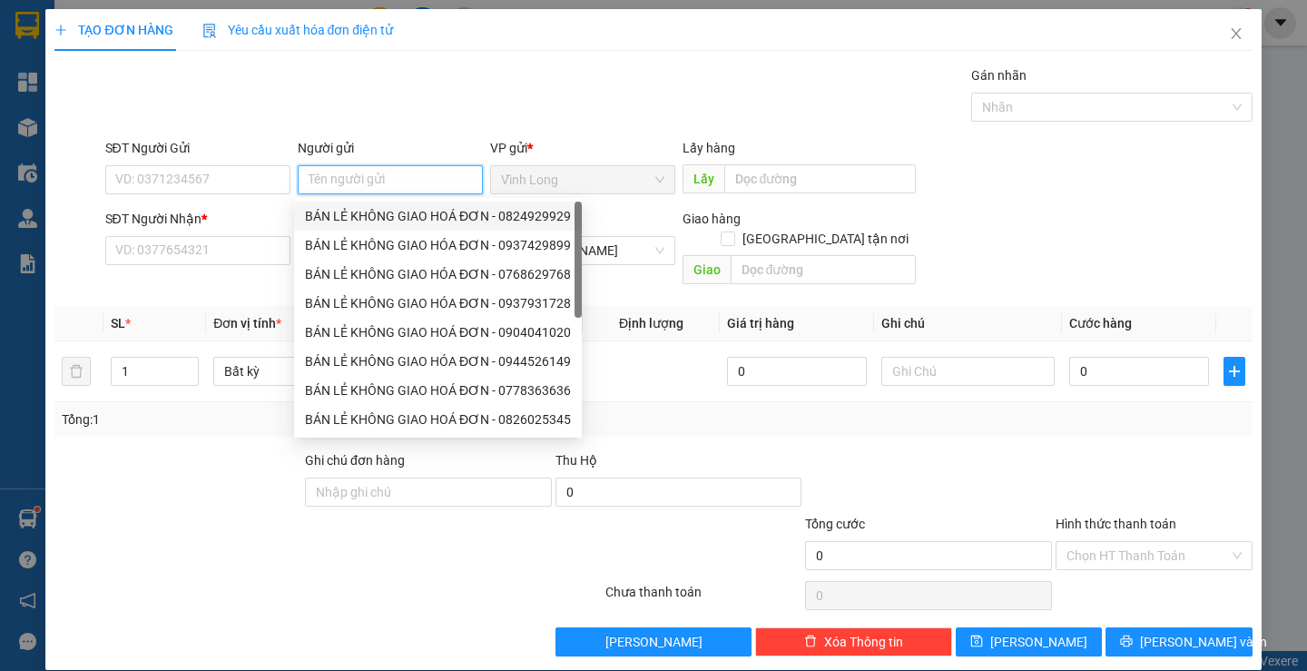
click at [387, 220] on div "BÁN LẺ KHÔNG GIAO HOÁ ĐƠN - 0824929929" at bounding box center [438, 216] width 266 height 20
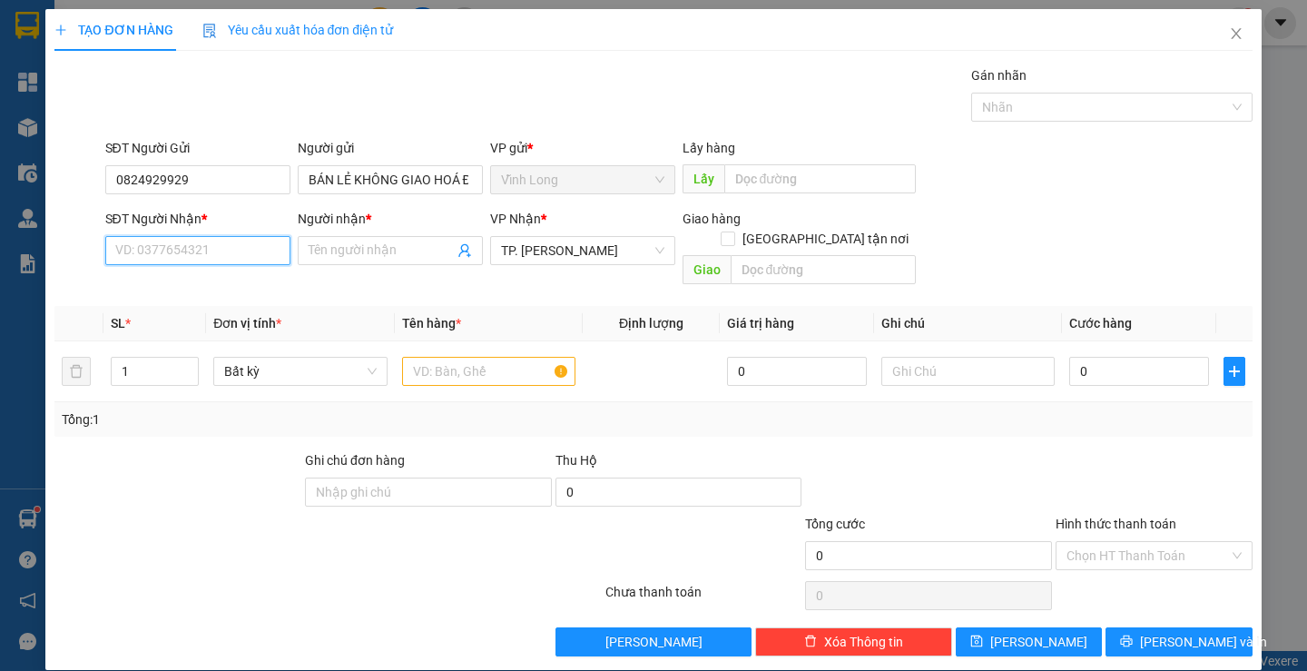
click at [221, 250] on input "SĐT Người Nhận *" at bounding box center [197, 250] width 185 height 29
click at [217, 287] on div "0854453878 - MEDILAD" at bounding box center [195, 287] width 162 height 20
click at [491, 357] on input "text" at bounding box center [488, 371] width 173 height 29
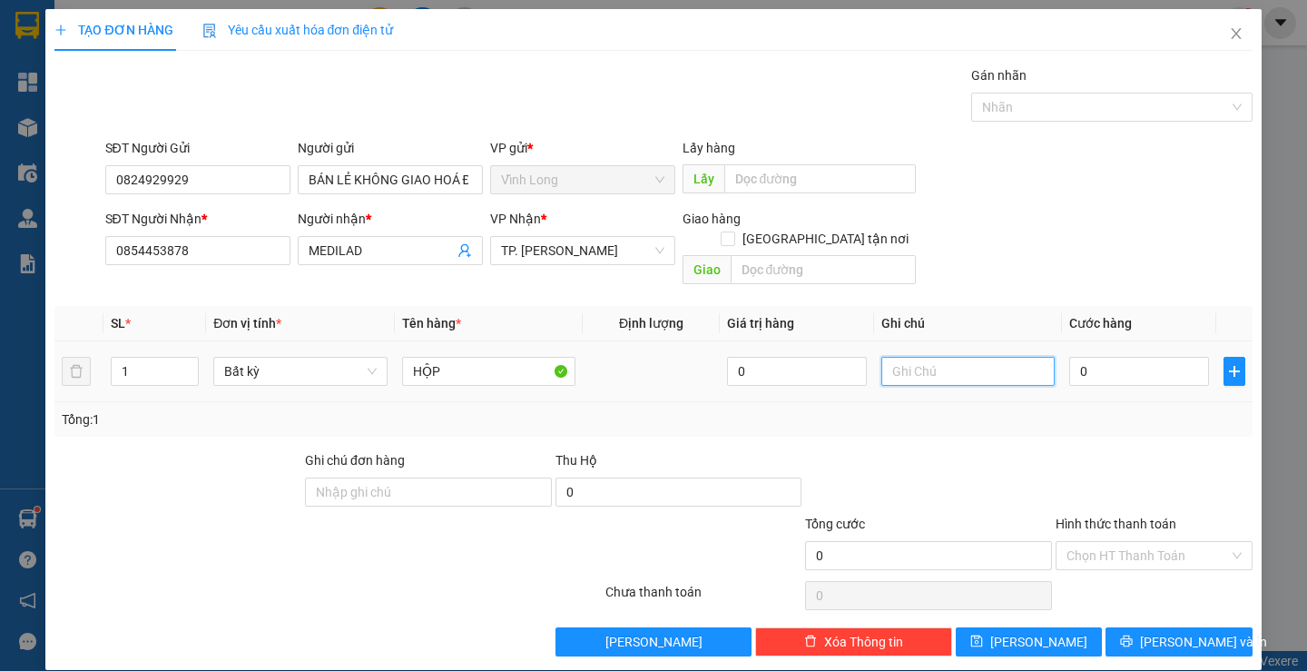
click at [986, 357] on input "text" at bounding box center [968, 371] width 173 height 29
click at [1120, 357] on input "0" at bounding box center [1139, 371] width 140 height 29
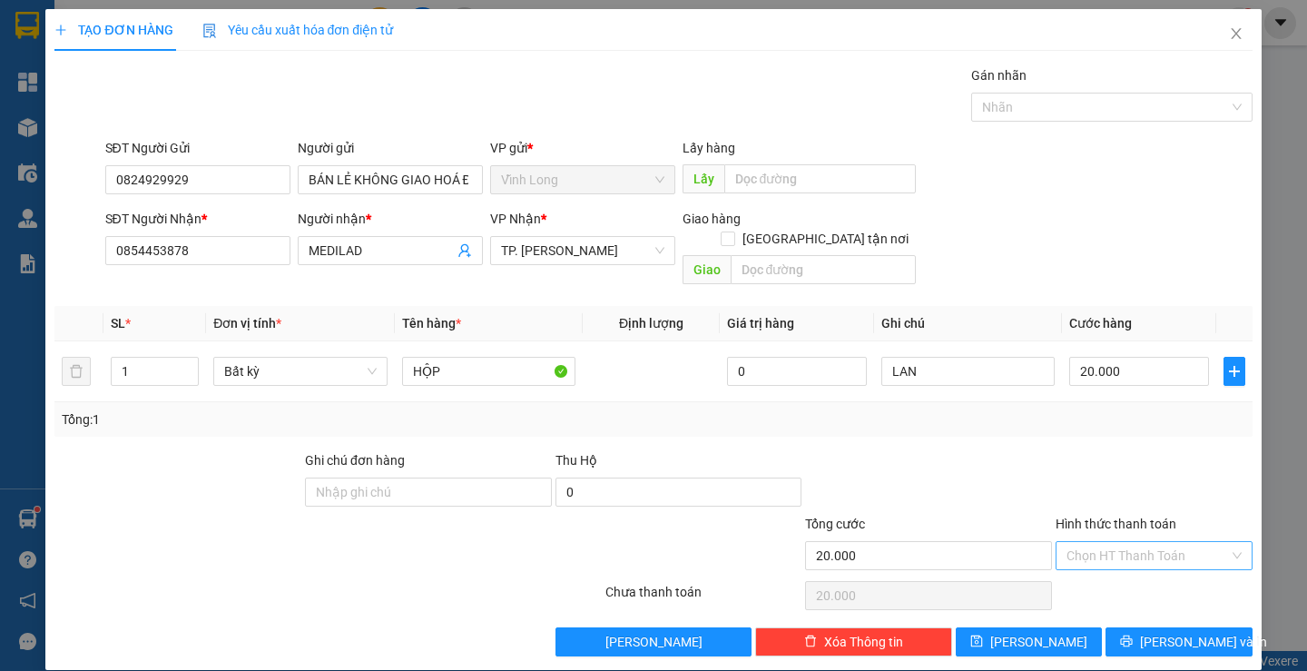
click at [1168, 542] on input "Hình thức thanh toán" at bounding box center [1148, 555] width 163 height 27
click at [1159, 567] on div "Tại văn phòng" at bounding box center [1143, 572] width 172 height 20
click at [1188, 632] on span "[PERSON_NAME] và In" at bounding box center [1203, 642] width 127 height 20
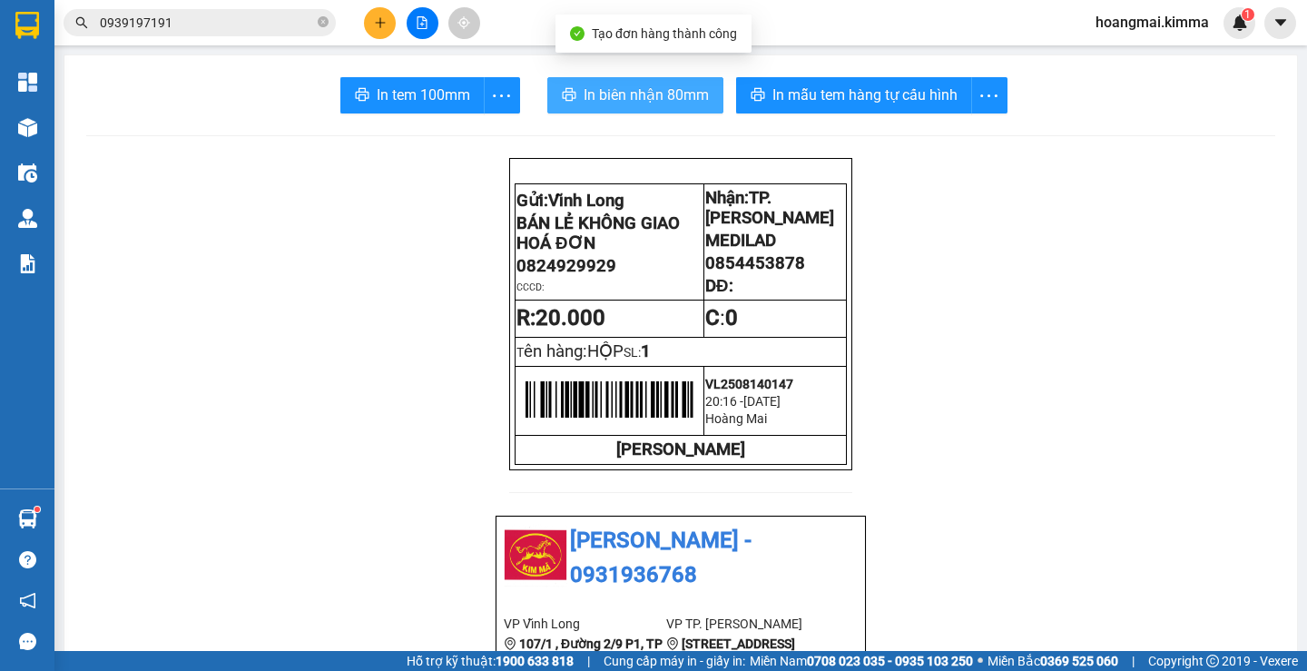
click at [622, 82] on button "In biên nhận 80mm" at bounding box center [635, 95] width 176 height 36
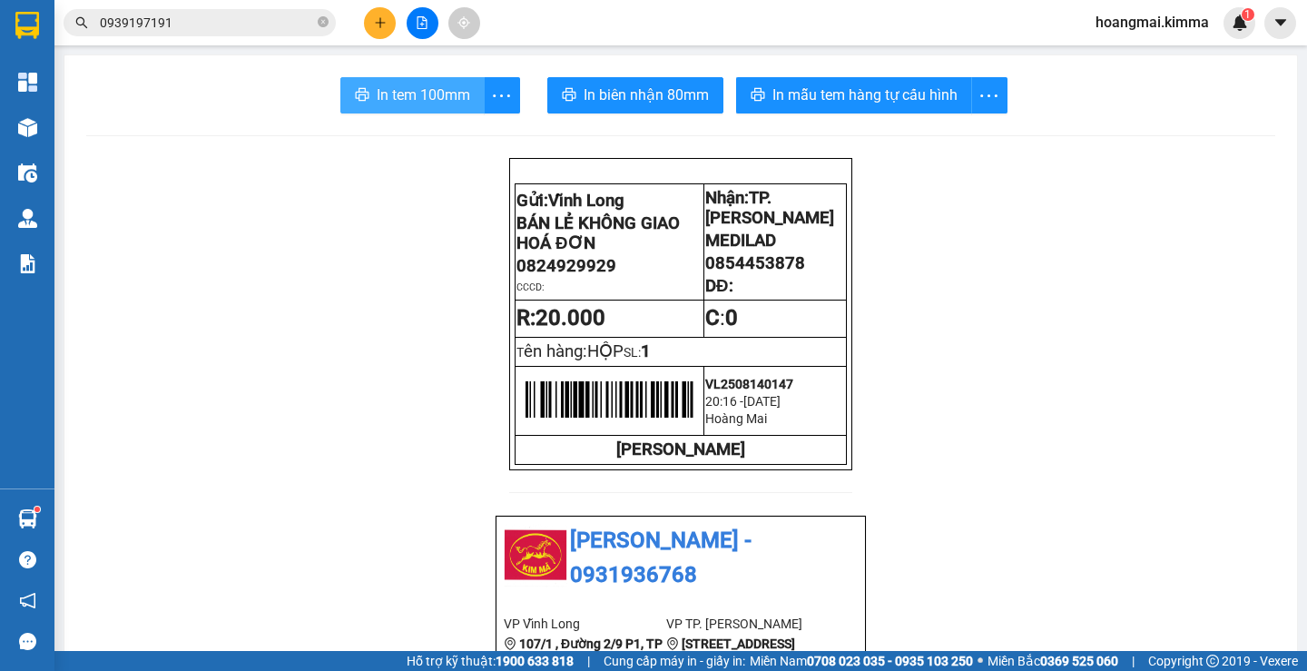
click at [392, 92] on span "In tem 100mm" at bounding box center [424, 95] width 94 height 23
click at [370, 20] on button at bounding box center [380, 23] width 32 height 32
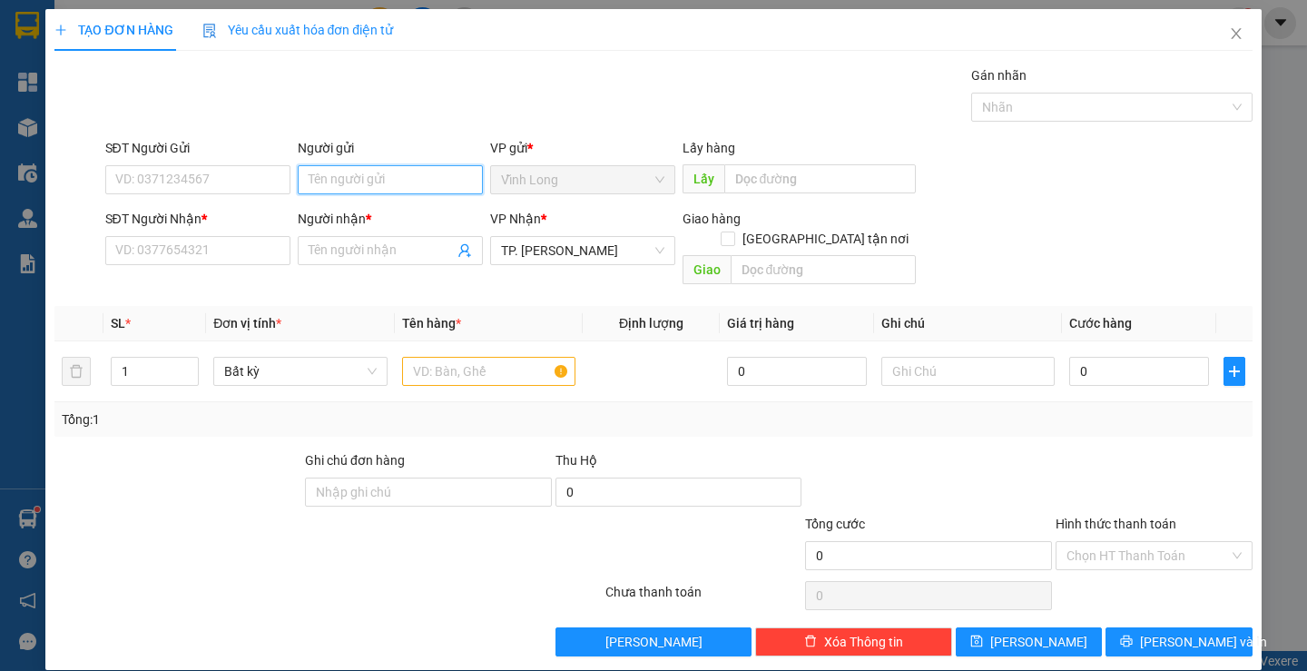
click at [363, 187] on input "Người gửi" at bounding box center [390, 179] width 185 height 29
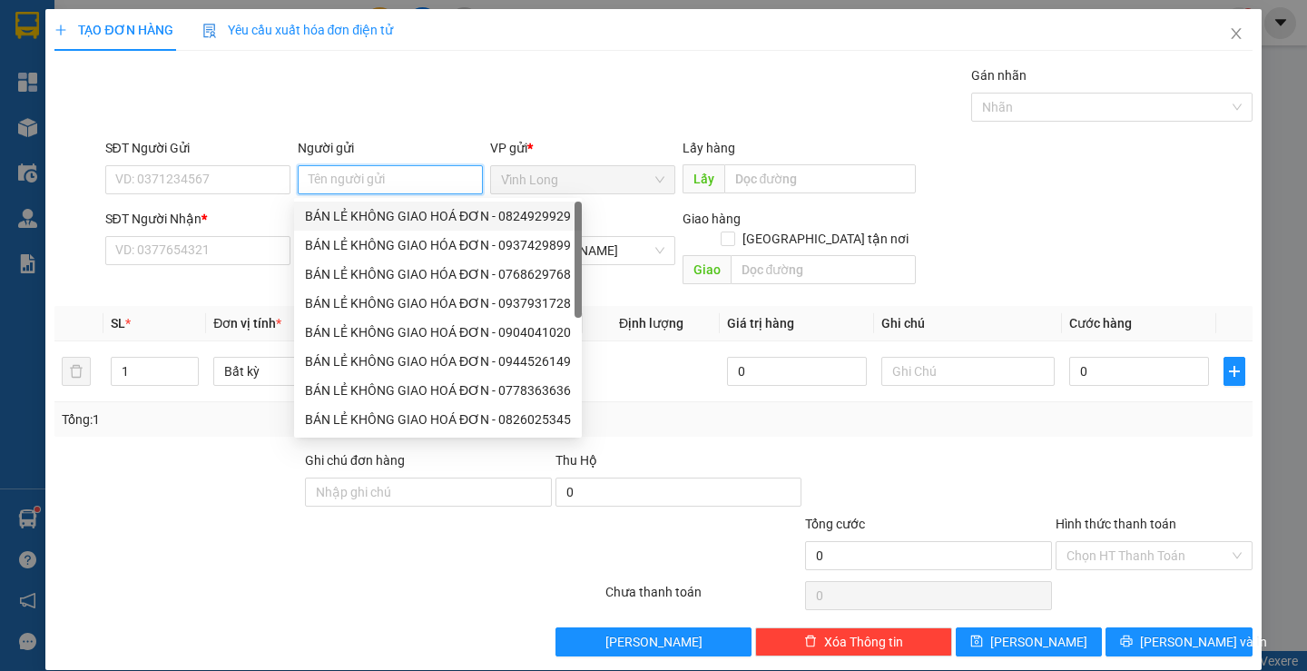
click at [361, 215] on div "BÁN LẺ KHÔNG GIAO HOÁ ĐƠN - 0824929929" at bounding box center [438, 216] width 266 height 20
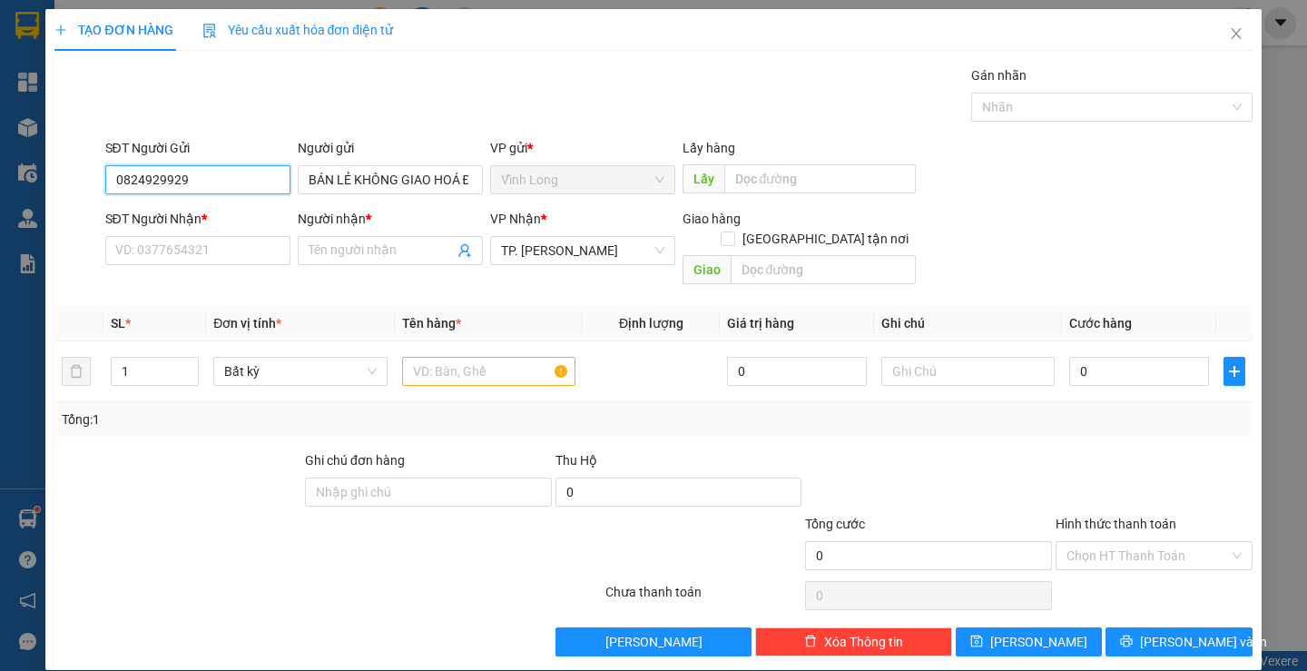
drag, startPoint x: 222, startPoint y: 188, endPoint x: 35, endPoint y: 172, distance: 187.7
click at [35, 172] on div "TẠO ĐƠN HÀNG Yêu cầu xuất hóa đơn điện tử Transit Pickup Surcharge Ids Transit …" at bounding box center [653, 335] width 1307 height 671
click at [482, 357] on input "text" at bounding box center [488, 371] width 173 height 29
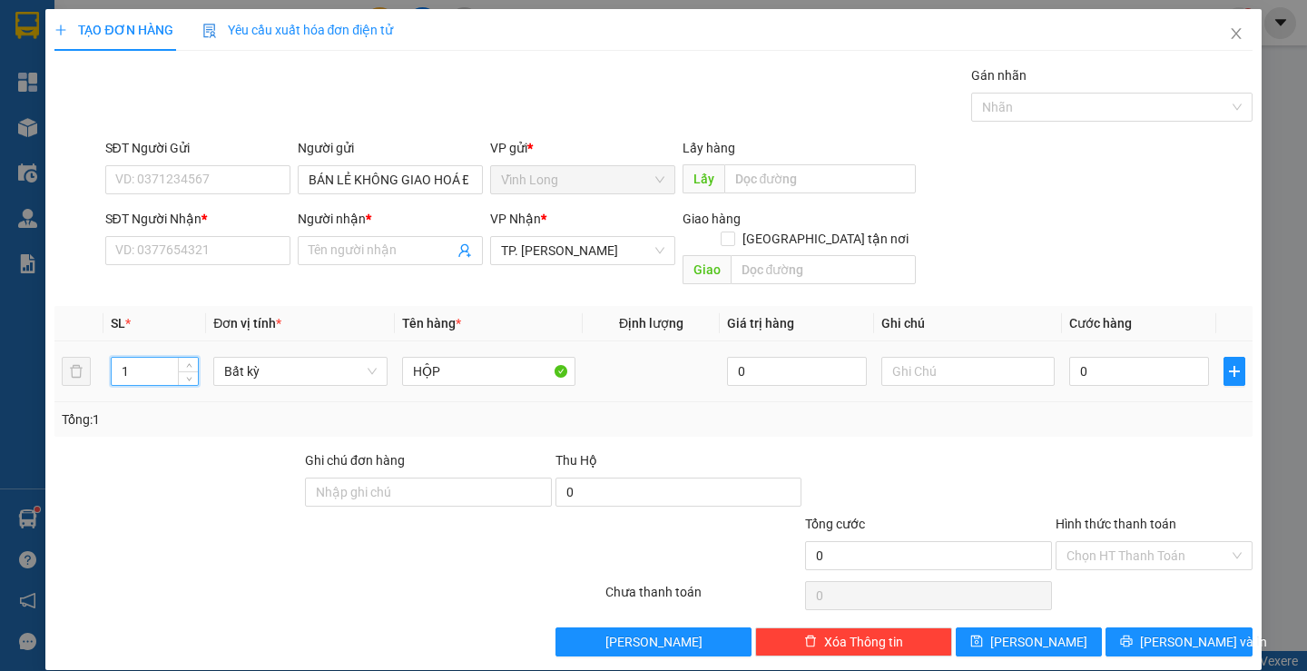
click at [70, 360] on tr "1 Bất kỳ HỘP 0 0" at bounding box center [653, 371] width 1198 height 61
click at [246, 243] on input "SĐT Người Nhận *" at bounding box center [197, 250] width 185 height 29
click at [161, 361] on input "2" at bounding box center [155, 371] width 86 height 27
click at [224, 252] on input "0939" at bounding box center [197, 250] width 185 height 29
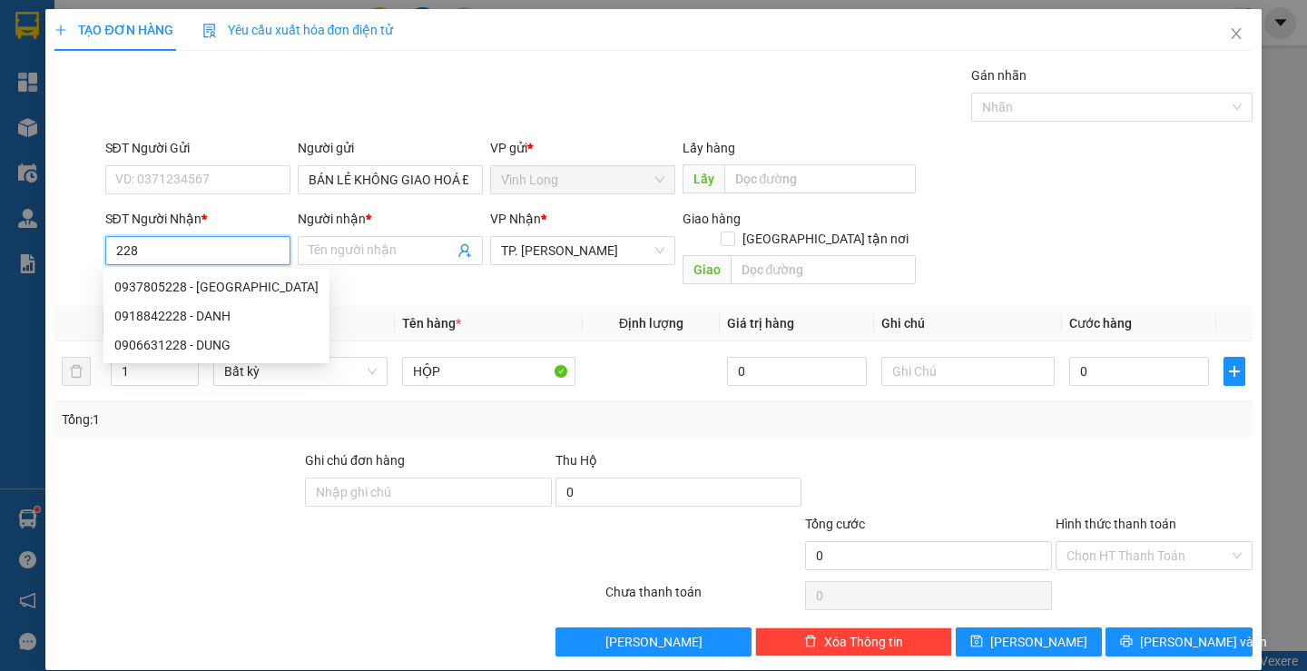
click at [224, 252] on input "228" at bounding box center [197, 250] width 185 height 29
click at [230, 281] on div "0937805228 - [GEOGRAPHIC_DATA]" at bounding box center [216, 287] width 204 height 20
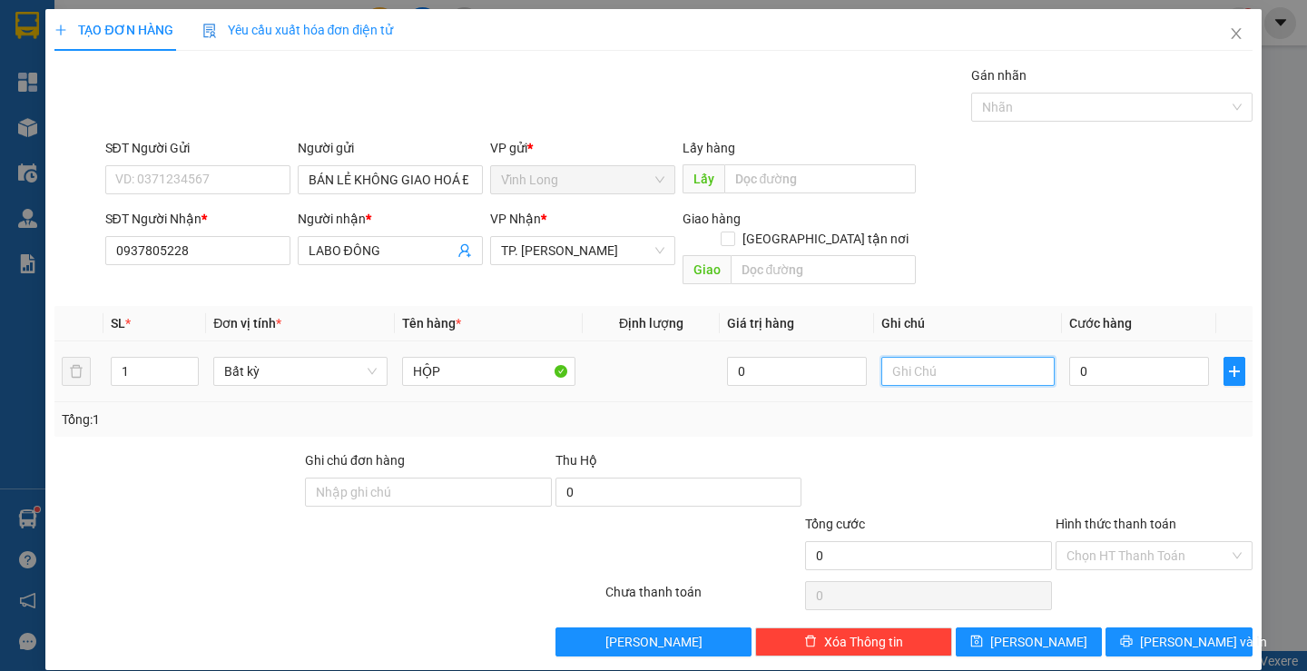
click at [926, 357] on input "text" at bounding box center [968, 371] width 173 height 29
click at [1119, 357] on input "0" at bounding box center [1139, 371] width 140 height 29
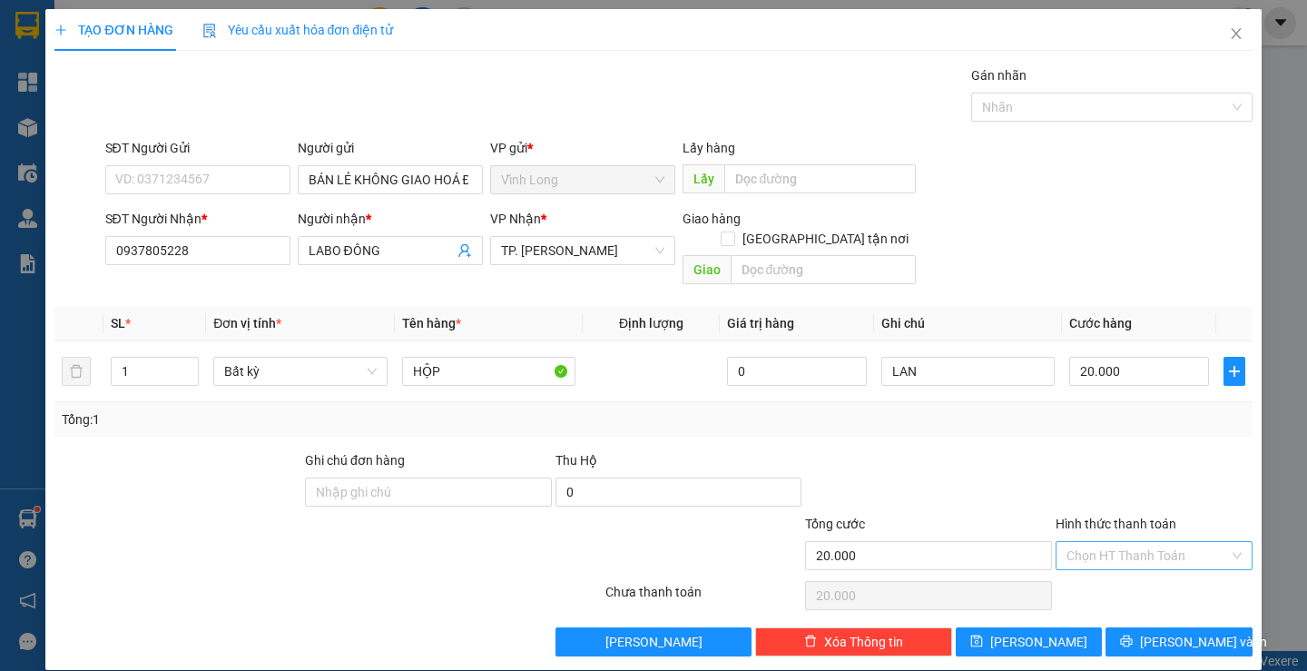
click at [1122, 542] on input "Hình thức thanh toán" at bounding box center [1148, 555] width 163 height 27
click at [1117, 575] on div "Tại văn phòng" at bounding box center [1143, 572] width 172 height 20
click at [1186, 632] on span "[PERSON_NAME] và In" at bounding box center [1203, 642] width 127 height 20
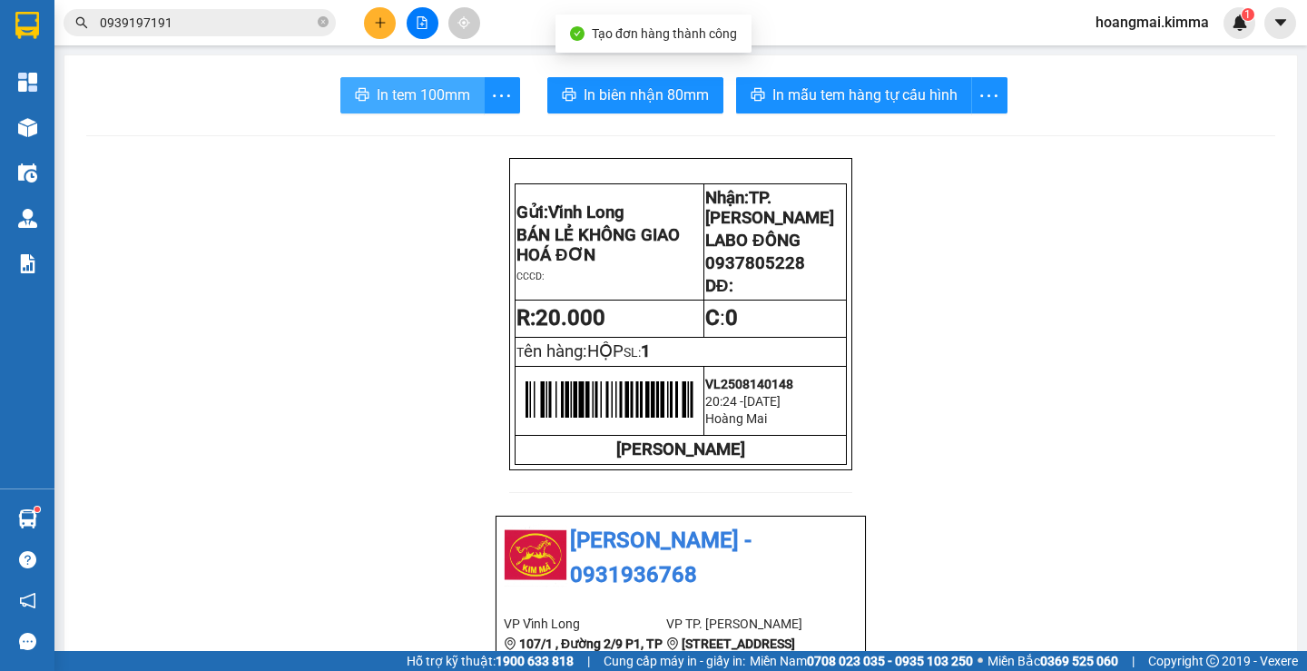
click at [448, 97] on span "In tem 100mm" at bounding box center [424, 95] width 94 height 23
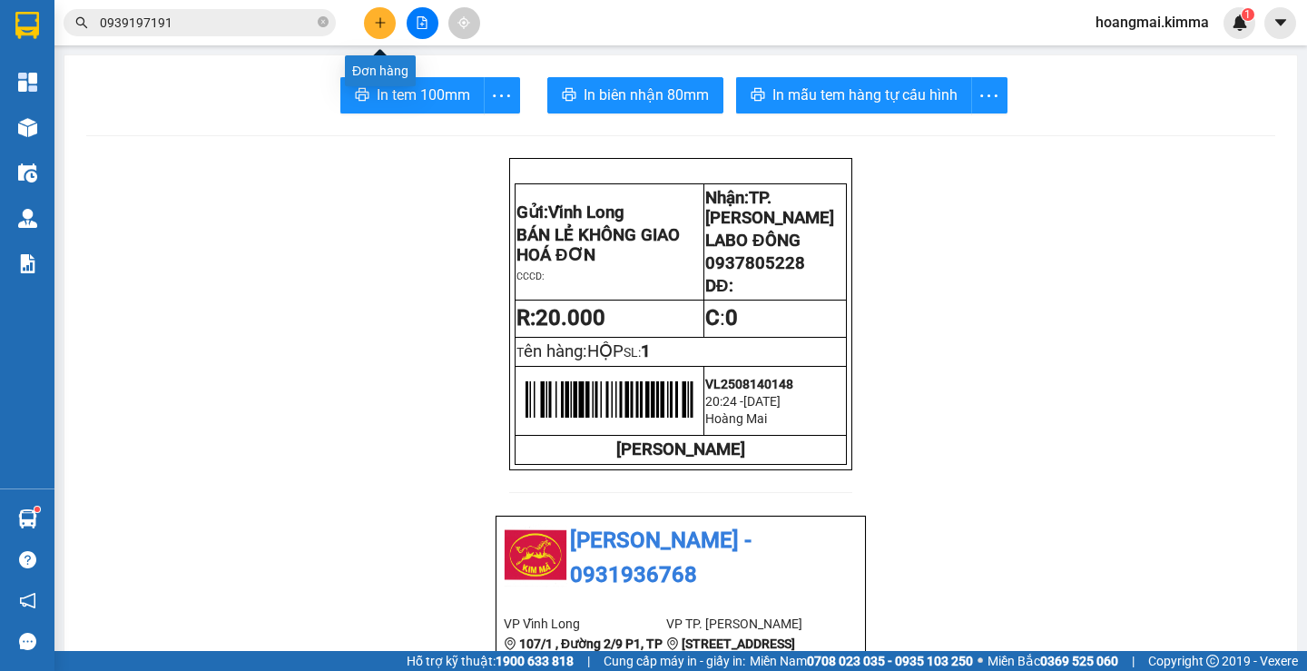
click at [378, 20] on icon "plus" at bounding box center [380, 22] width 13 height 13
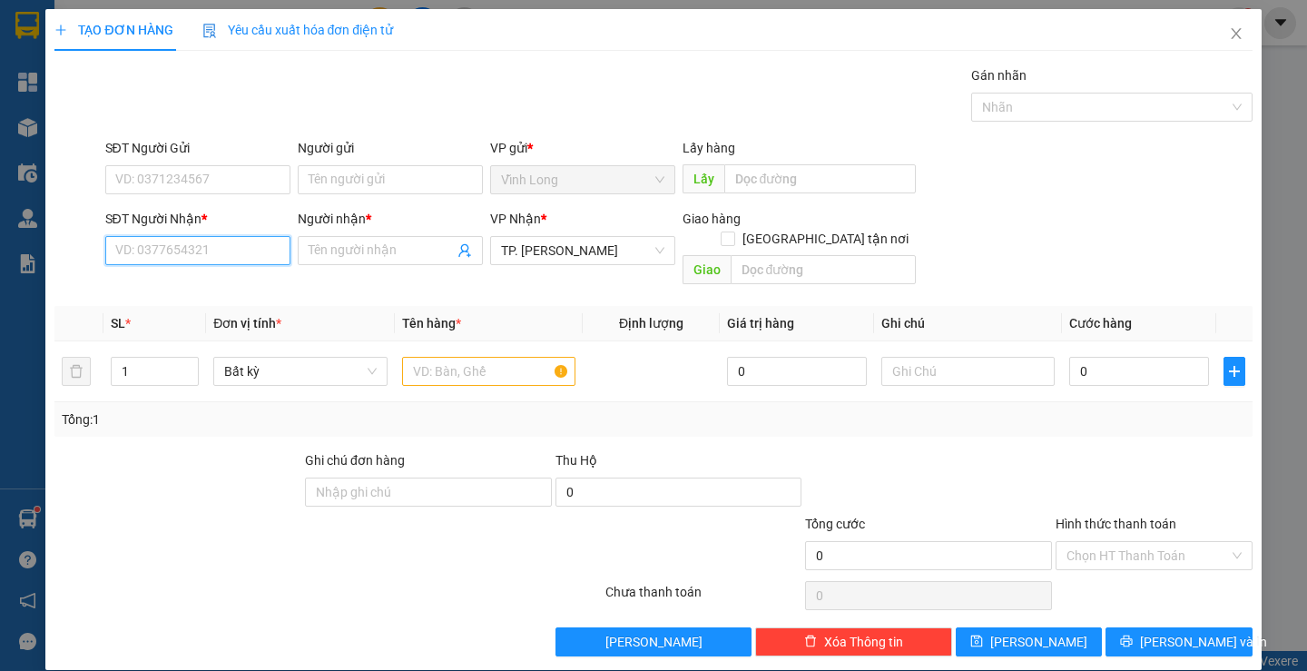
click at [262, 256] on input "SĐT Người Nhận *" at bounding box center [197, 250] width 185 height 29
click at [334, 161] on div "Người gửi" at bounding box center [390, 151] width 185 height 27
click at [338, 184] on input "Người gửi" at bounding box center [390, 179] width 185 height 29
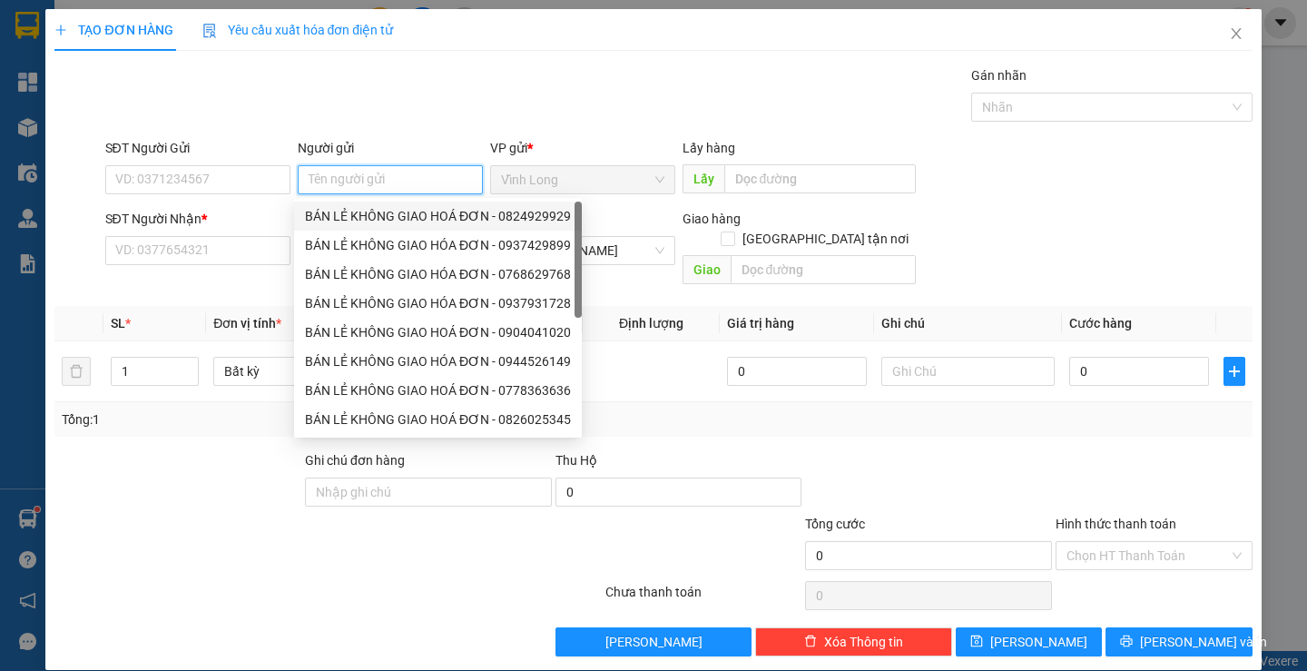
click at [334, 219] on div "BÁN LẺ KHÔNG GIAO HOÁ ĐƠN - 0824929929" at bounding box center [438, 216] width 266 height 20
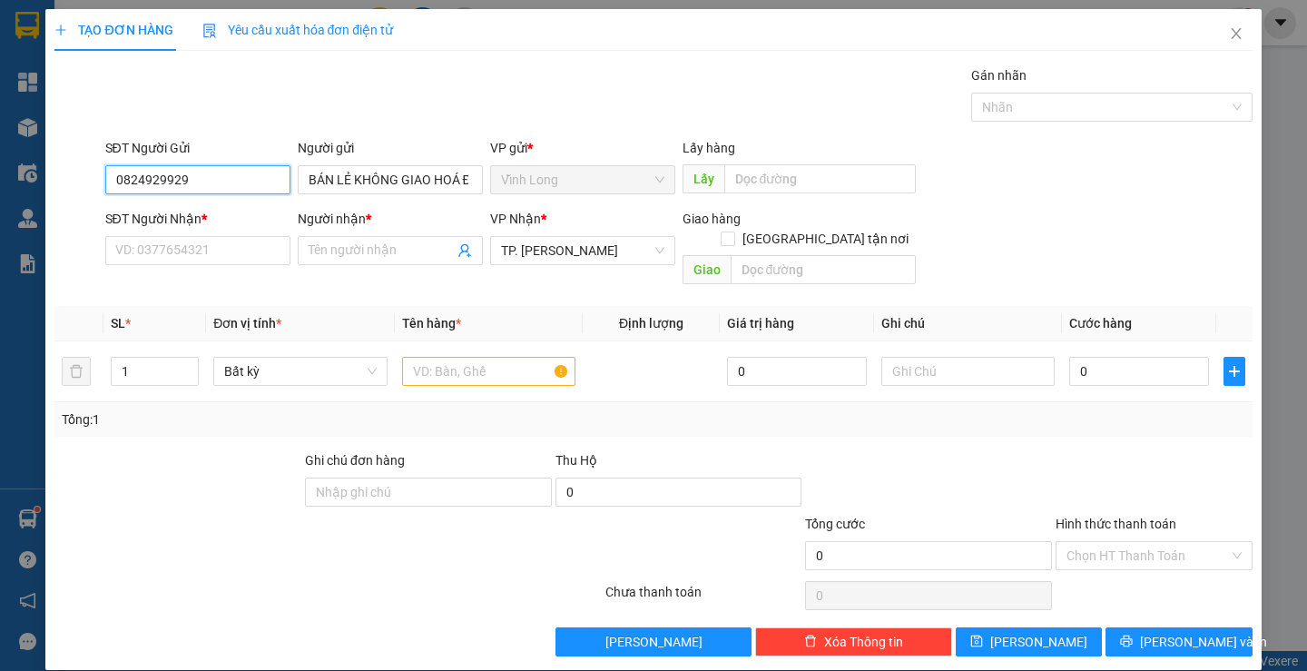
drag, startPoint x: 247, startPoint y: 173, endPoint x: 0, endPoint y: 194, distance: 247.8
click at [0, 194] on div "TẠO ĐƠN HÀNG Yêu cầu xuất hóa đơn điện tử Transit Pickup Surcharge Ids Transit …" at bounding box center [653, 335] width 1307 height 671
click at [130, 249] on input "SĐT Người Nhận *" at bounding box center [197, 250] width 185 height 29
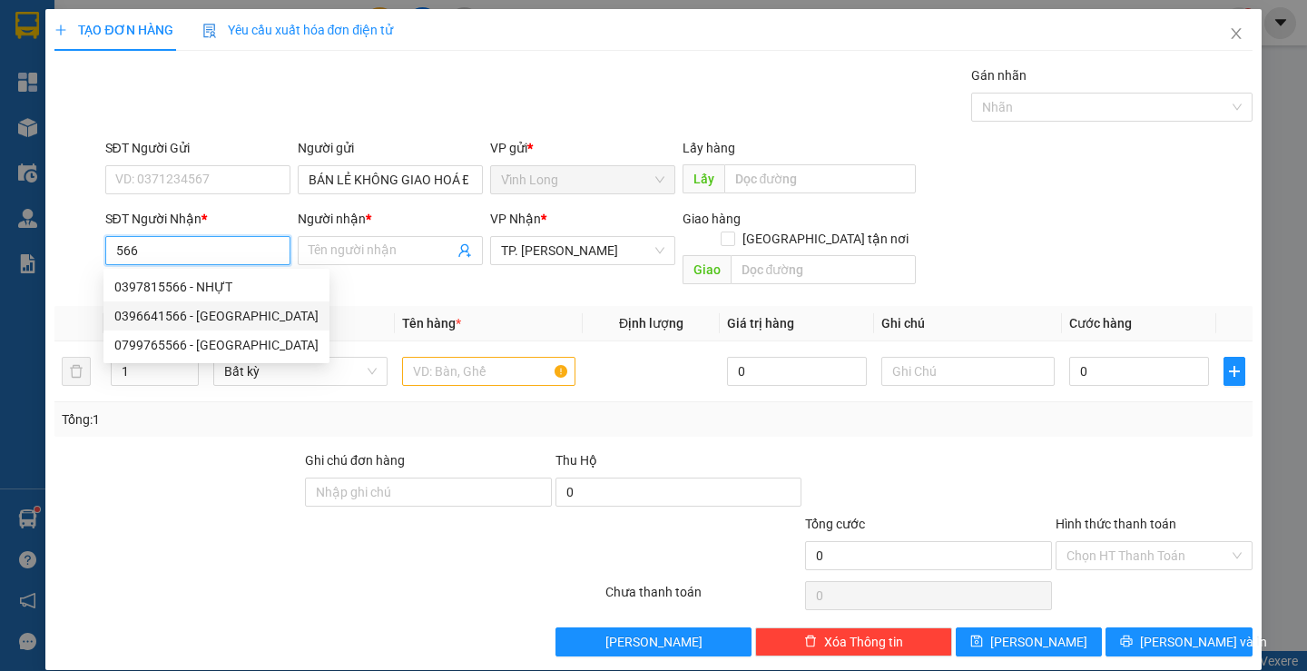
click at [246, 305] on div "0396641566 - [GEOGRAPHIC_DATA]" at bounding box center [216, 315] width 226 height 29
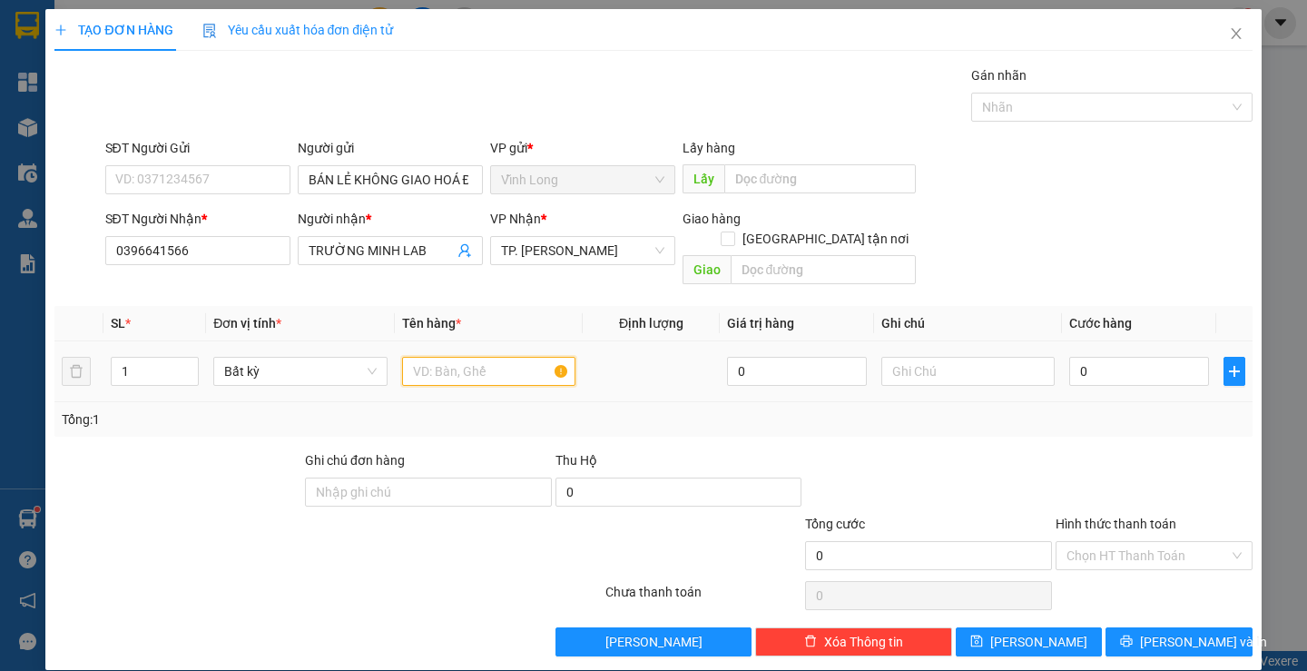
click at [488, 357] on input "text" at bounding box center [488, 371] width 173 height 29
click at [999, 357] on input "text" at bounding box center [968, 371] width 173 height 29
click at [1100, 357] on input "0" at bounding box center [1139, 371] width 140 height 29
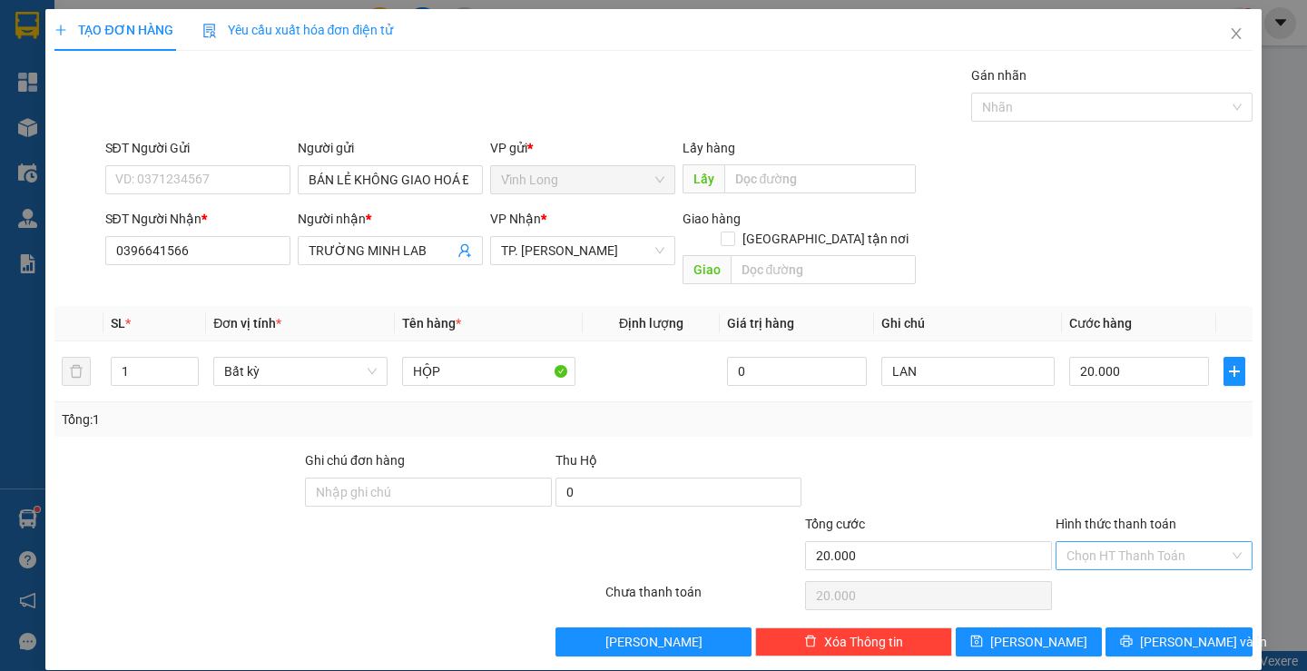
click at [1097, 542] on input "Hình thức thanh toán" at bounding box center [1148, 555] width 163 height 27
click at [1109, 567] on div "Tại văn phòng" at bounding box center [1143, 572] width 172 height 20
click at [1186, 632] on span "[PERSON_NAME] và In" at bounding box center [1203, 642] width 127 height 20
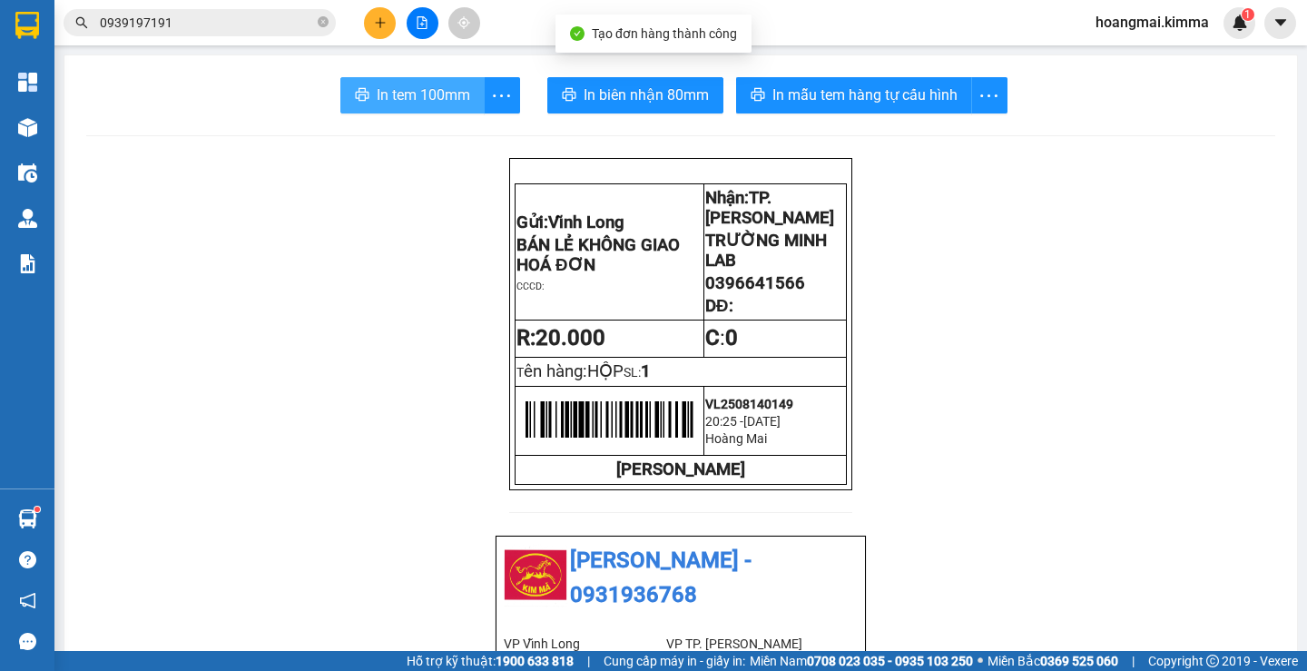
click at [382, 86] on span "In tem 100mm" at bounding box center [424, 95] width 94 height 23
